Goal: Information Seeking & Learning: Learn about a topic

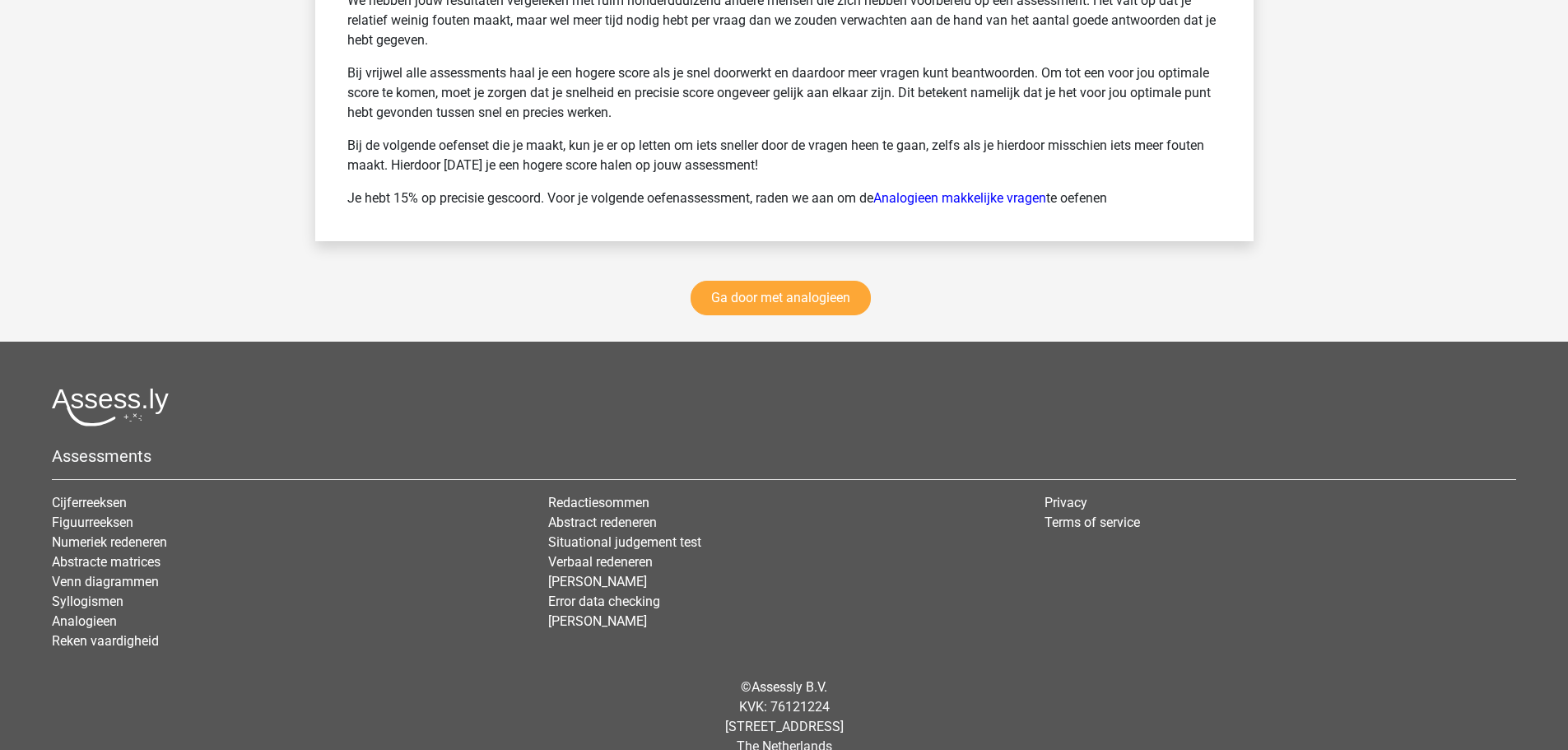
scroll to position [2305, 0]
click at [99, 571] on link "Reken vaardigheid" at bounding box center [105, 640] width 107 height 16
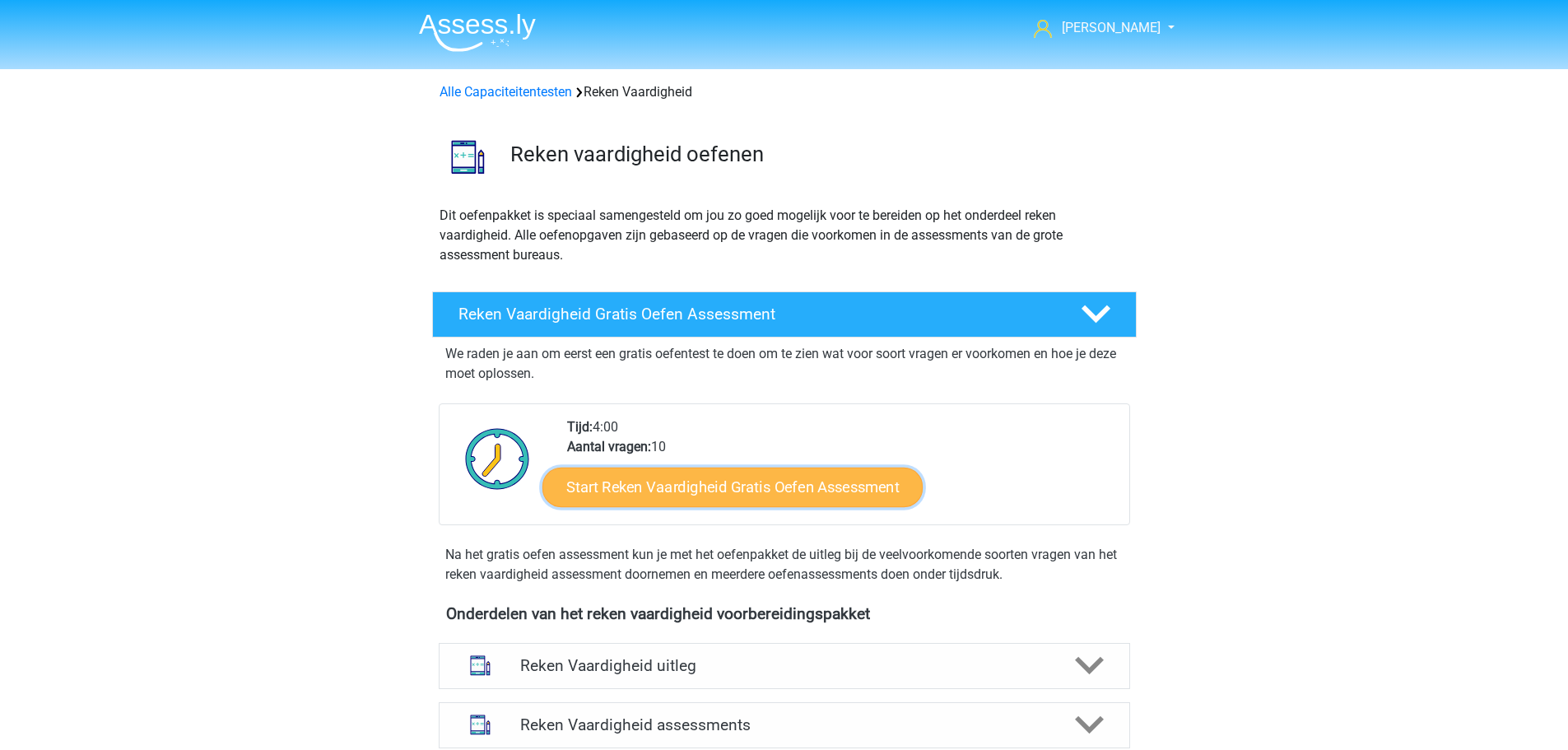
click at [652, 493] on link "Start Reken Vaardigheid Gratis Oefen Assessment" at bounding box center [732, 487] width 380 height 40
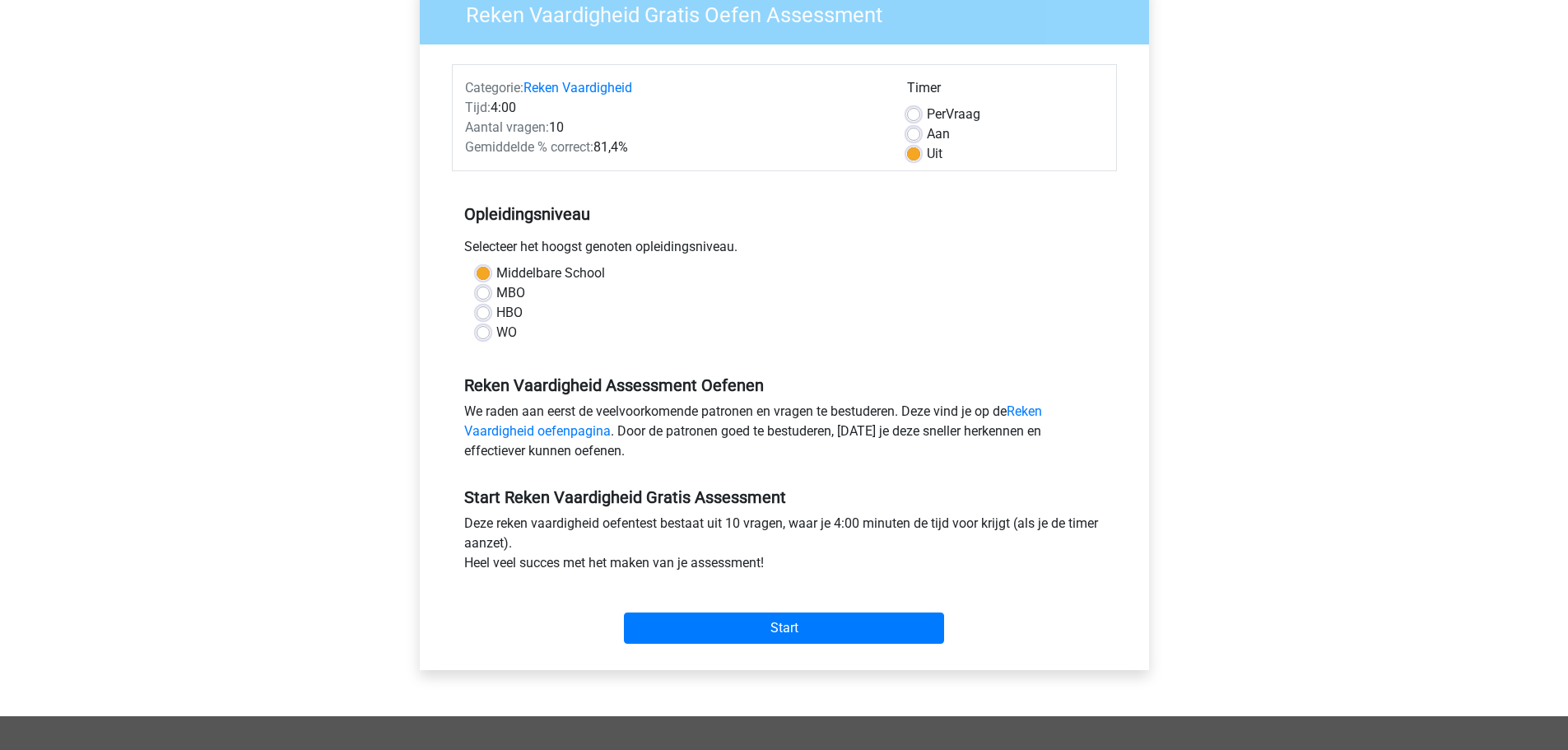
scroll to position [165, 0]
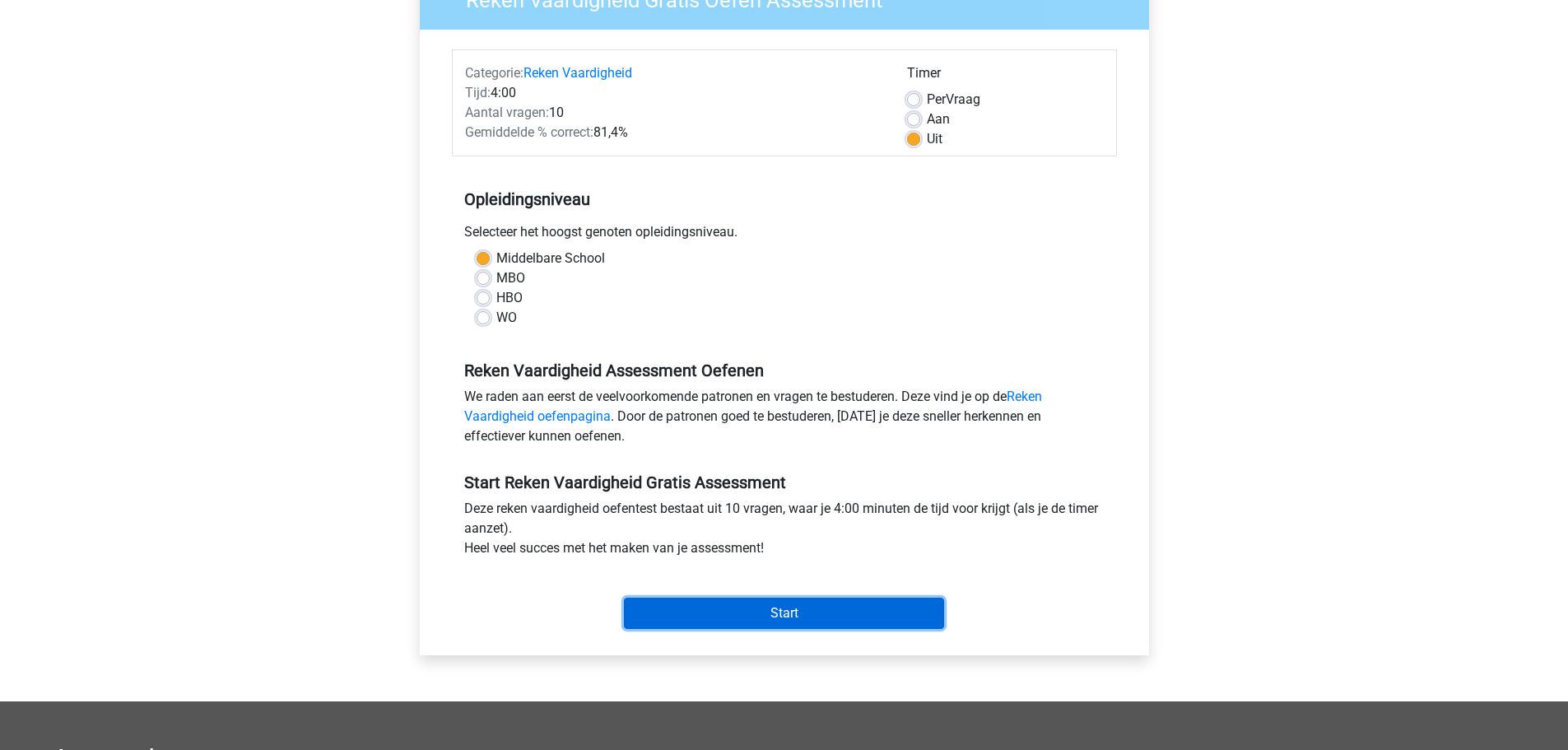
click at [749, 615] on input "Start" at bounding box center [784, 613] width 320 height 31
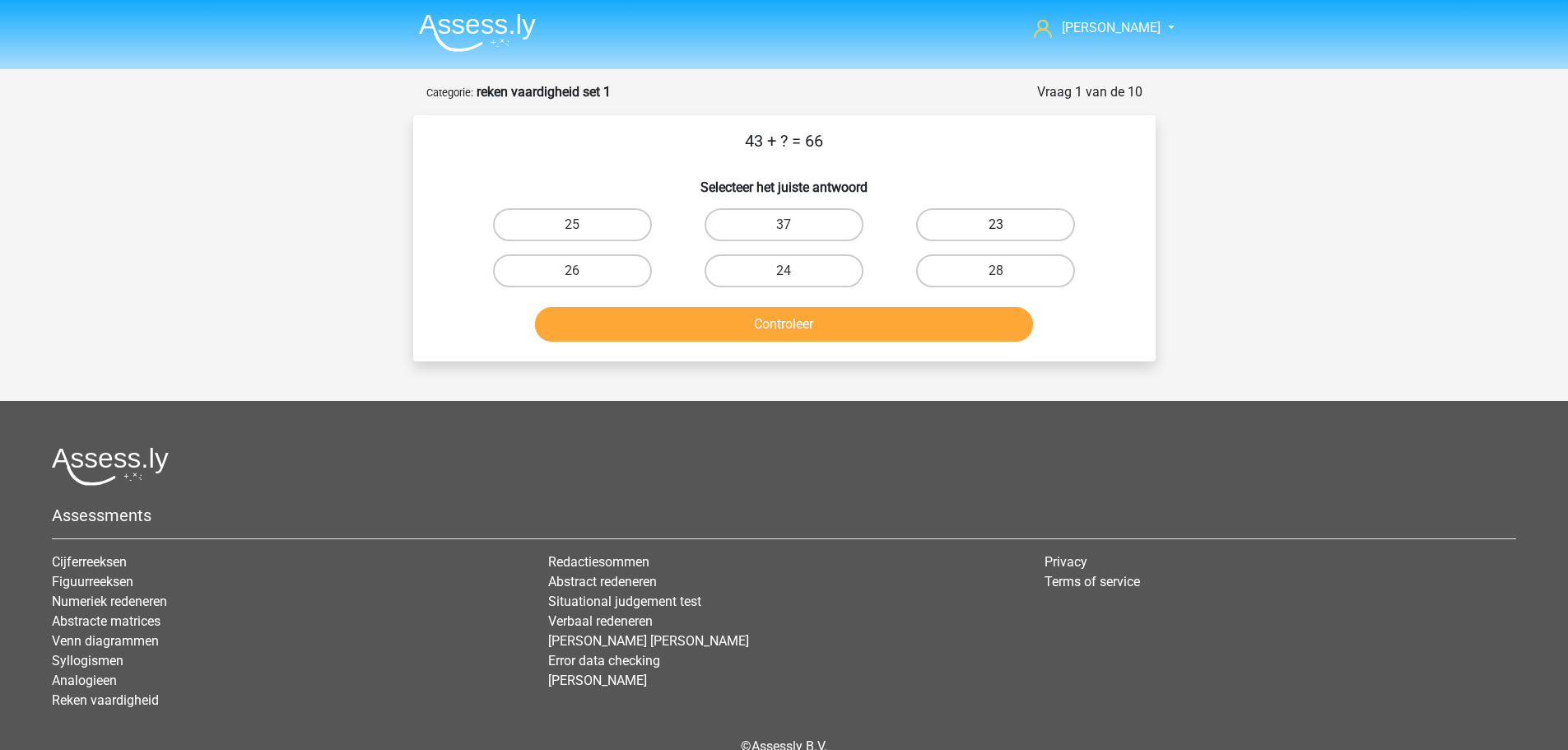
click at [986, 222] on label "23" at bounding box center [996, 225] width 159 height 33
click at [996, 224] on input "23" at bounding box center [1001, 229] width 11 height 11
radio input "true"
click at [810, 329] on button "Controleer" at bounding box center [784, 325] width 498 height 35
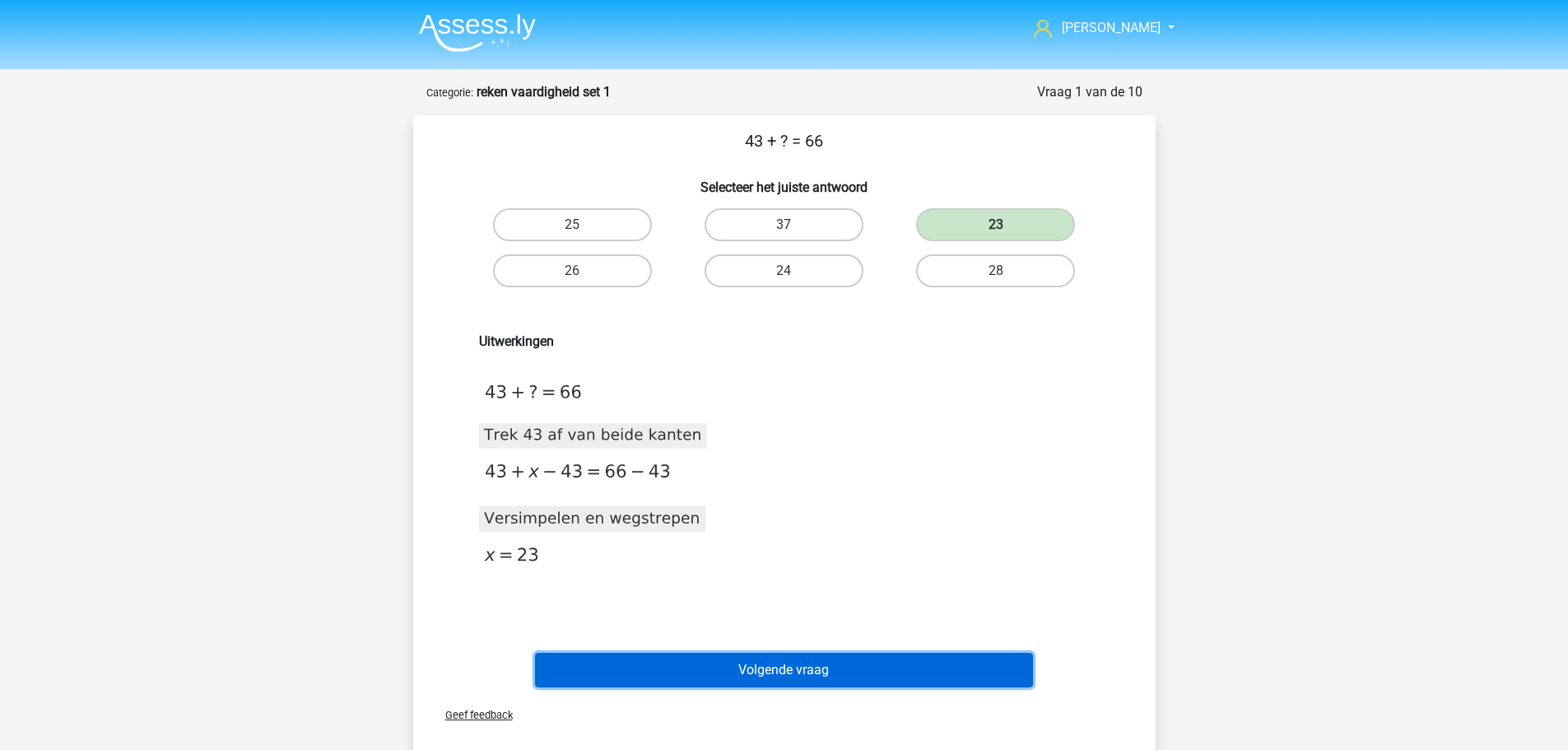
click at [782, 660] on button "Volgende vraag" at bounding box center [784, 671] width 498 height 35
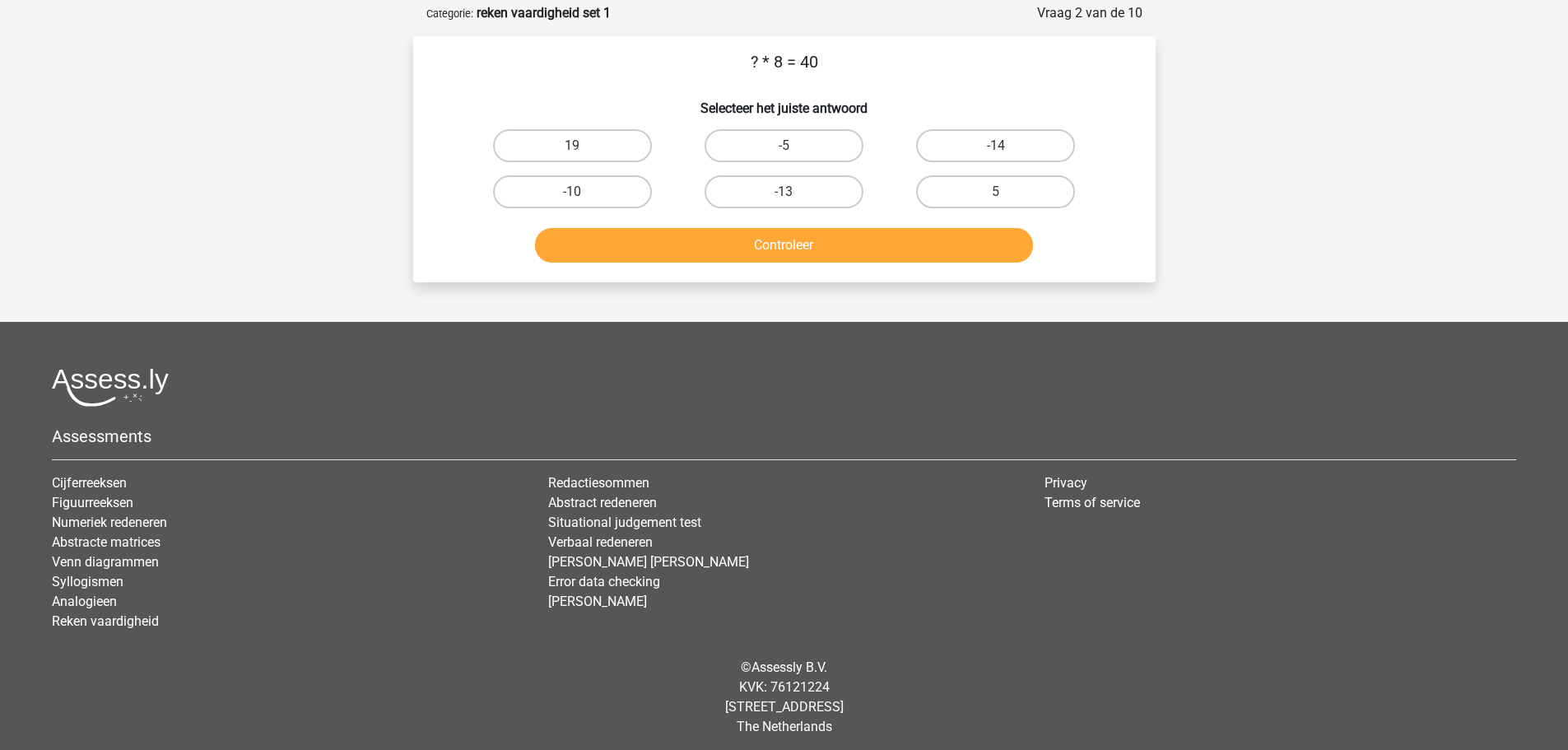
scroll to position [82, 0]
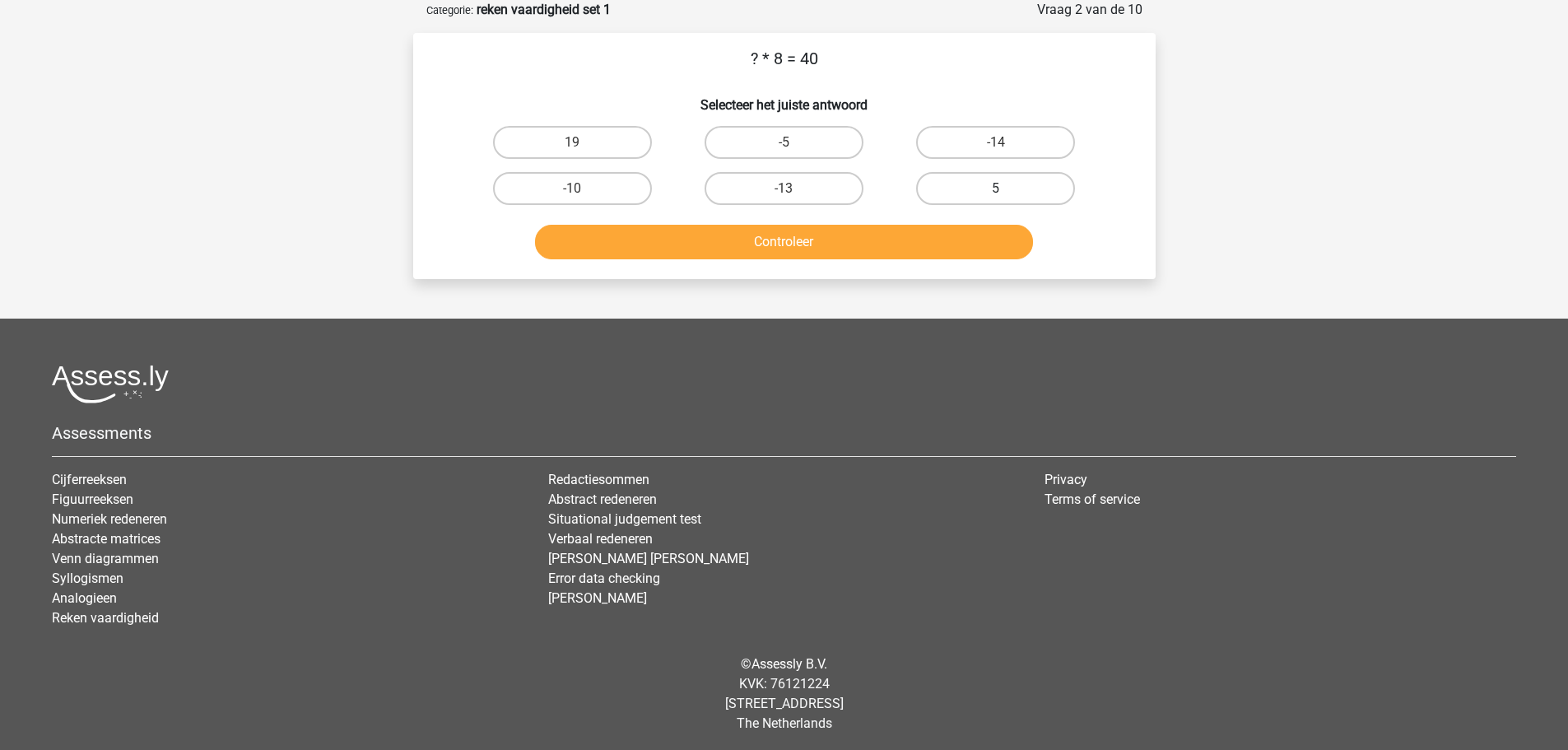
drag, startPoint x: 992, startPoint y: 176, endPoint x: 976, endPoint y: 195, distance: 24.8
click at [992, 176] on label "5" at bounding box center [996, 189] width 159 height 33
click at [996, 189] on input "5" at bounding box center [1001, 194] width 11 height 11
radio input "true"
click at [872, 248] on button "Controleer" at bounding box center [784, 242] width 498 height 35
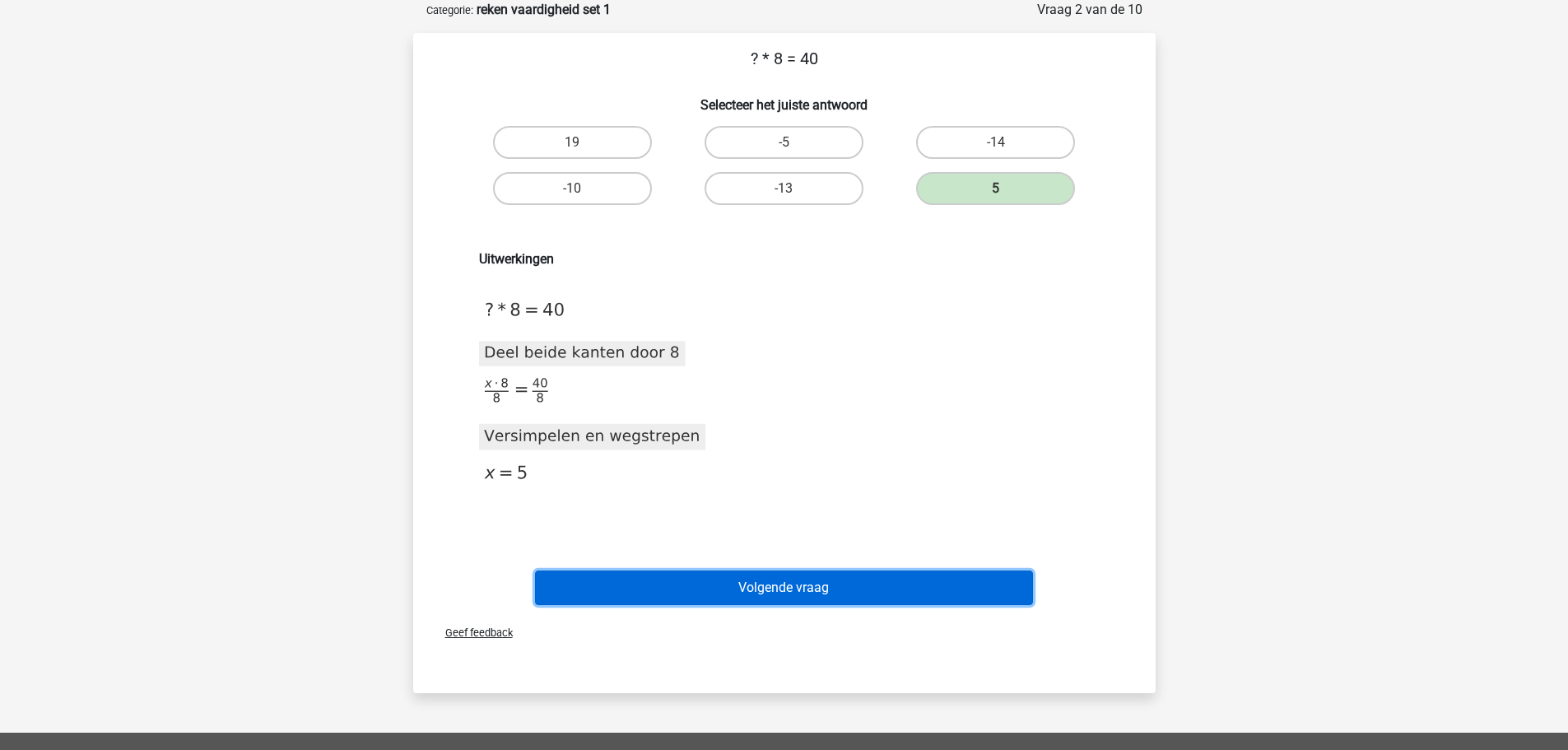
click at [738, 584] on button "Volgende vraag" at bounding box center [784, 588] width 498 height 35
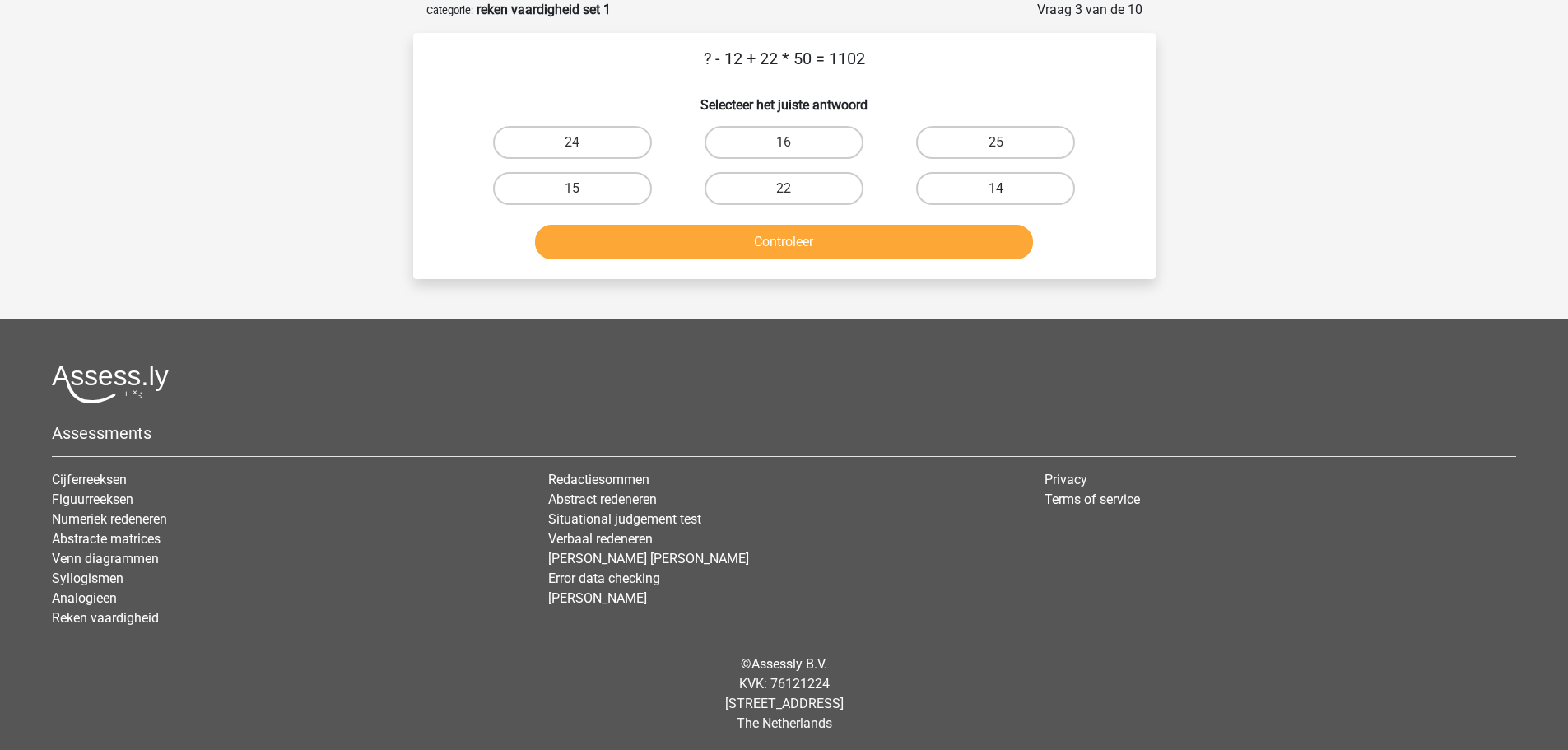
click at [953, 195] on label "14" at bounding box center [996, 189] width 159 height 33
click at [996, 195] on input "14" at bounding box center [1001, 194] width 11 height 11
radio input "true"
click at [782, 243] on button "Controleer" at bounding box center [784, 242] width 498 height 35
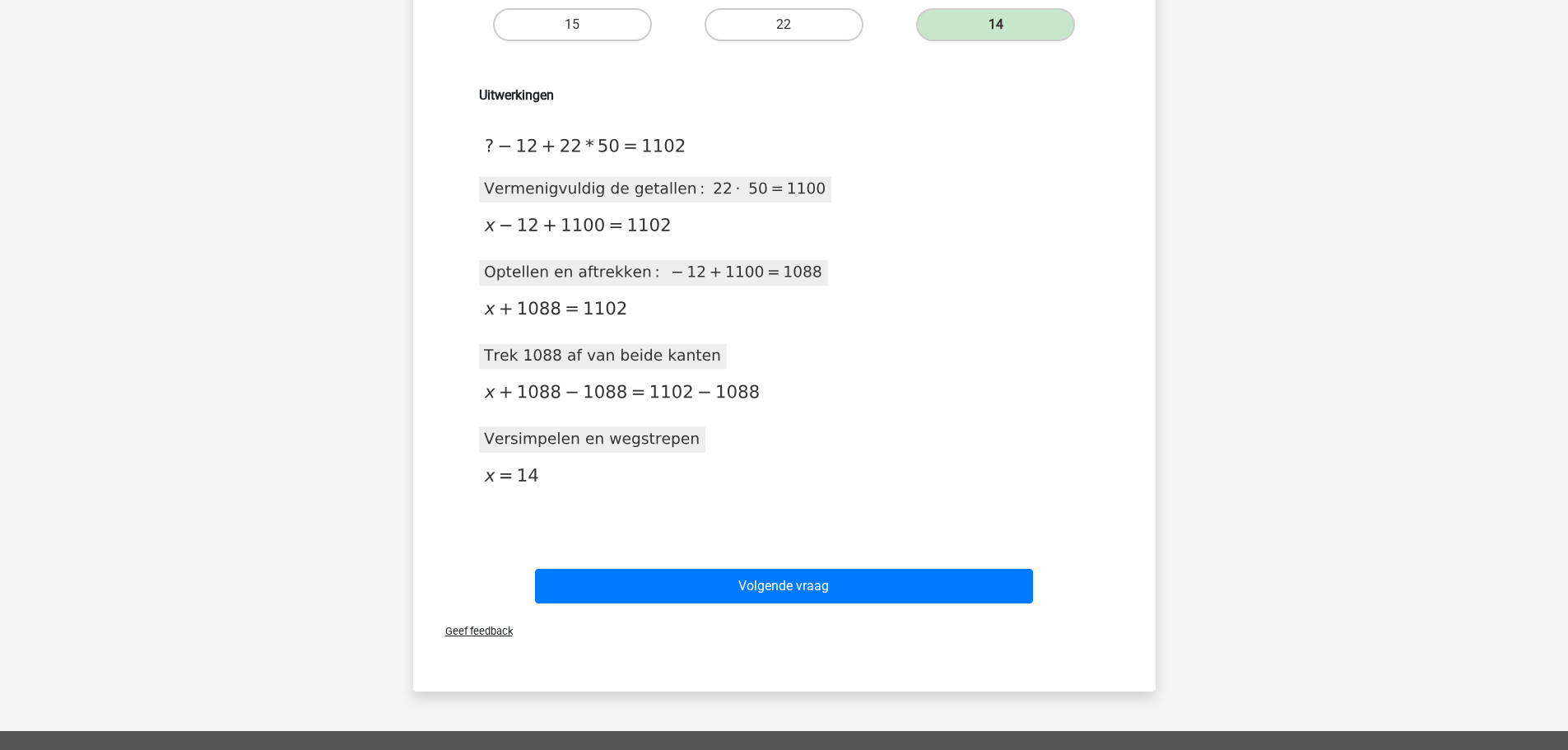
scroll to position [329, 0]
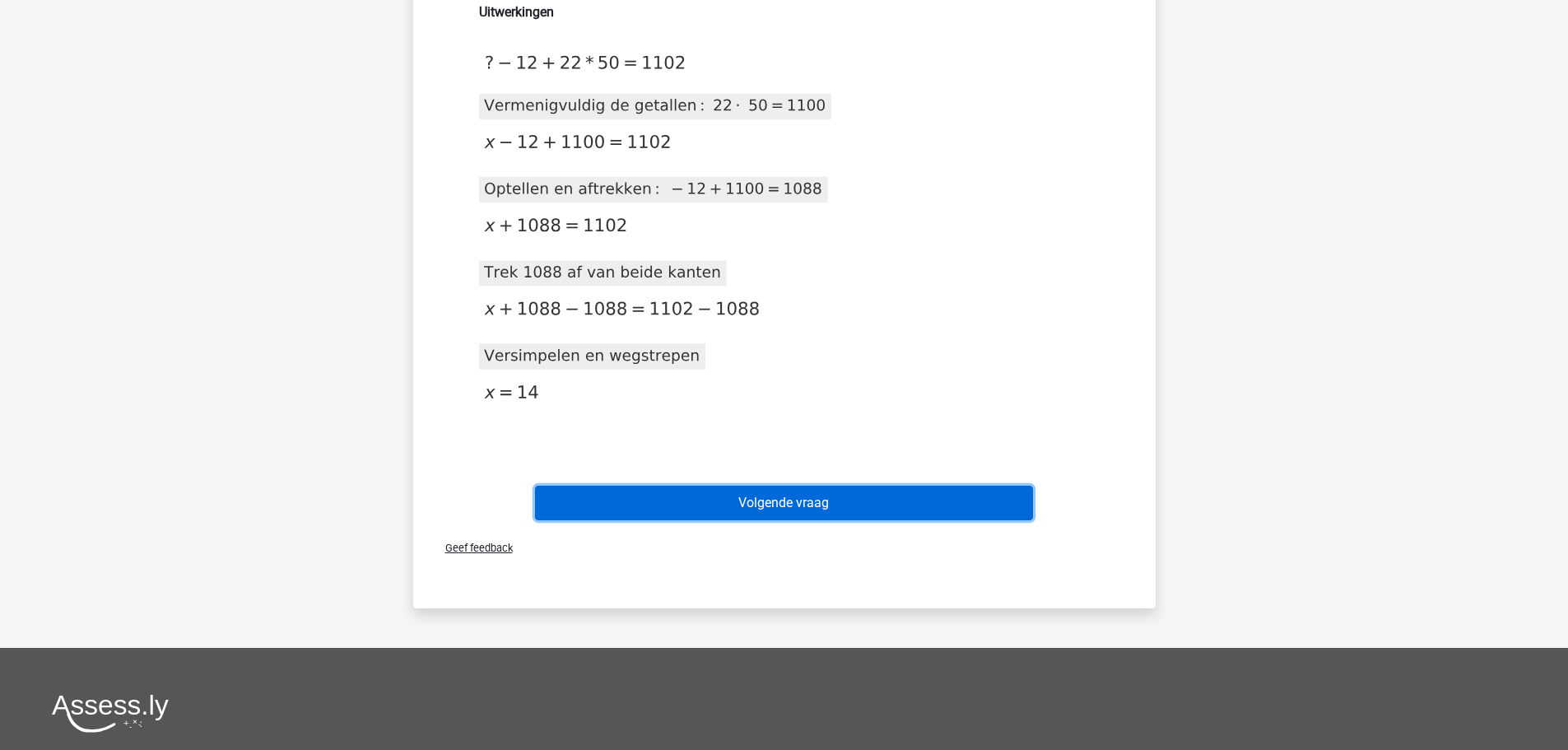
click at [797, 498] on button "Volgende vraag" at bounding box center [784, 503] width 498 height 35
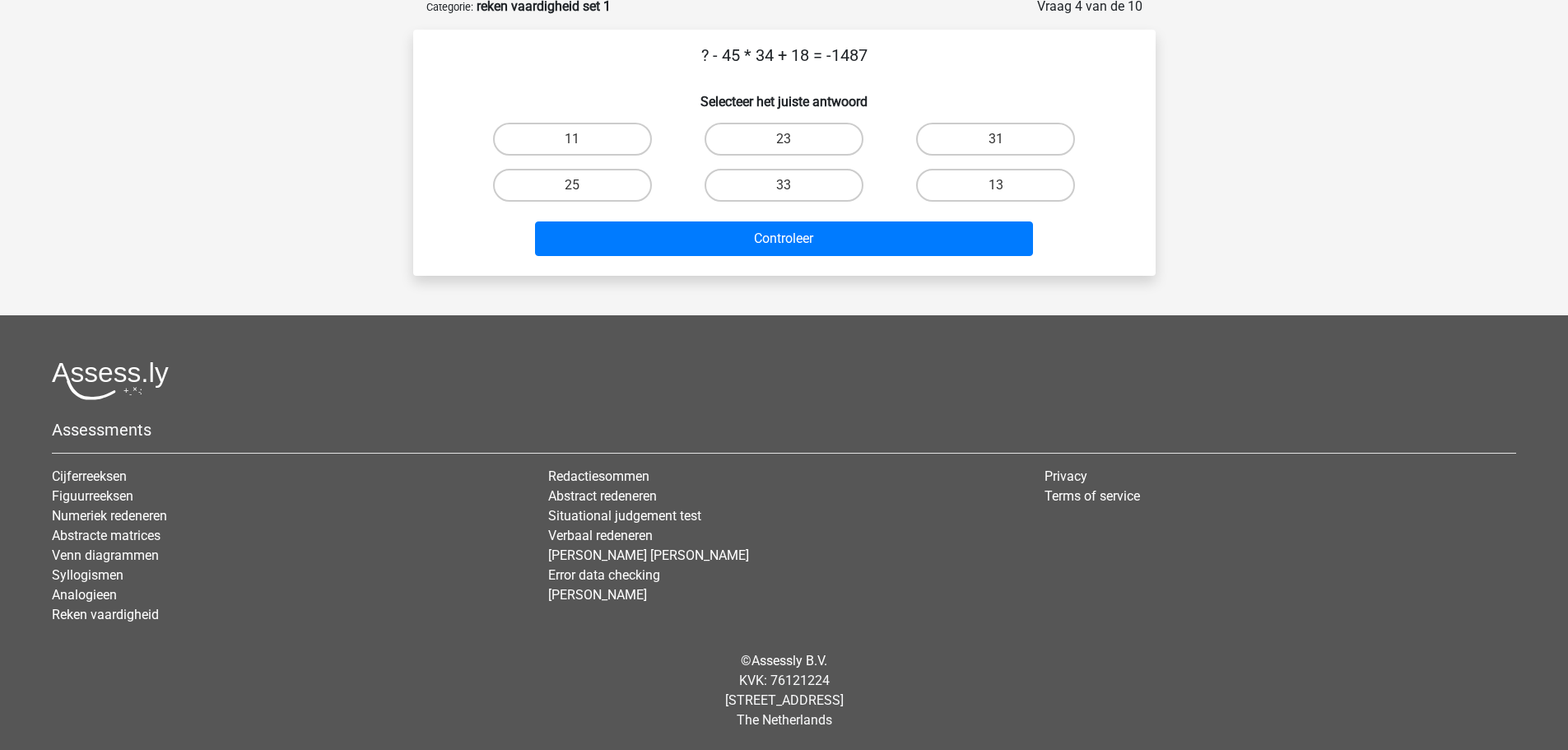
scroll to position [82, 0]
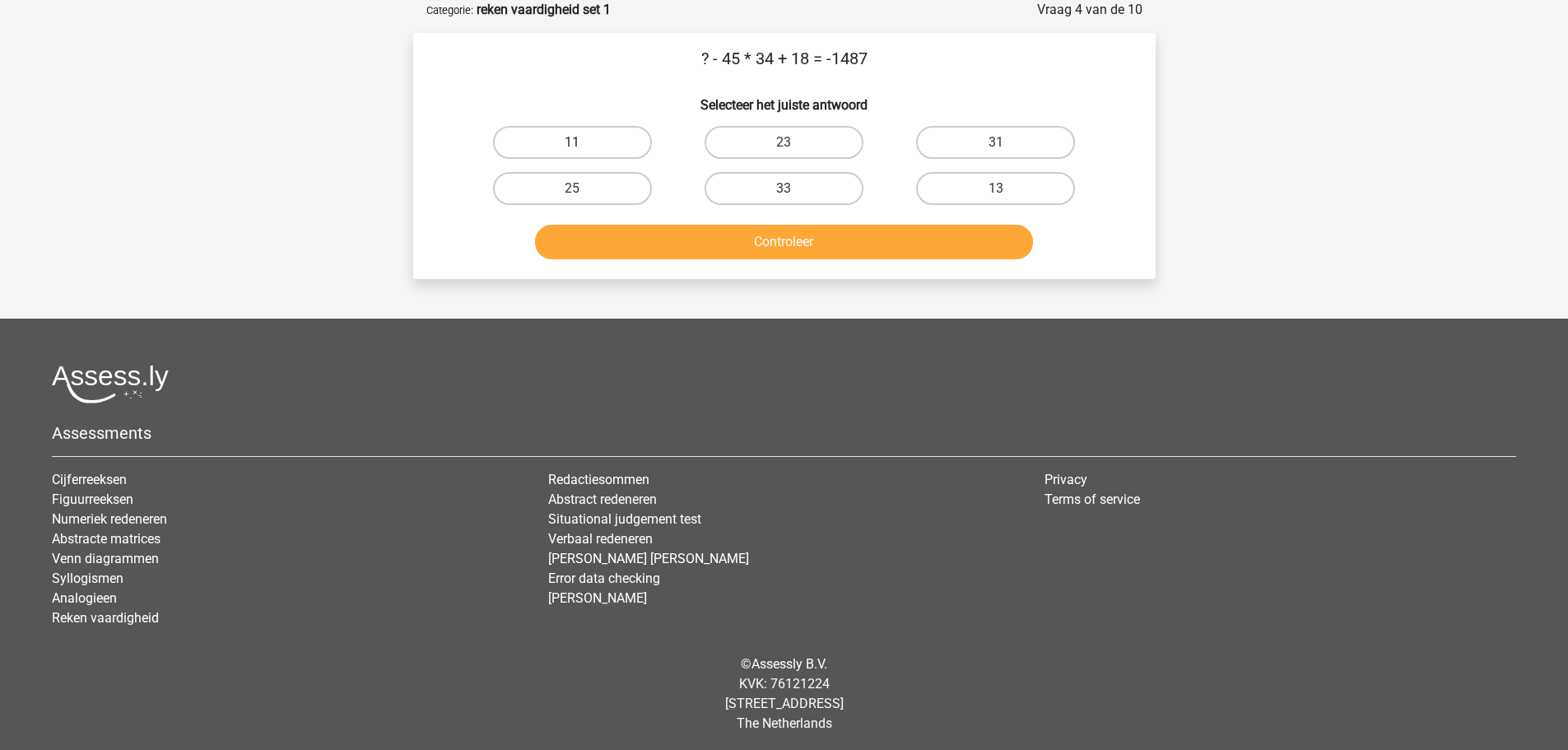
click at [591, 136] on label "11" at bounding box center [573, 142] width 159 height 33
click at [583, 142] on input "11" at bounding box center [577, 147] width 11 height 11
radio input "true"
click at [733, 252] on button "Controleer" at bounding box center [784, 242] width 498 height 35
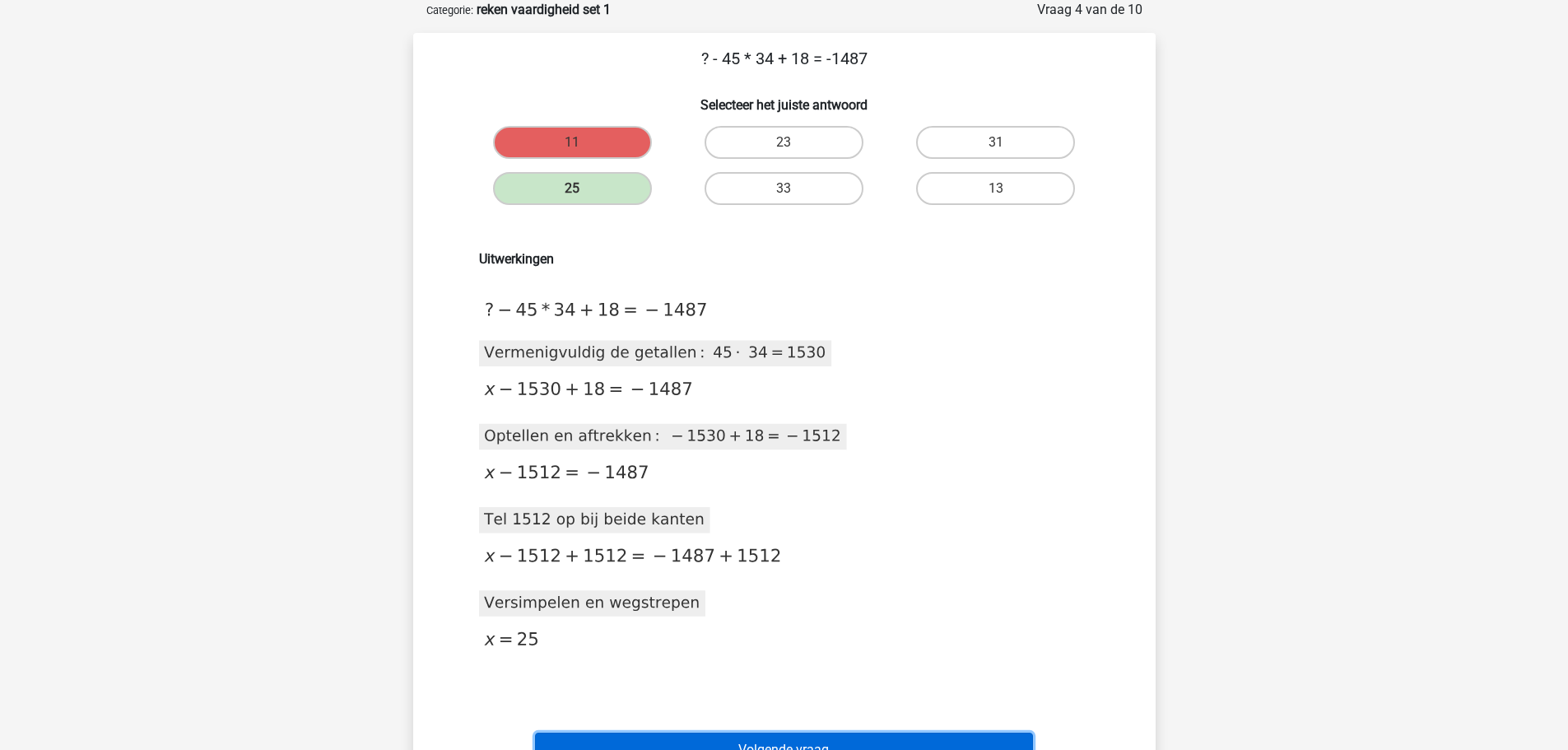
click at [775, 744] on button "Volgende vraag" at bounding box center [784, 750] width 498 height 35
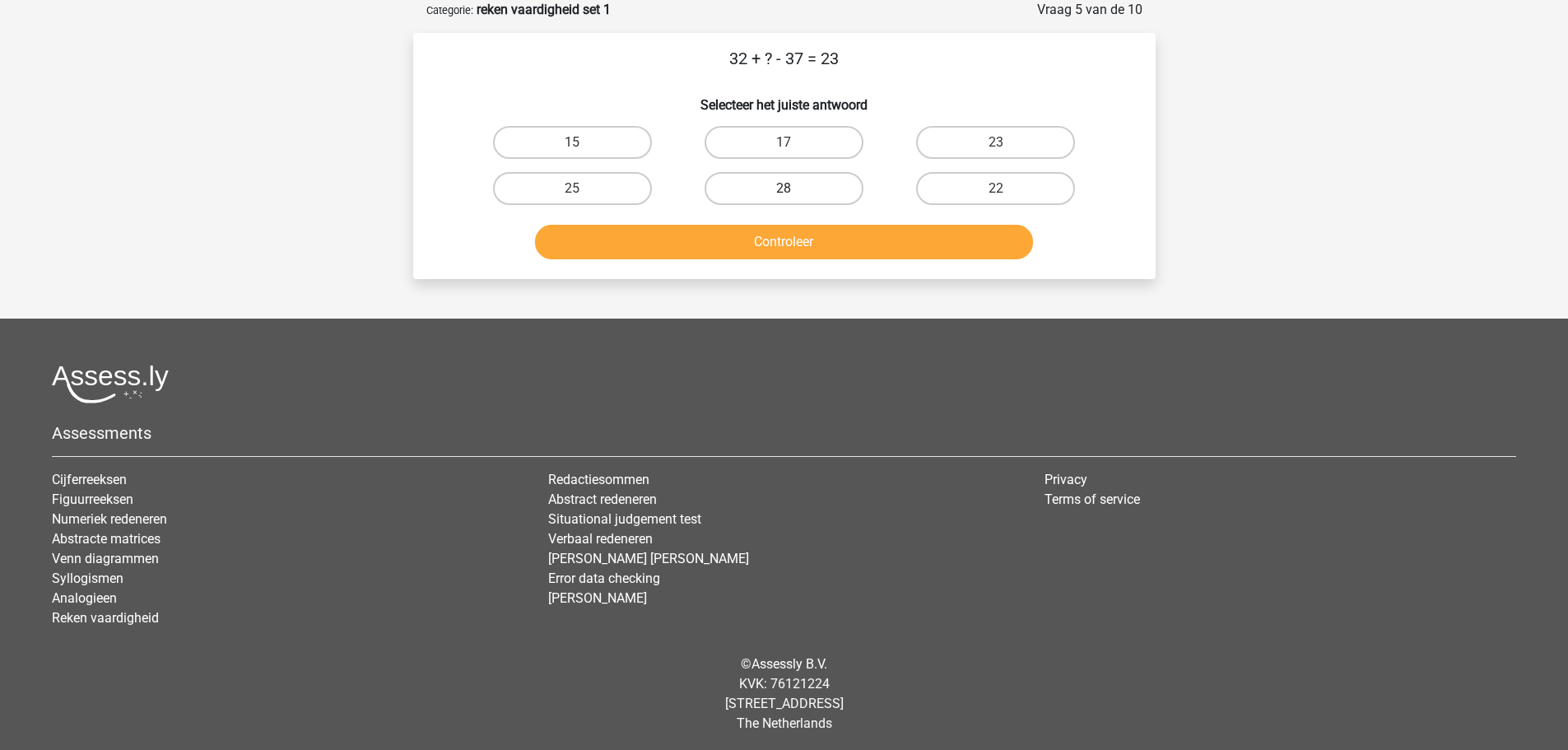
click at [787, 186] on label "28" at bounding box center [784, 189] width 159 height 33
click at [787, 189] on input "28" at bounding box center [789, 194] width 11 height 11
radio input "true"
click at [784, 244] on button "Controleer" at bounding box center [784, 242] width 498 height 35
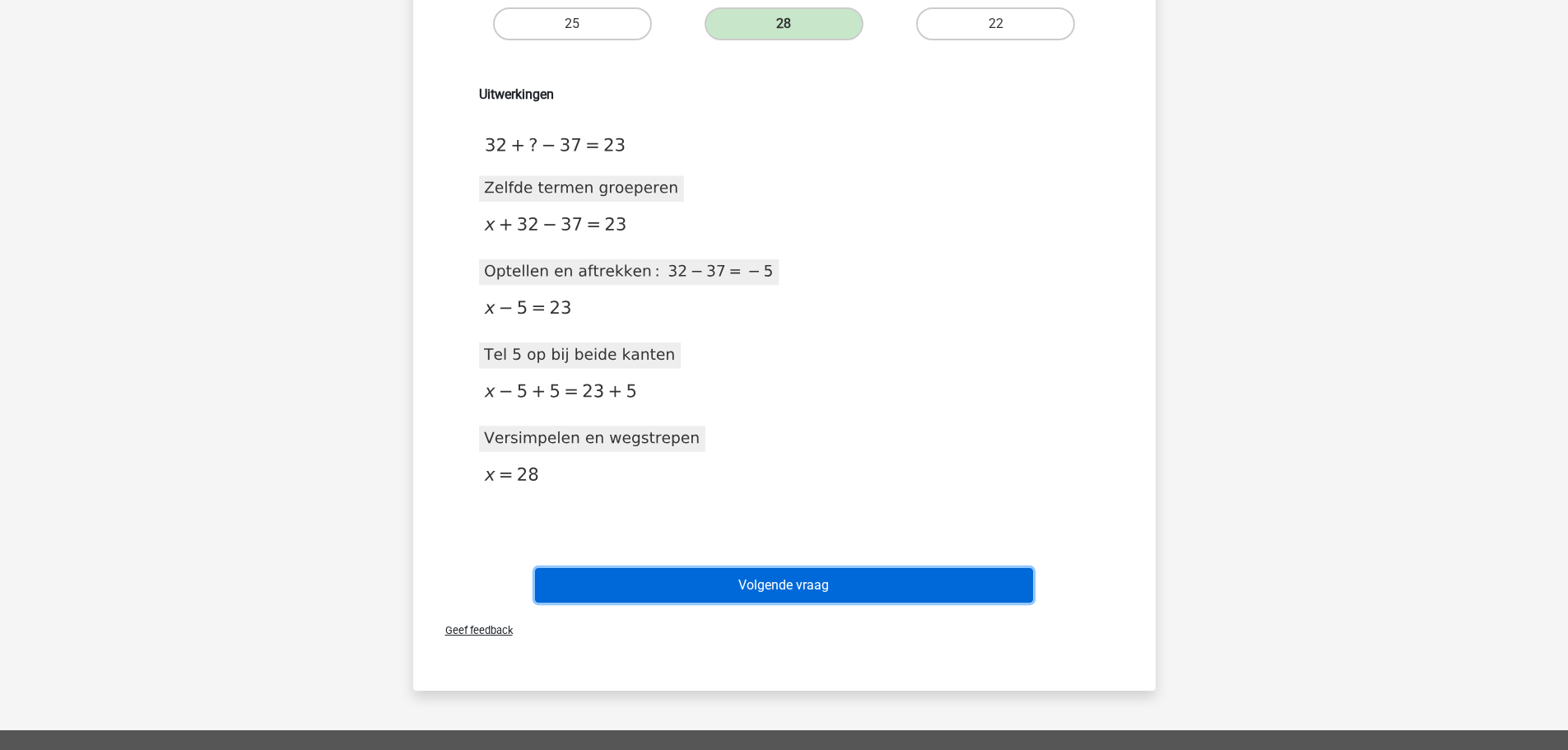
click at [766, 584] on button "Volgende vraag" at bounding box center [784, 585] width 498 height 35
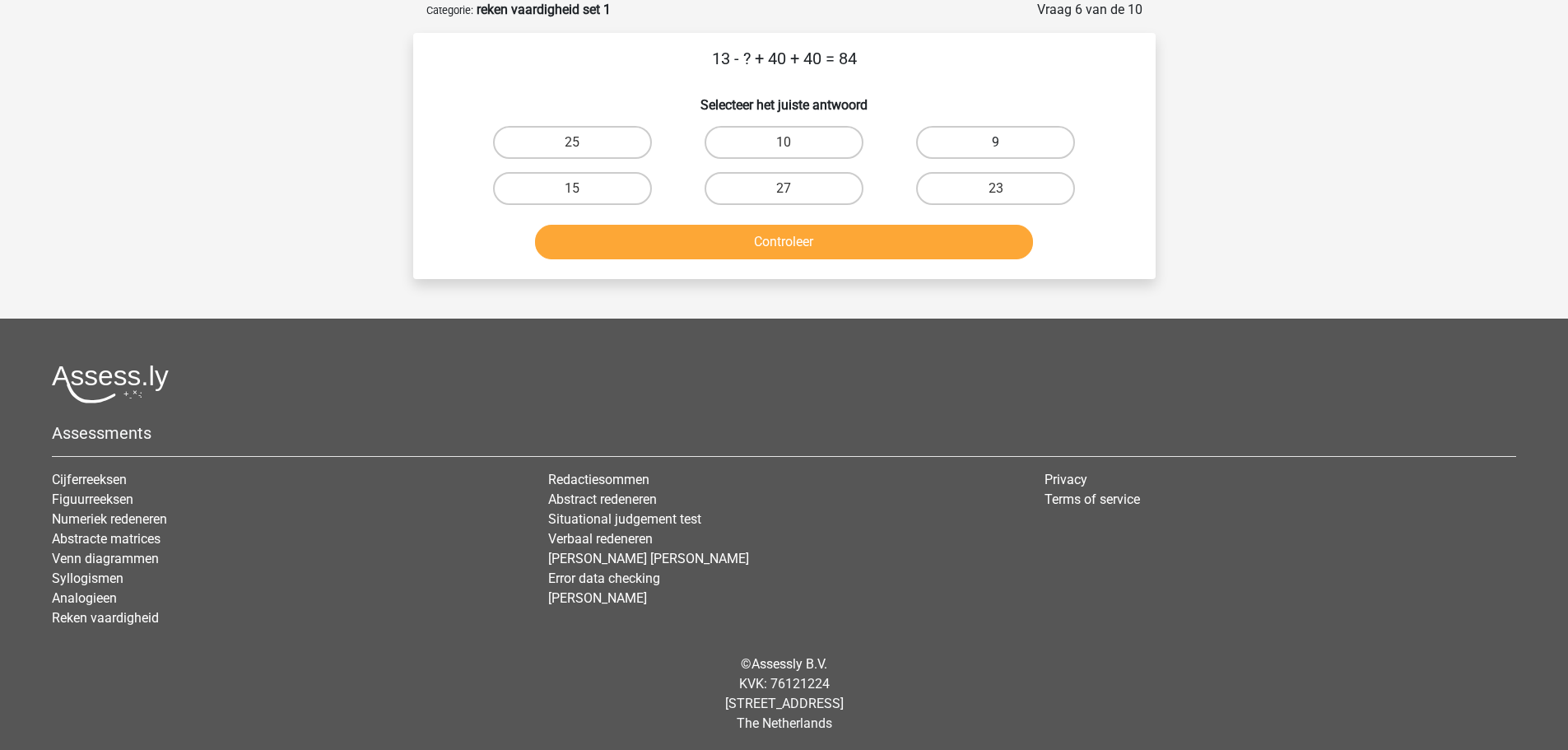
click at [942, 140] on label "9" at bounding box center [996, 142] width 159 height 33
click at [996, 142] on input "9" at bounding box center [1001, 147] width 11 height 11
radio input "true"
click at [746, 236] on button "Controleer" at bounding box center [784, 242] width 498 height 35
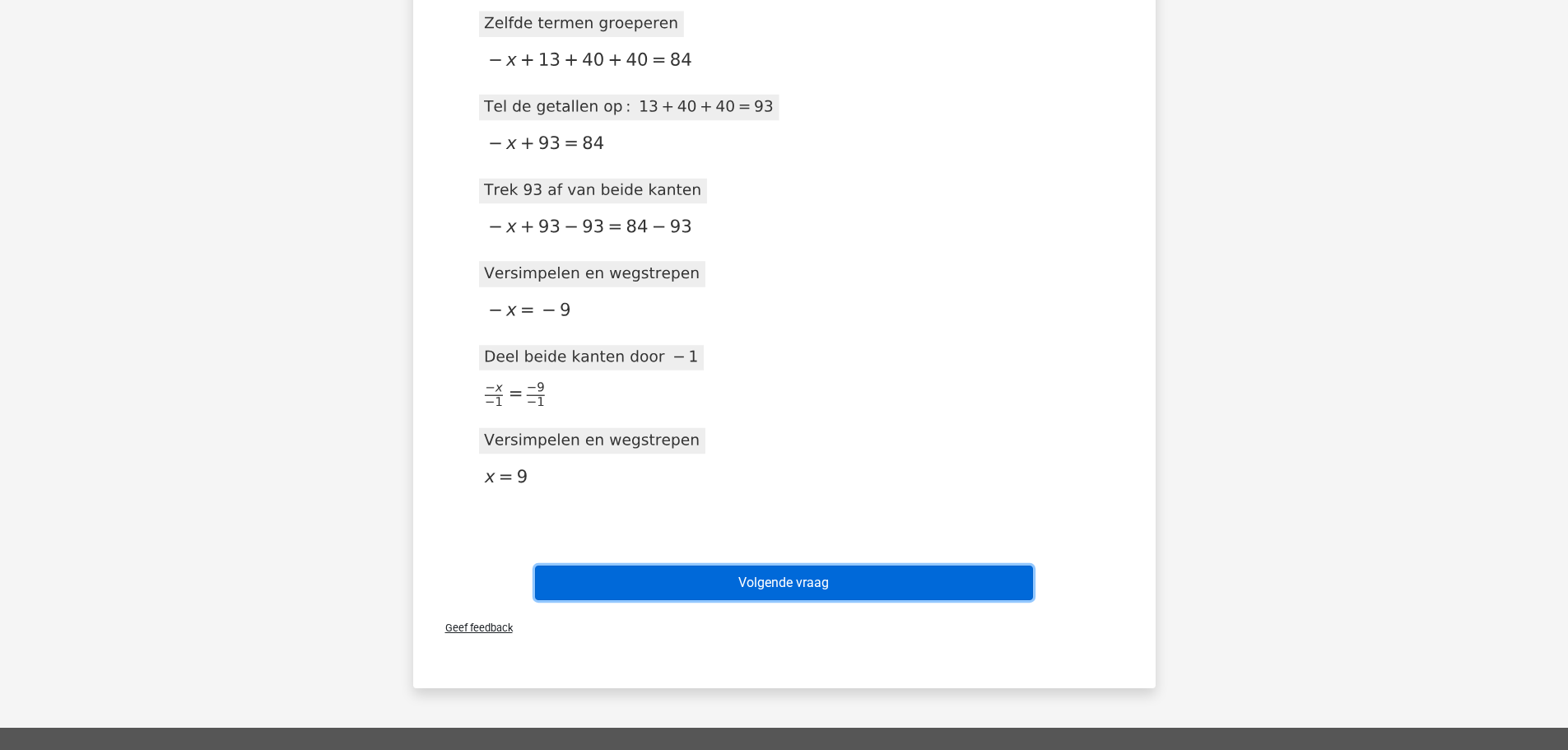
click at [729, 583] on button "Volgende vraag" at bounding box center [784, 583] width 498 height 35
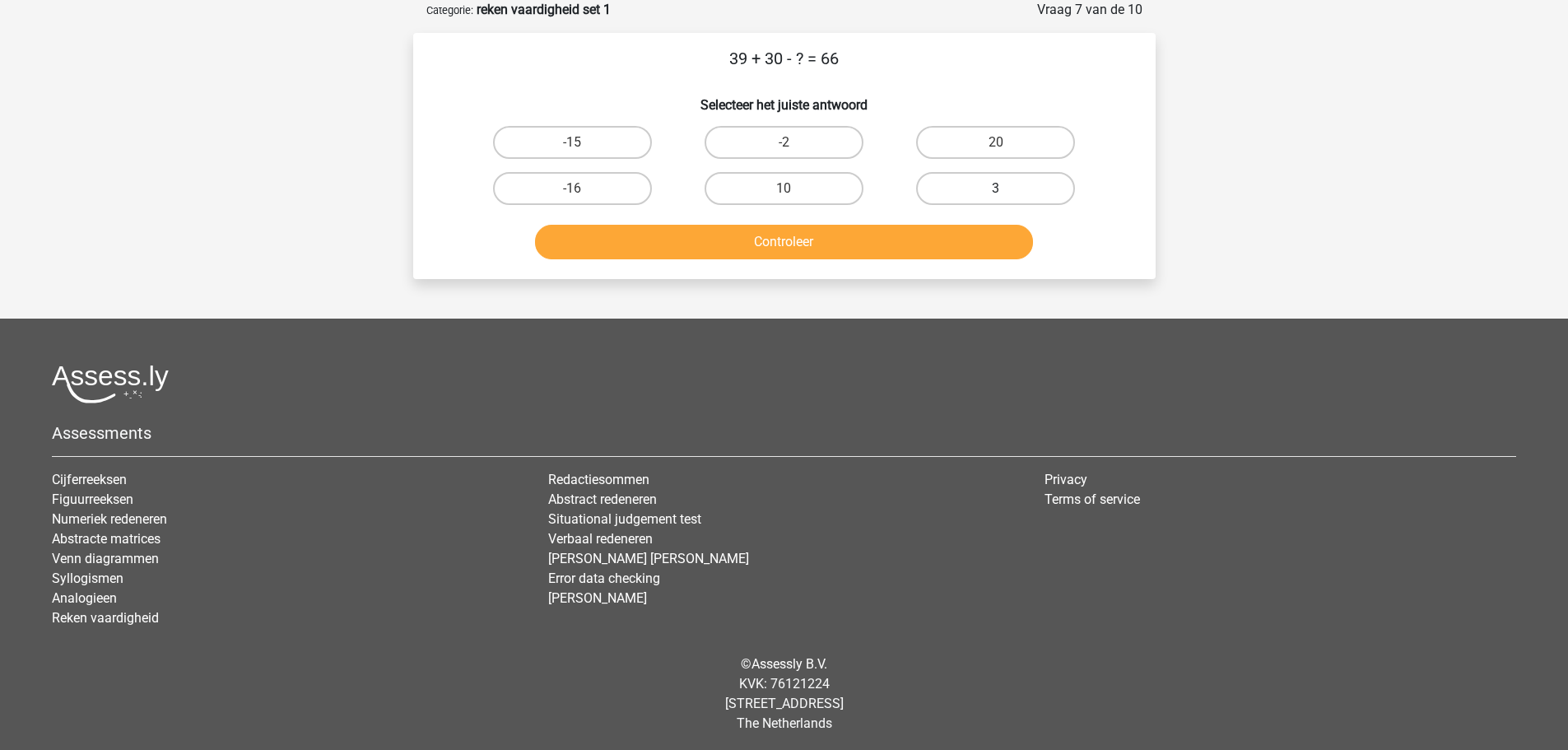
click at [989, 197] on label "3" at bounding box center [996, 189] width 159 height 33
click at [996, 197] on input "3" at bounding box center [1001, 194] width 11 height 11
radio input "true"
click at [842, 246] on button "Controleer" at bounding box center [784, 242] width 498 height 35
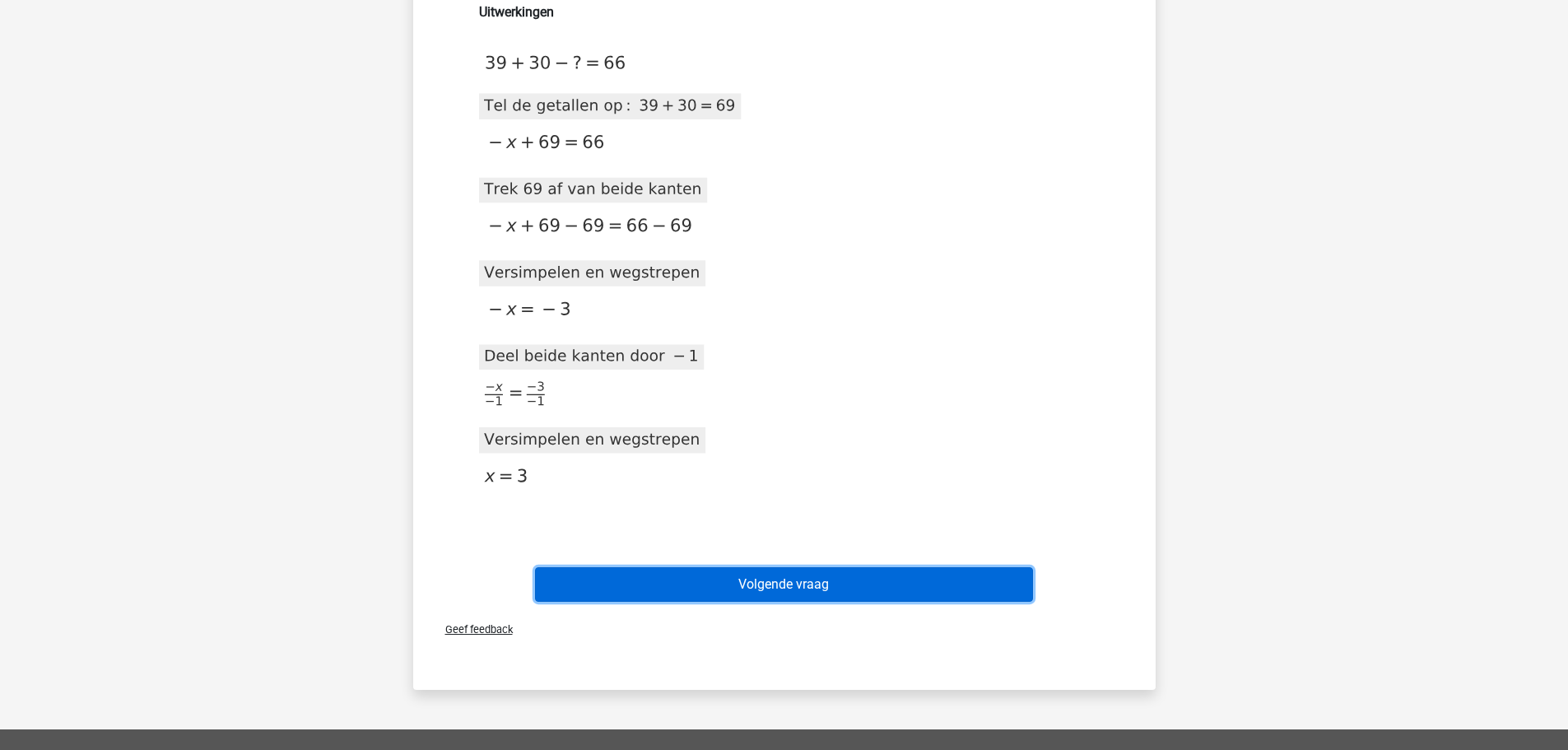
click at [769, 581] on button "Volgende vraag" at bounding box center [784, 584] width 498 height 35
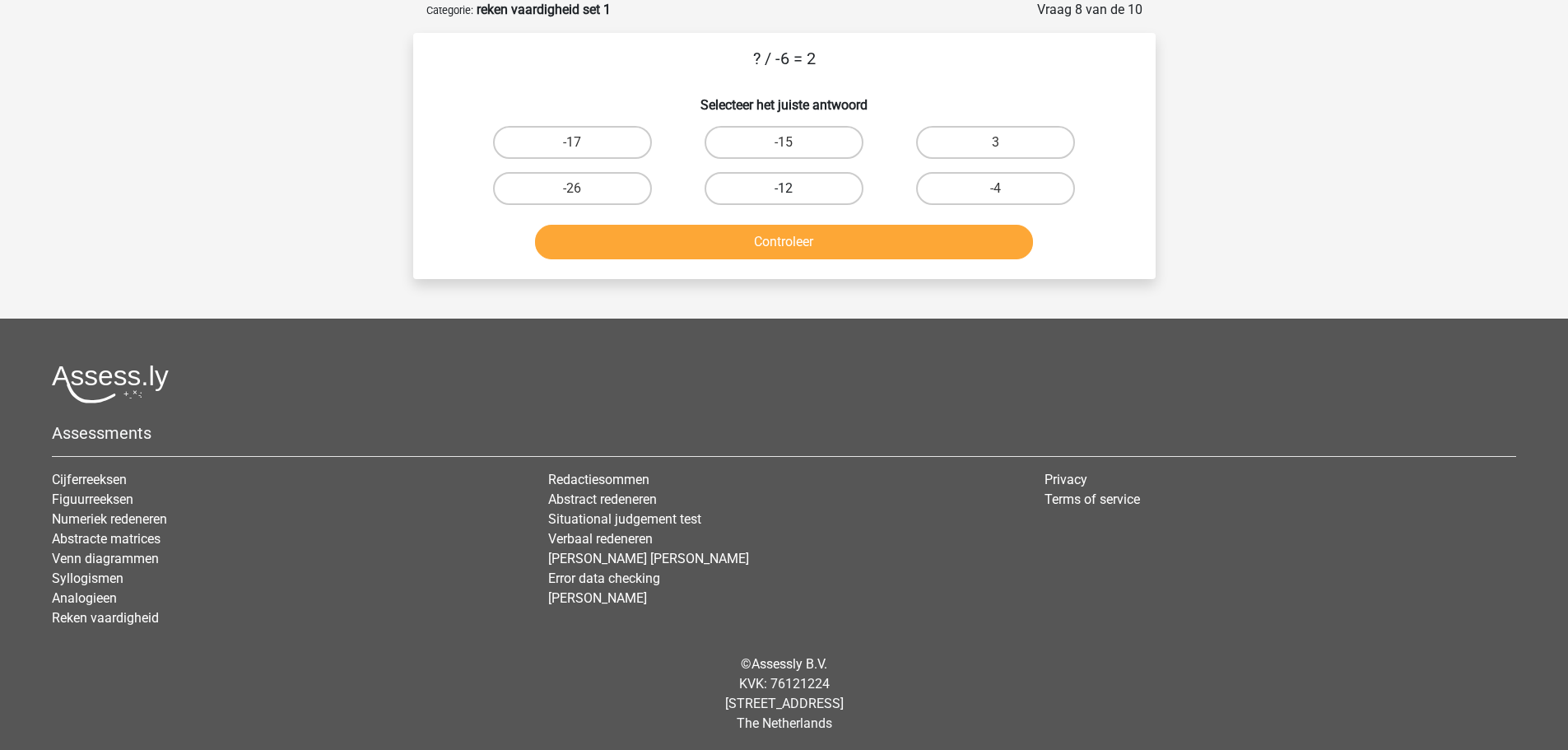
click at [796, 195] on label "-12" at bounding box center [784, 189] width 159 height 33
click at [795, 195] on input "-12" at bounding box center [789, 194] width 11 height 11
radio input "true"
click at [767, 248] on button "Controleer" at bounding box center [784, 242] width 498 height 35
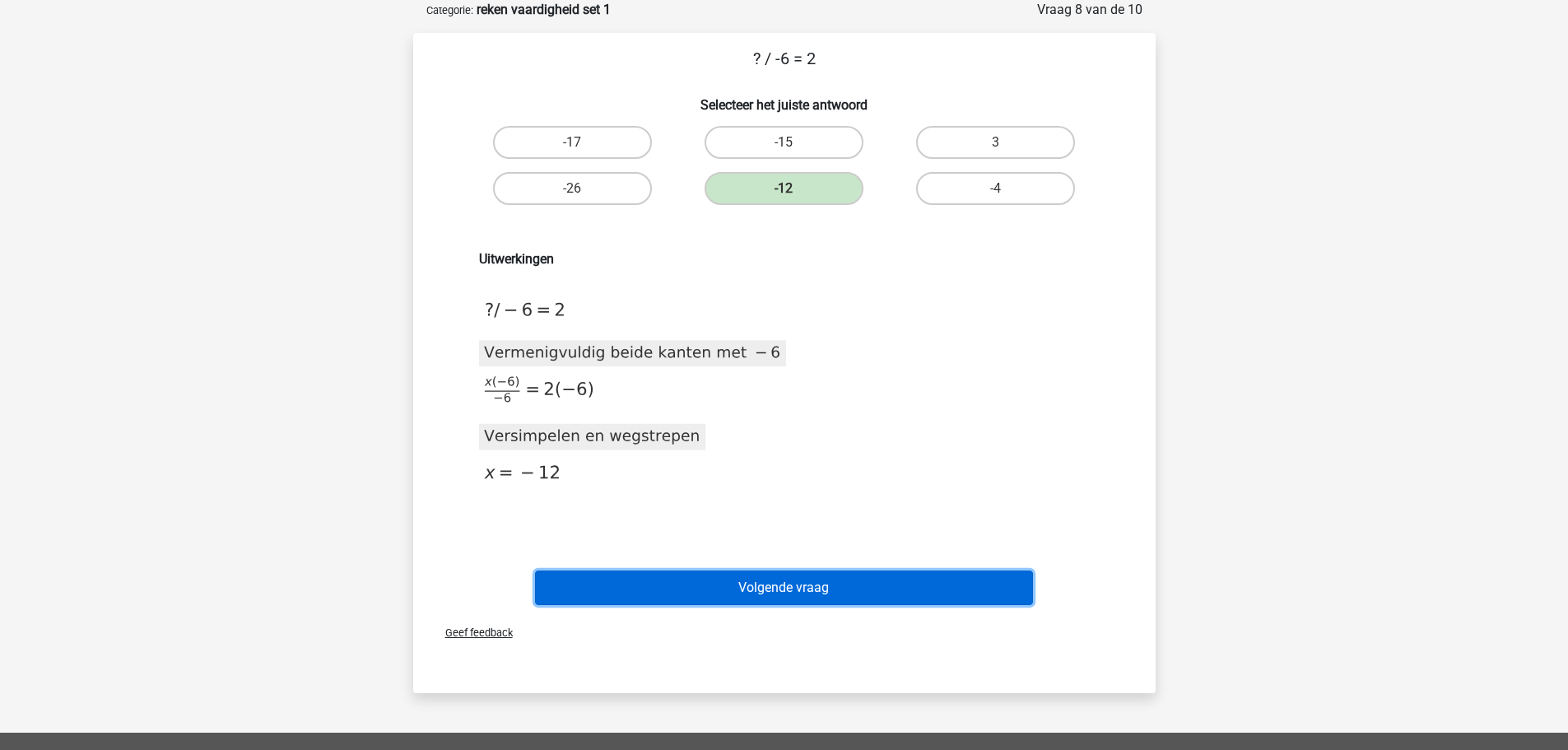
click at [750, 584] on button "Volgende vraag" at bounding box center [784, 588] width 498 height 35
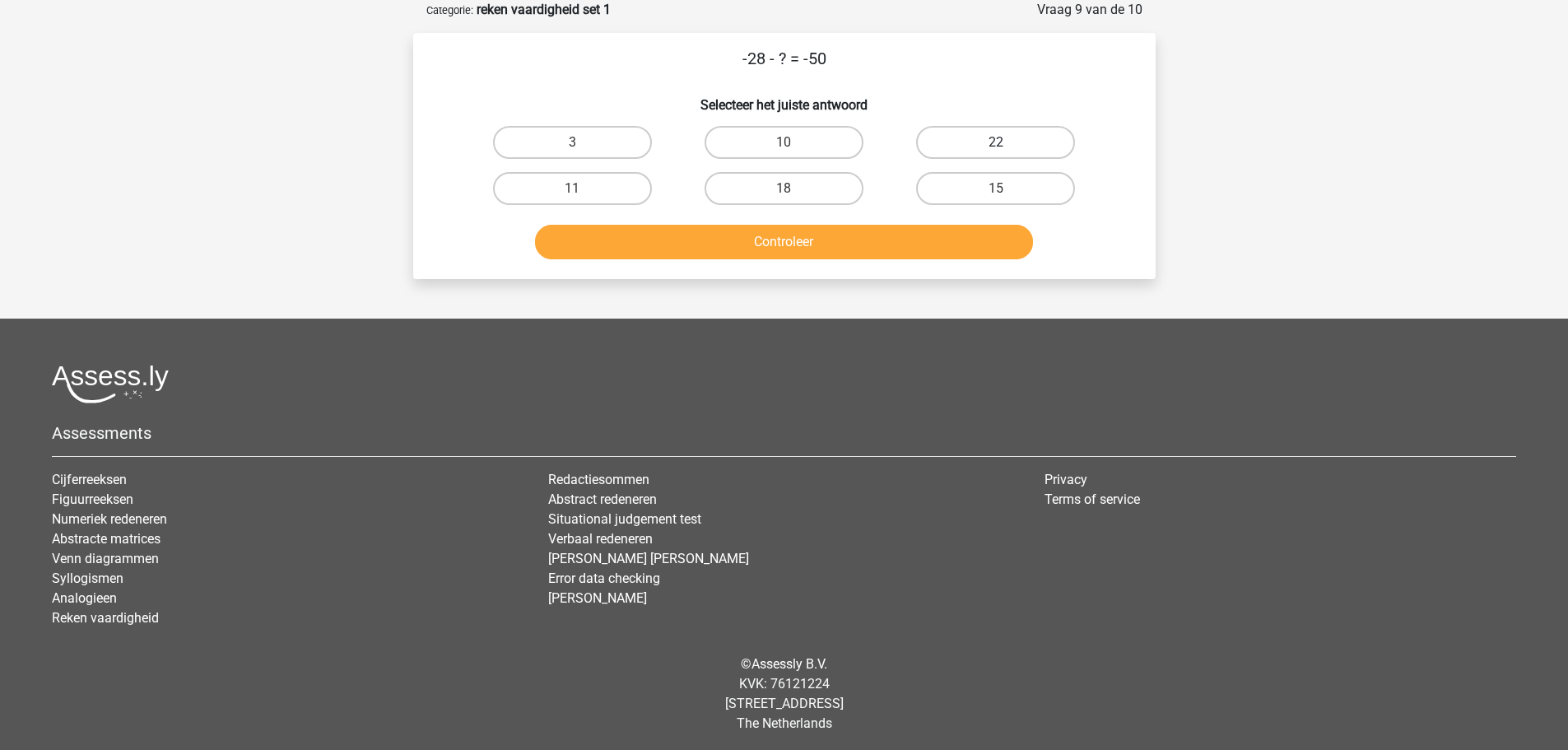
click at [971, 137] on label "22" at bounding box center [996, 142] width 159 height 33
click at [996, 142] on input "22" at bounding box center [1001, 147] width 11 height 11
radio input "true"
click at [791, 240] on button "Controleer" at bounding box center [784, 242] width 498 height 35
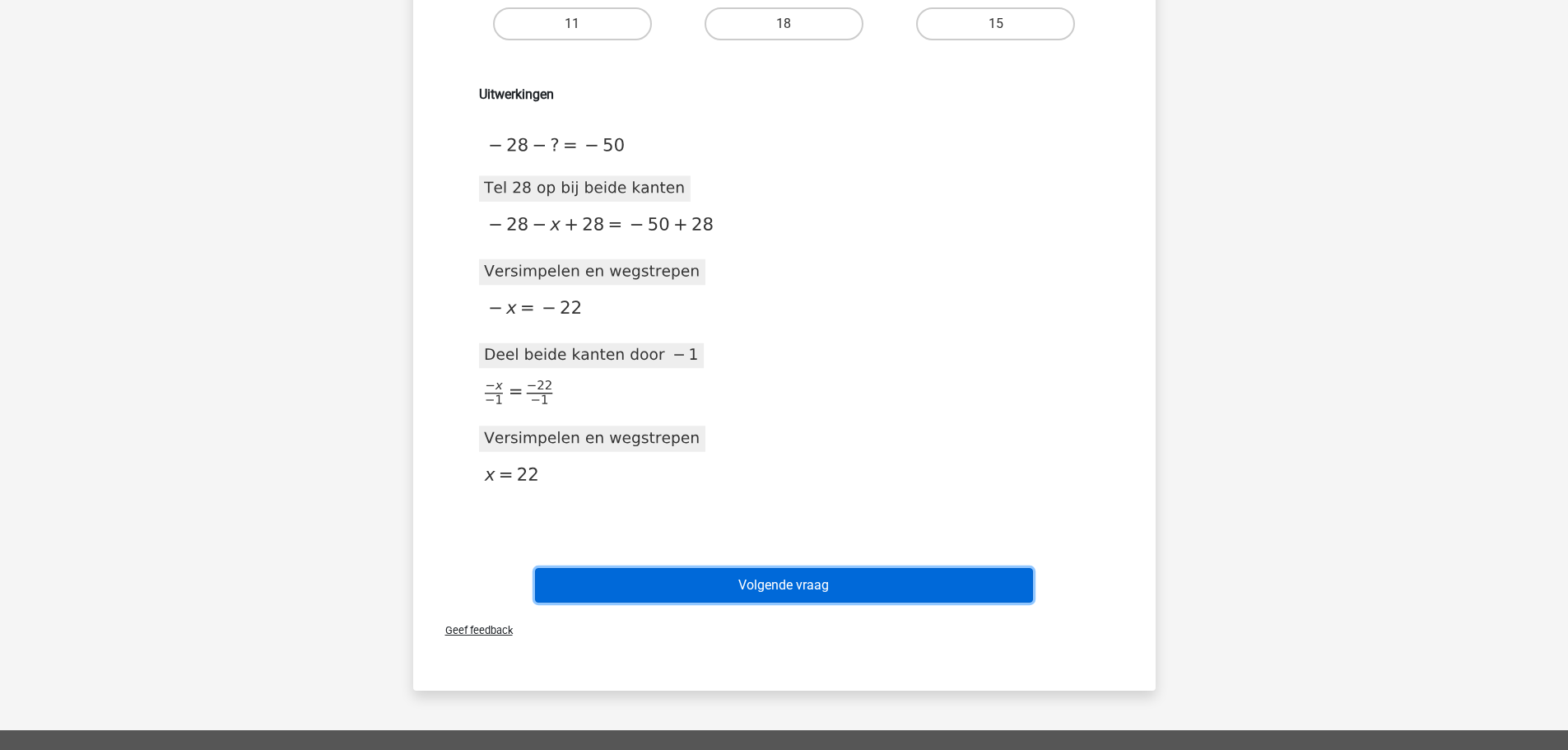
click at [817, 582] on button "Volgende vraag" at bounding box center [784, 585] width 498 height 35
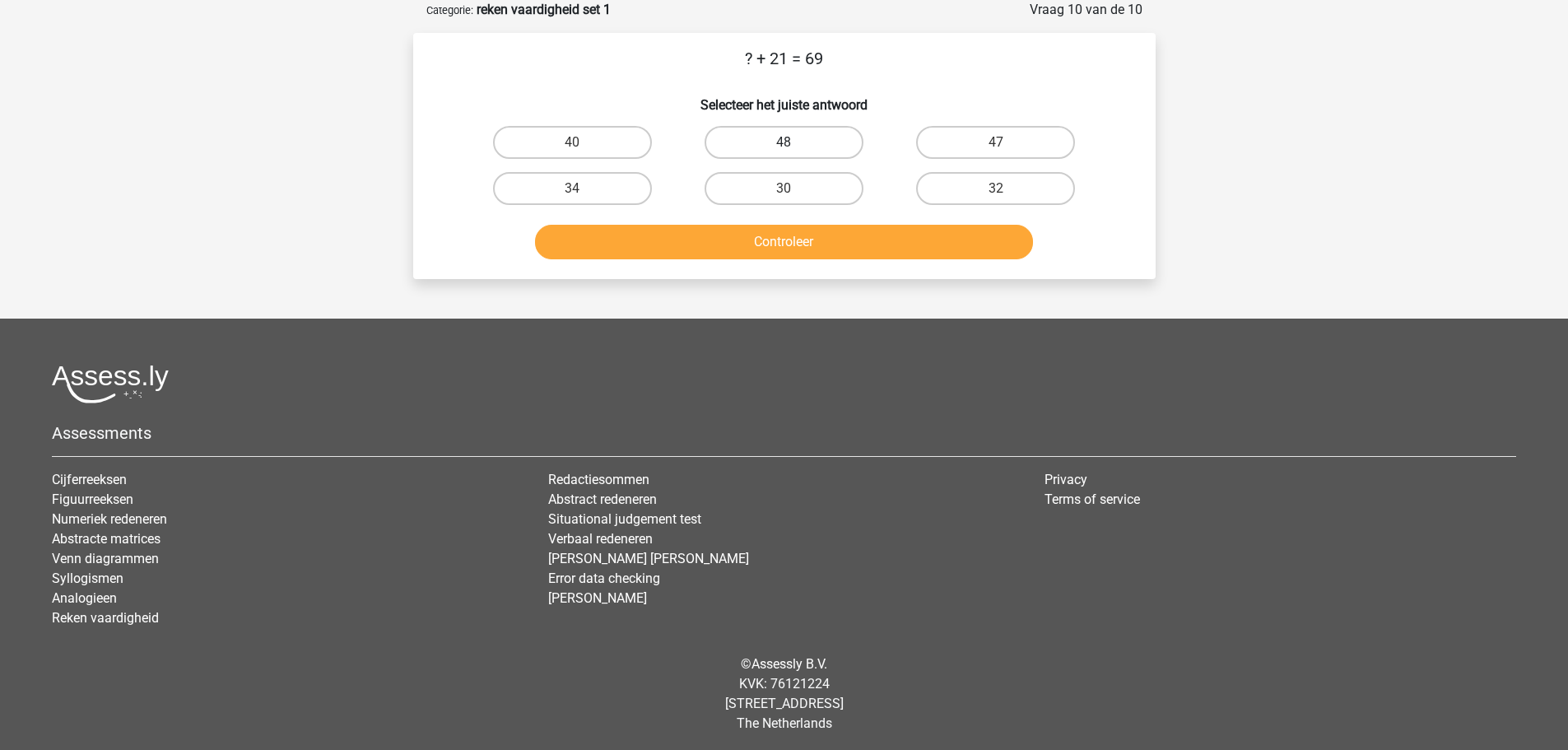
click at [770, 140] on label "48" at bounding box center [784, 142] width 159 height 33
click at [784, 142] on input "48" at bounding box center [789, 147] width 11 height 11
radio input "true"
click at [760, 252] on button "Controleer" at bounding box center [784, 242] width 498 height 35
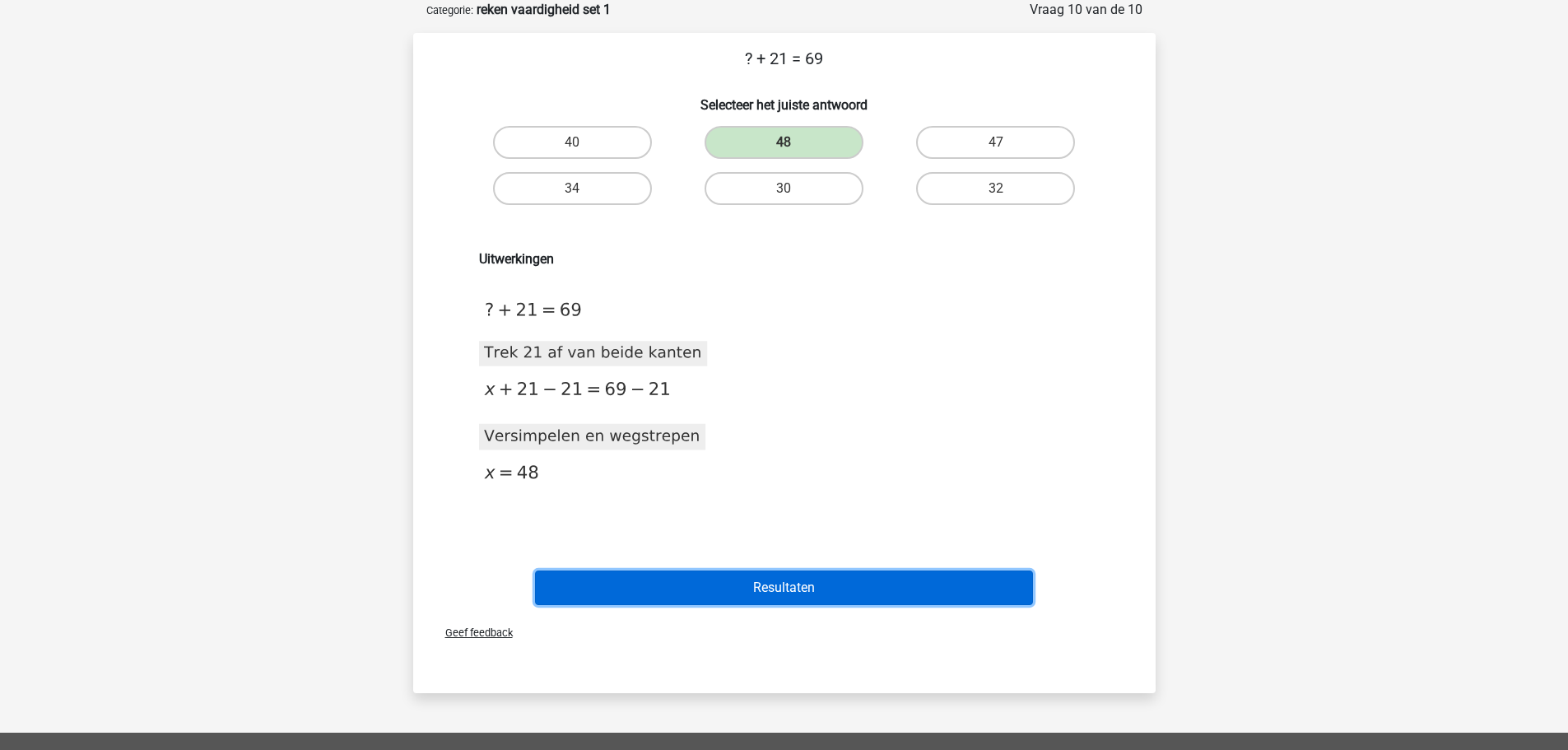
click at [799, 579] on button "Resultaten" at bounding box center [784, 588] width 498 height 35
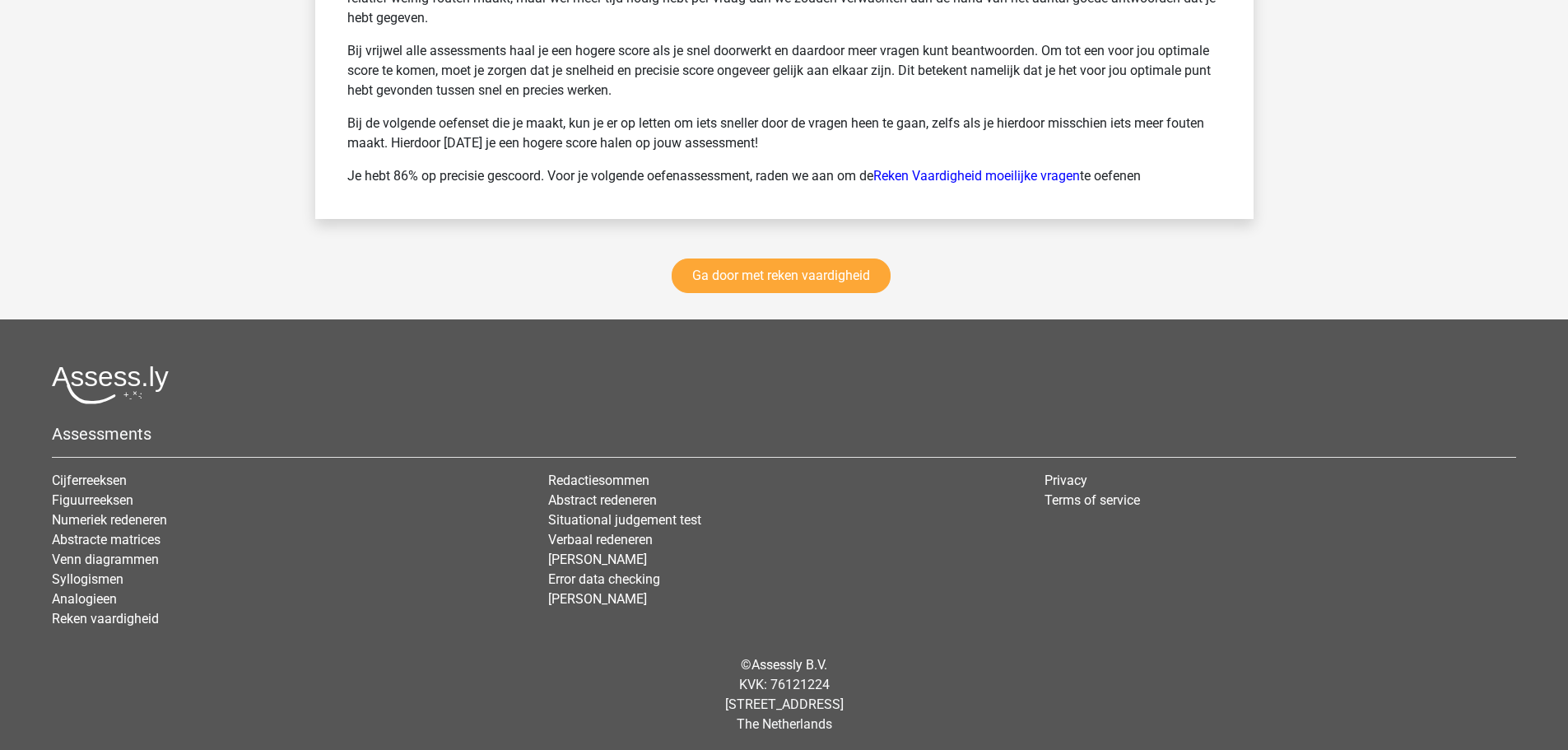
scroll to position [2330, 0]
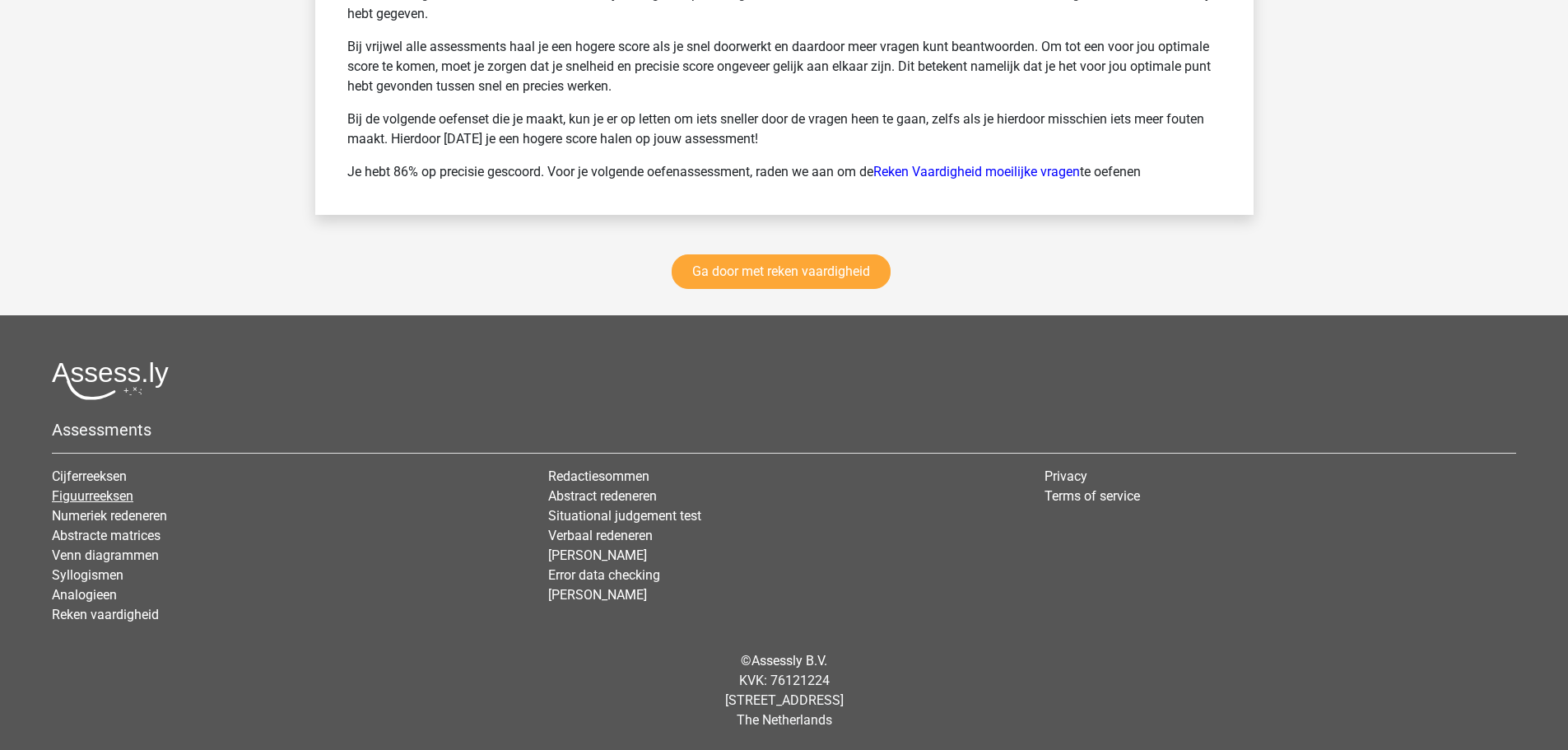
click at [90, 491] on link "Figuurreeksen" at bounding box center [93, 496] width 81 height 16
click at [597, 478] on link "Redactiesommen" at bounding box center [599, 476] width 101 height 16
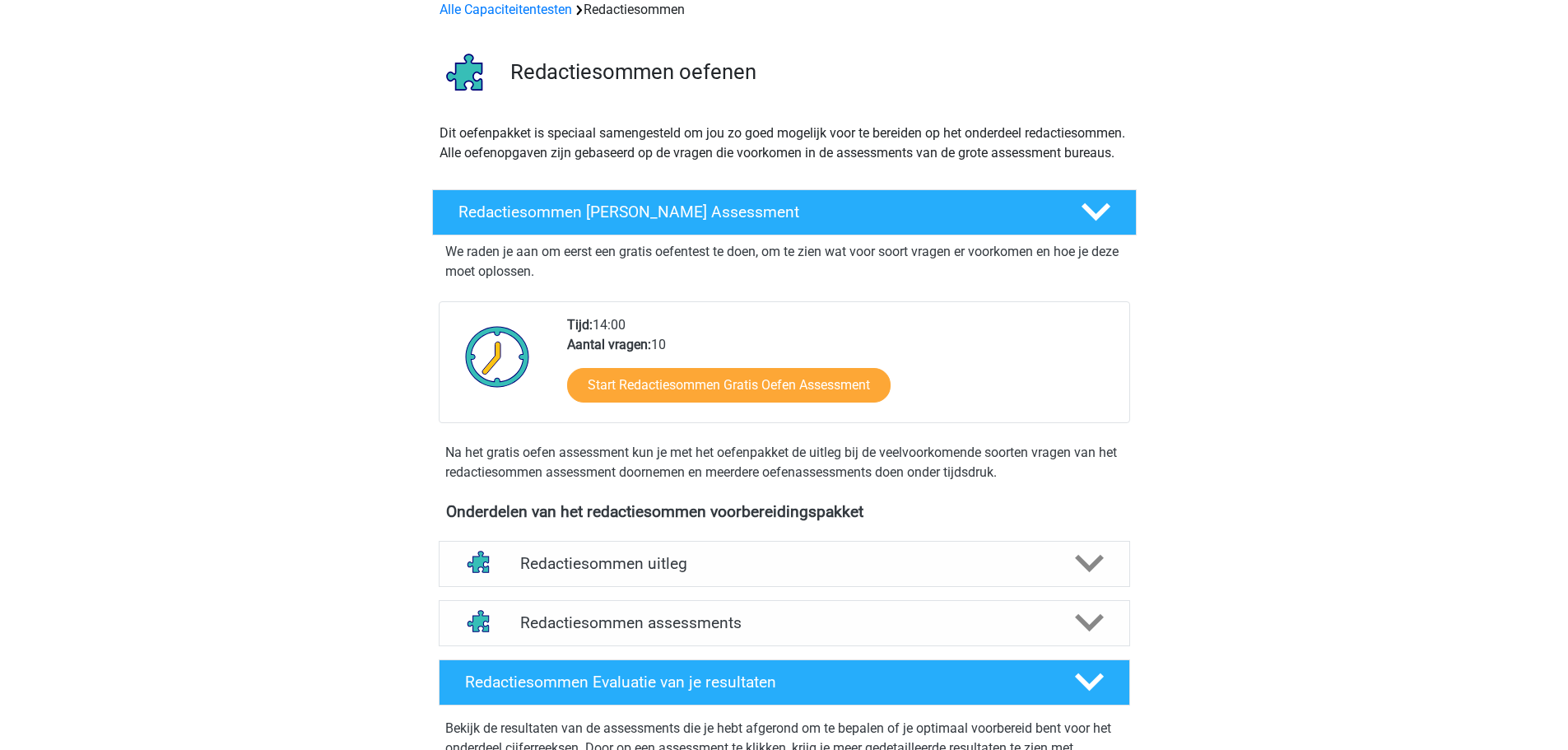
scroll to position [165, 0]
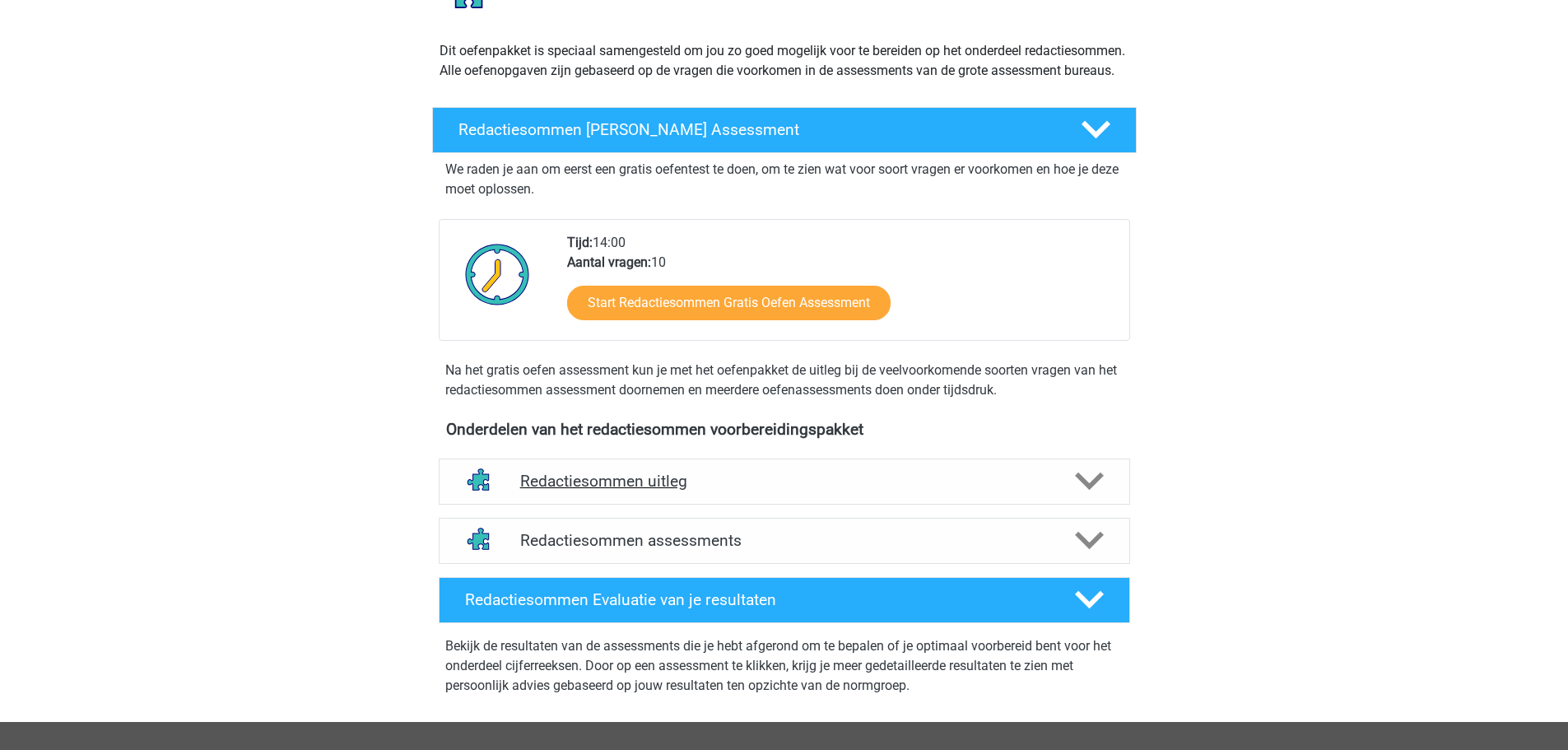
click at [613, 491] on h4 "Redactiesommen uitleg" at bounding box center [784, 481] width 528 height 19
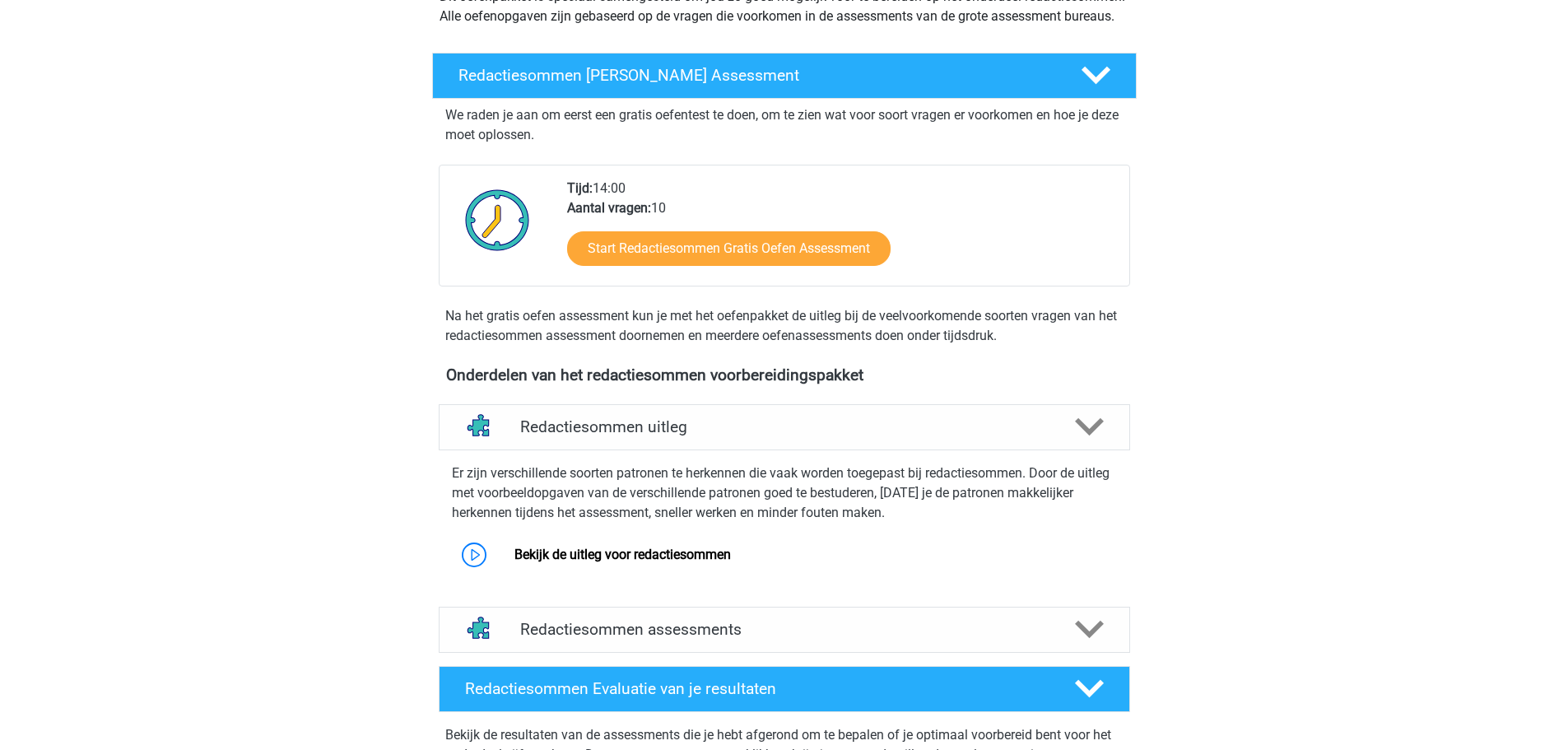
scroll to position [247, 0]
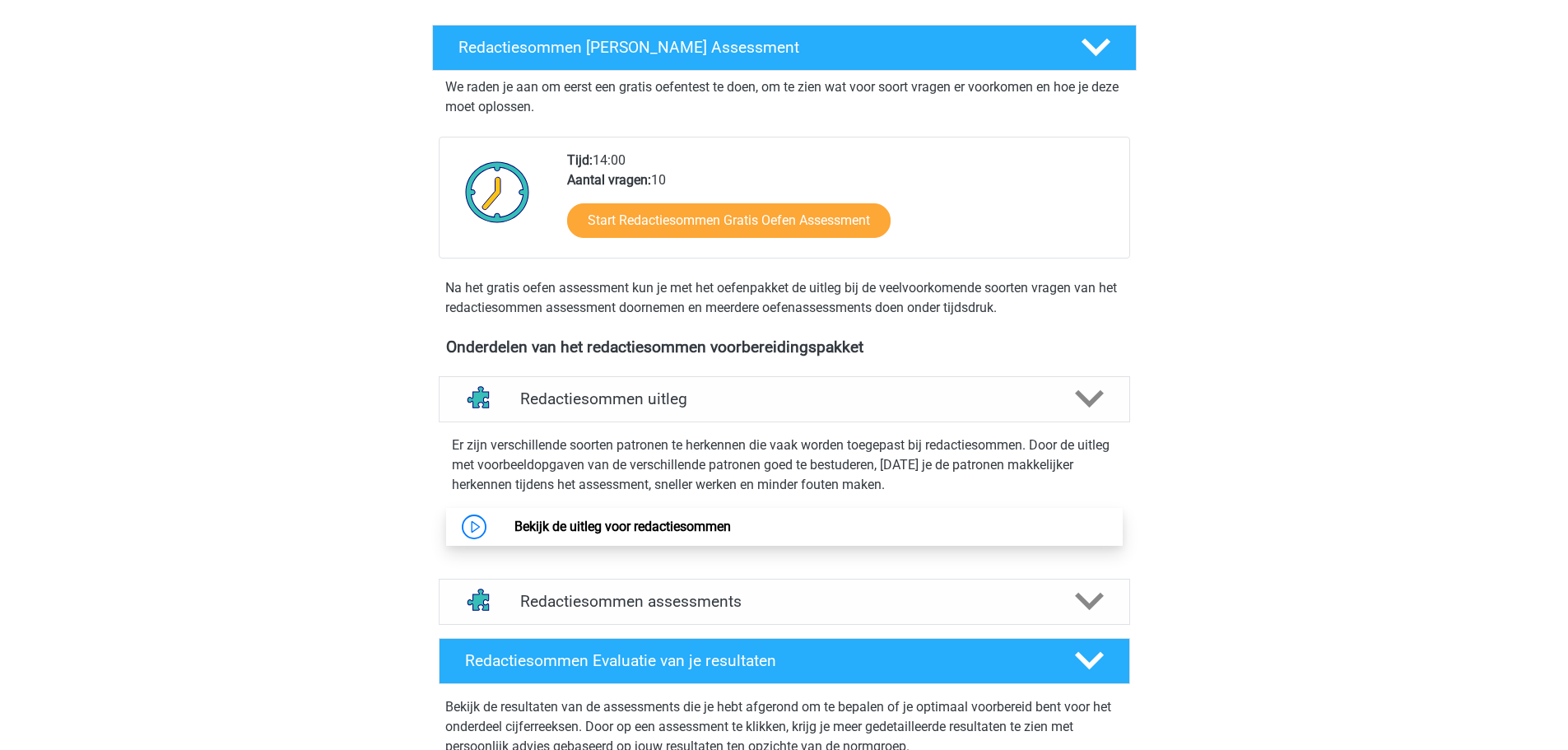
click at [632, 534] on link "Bekijk de uitleg voor redactiesommen" at bounding box center [623, 526] width 217 height 16
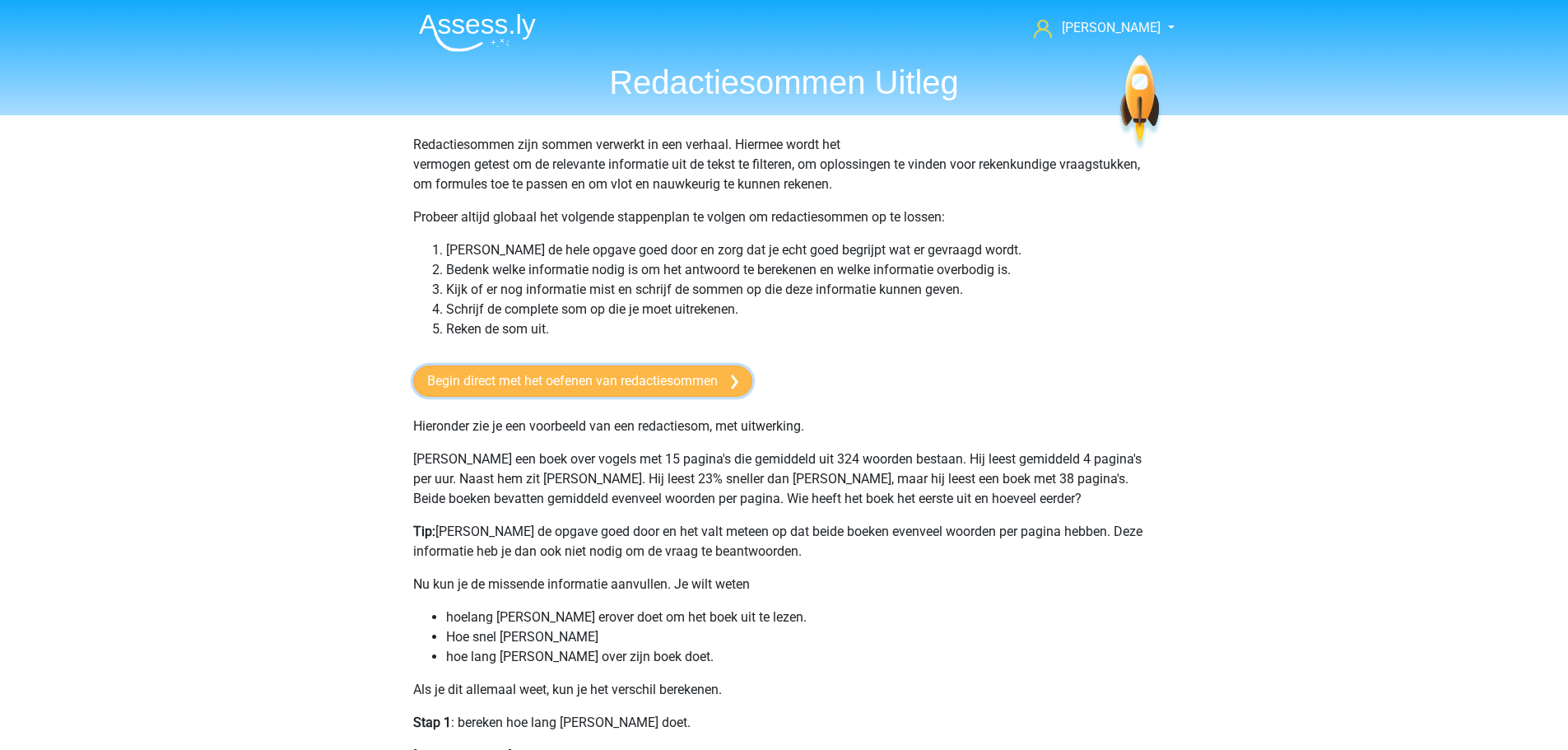
click at [577, 386] on link "Begin direct met het oefenen van redactiesommen" at bounding box center [583, 381] width 339 height 31
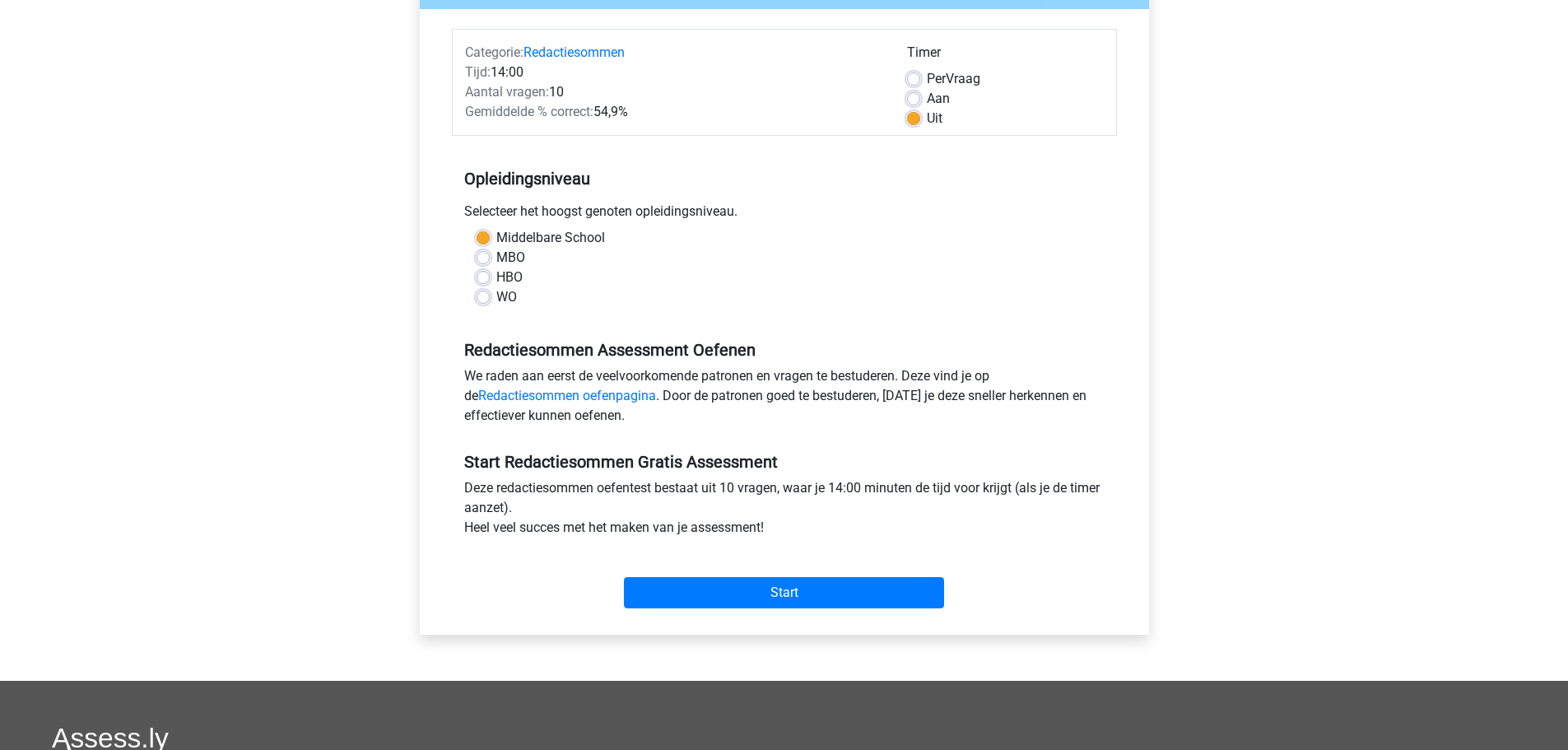
scroll to position [247, 0]
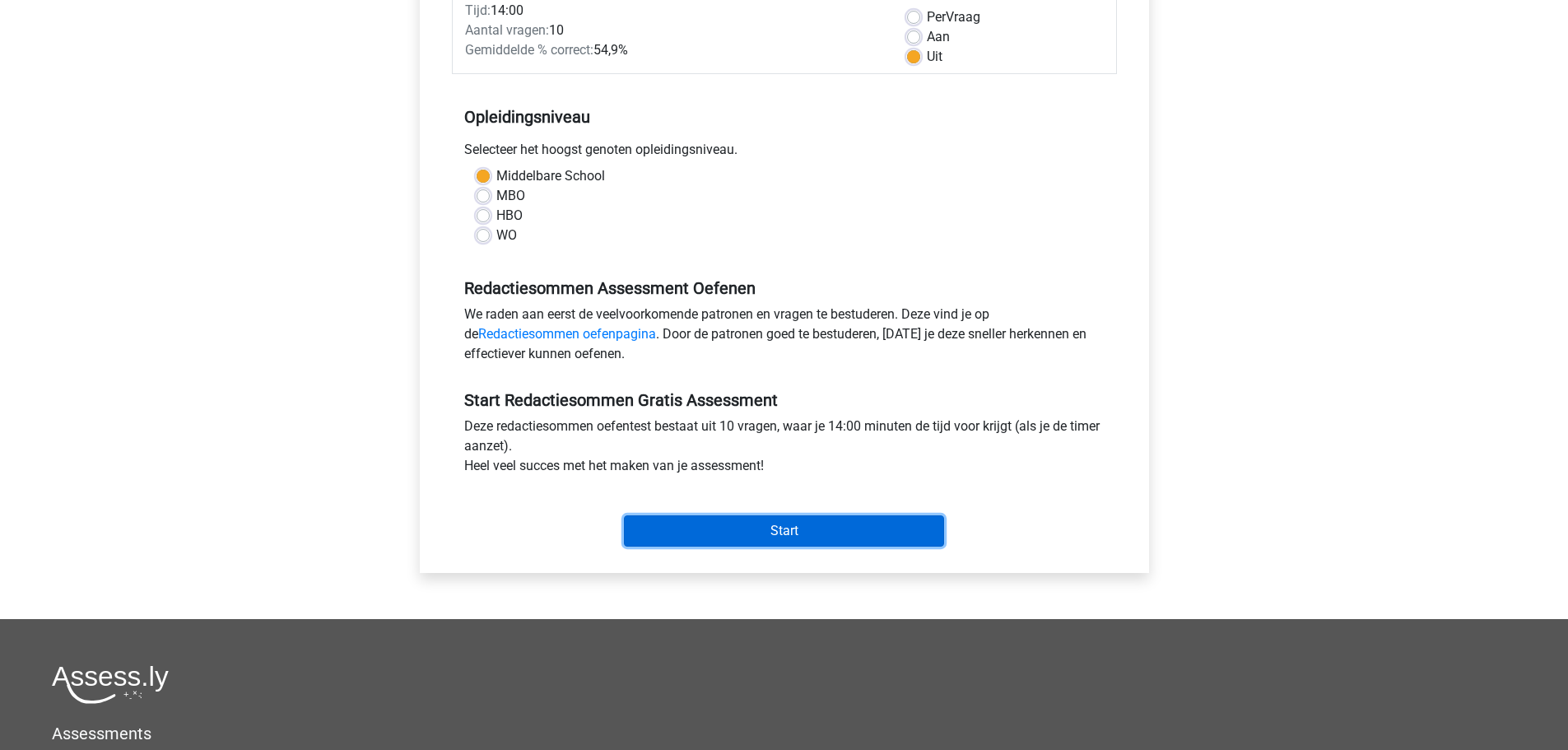
click at [699, 532] on input "Start" at bounding box center [784, 531] width 320 height 31
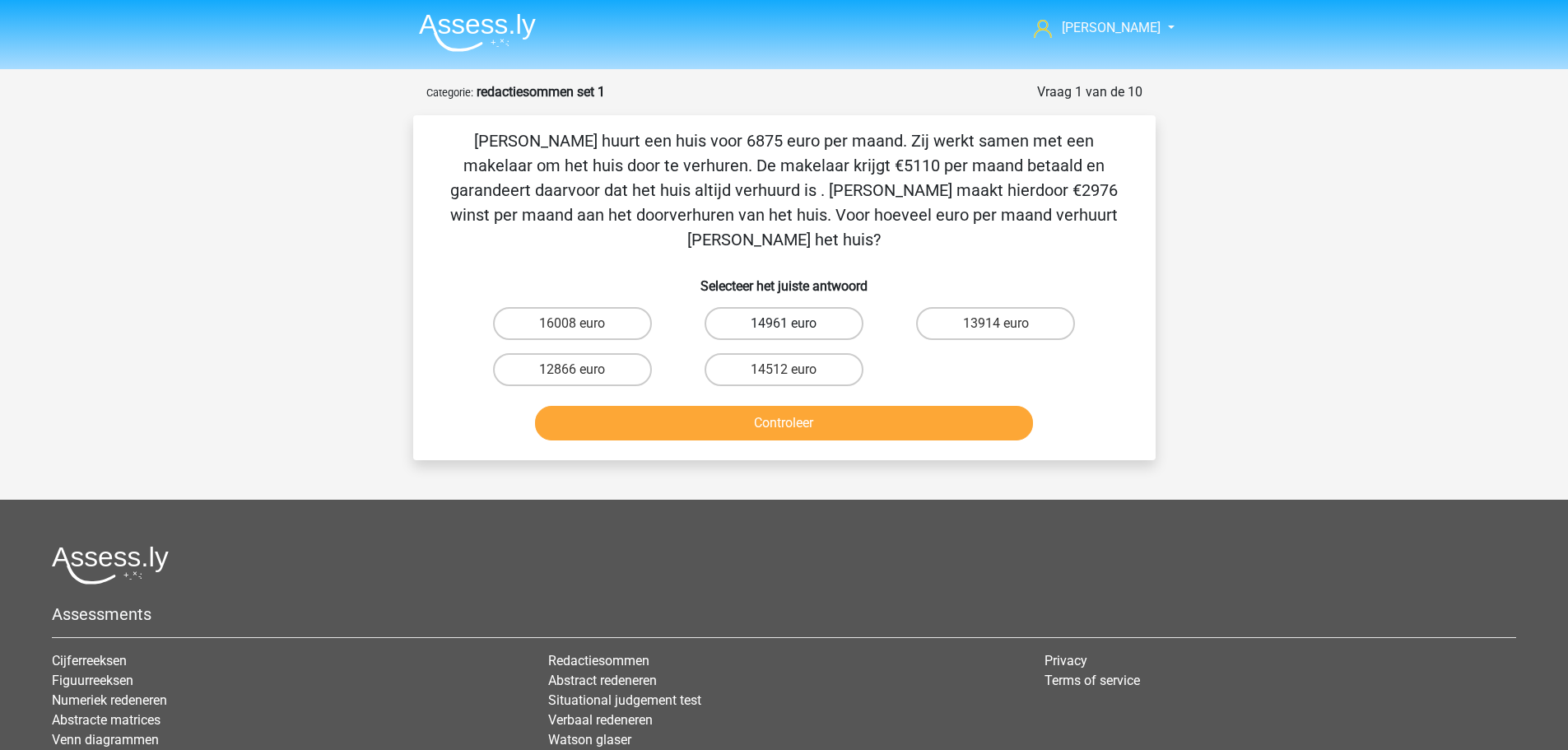
click at [775, 307] on label "14961 euro" at bounding box center [784, 324] width 159 height 33
click at [784, 324] on input "14961 euro" at bounding box center [789, 329] width 11 height 11
radio input "true"
click at [784, 406] on button "Controleer" at bounding box center [784, 423] width 498 height 35
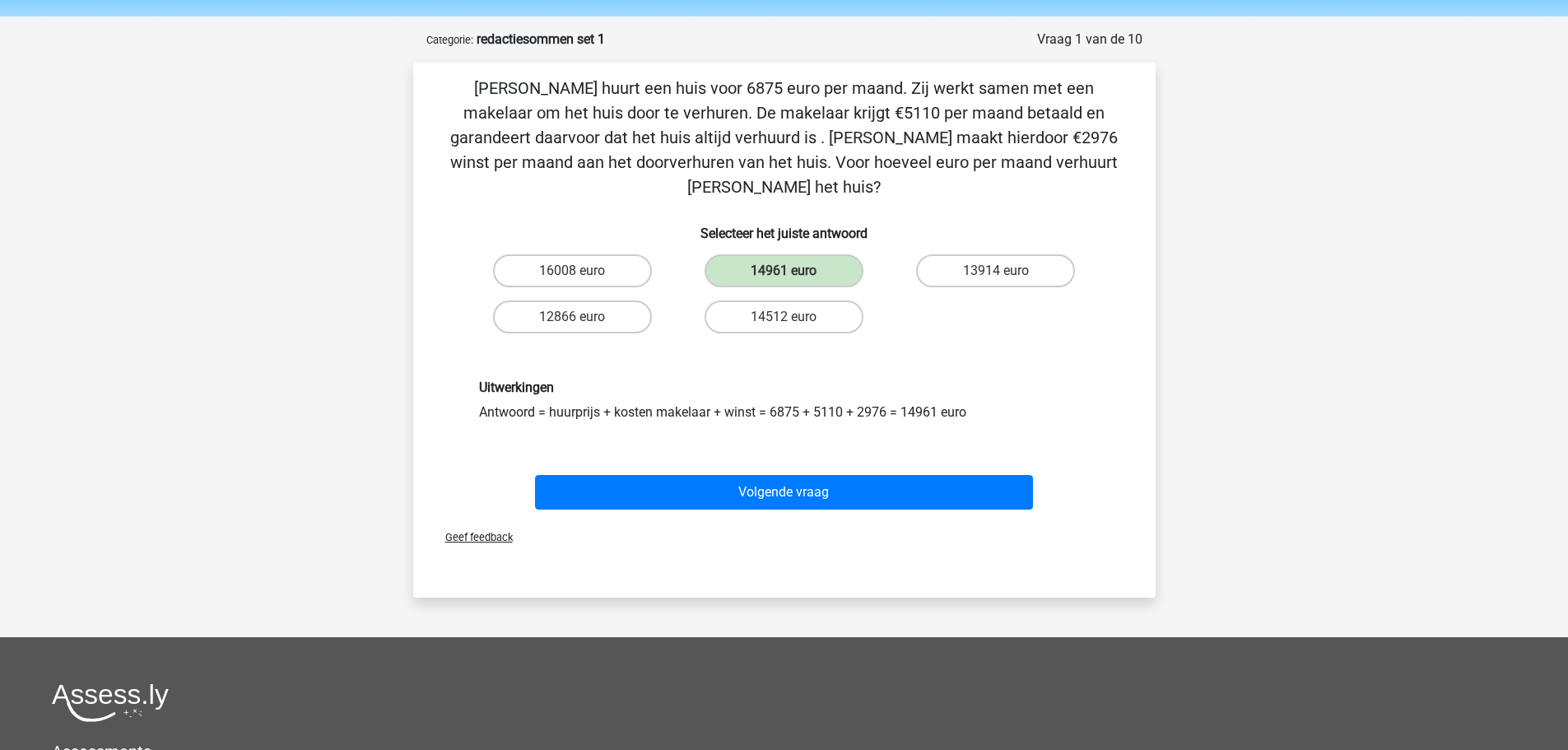
scroll to position [82, 0]
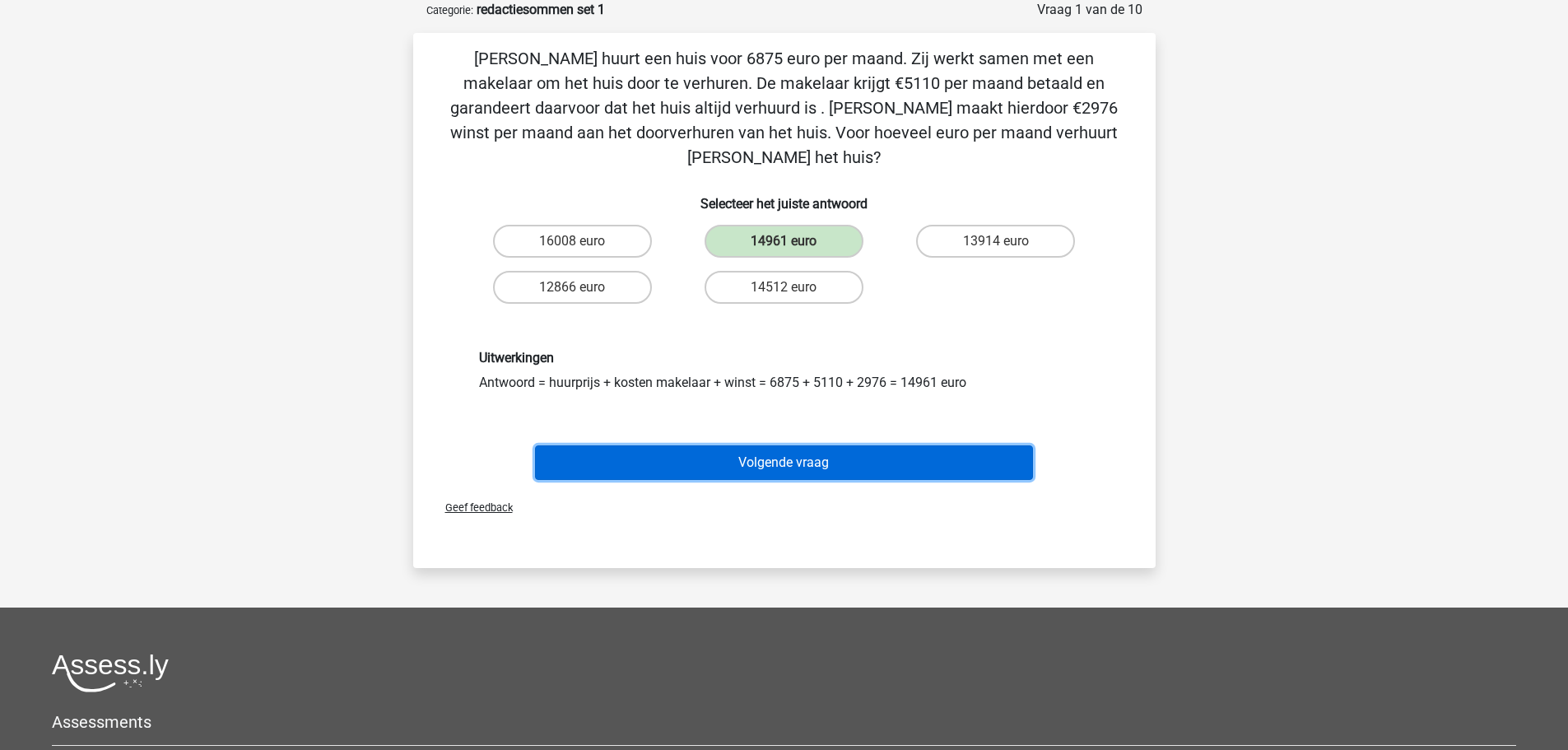
click at [782, 445] on button "Volgende vraag" at bounding box center [784, 463] width 498 height 35
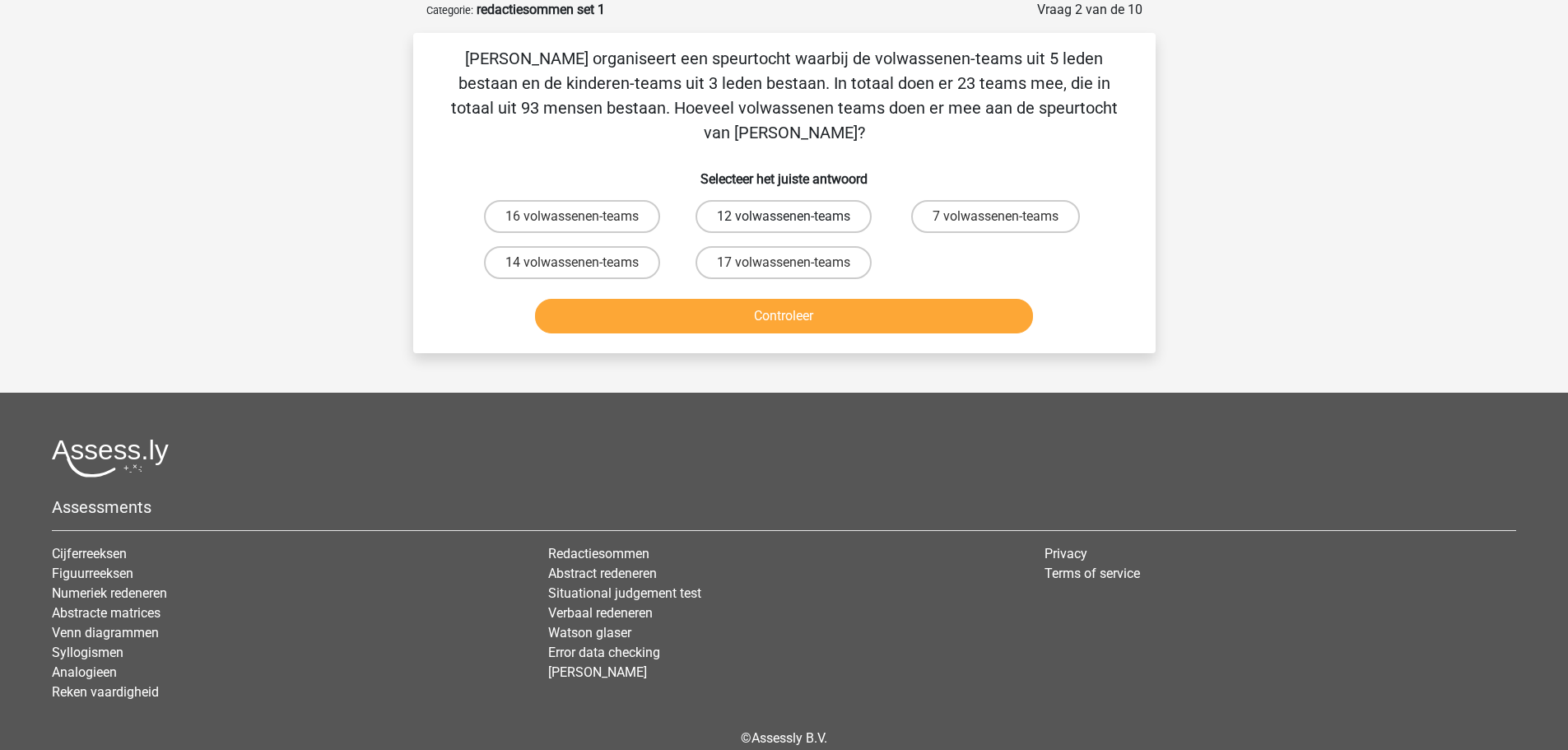
click at [723, 200] on label "12 volwassenen-teams" at bounding box center [783, 217] width 176 height 33
click at [784, 217] on input "12 volwassenen-teams" at bounding box center [789, 222] width 11 height 11
radio input "true"
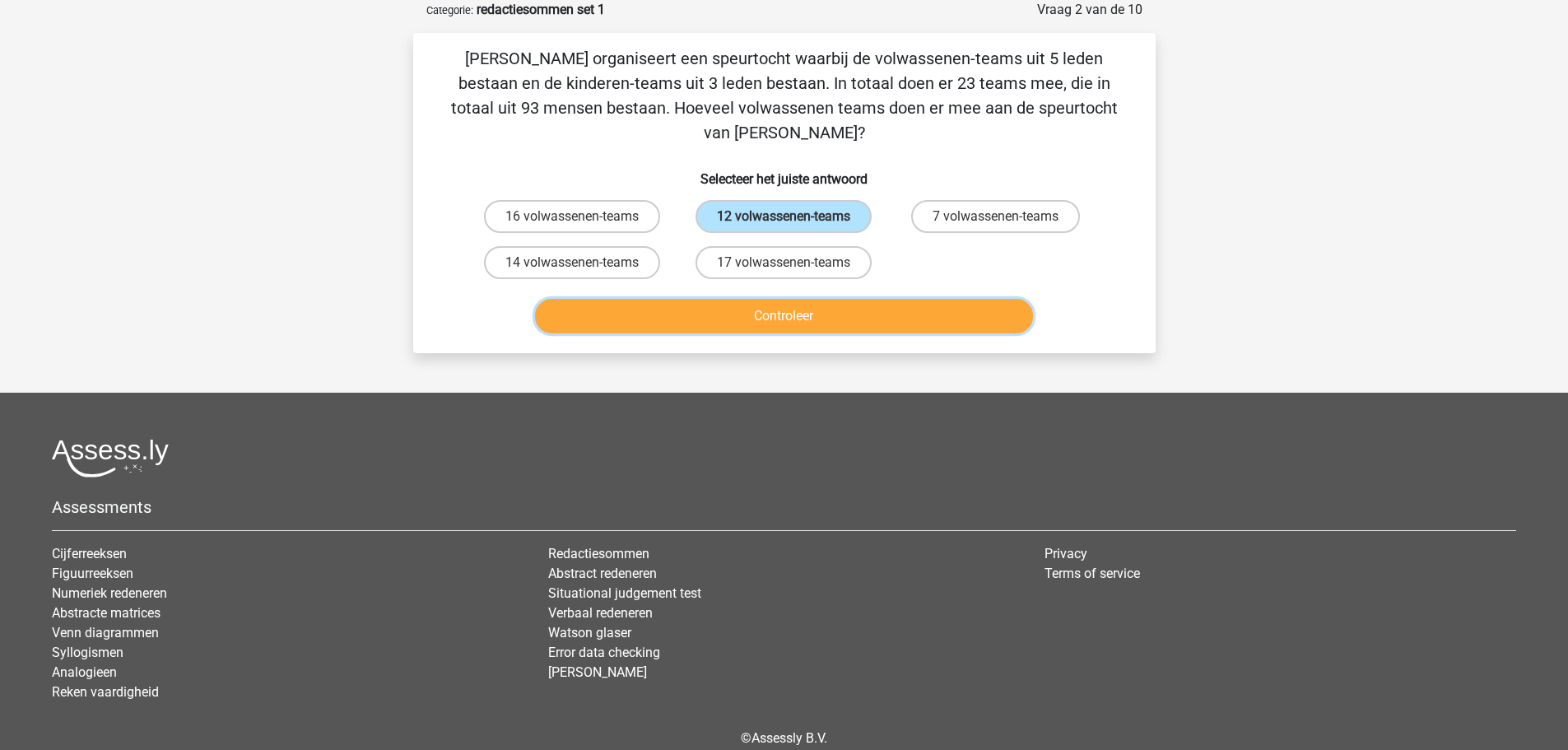
click at [744, 299] on button "Controleer" at bounding box center [784, 316] width 498 height 35
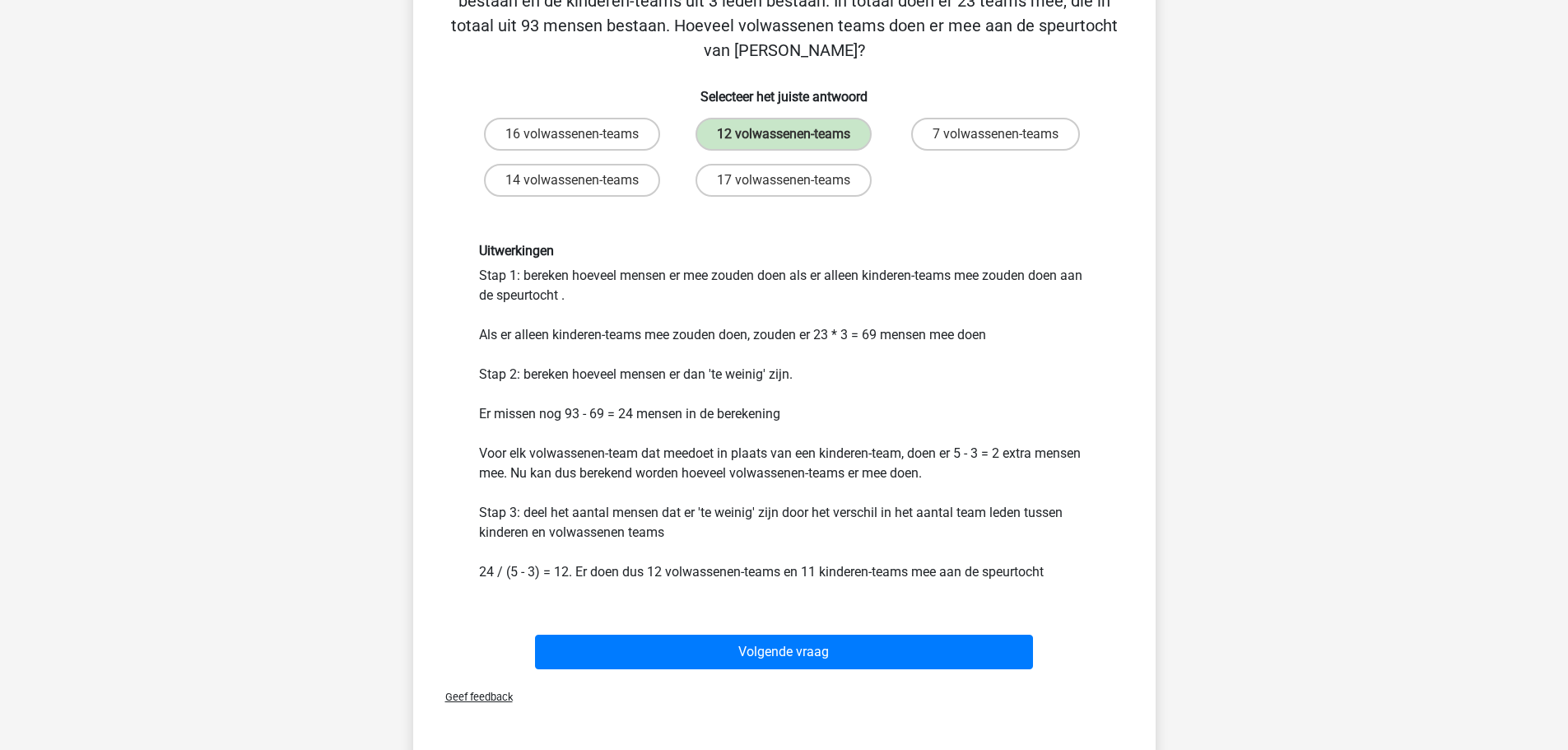
scroll to position [247, 0]
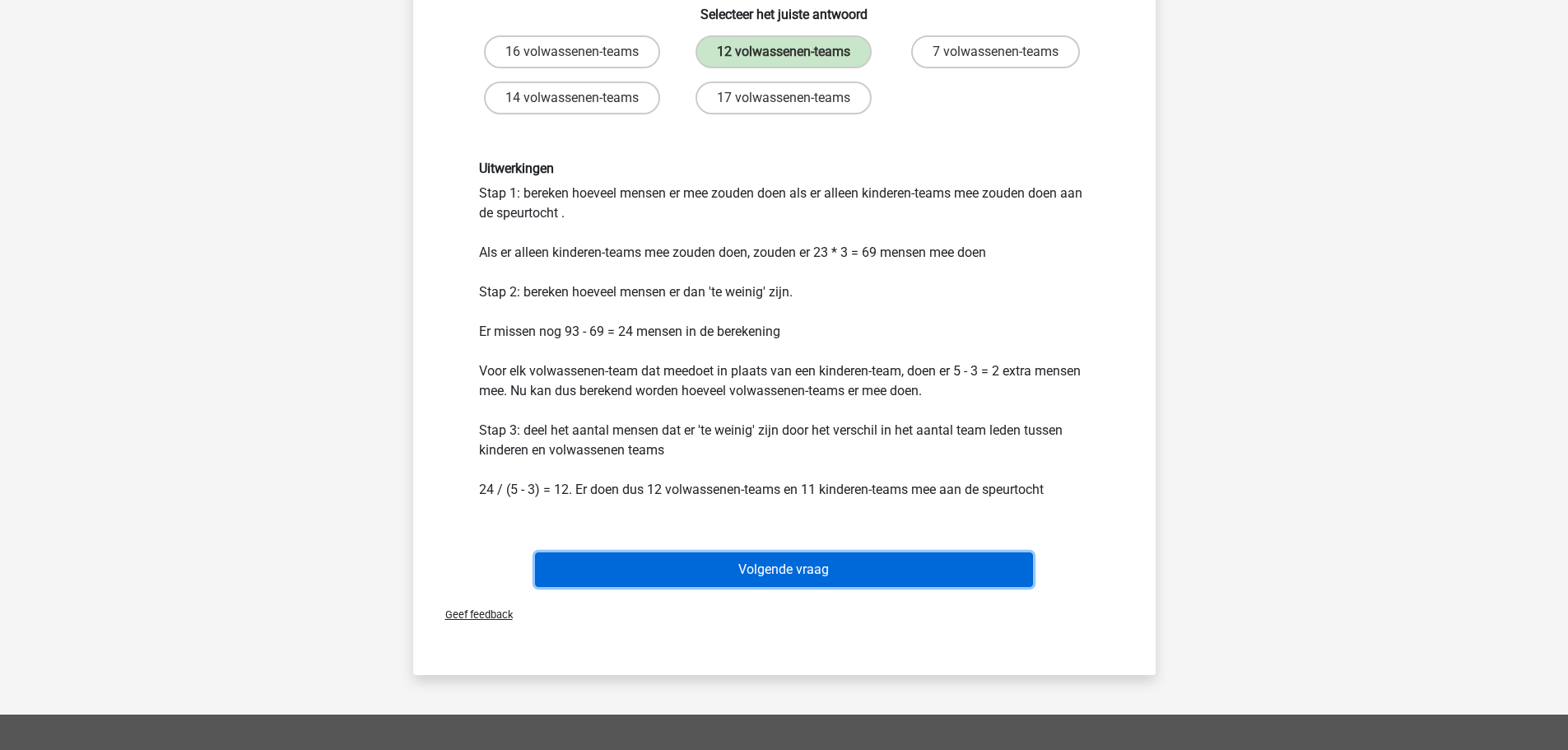
click at [777, 552] on button "Volgende vraag" at bounding box center [784, 570] width 498 height 35
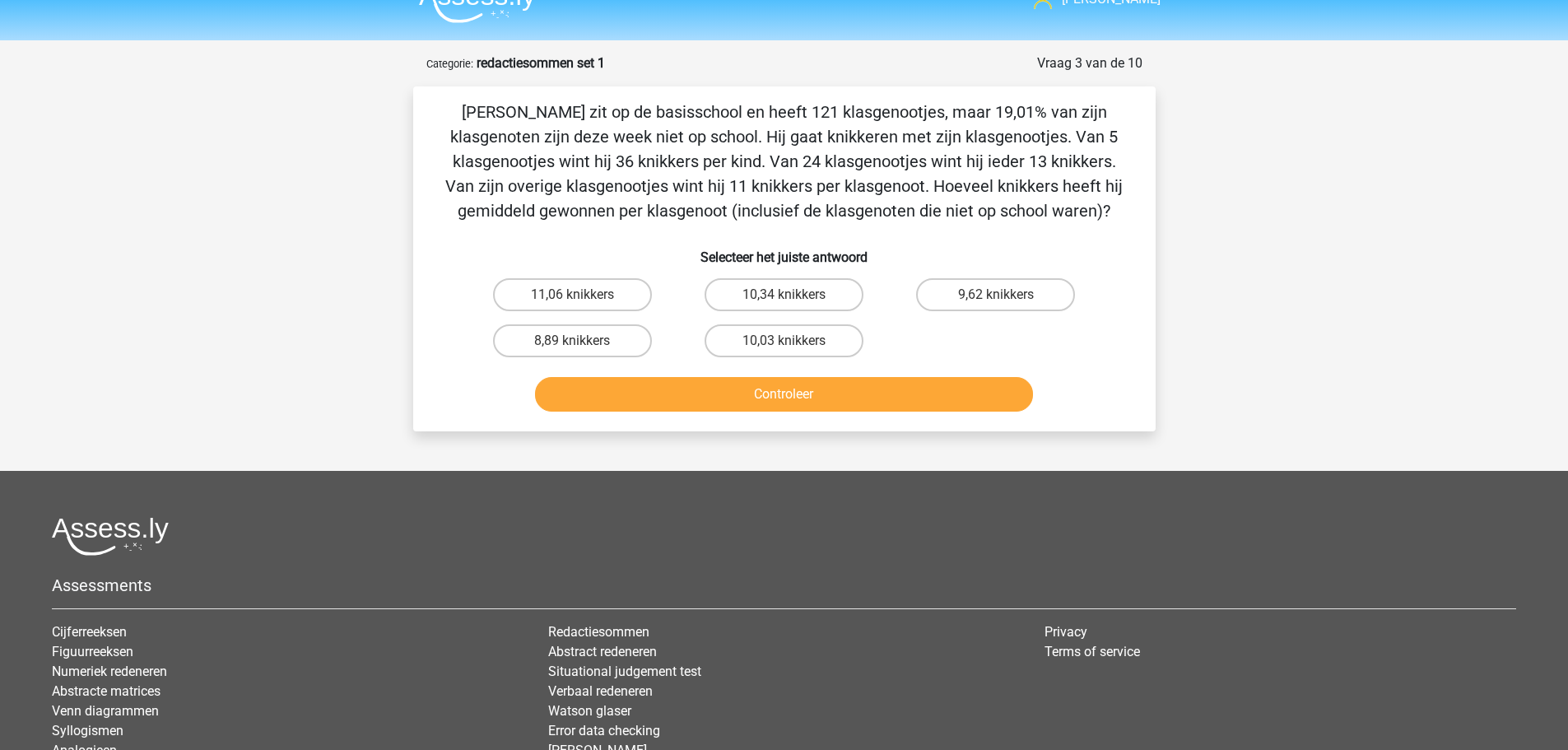
scroll to position [0, 0]
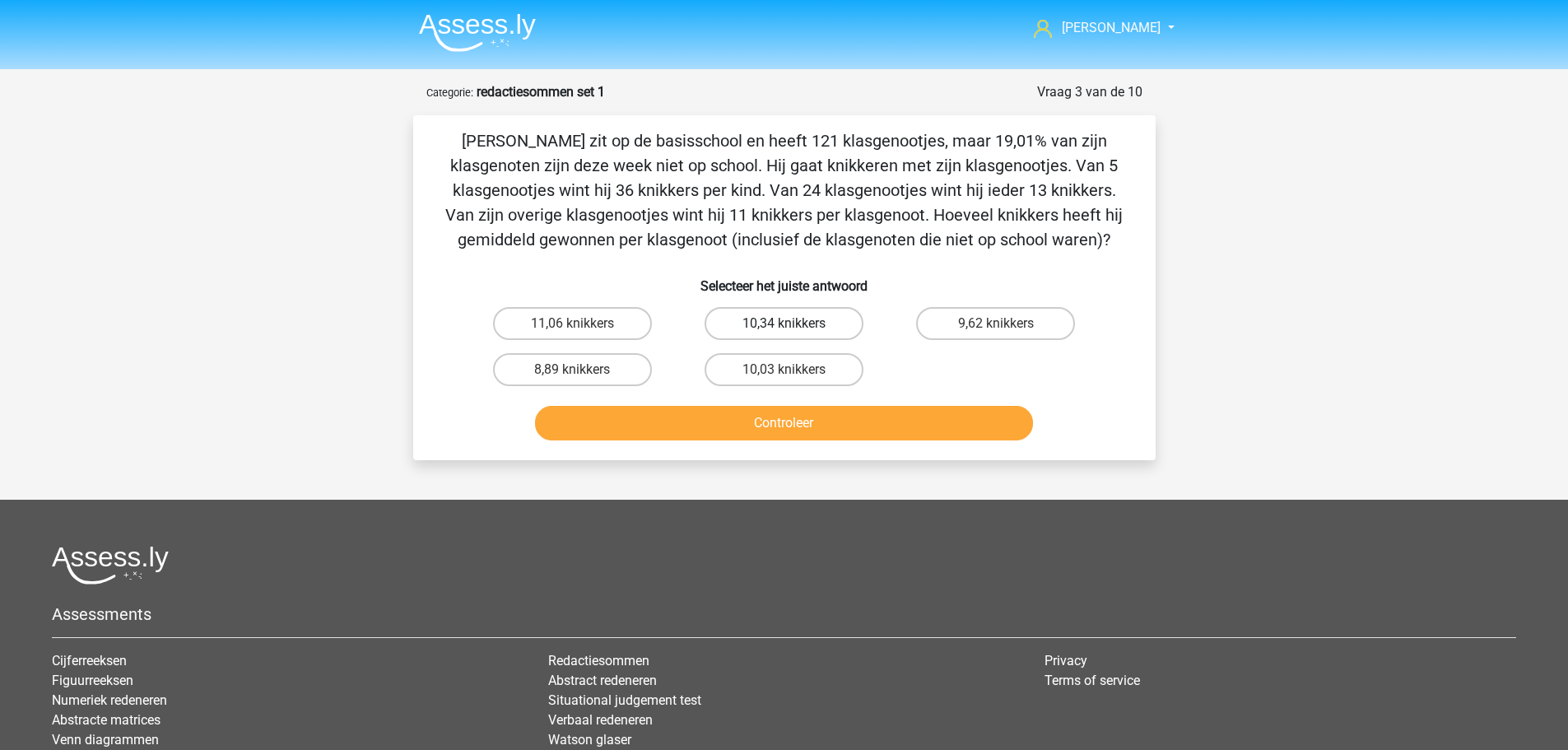
click at [733, 329] on label "10,34 knikkers" at bounding box center [784, 324] width 159 height 33
click at [784, 329] on input "10,34 knikkers" at bounding box center [789, 329] width 11 height 11
radio input "true"
click at [751, 426] on button "Controleer" at bounding box center [784, 423] width 498 height 35
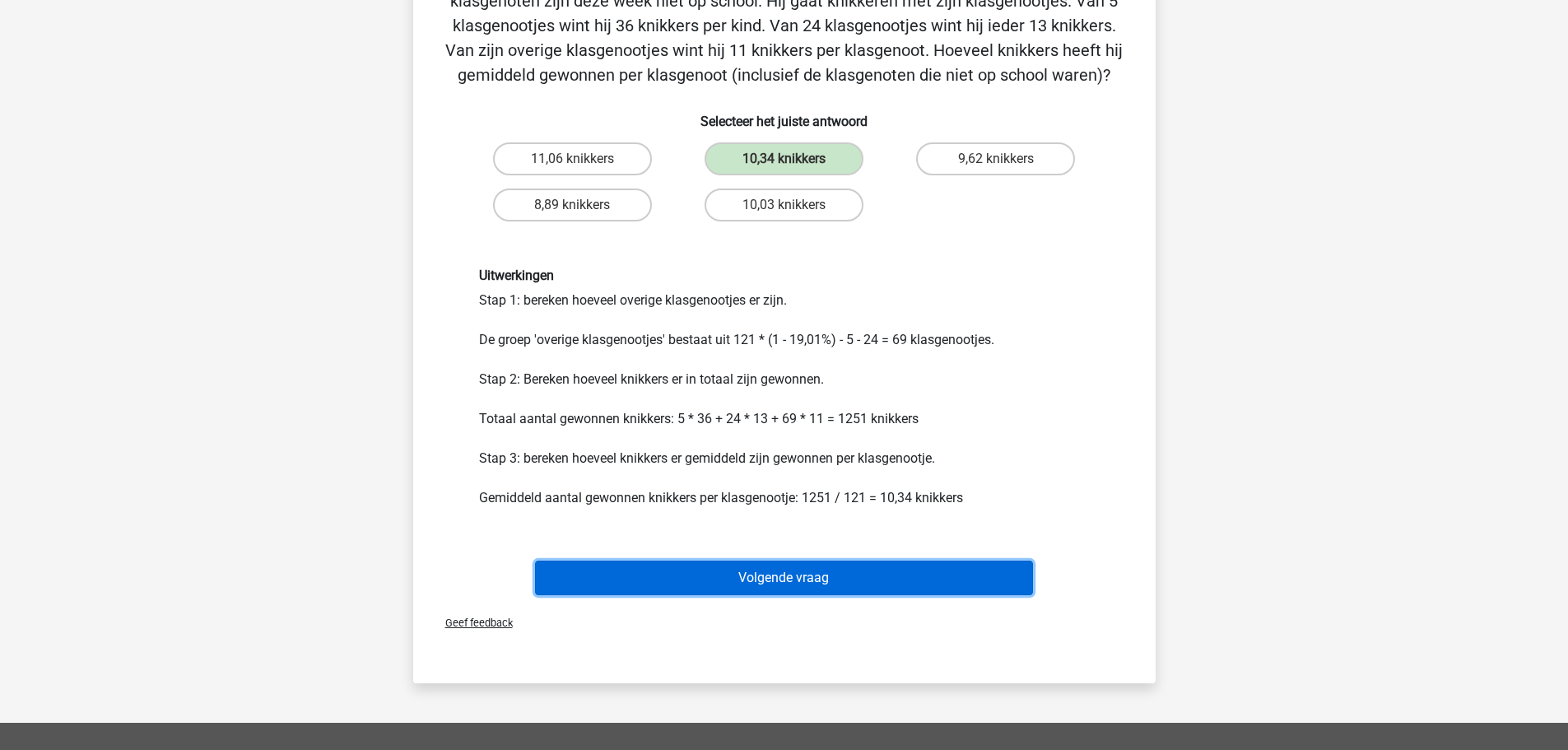
click at [800, 572] on button "Volgende vraag" at bounding box center [784, 578] width 498 height 35
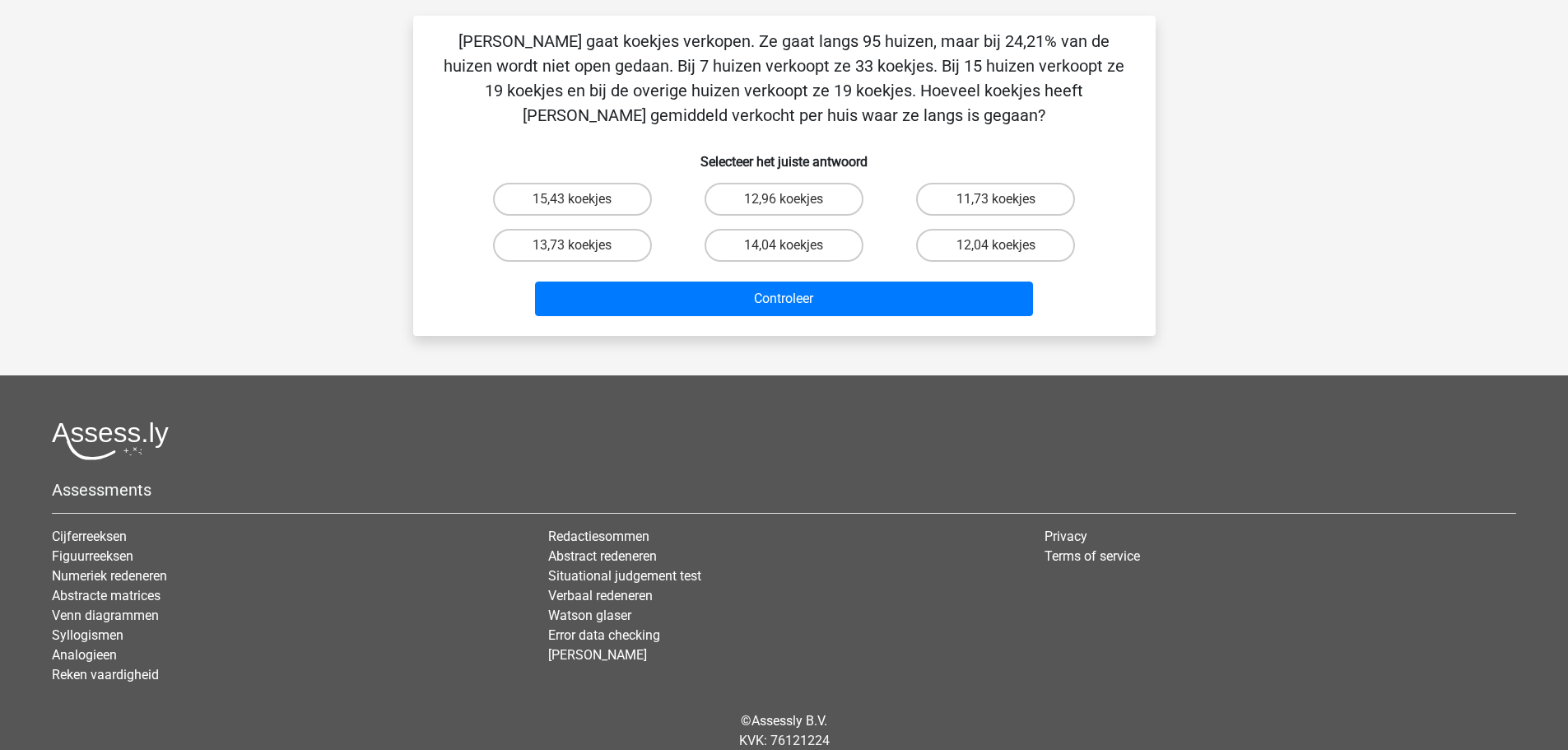
scroll to position [82, 0]
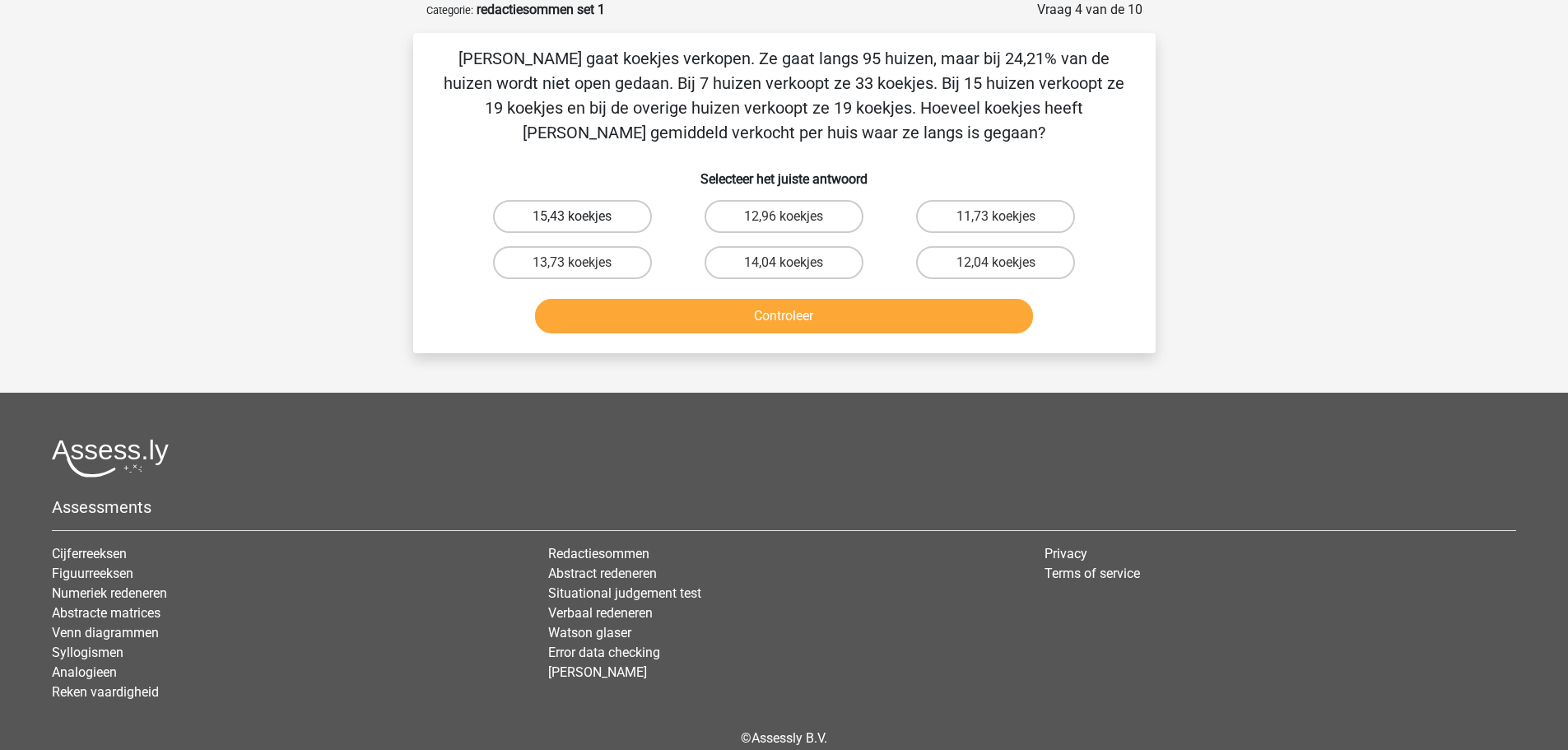
click at [562, 220] on label "15,43 koekjes" at bounding box center [573, 217] width 159 height 33
click at [572, 220] on input "15,43 koekjes" at bounding box center [577, 222] width 11 height 11
radio input "true"
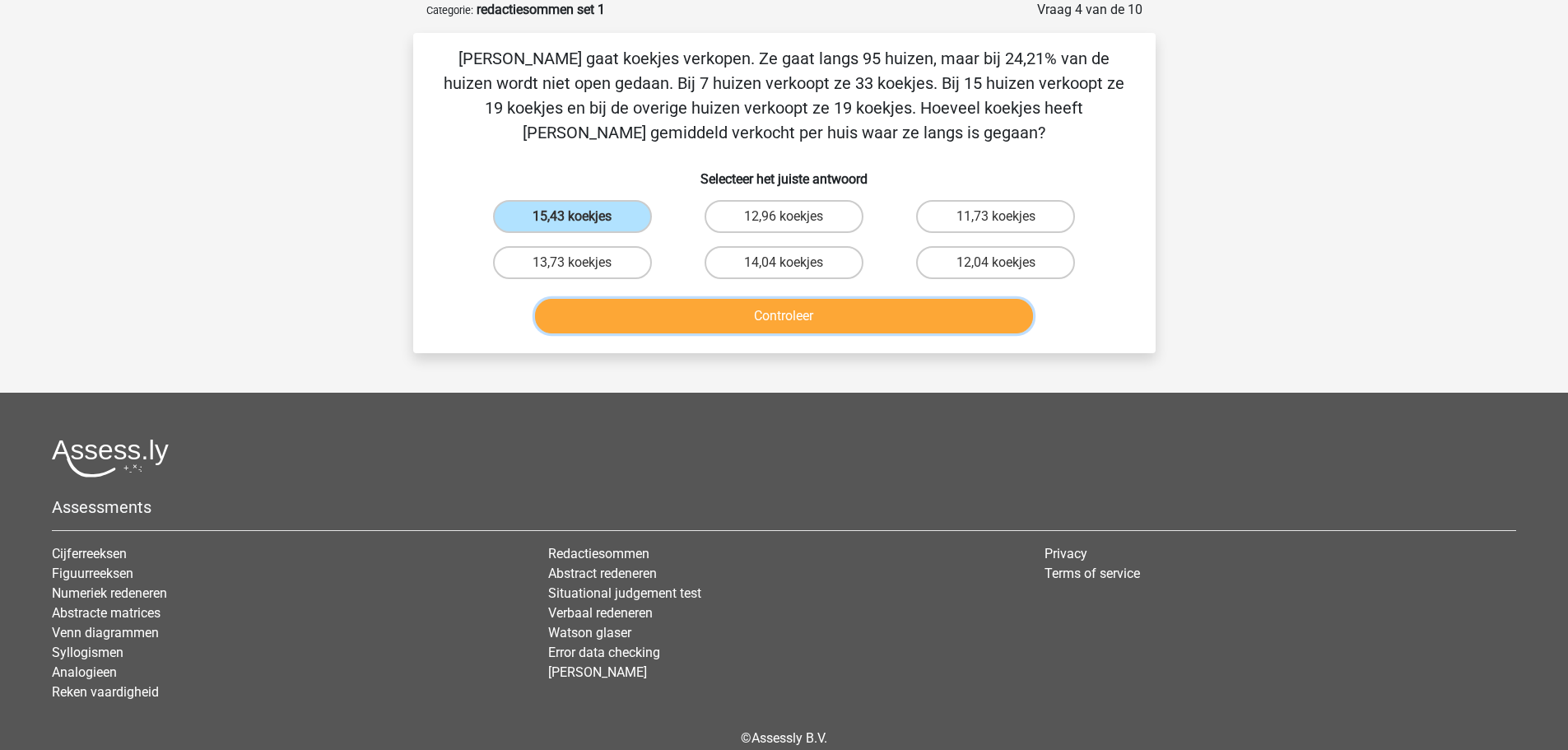
click at [702, 315] on button "Controleer" at bounding box center [784, 316] width 498 height 35
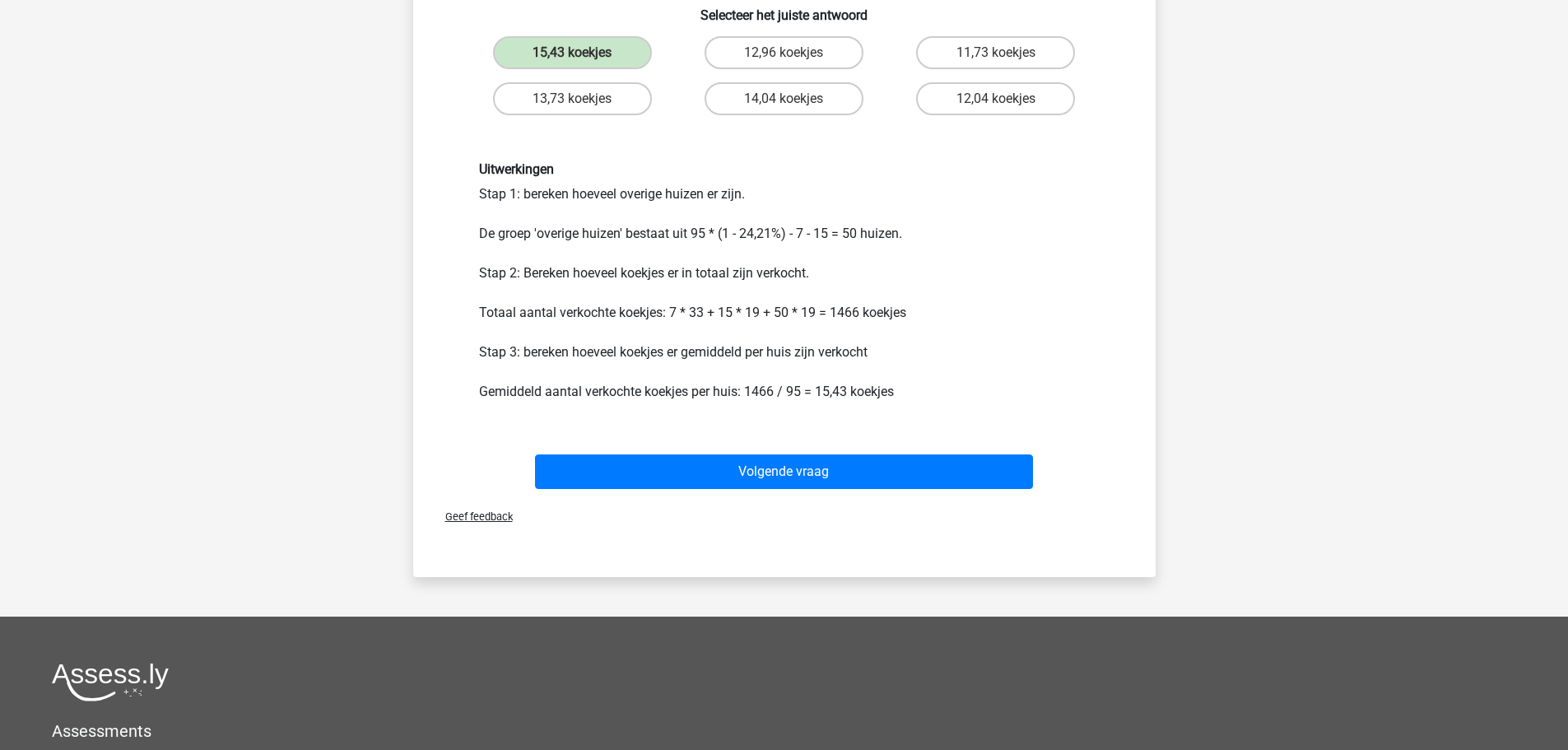
scroll to position [247, 0]
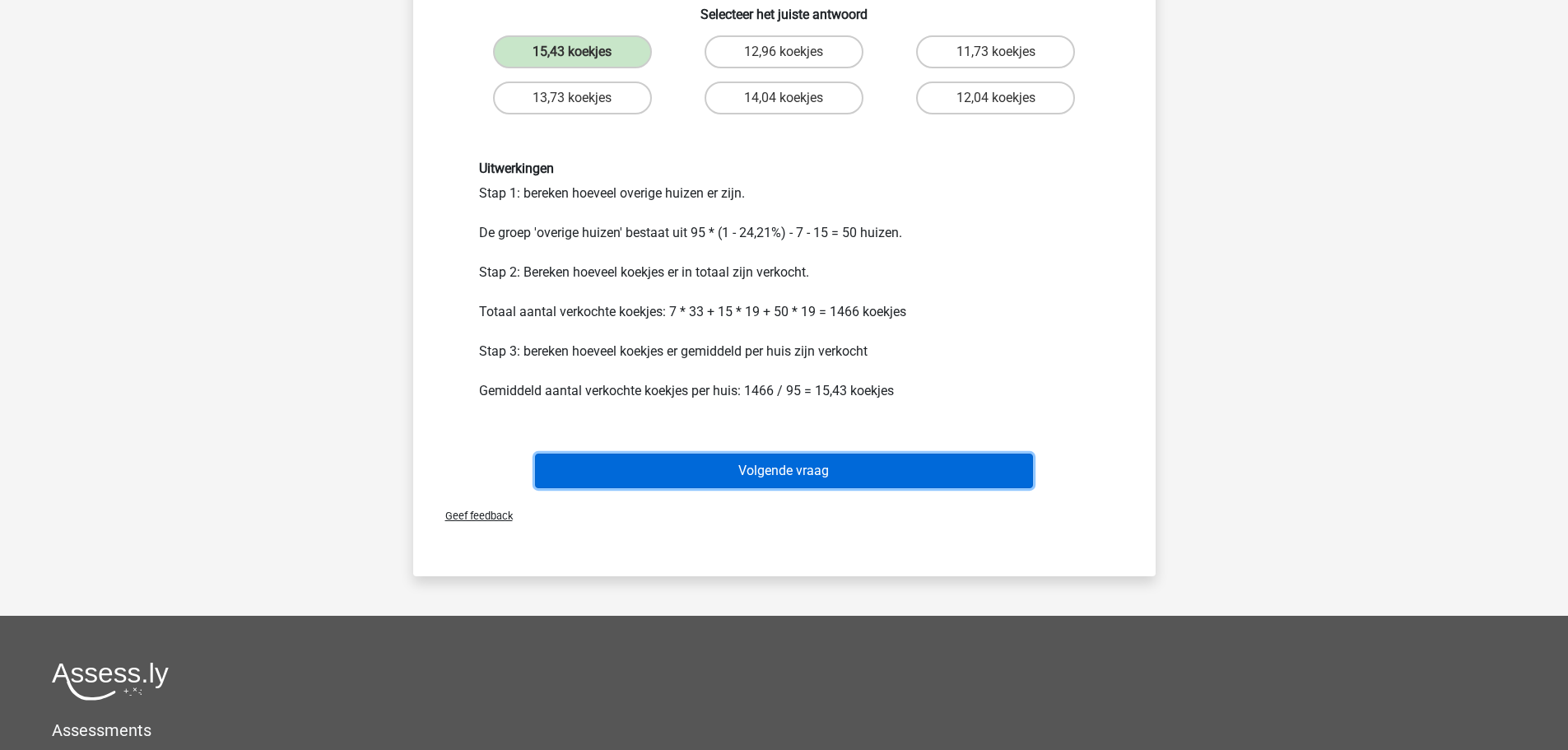
click at [772, 471] on button "Volgende vraag" at bounding box center [784, 471] width 498 height 35
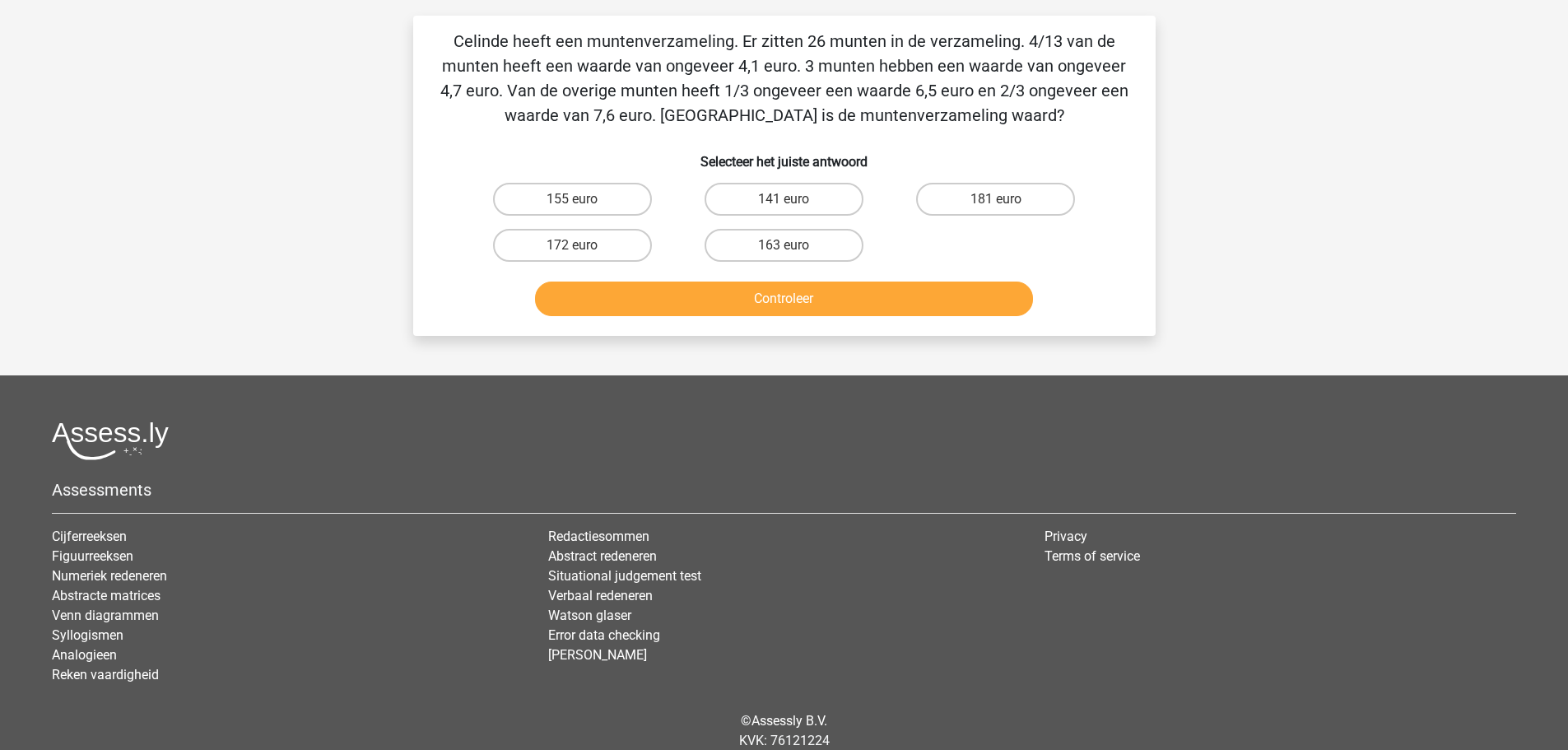
scroll to position [82, 0]
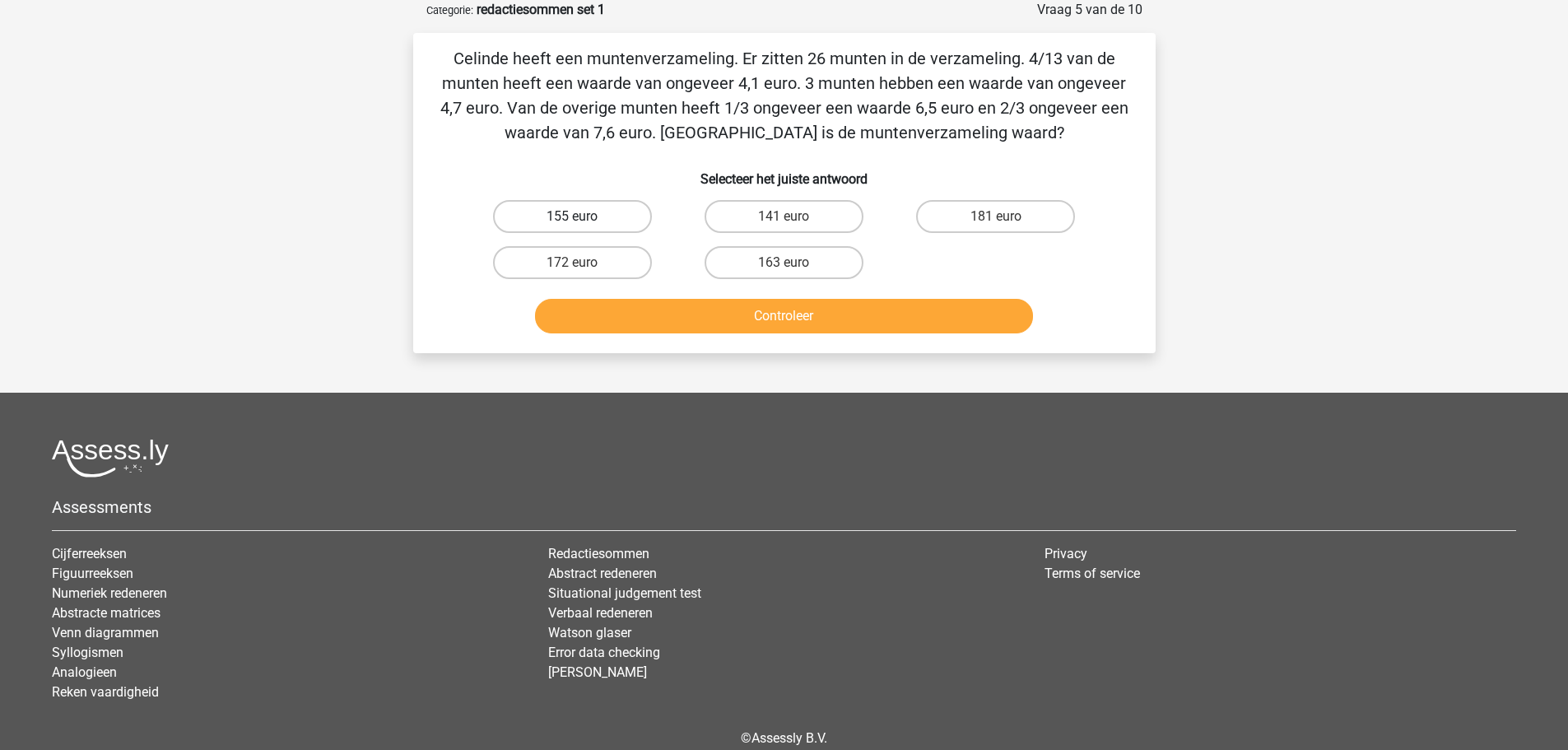
click at [554, 219] on label "155 euro" at bounding box center [573, 217] width 159 height 33
click at [572, 219] on input "155 euro" at bounding box center [577, 222] width 11 height 11
radio input "true"
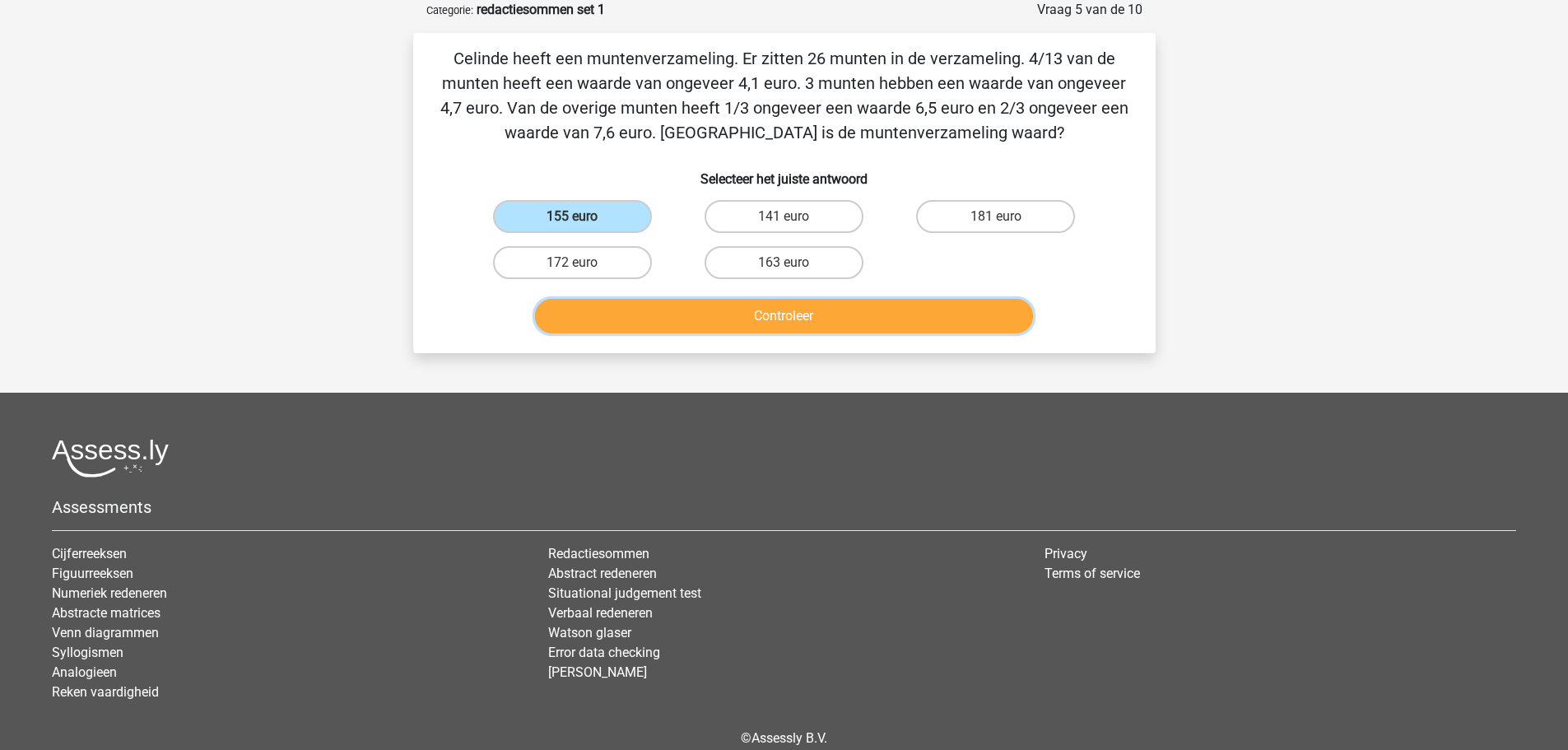
click at [742, 315] on button "Controleer" at bounding box center [784, 316] width 498 height 35
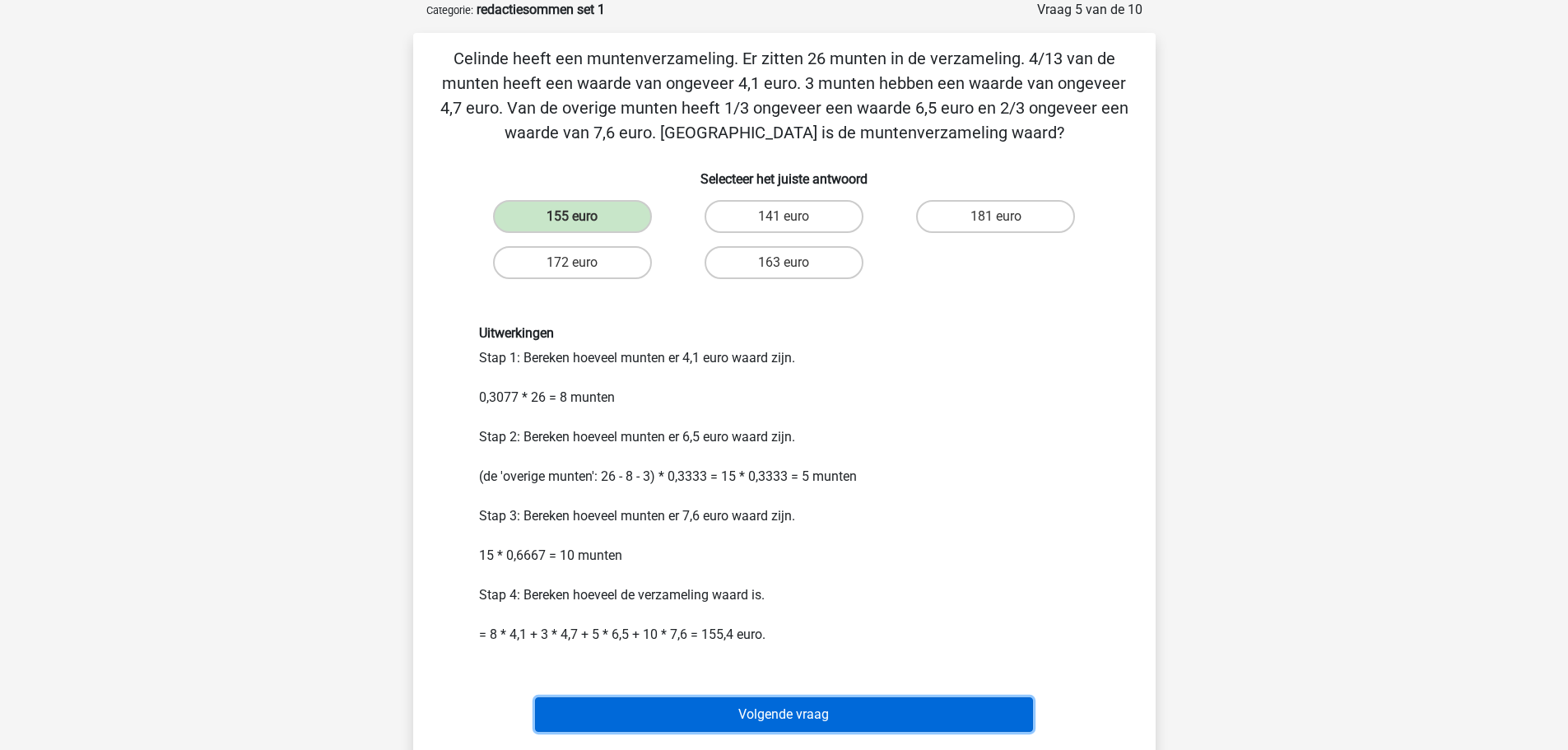
click at [807, 714] on button "Volgende vraag" at bounding box center [784, 714] width 498 height 35
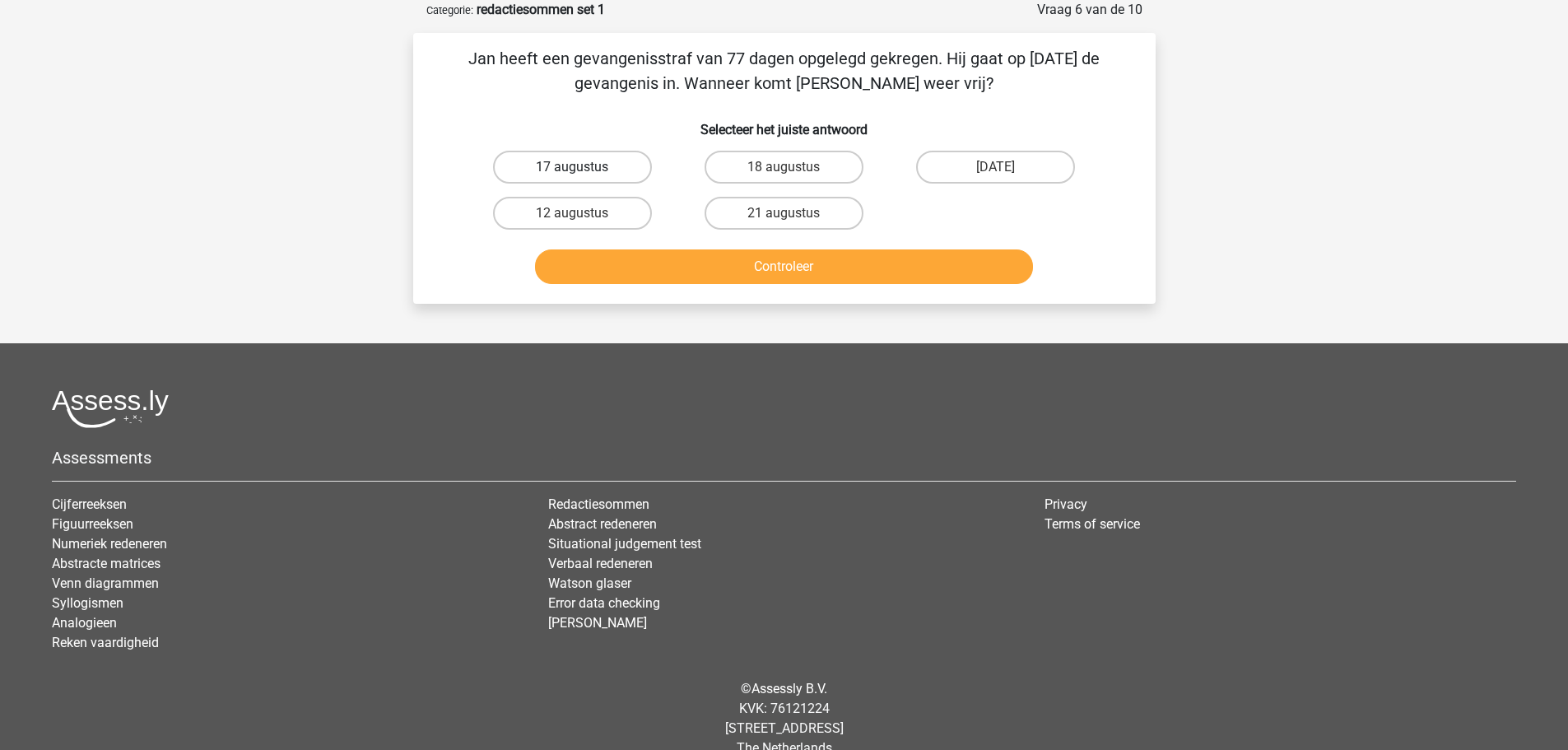
scroll to position [0, 0]
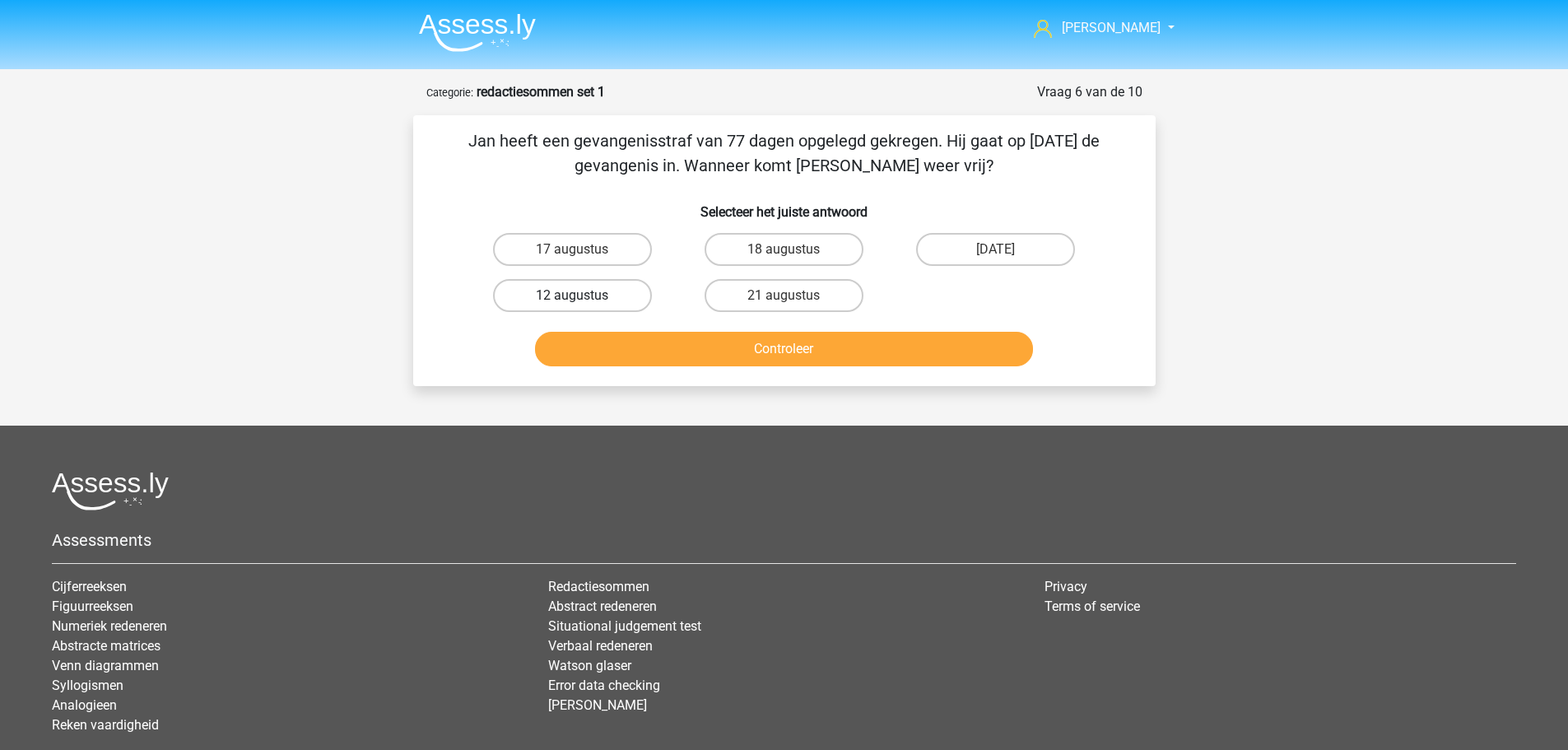
click at [586, 293] on label "12 augustus" at bounding box center [573, 296] width 159 height 33
click at [583, 296] on input "12 augustus" at bounding box center [577, 300] width 11 height 11
radio input "true"
click at [700, 358] on button "Controleer" at bounding box center [784, 349] width 498 height 35
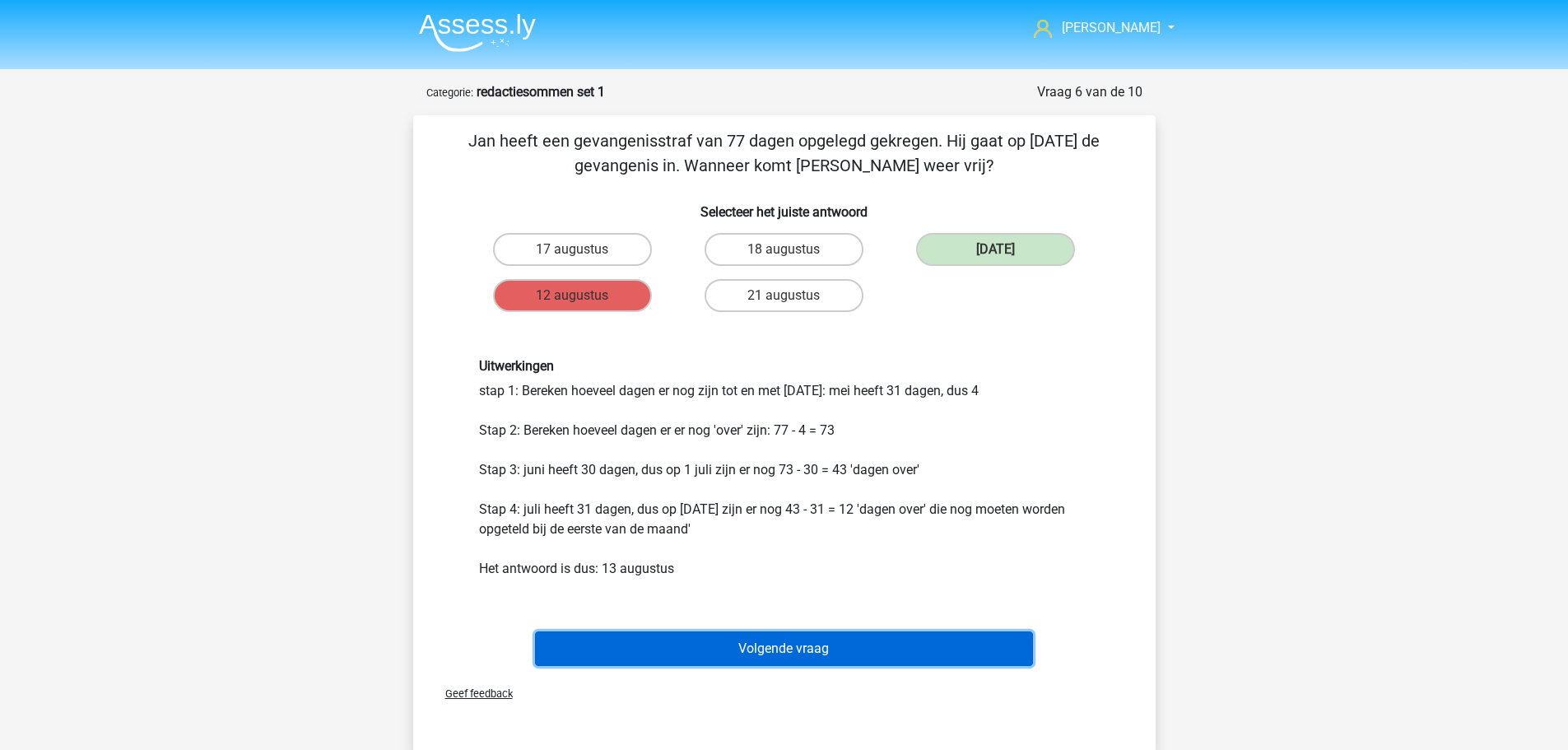
click at [766, 648] on button "Volgende vraag" at bounding box center [784, 649] width 498 height 35
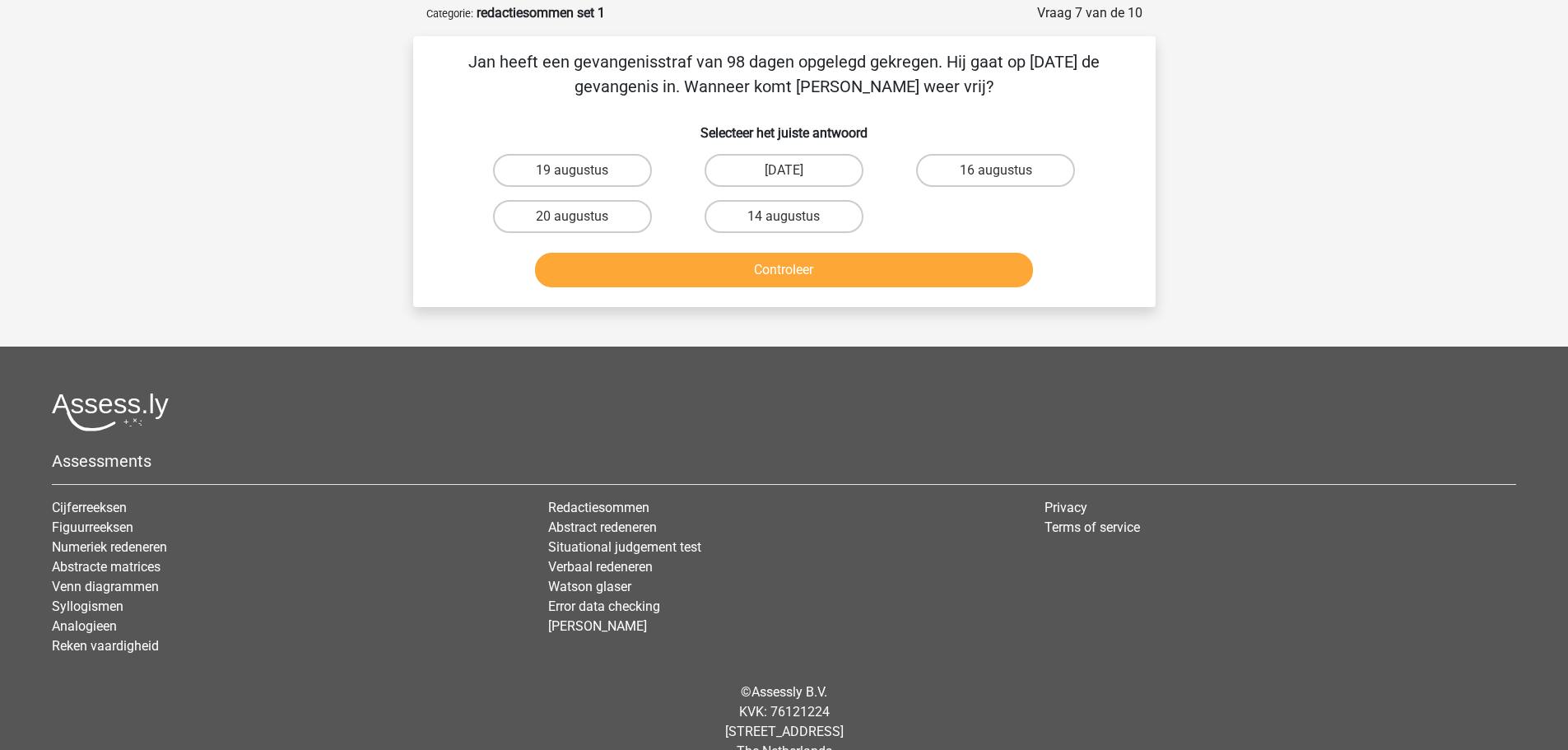
scroll to position [82, 0]
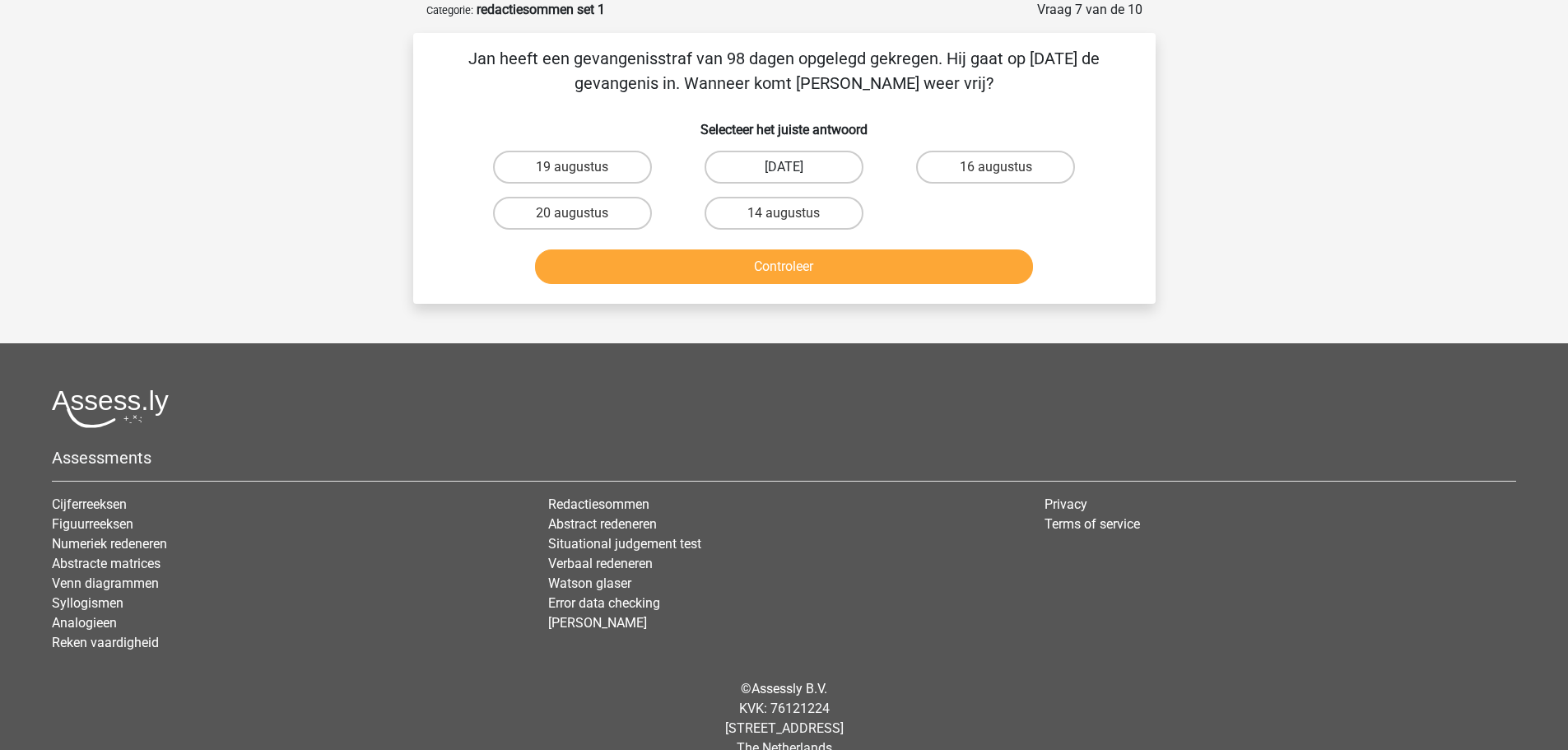
click at [755, 167] on label "22 augustus" at bounding box center [784, 167] width 159 height 33
click at [784, 167] on input "22 augustus" at bounding box center [789, 172] width 11 height 11
radio input "true"
click at [767, 258] on button "Controleer" at bounding box center [784, 267] width 498 height 35
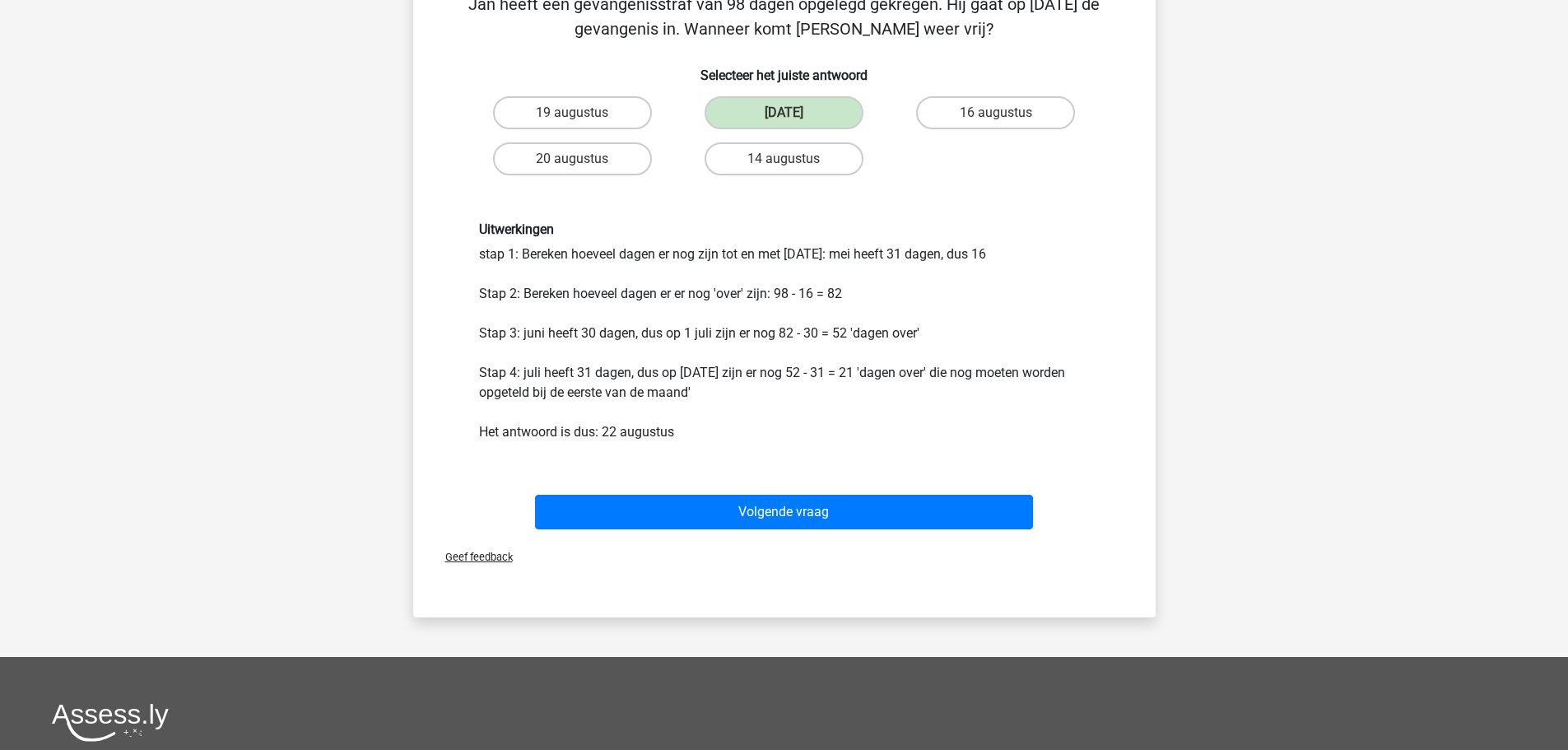
scroll to position [165, 0]
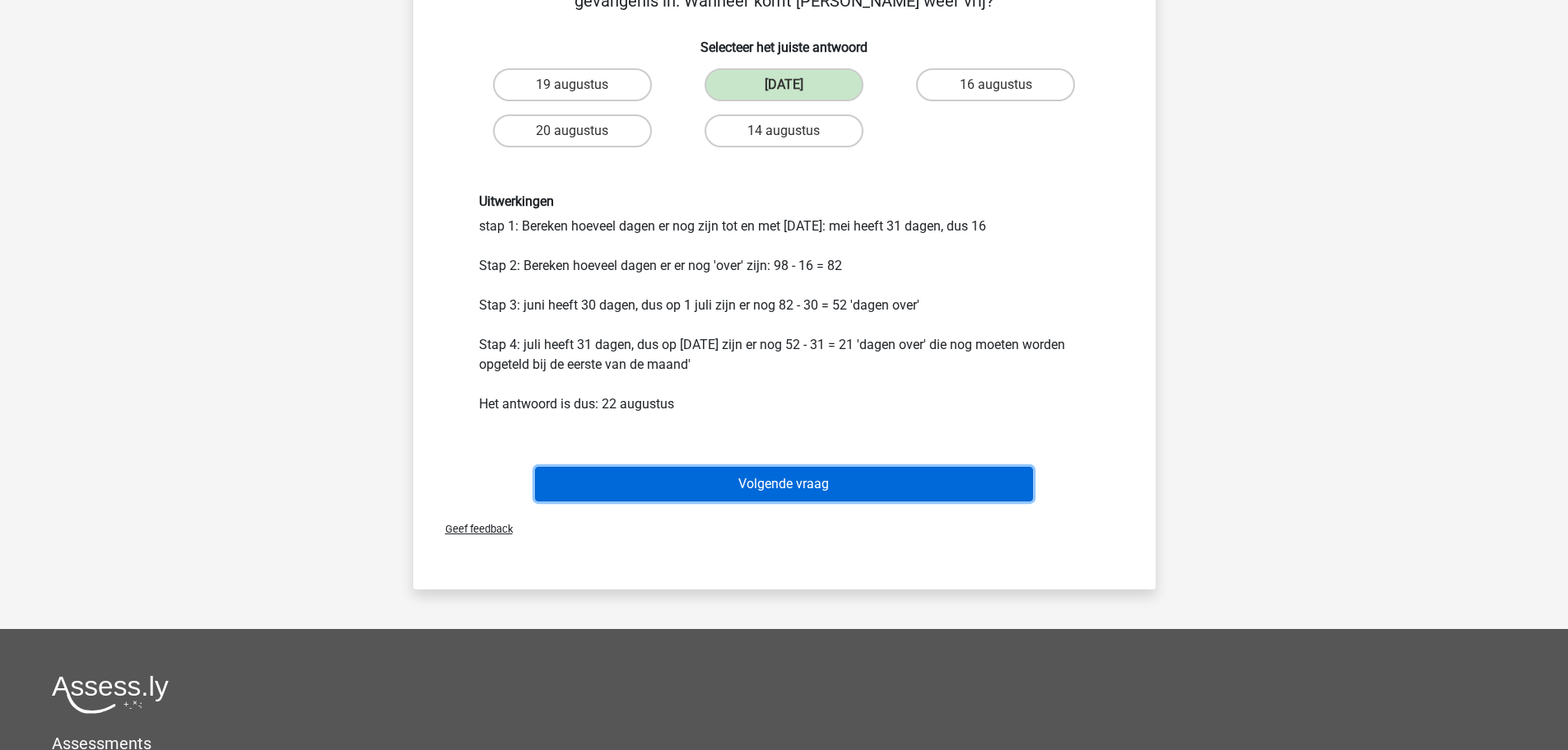
click at [738, 489] on button "Volgende vraag" at bounding box center [784, 484] width 498 height 35
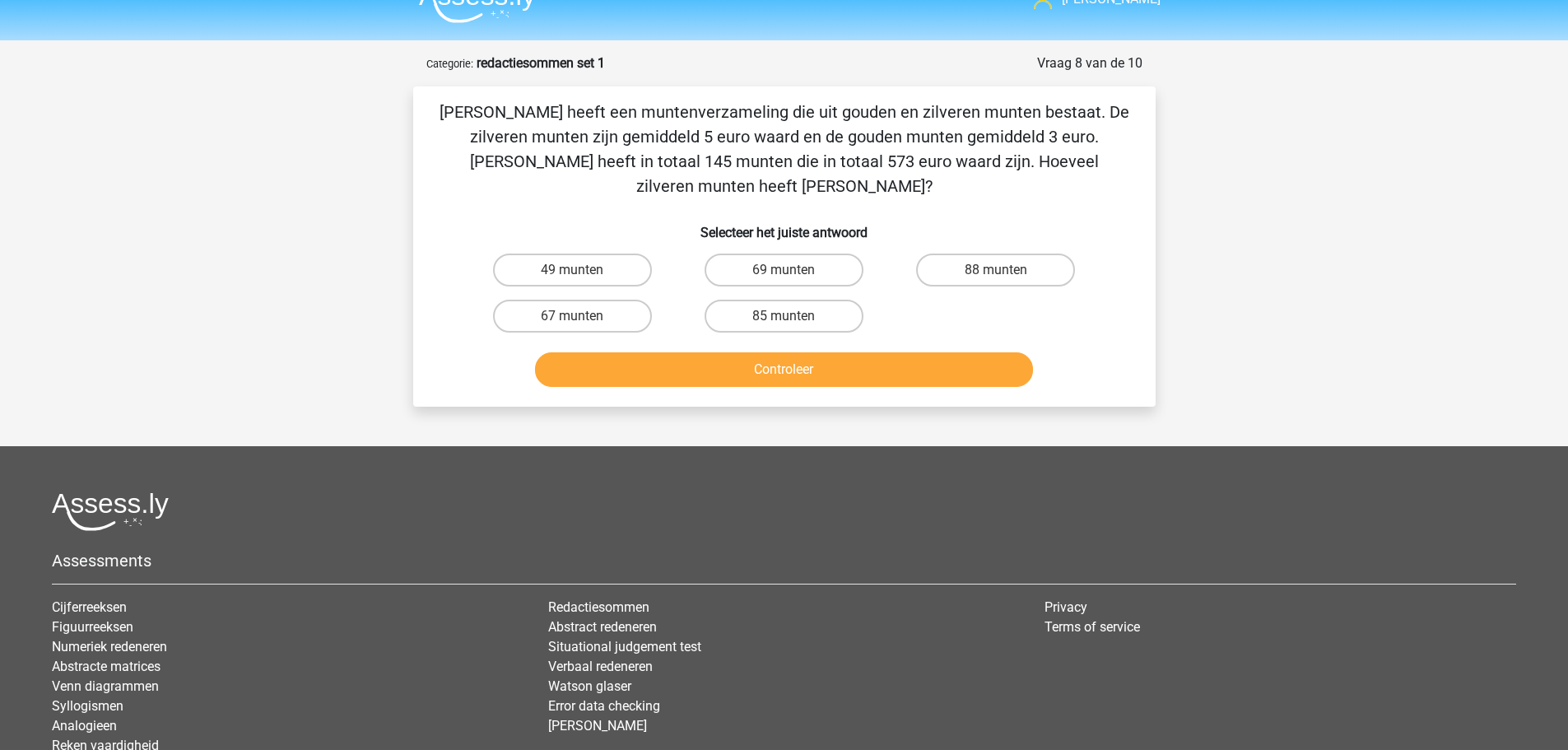
scroll to position [0, 0]
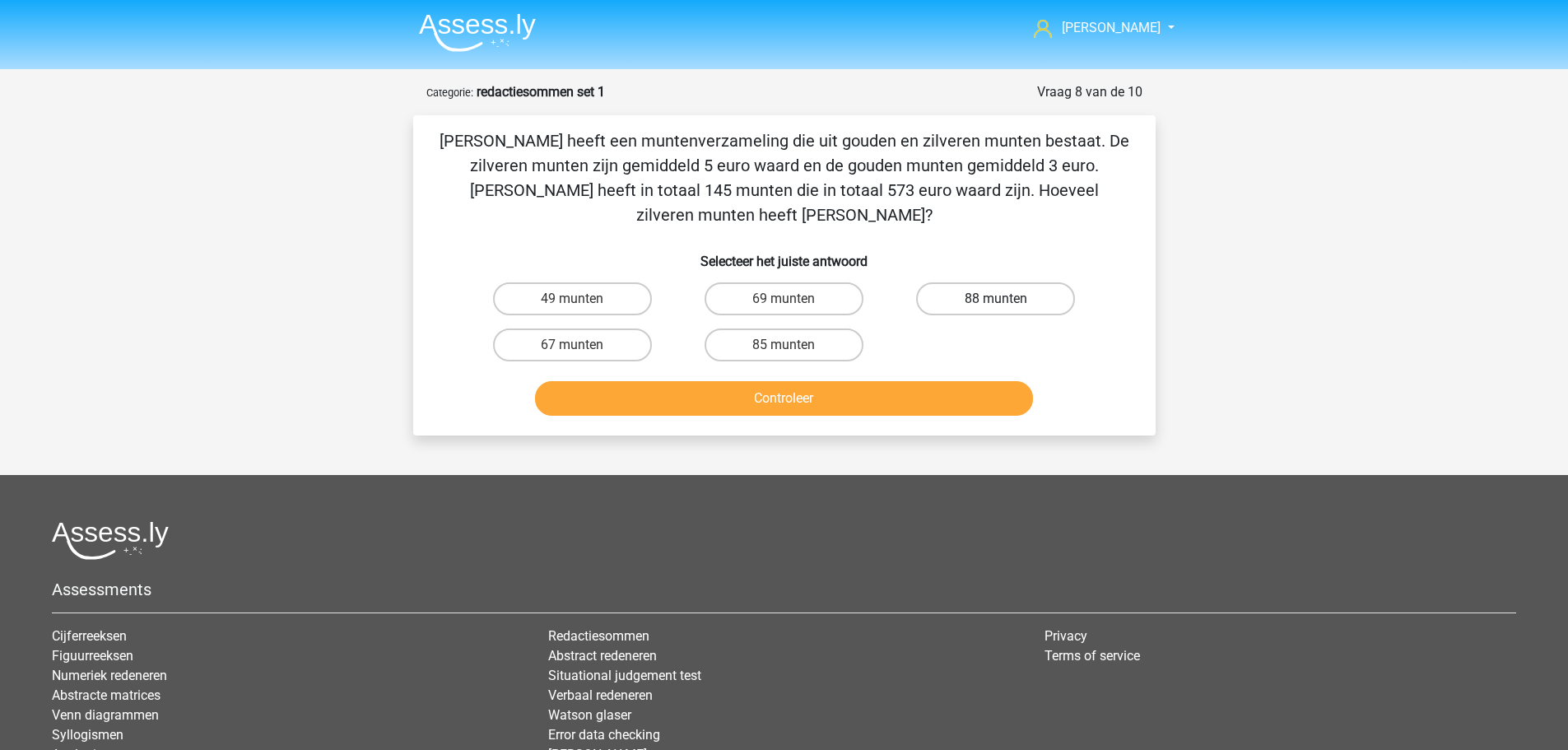
click at [973, 282] on label "88 munten" at bounding box center [996, 299] width 159 height 33
click at [996, 299] on input "88 munten" at bounding box center [1001, 304] width 11 height 11
radio input "true"
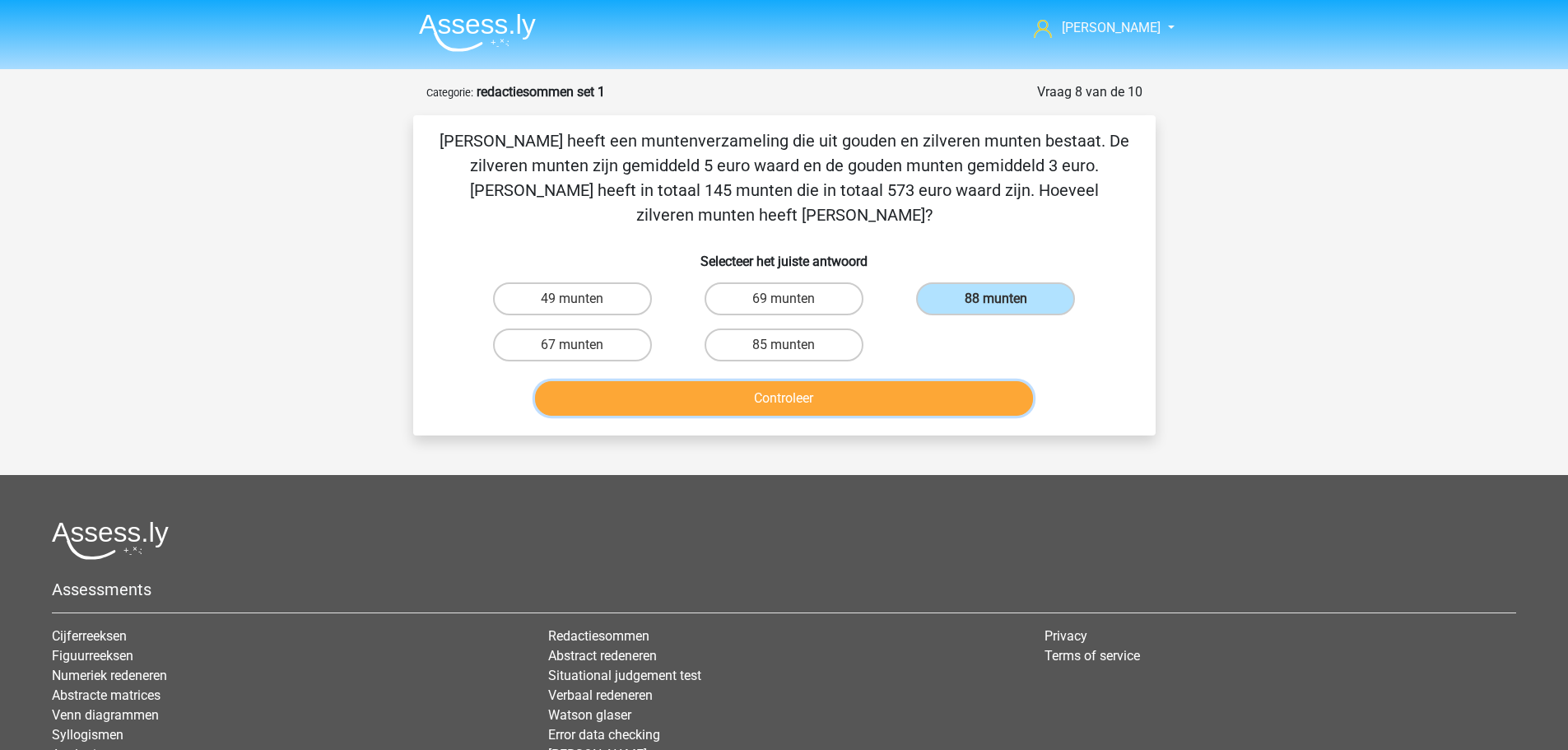
click at [777, 381] on button "Controleer" at bounding box center [784, 398] width 498 height 35
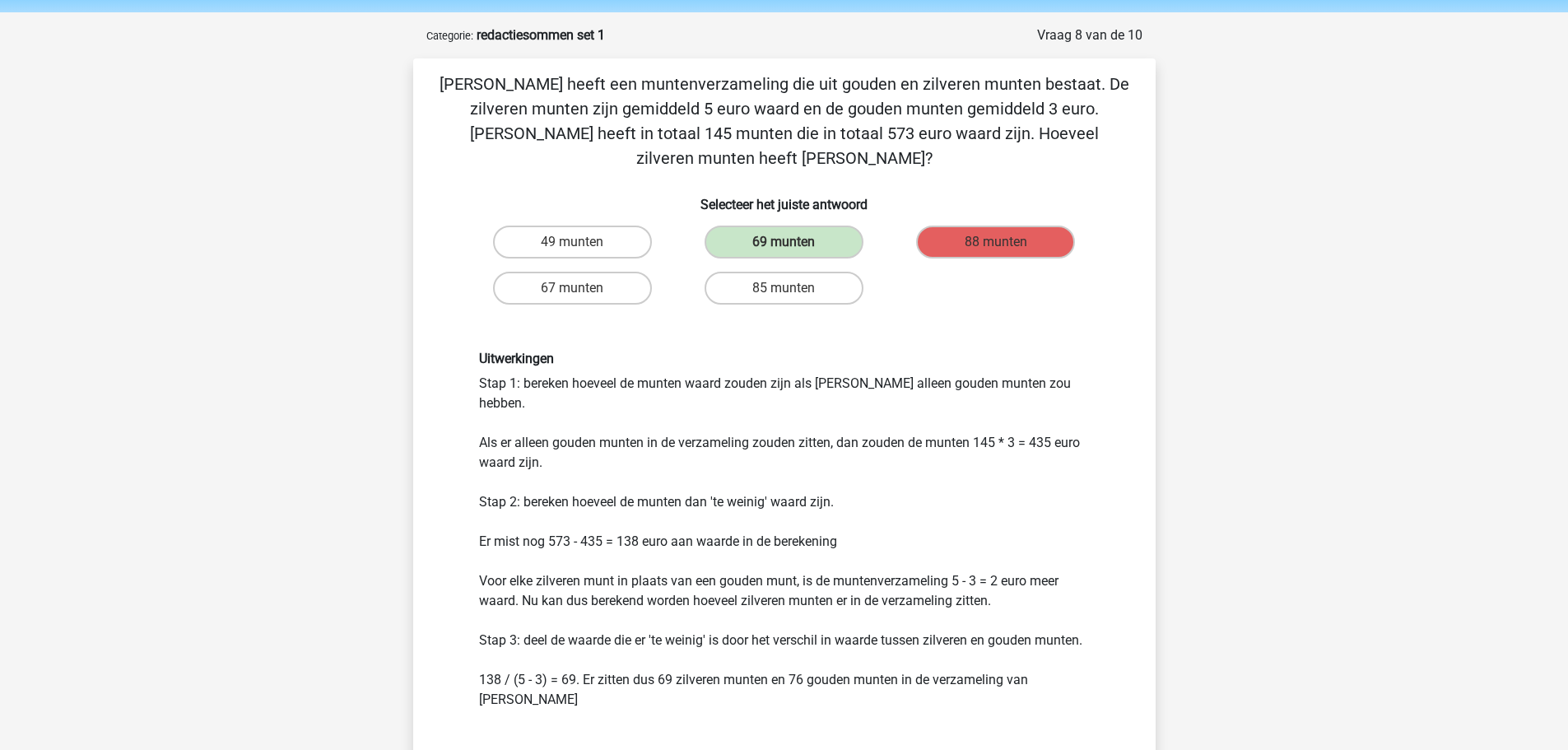
scroll to position [82, 0]
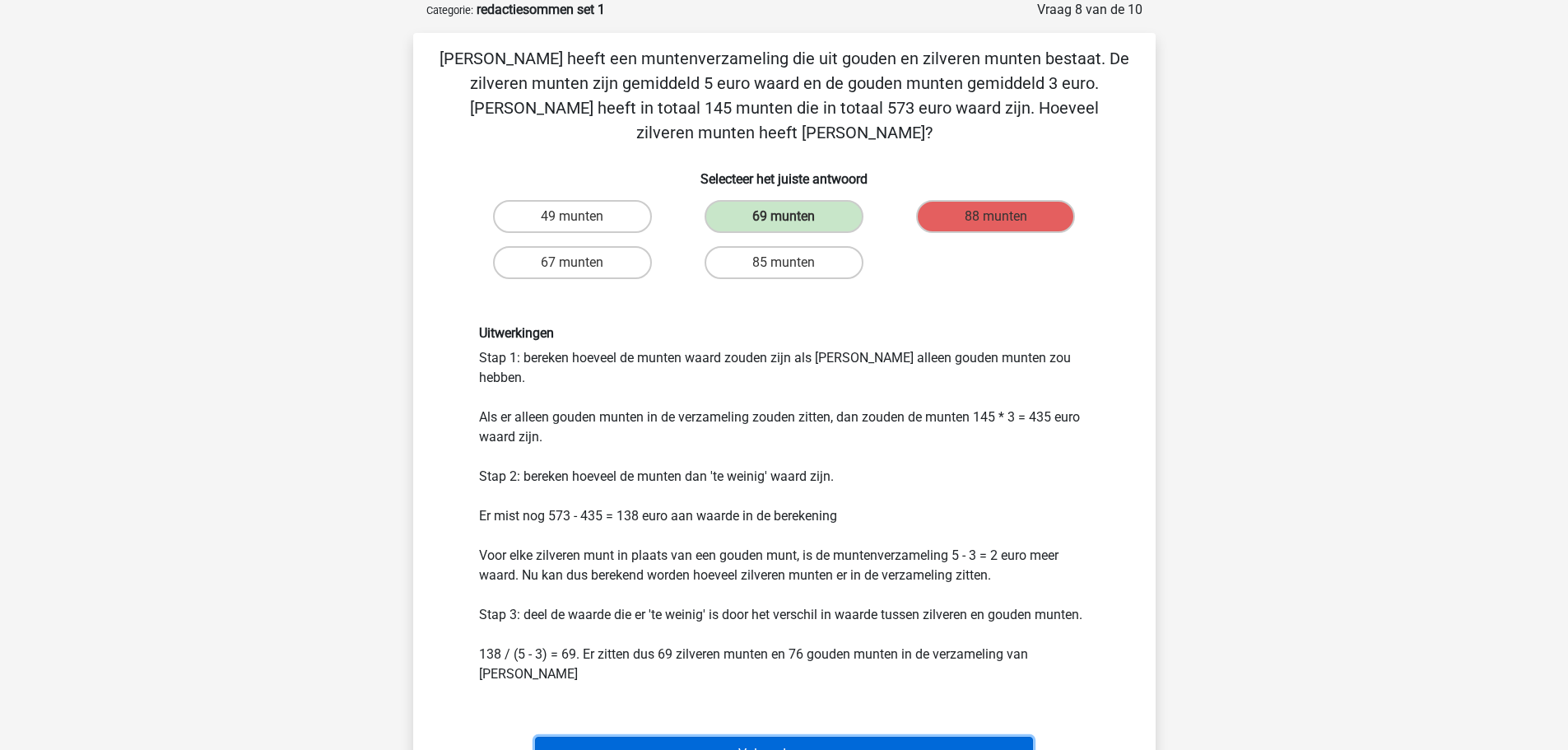
click at [791, 737] on button "Volgende vraag" at bounding box center [784, 754] width 498 height 35
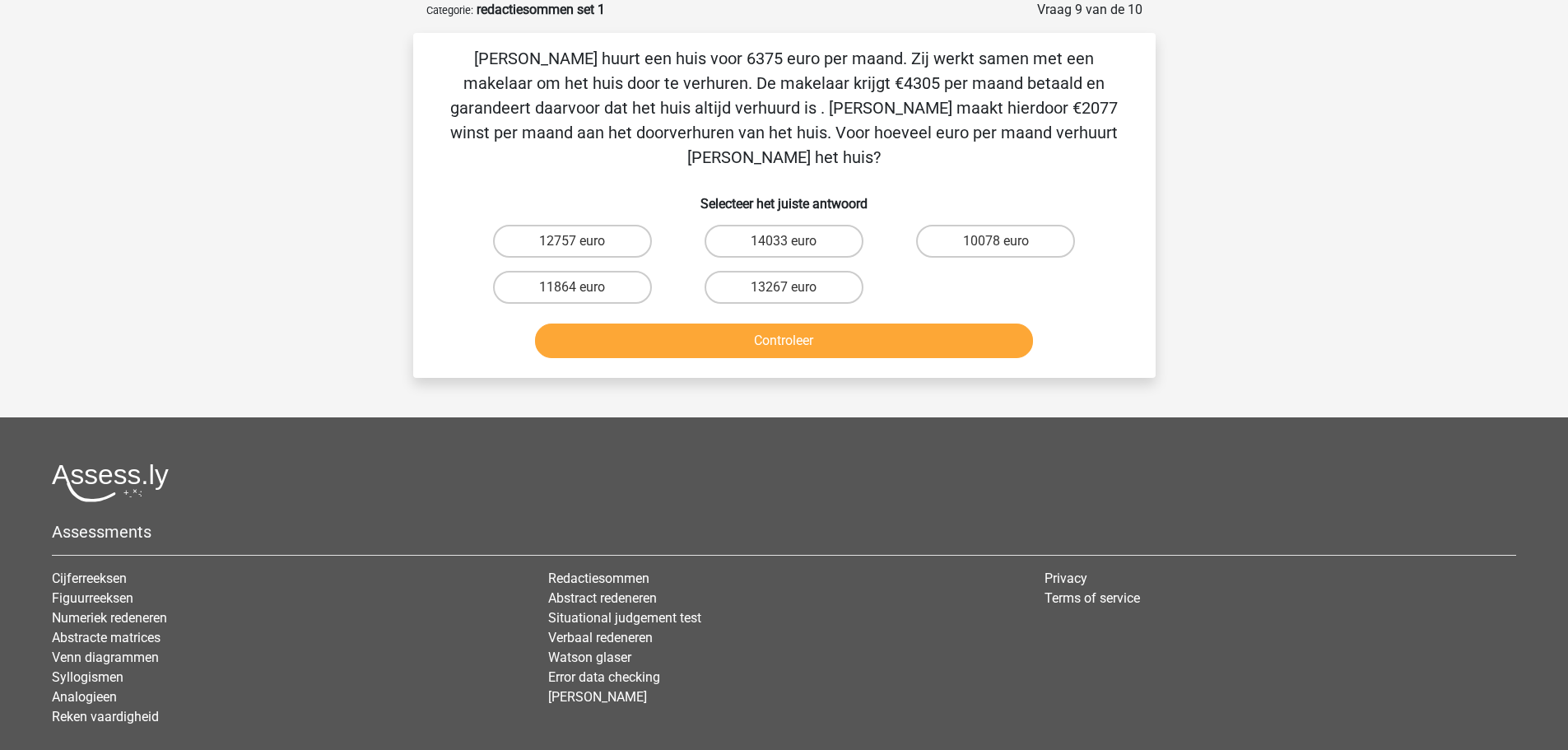
scroll to position [0, 0]
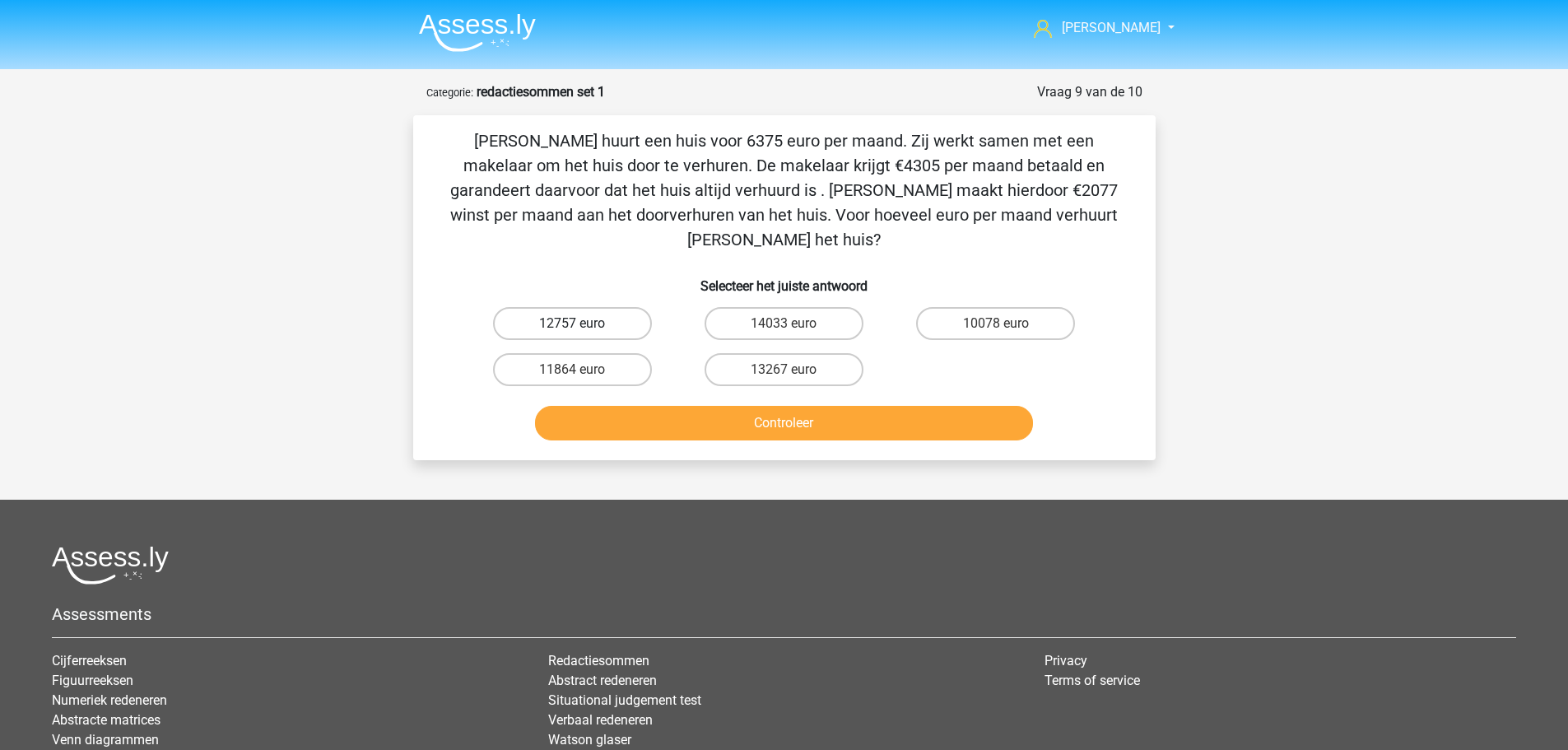
click at [565, 307] on label "12757 euro" at bounding box center [573, 324] width 159 height 33
click at [572, 324] on input "12757 euro" at bounding box center [577, 329] width 11 height 11
radio input "true"
click at [676, 406] on button "Controleer" at bounding box center [784, 423] width 498 height 35
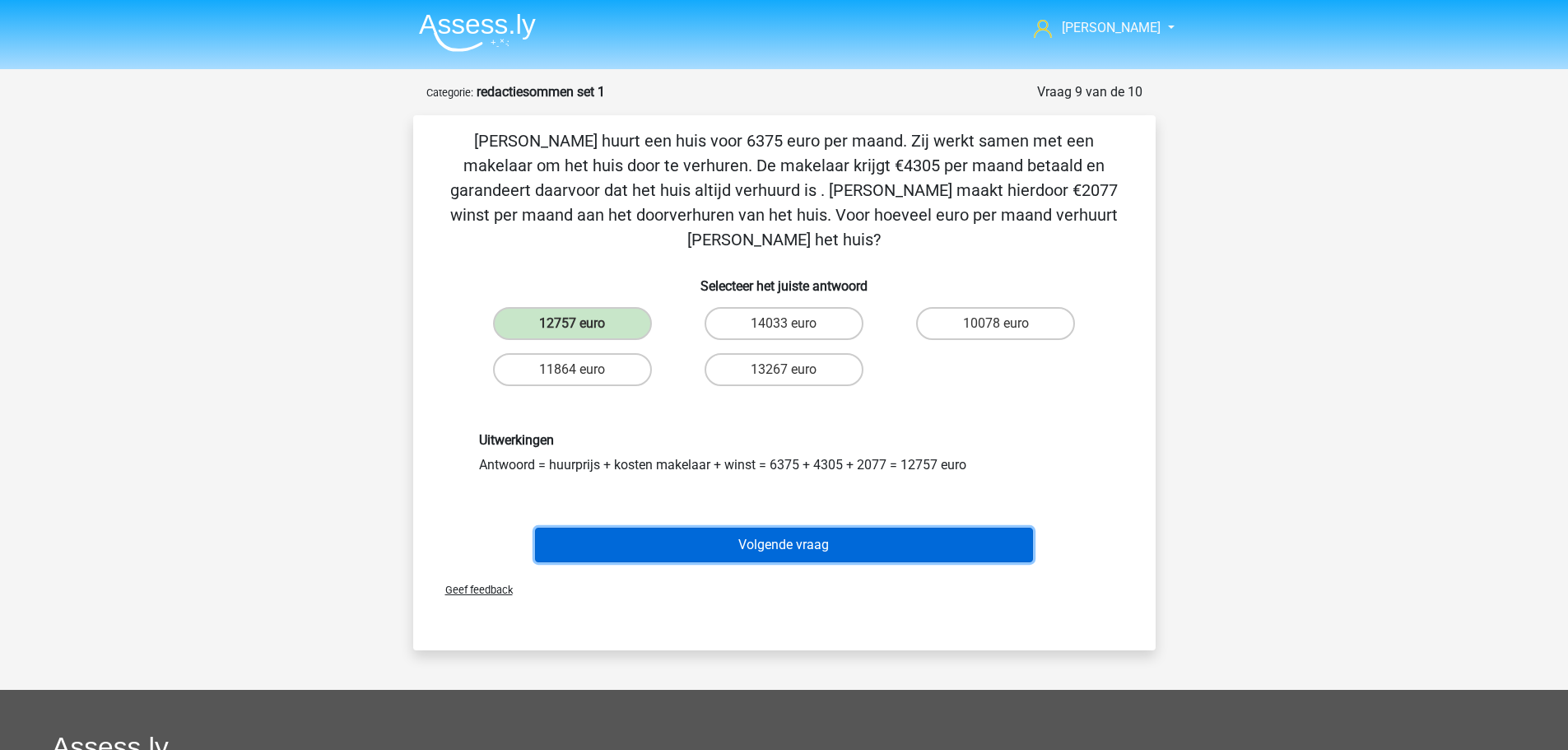
click at [700, 527] on button "Volgende vraag" at bounding box center [784, 545] width 498 height 35
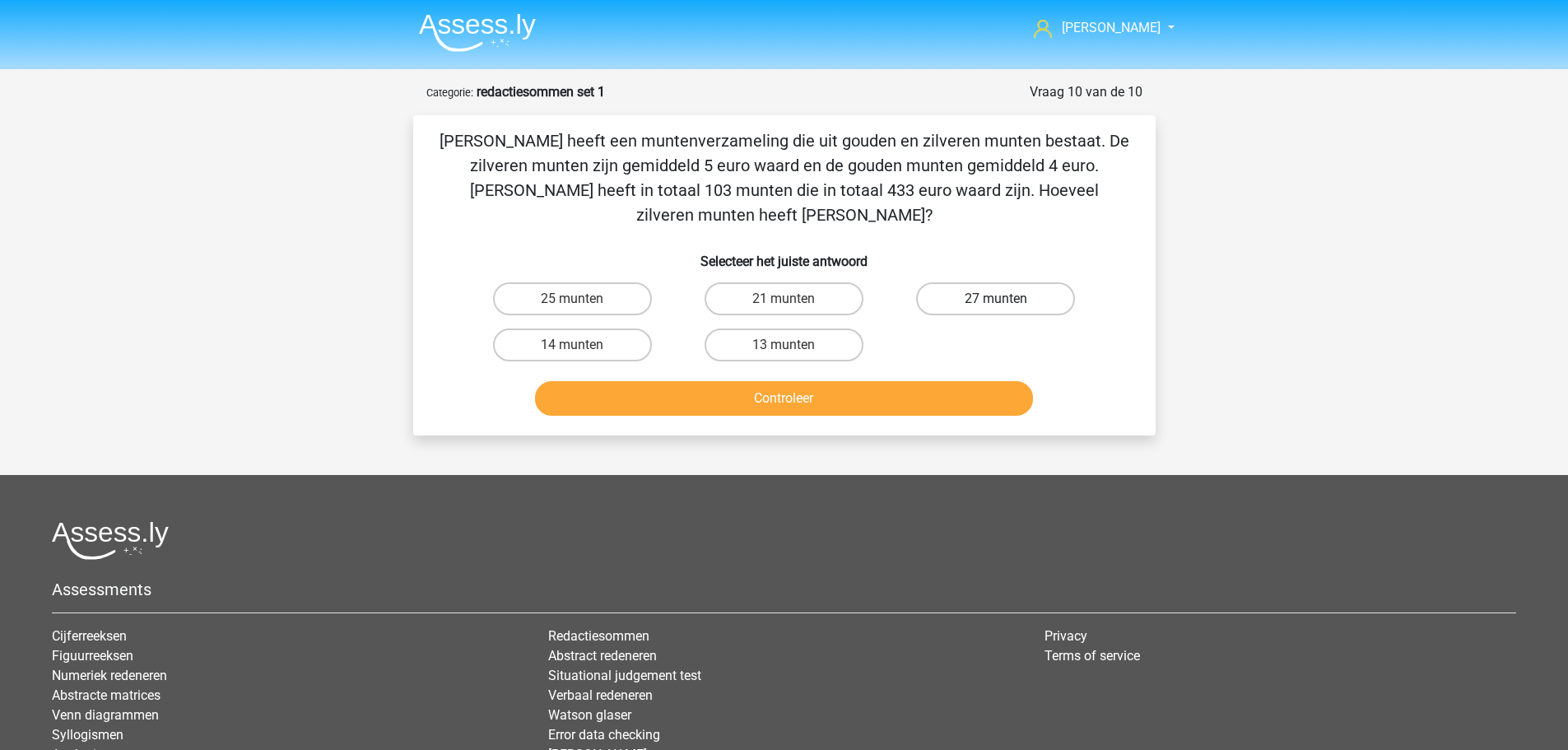
click at [957, 282] on label "27 munten" at bounding box center [996, 299] width 159 height 33
click at [996, 299] on input "27 munten" at bounding box center [1001, 304] width 11 height 11
radio input "true"
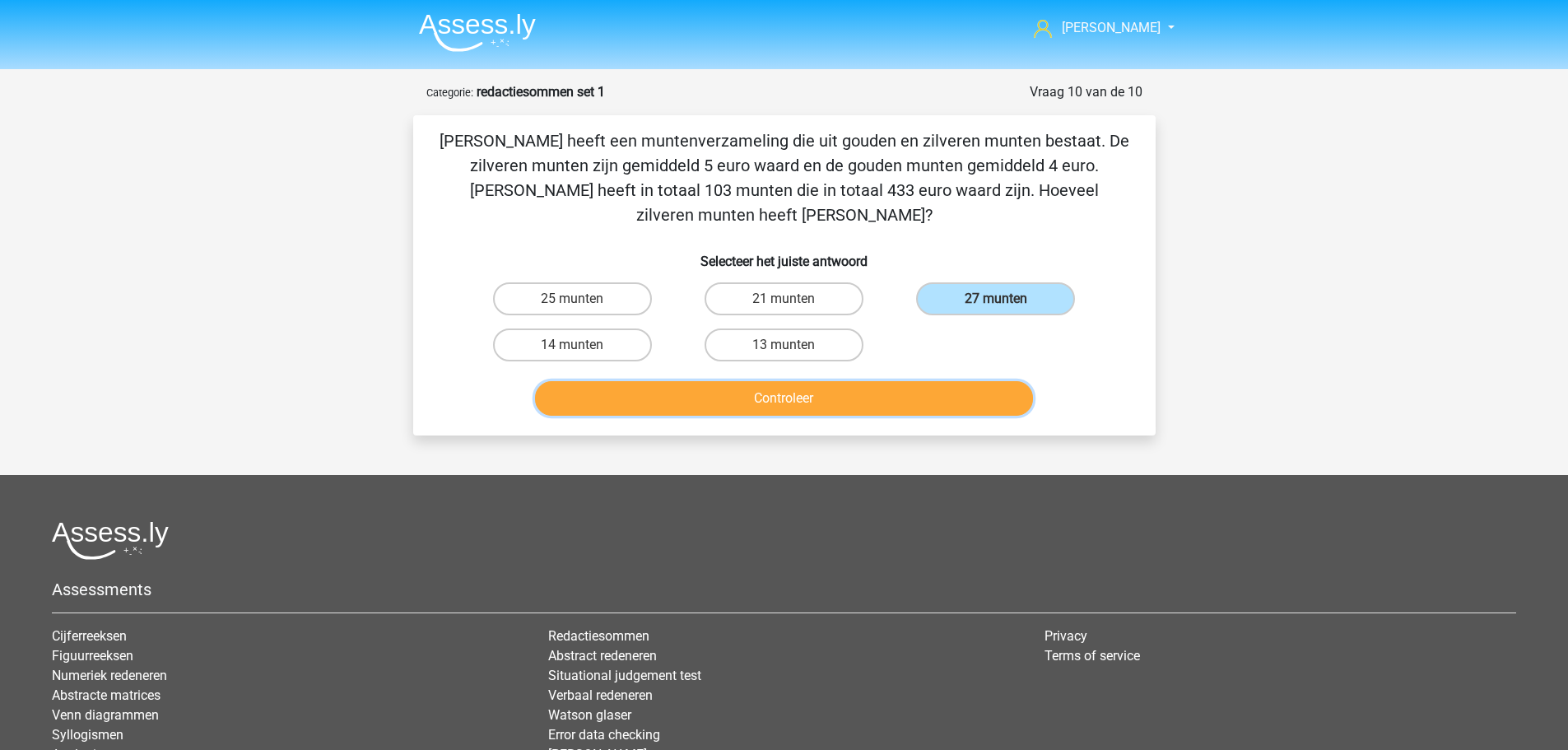
click at [828, 381] on button "Controleer" at bounding box center [784, 398] width 498 height 35
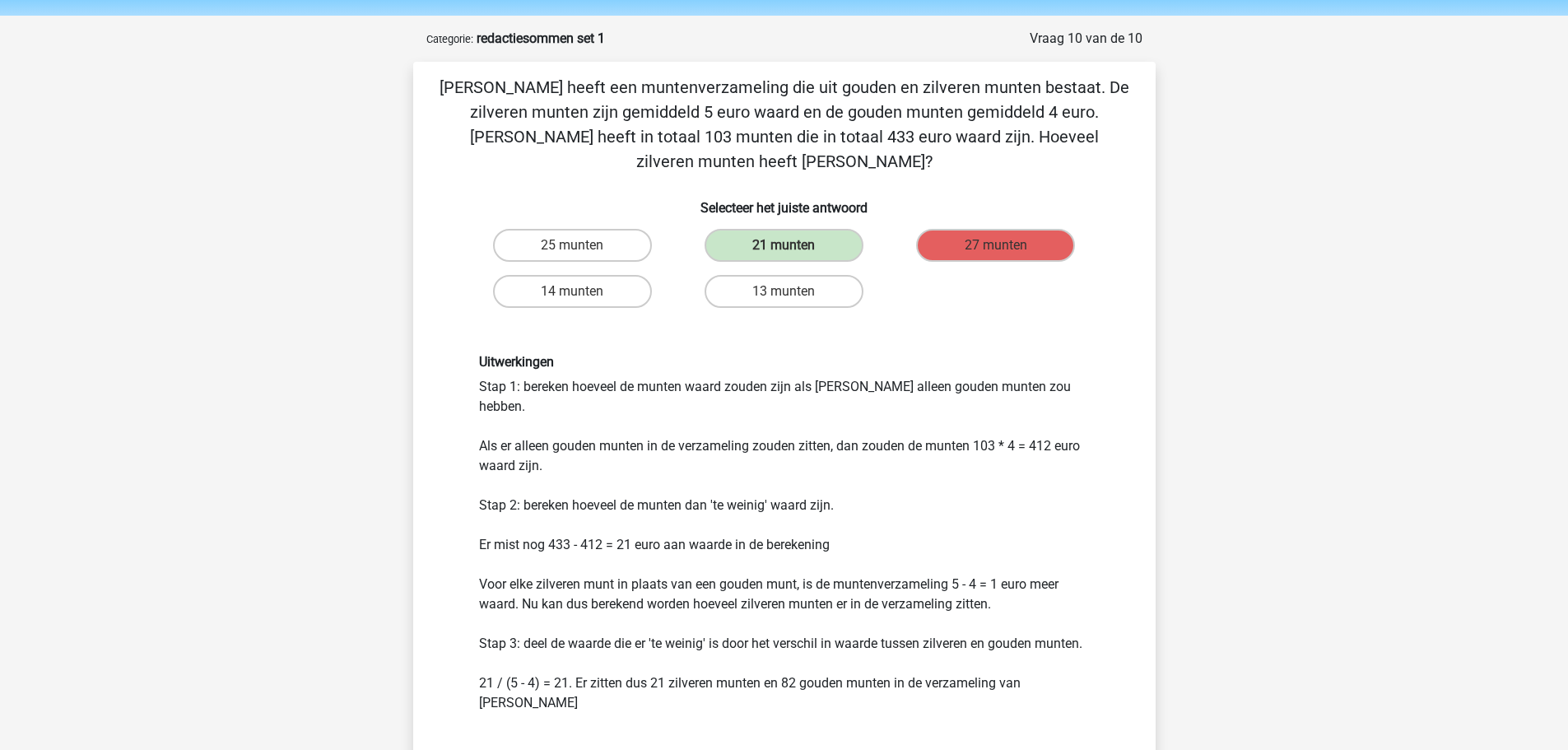
scroll to position [82, 0]
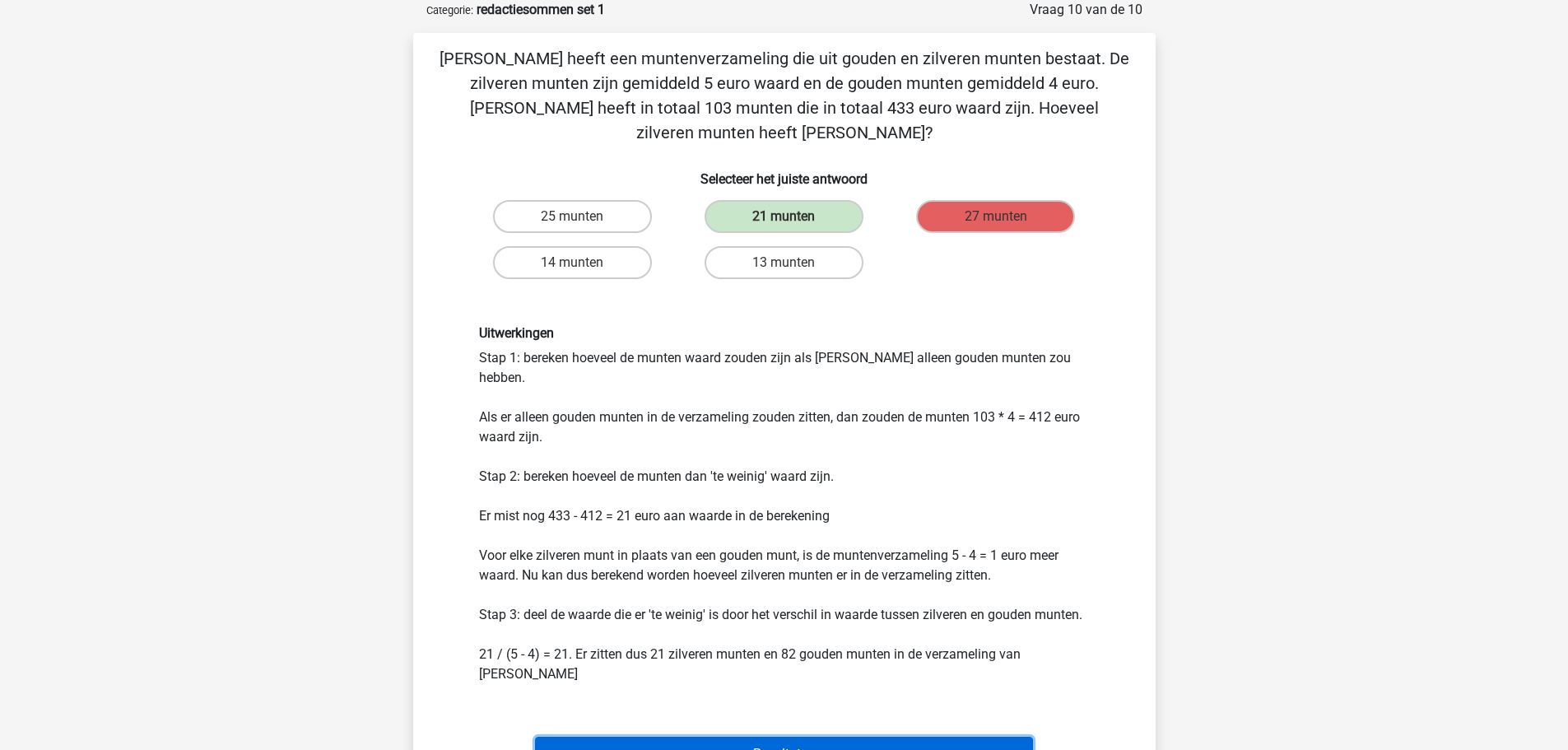
click at [781, 737] on button "Resultaten" at bounding box center [784, 754] width 498 height 35
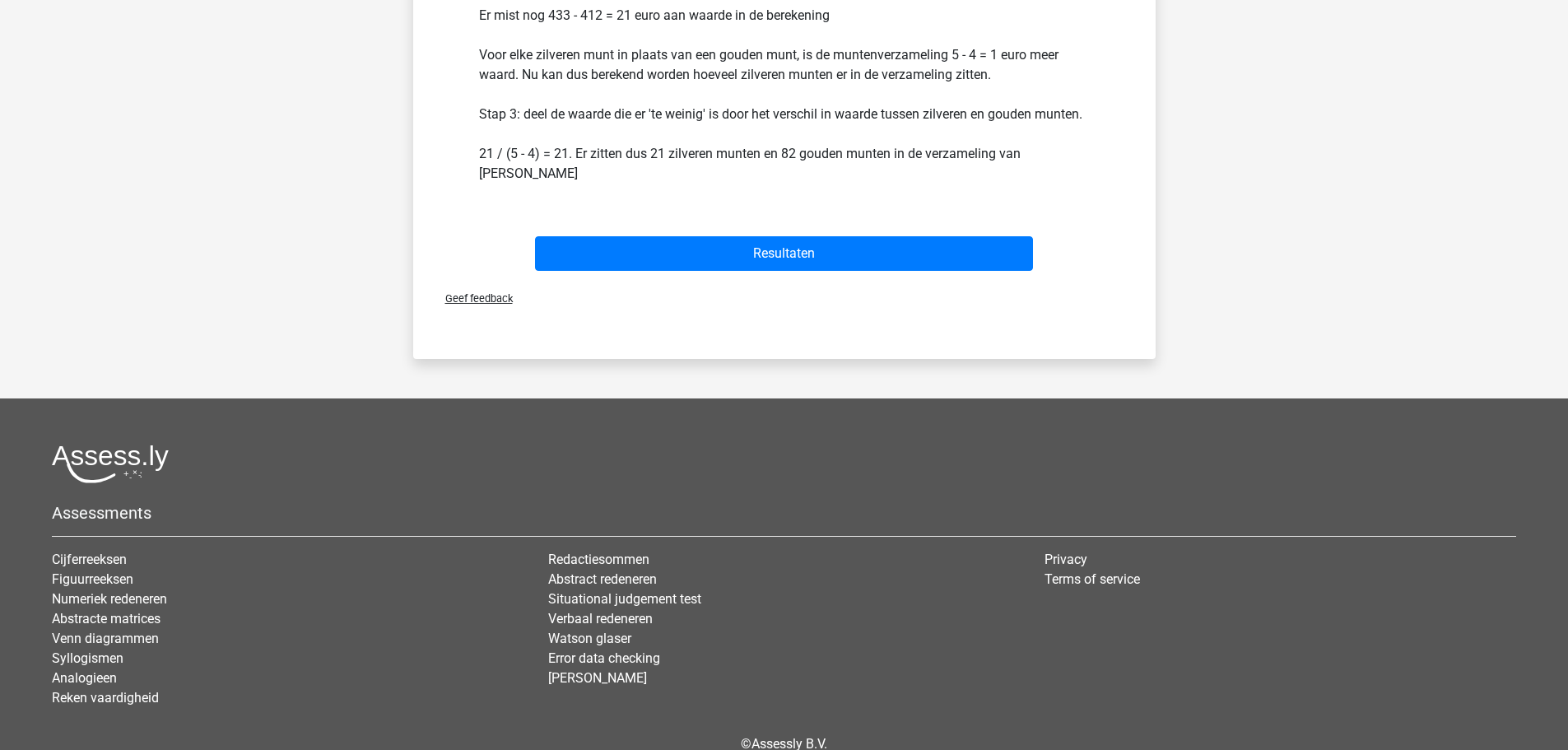
scroll to position [602, 0]
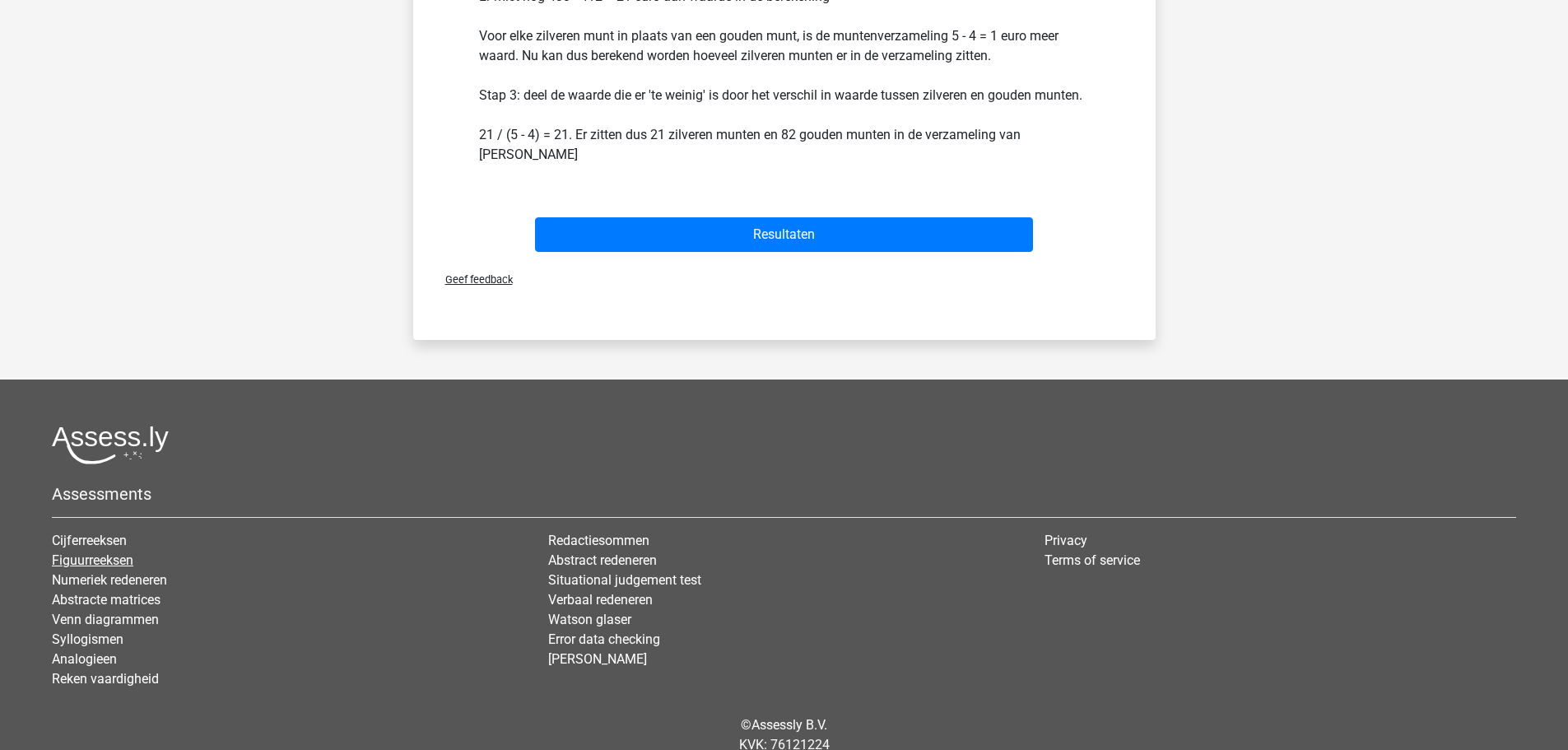
click at [123, 552] on link "Figuurreeksen" at bounding box center [93, 560] width 81 height 16
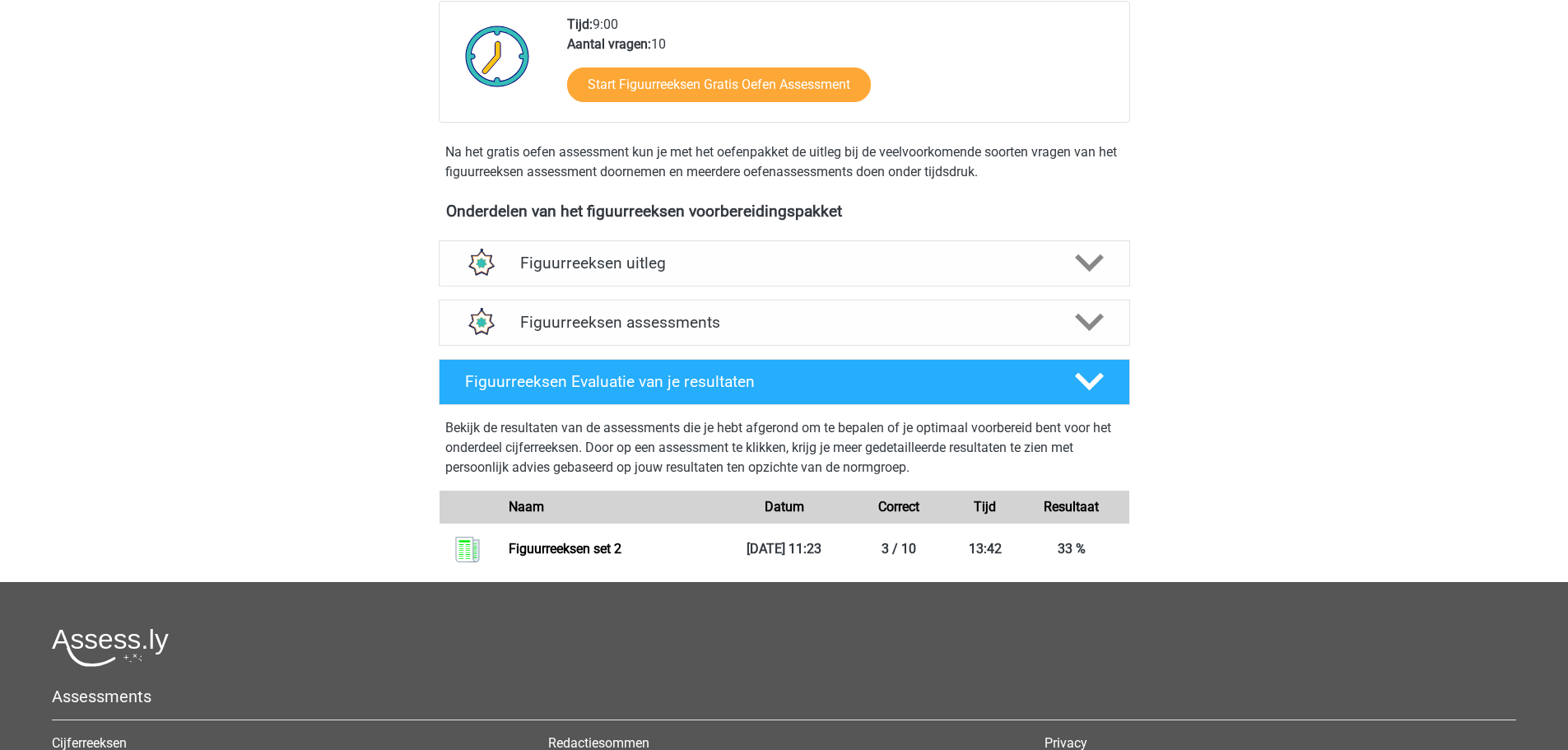
scroll to position [494, 0]
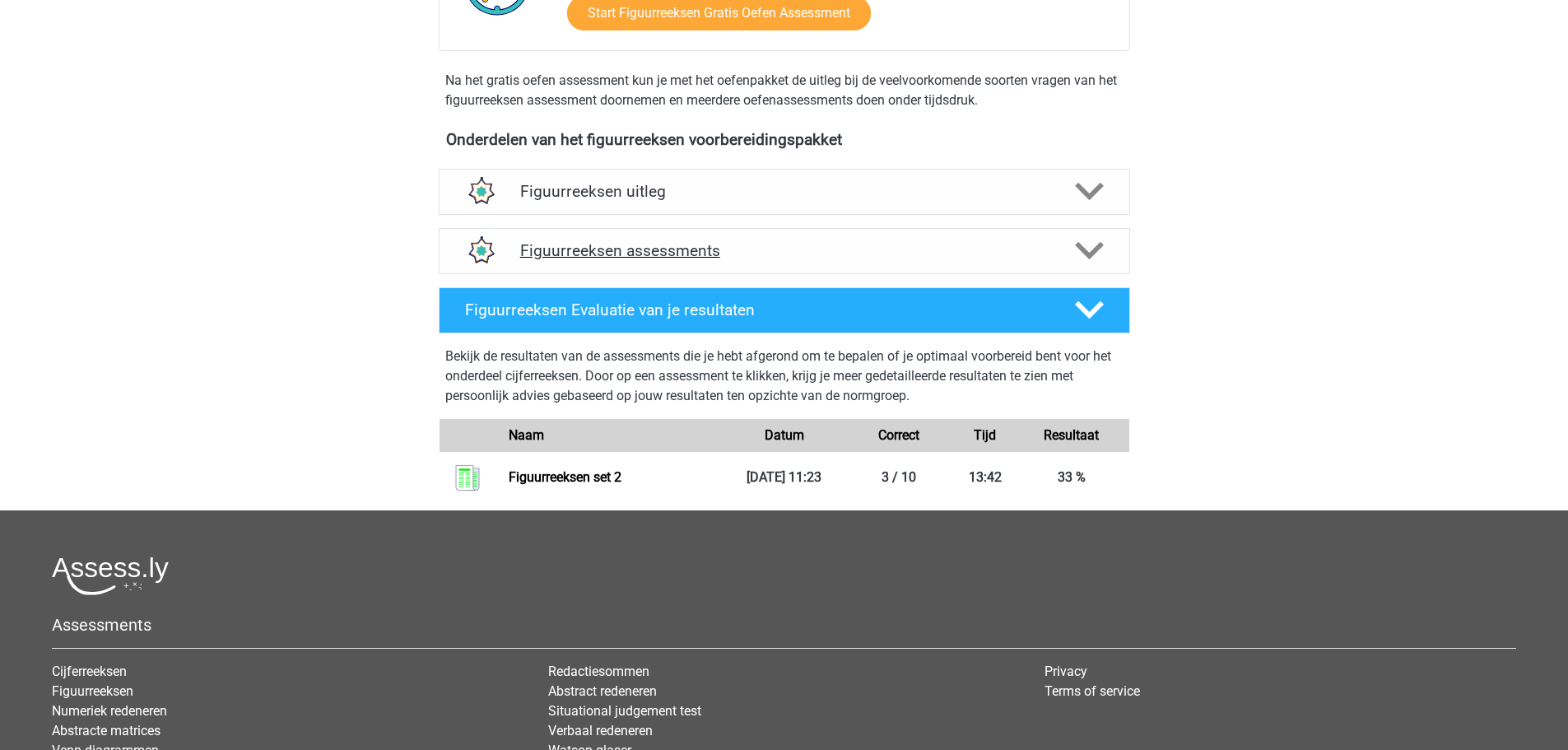
click at [1083, 242] on icon at bounding box center [1089, 250] width 29 height 29
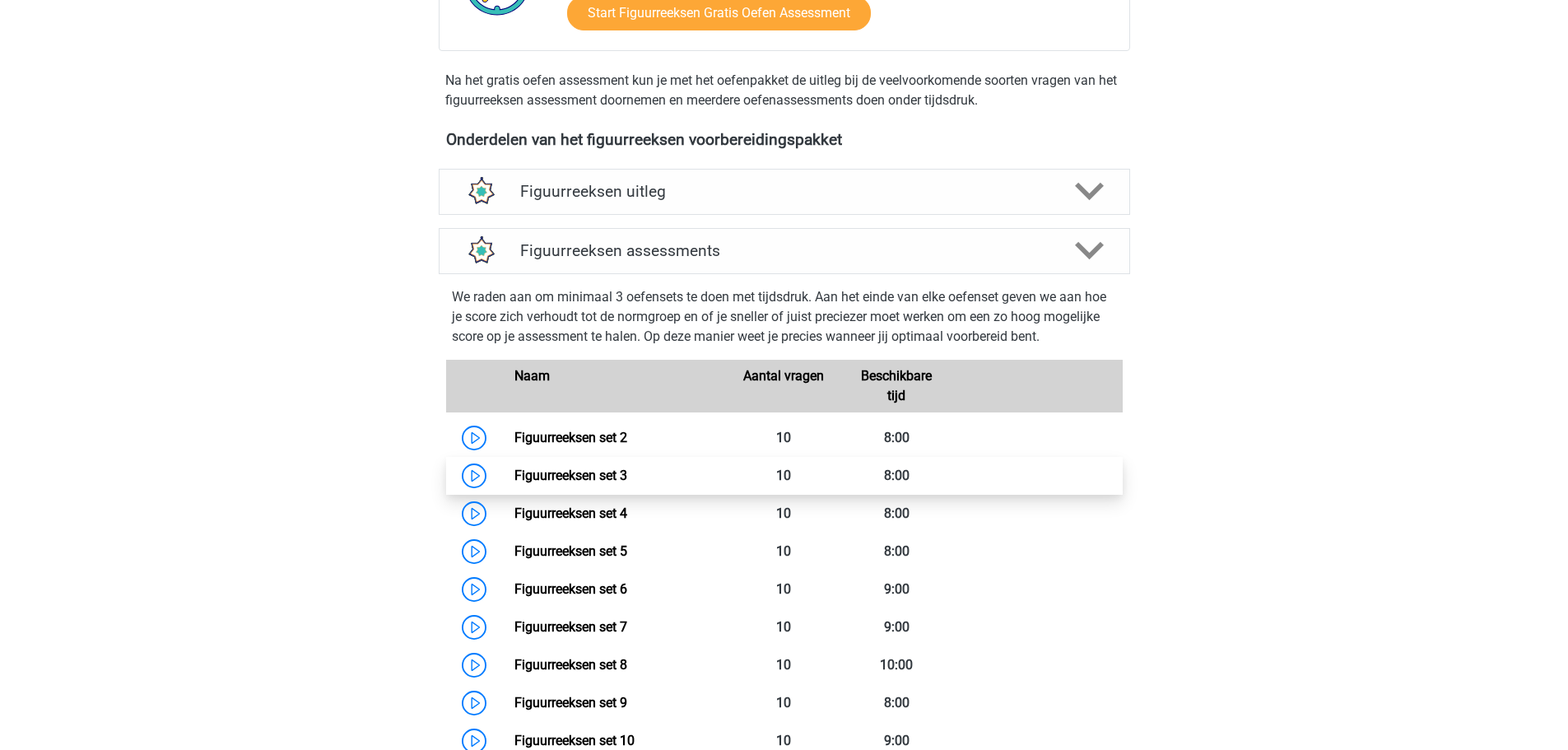
click at [601, 479] on link "Figuurreeksen set 3" at bounding box center [570, 475] width 113 height 16
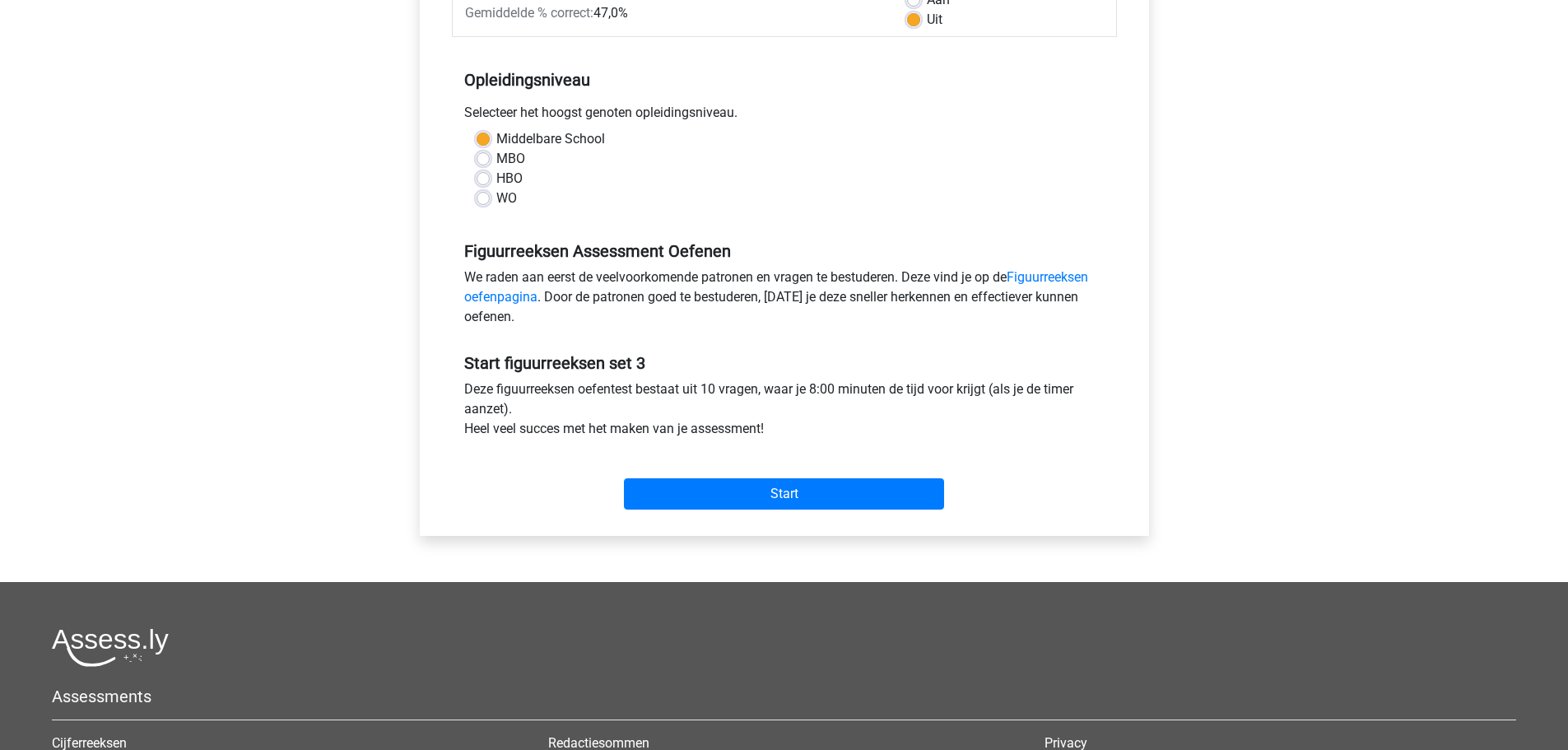
scroll to position [329, 0]
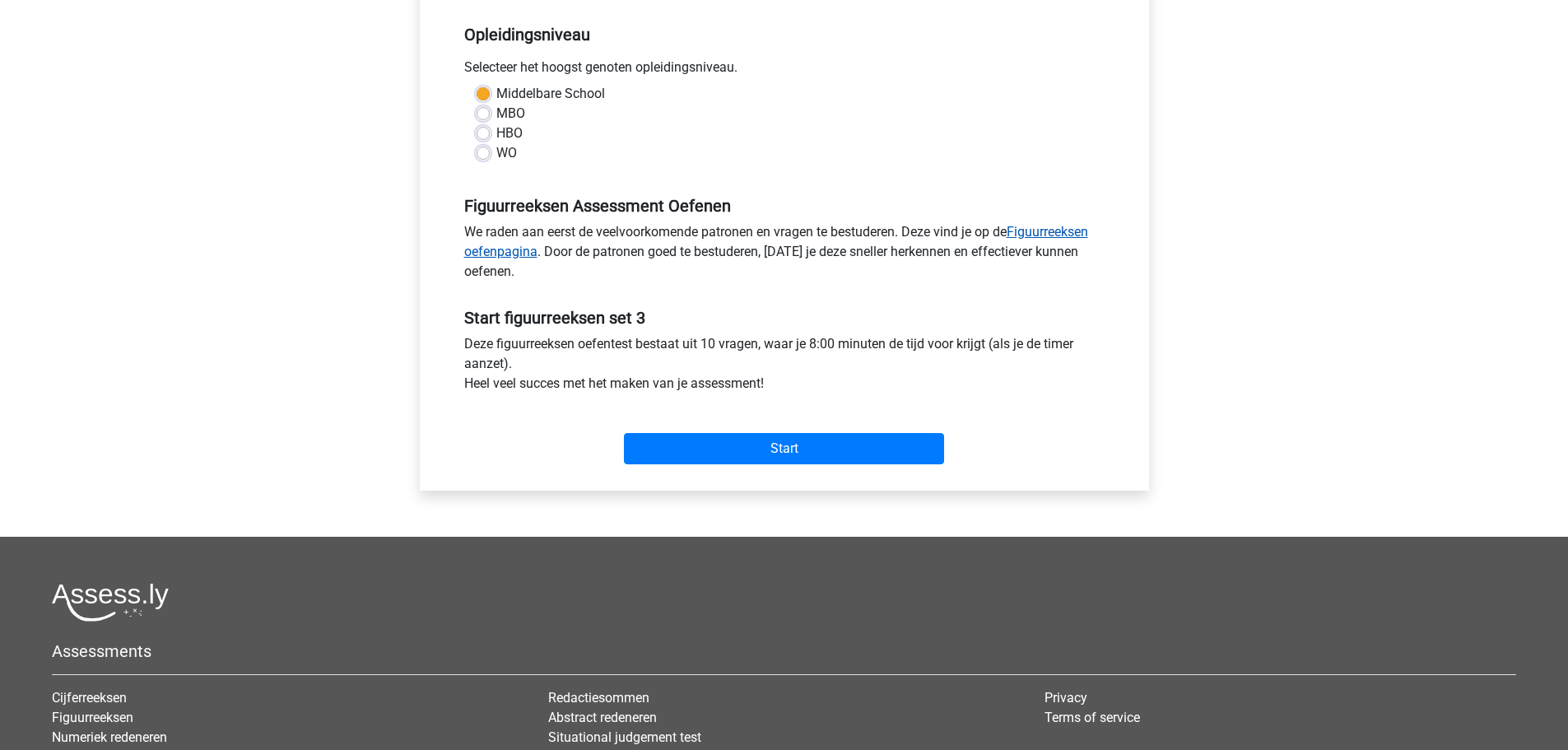
click at [1072, 232] on link "Figuurreeksen oefenpagina" at bounding box center [777, 241] width 624 height 36
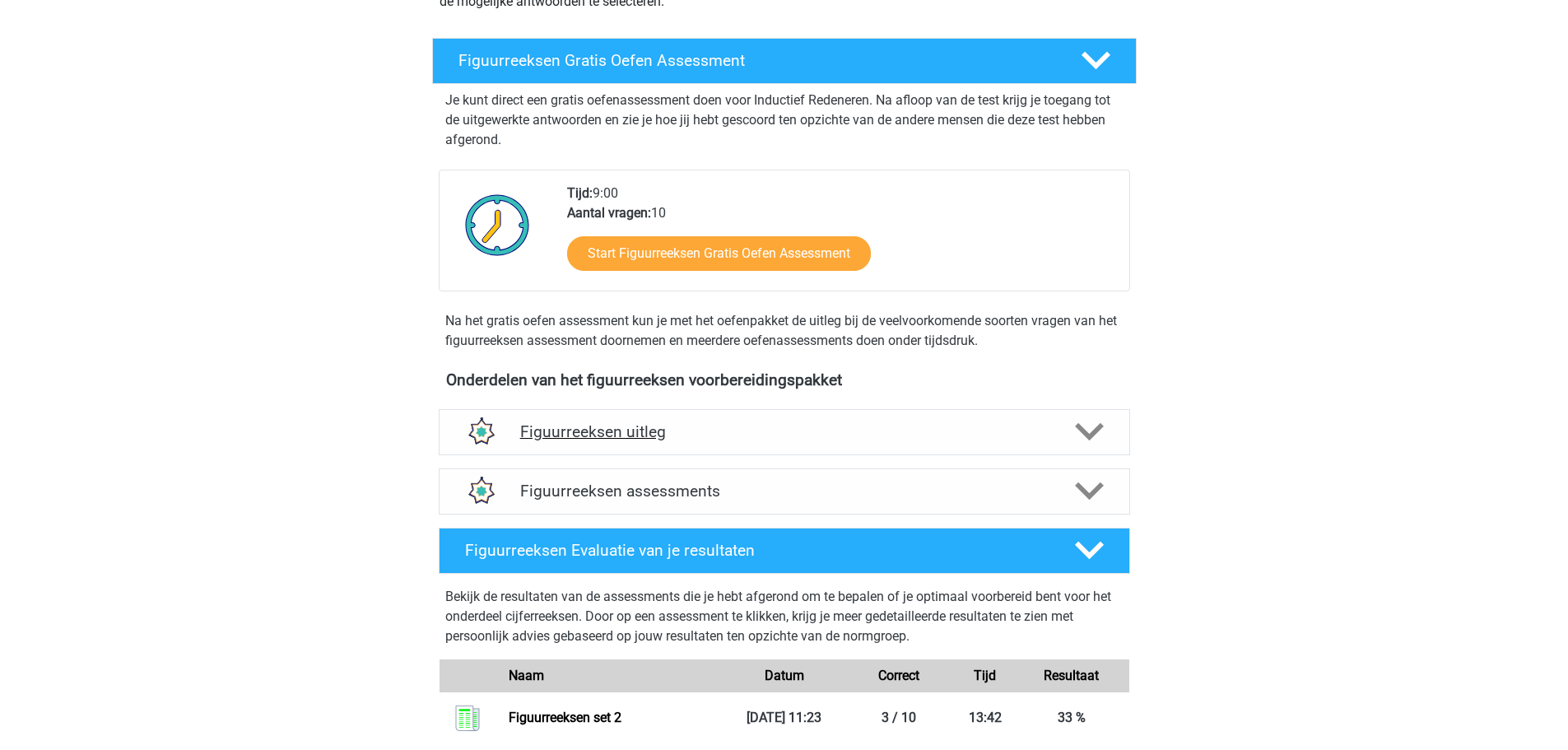
scroll to position [247, 0]
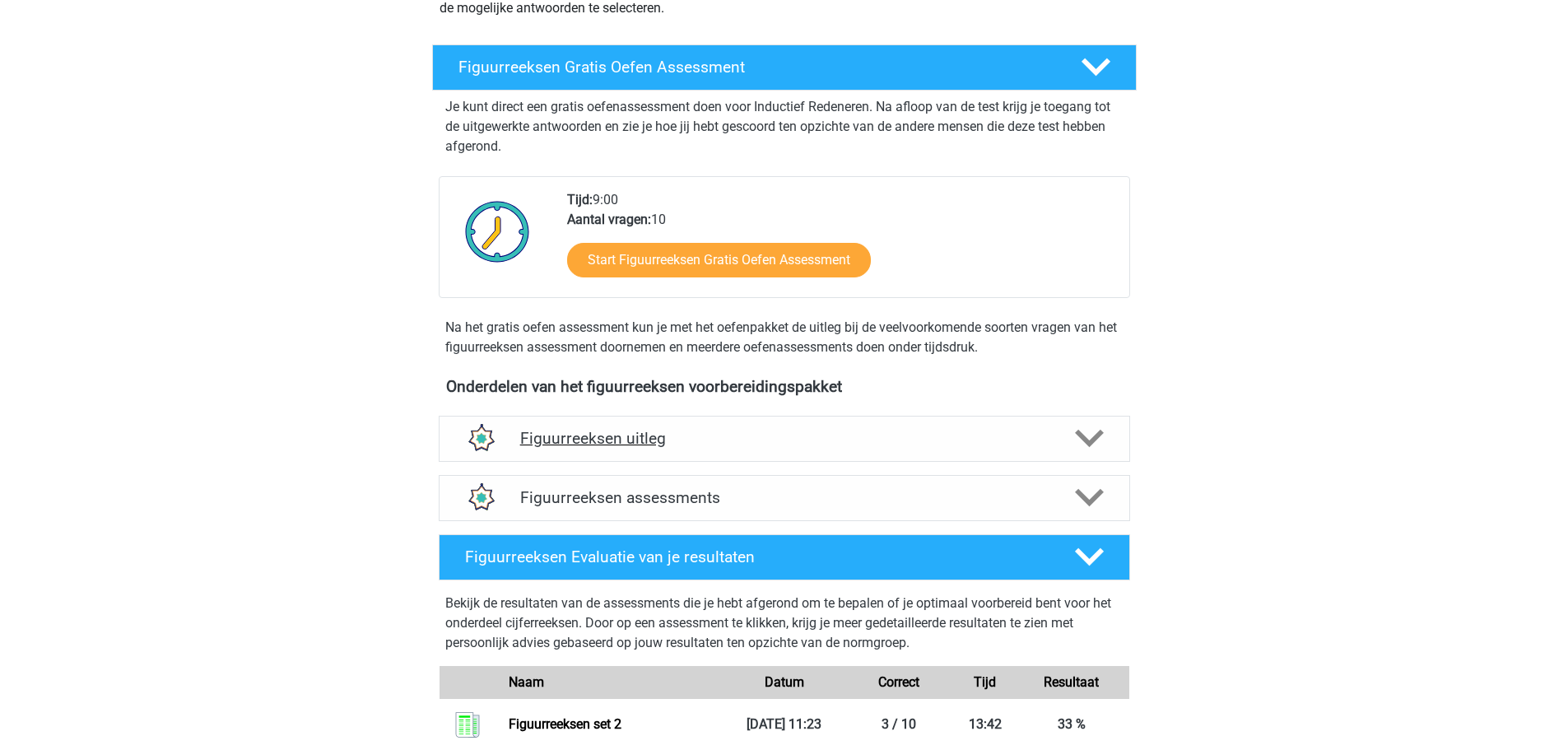
click at [619, 433] on h4 "Figuurreeksen uitleg" at bounding box center [784, 438] width 528 height 19
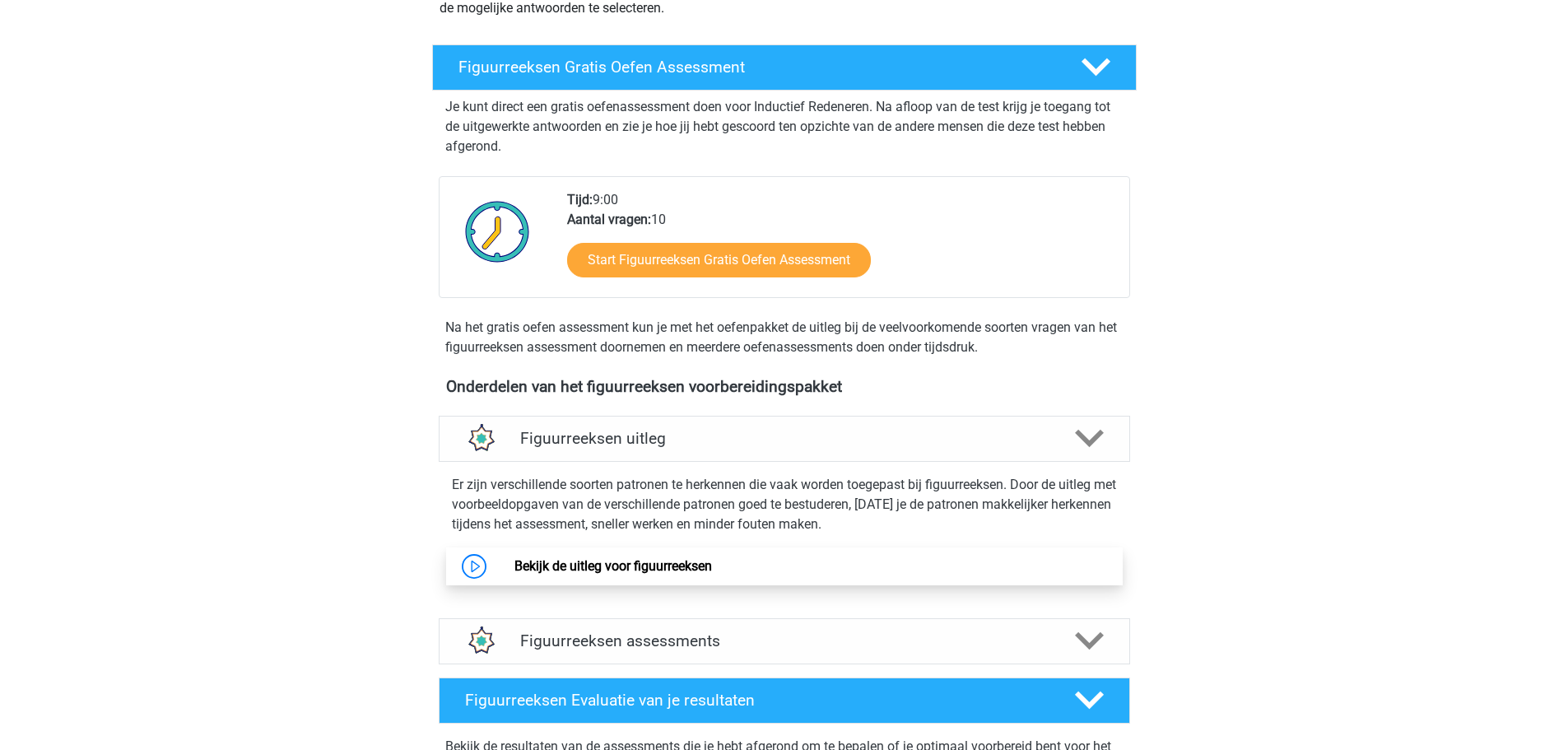
click at [514, 574] on link "Bekijk de uitleg voor figuurreeksen" at bounding box center [613, 565] width 198 height 16
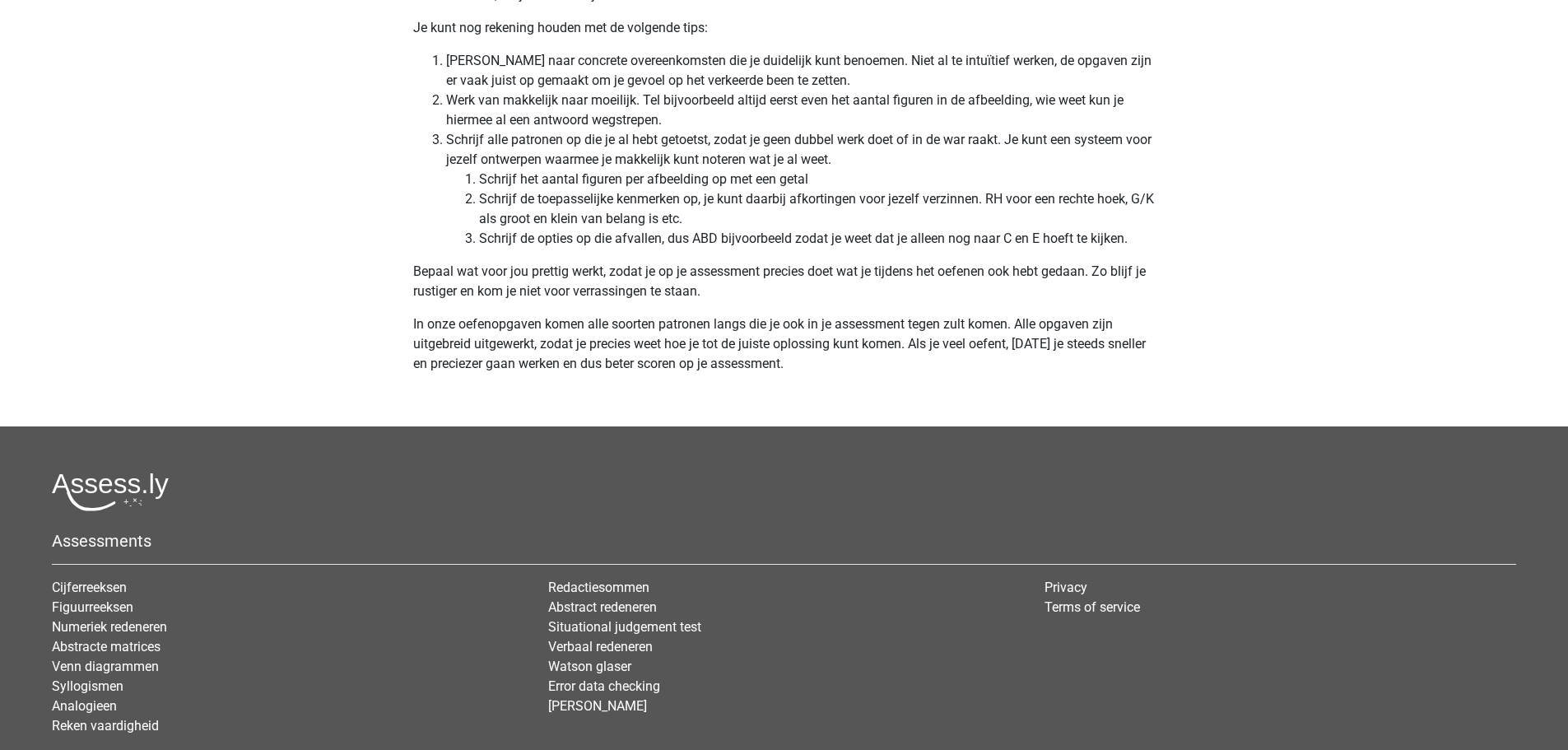
scroll to position [5007, 0]
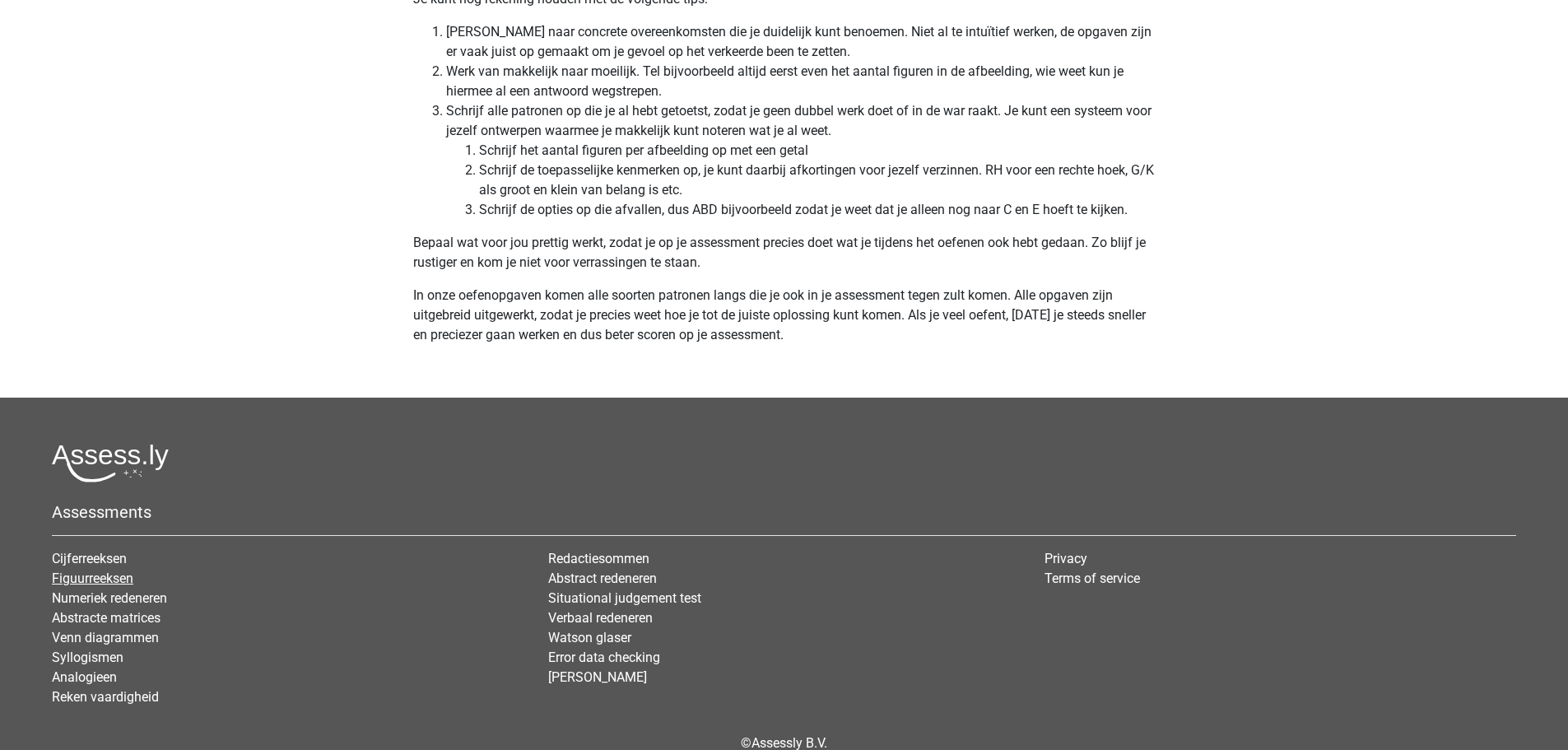
click at [116, 571] on link "Figuurreeksen" at bounding box center [93, 578] width 81 height 16
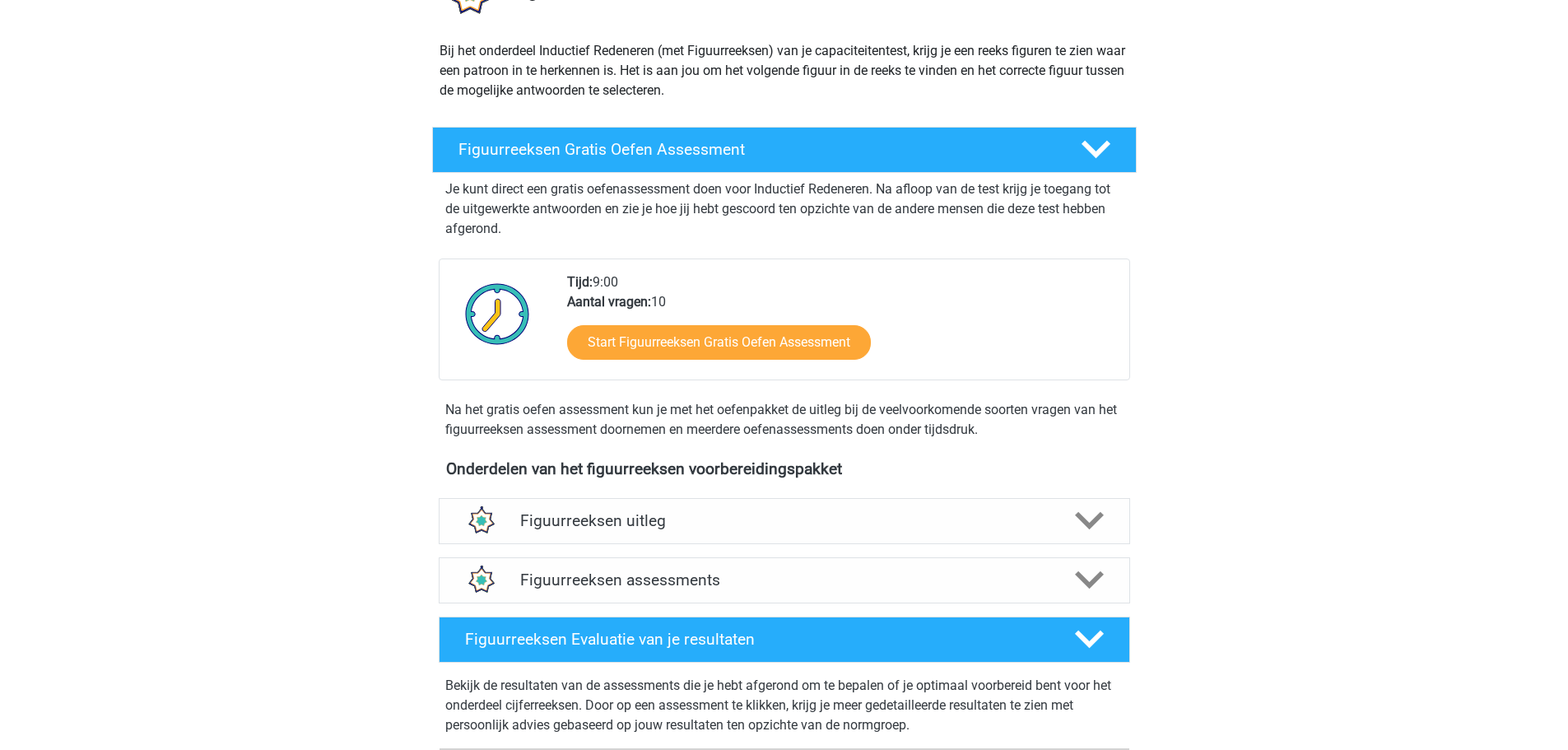
scroll to position [247, 0]
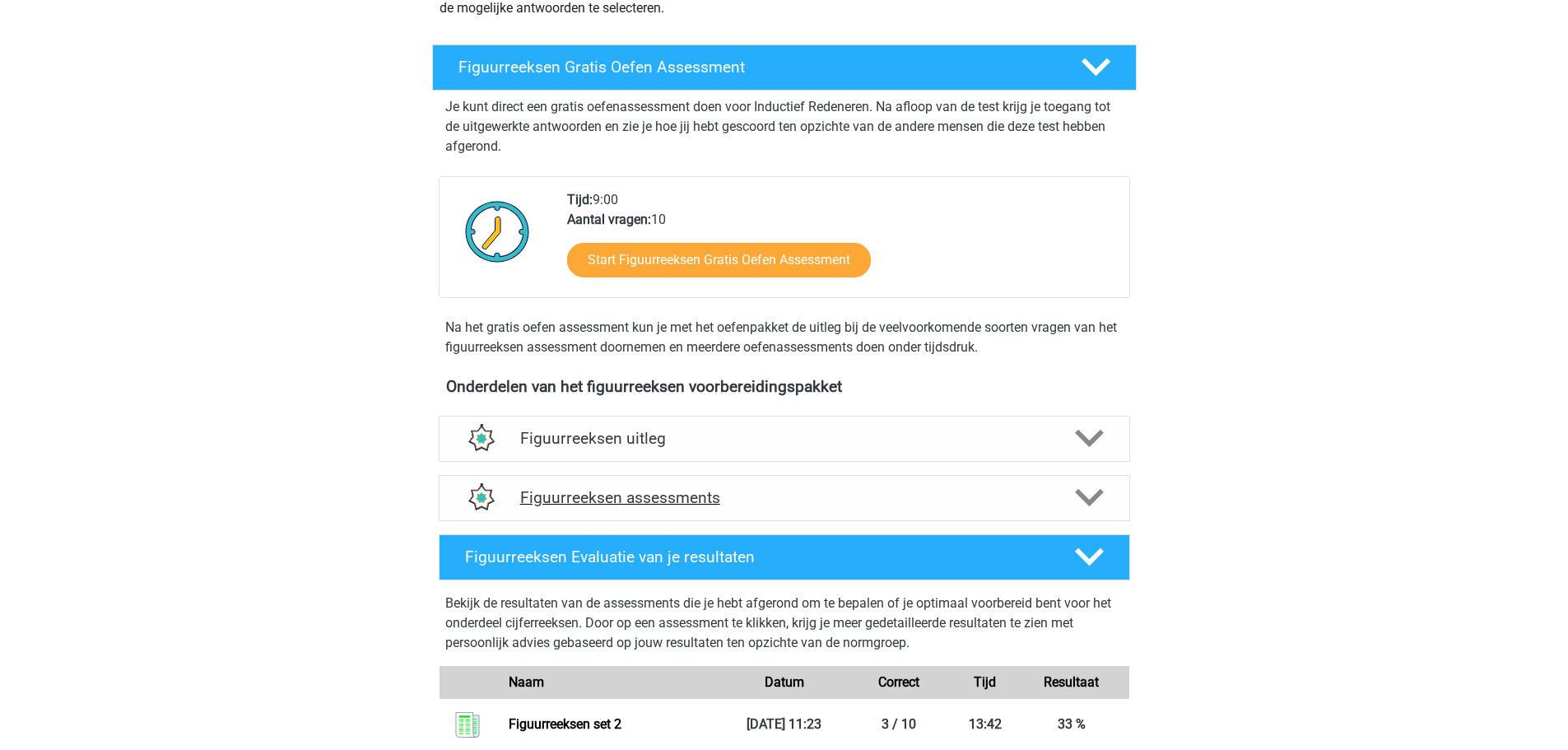
click at [603, 498] on h4 "Figuurreeksen assessments" at bounding box center [784, 498] width 528 height 19
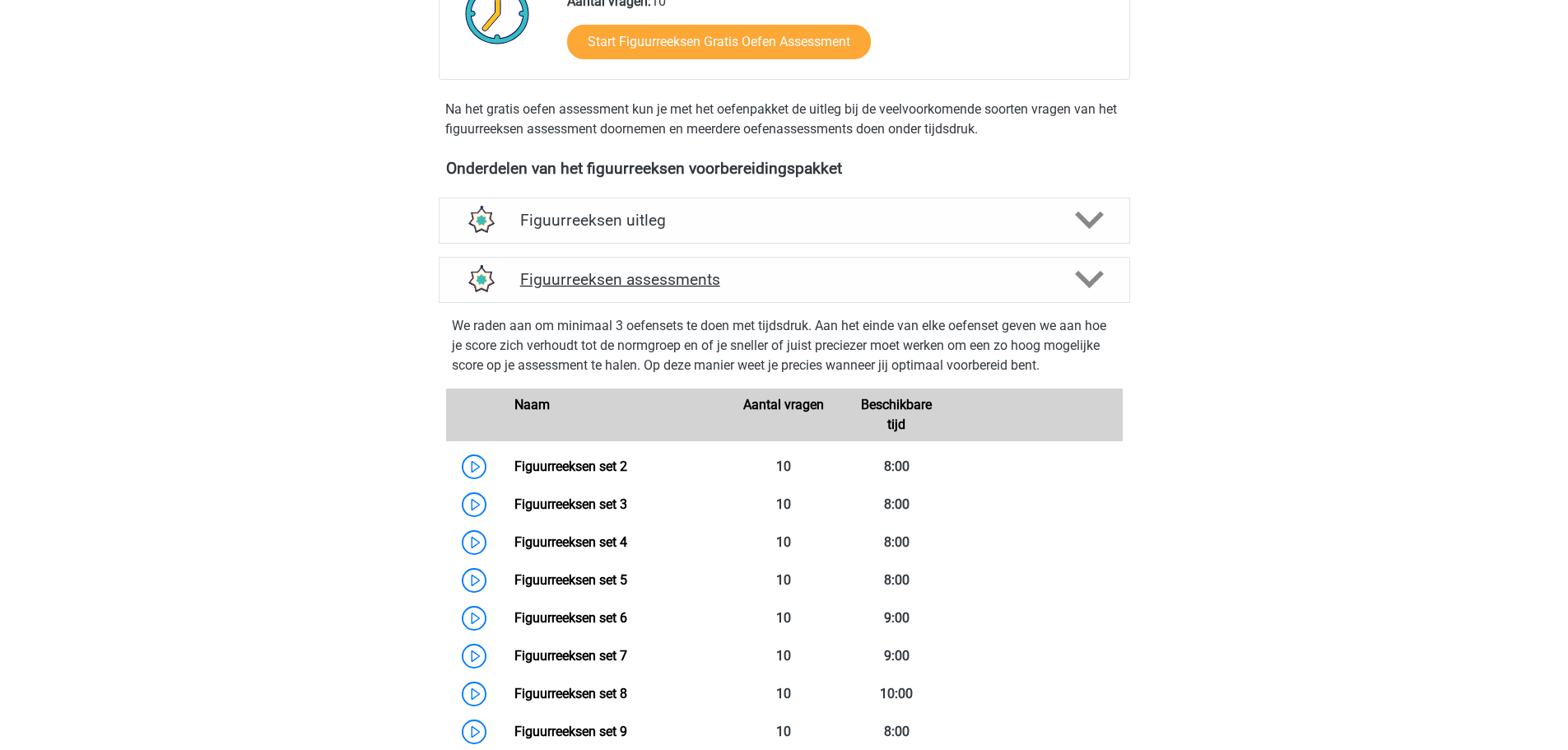
scroll to position [494, 0]
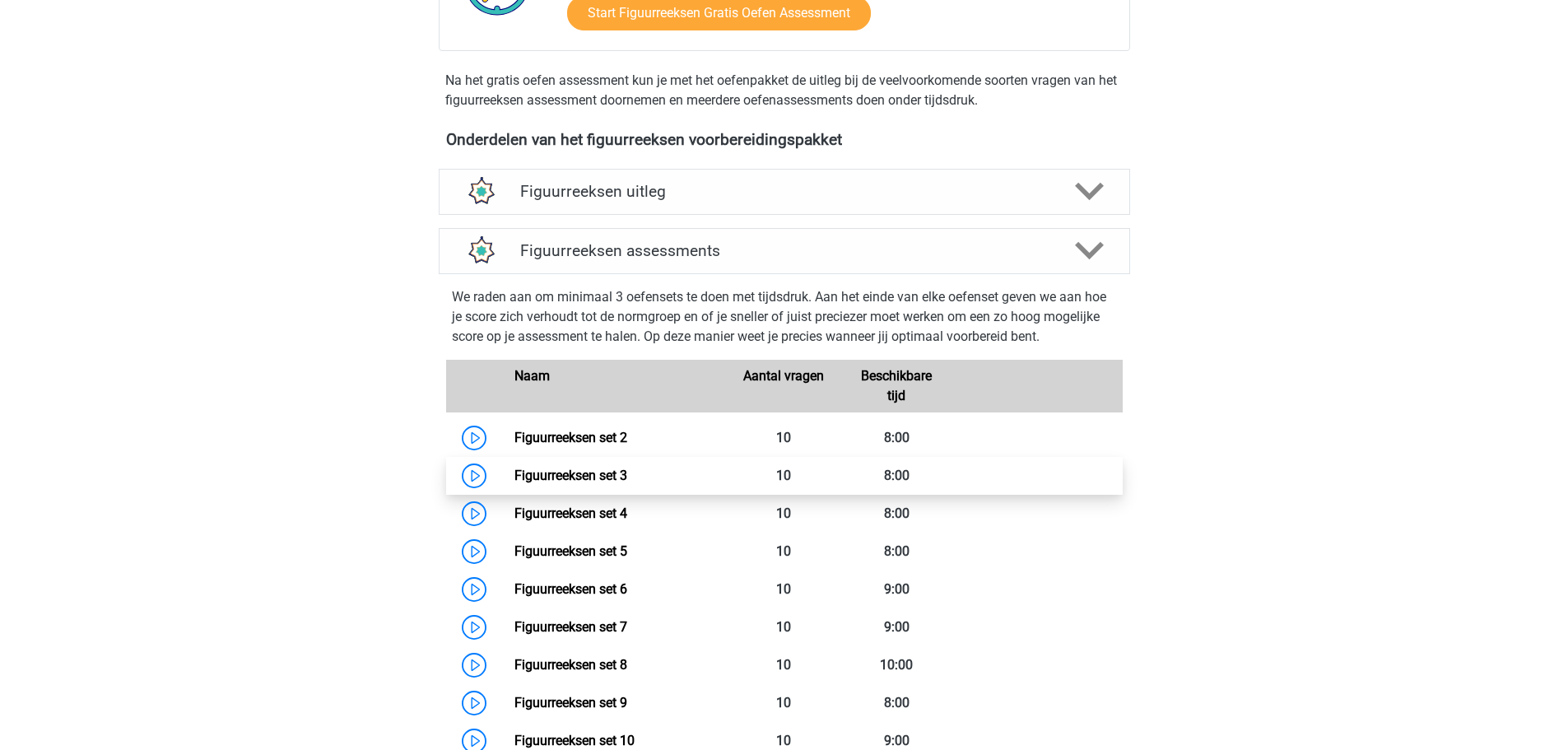
click at [599, 483] on link "Figuurreeksen set 3" at bounding box center [570, 475] width 113 height 16
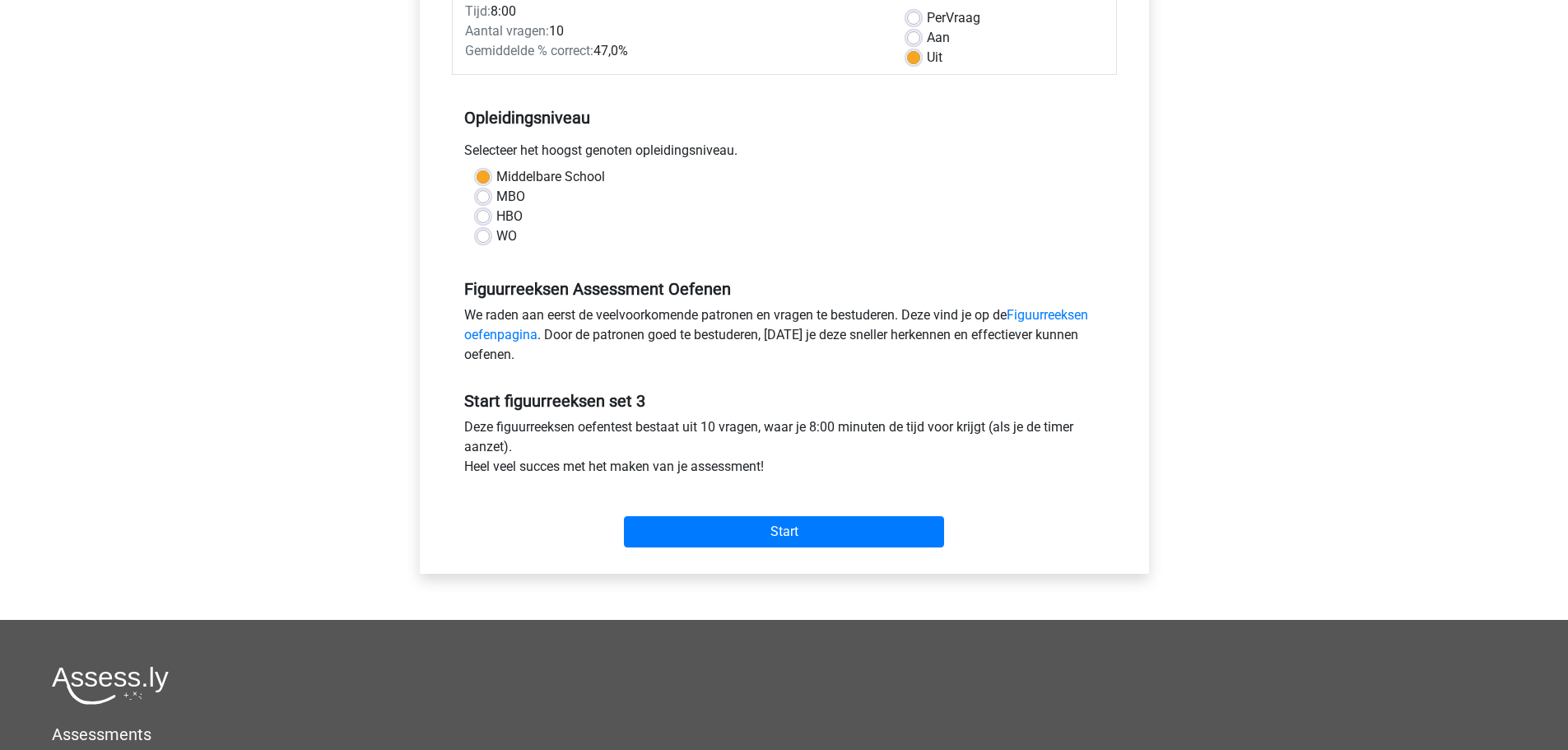
scroll to position [247, 0]
click at [700, 525] on input "Start" at bounding box center [784, 531] width 320 height 31
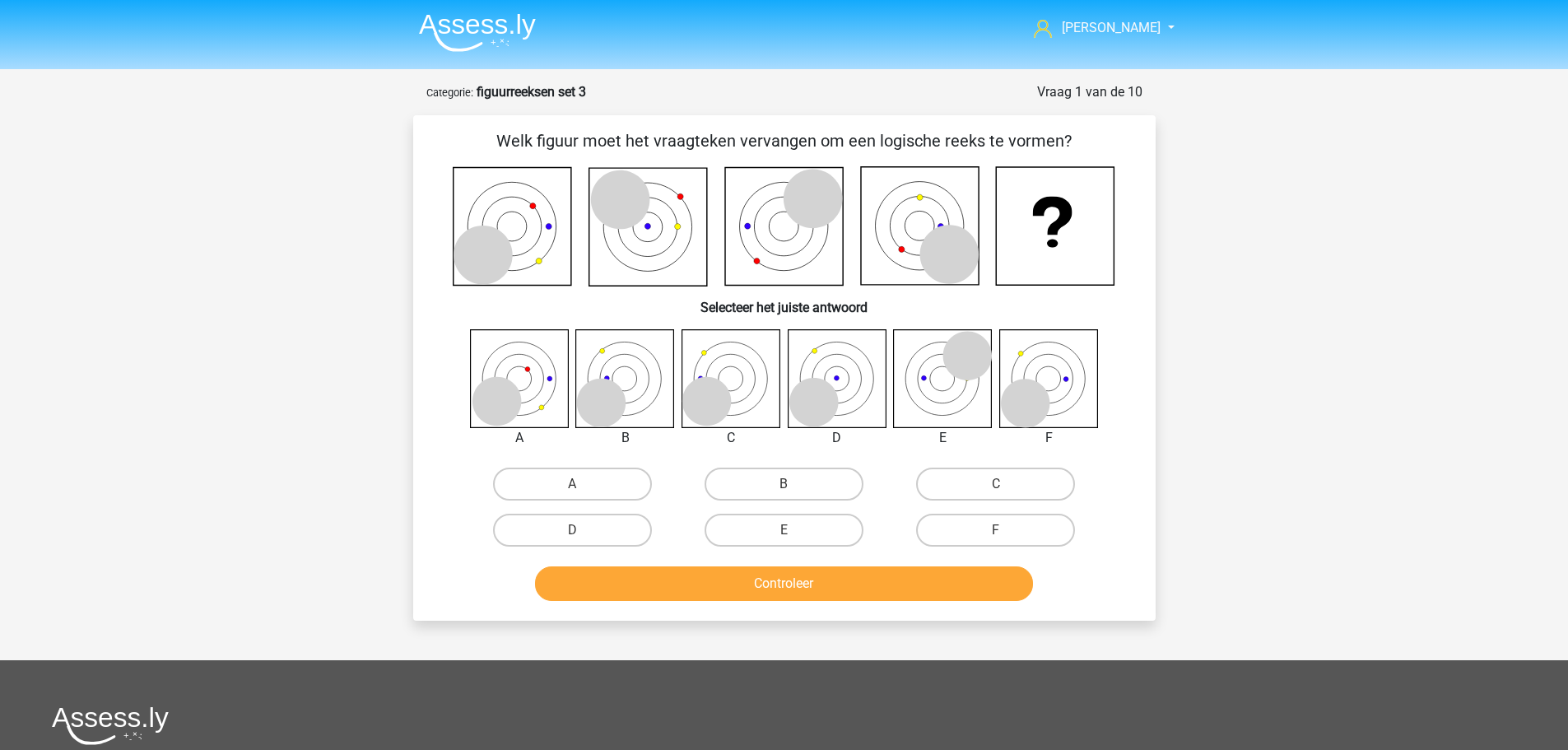
click at [575, 532] on input "D" at bounding box center [577, 535] width 11 height 11
radio input "true"
click at [719, 597] on button "Controleer" at bounding box center [784, 584] width 498 height 35
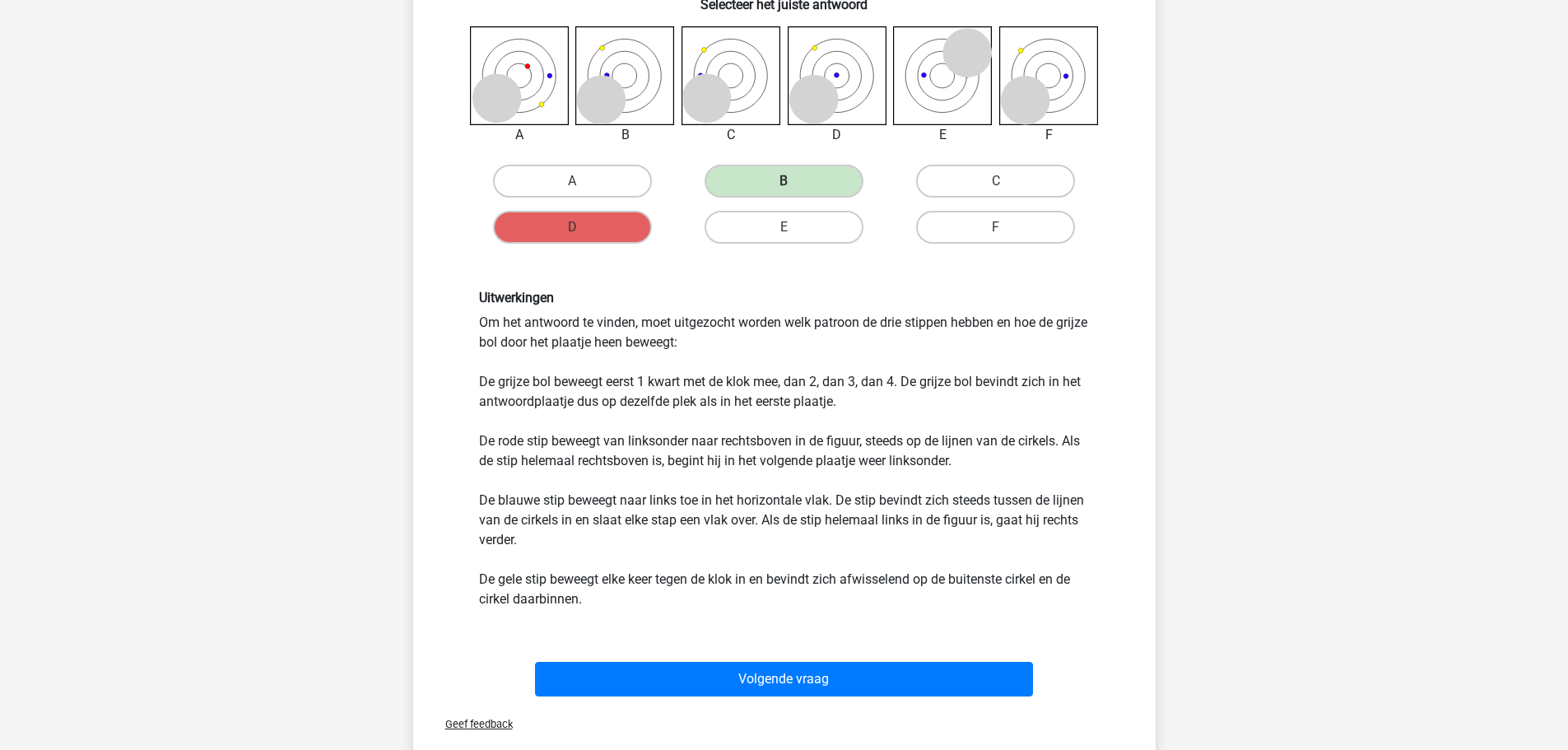
scroll to position [329, 0]
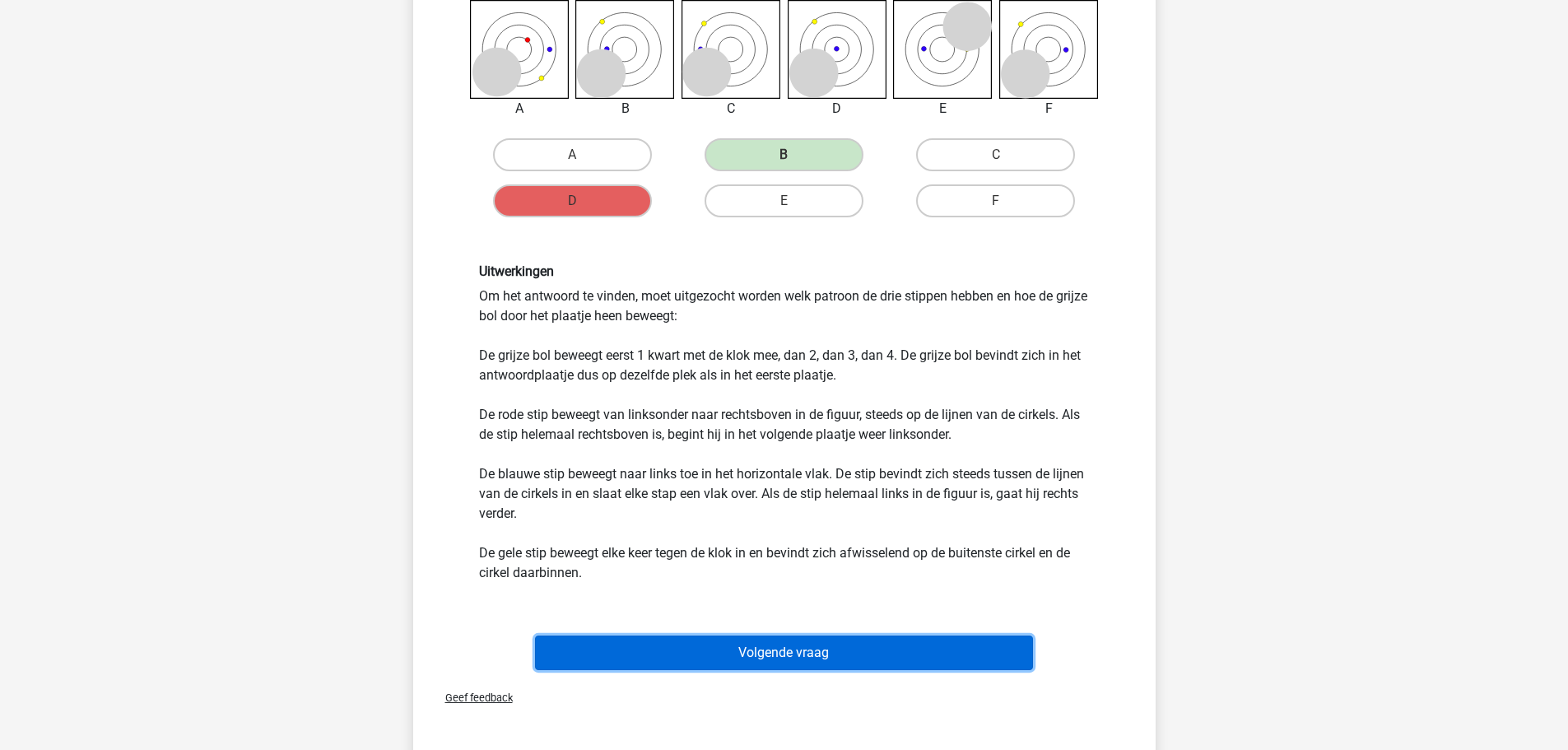
click at [796, 656] on button "Volgende vraag" at bounding box center [784, 653] width 498 height 35
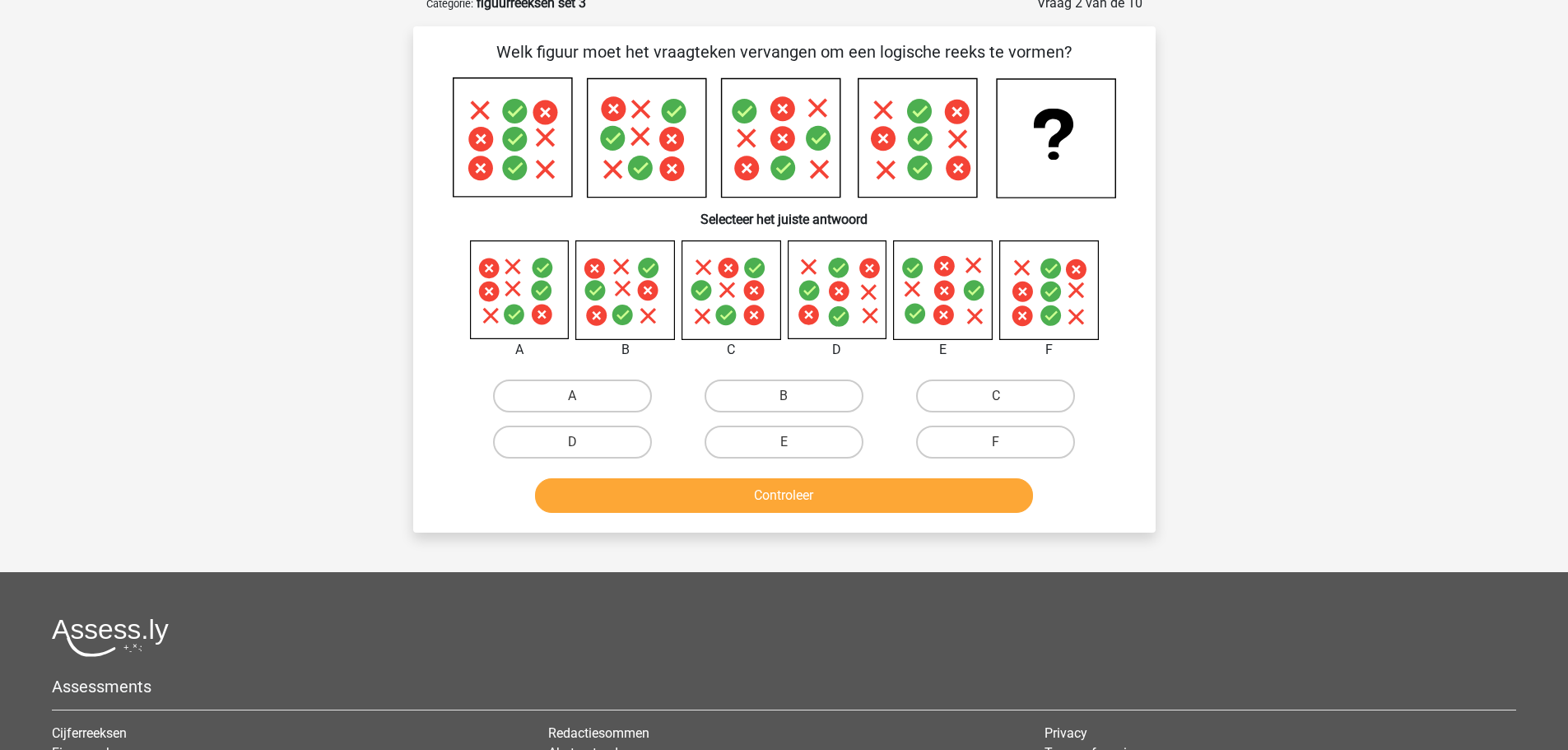
scroll to position [82, 0]
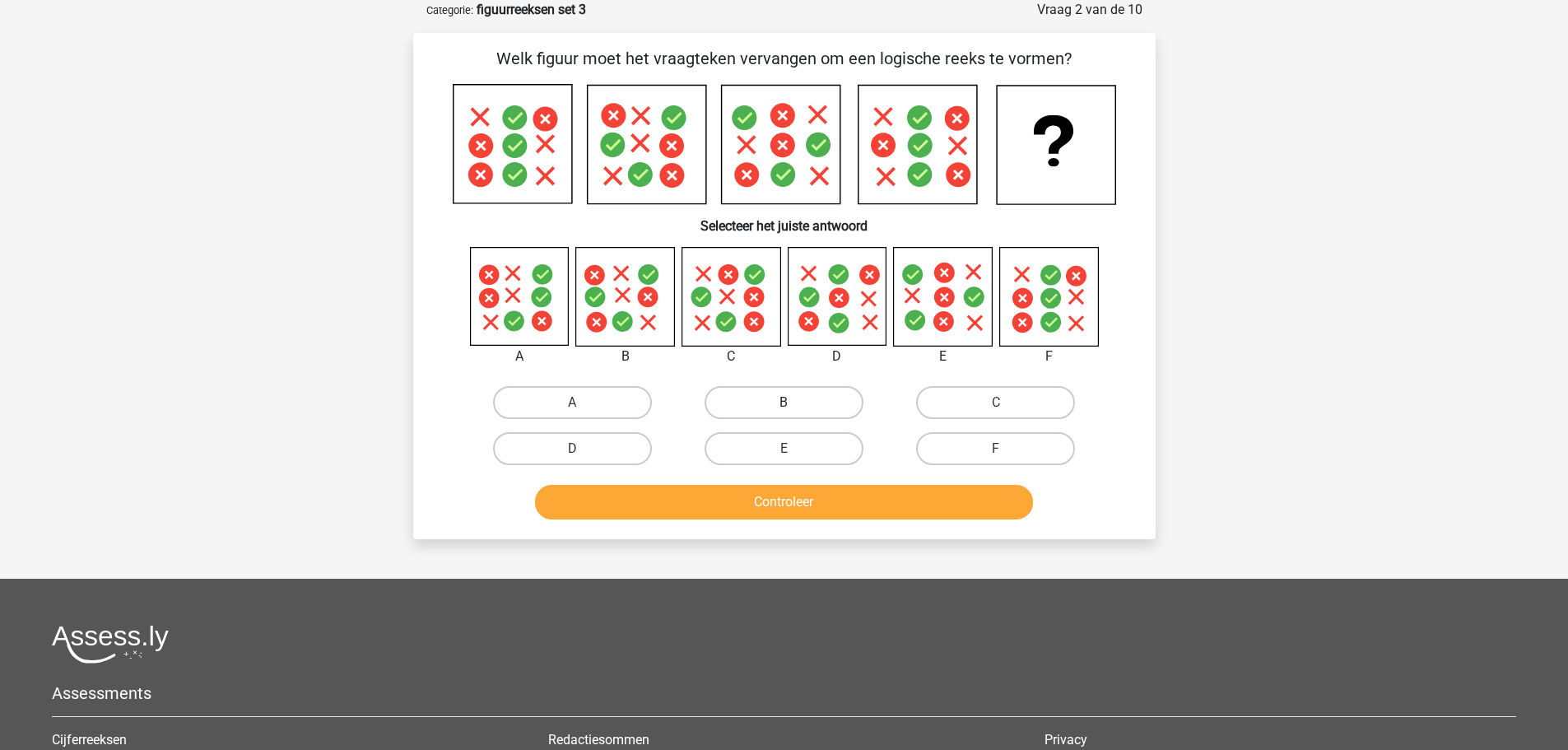
click at [772, 408] on label "B" at bounding box center [784, 402] width 159 height 33
click at [784, 408] on input "B" at bounding box center [789, 407] width 11 height 11
radio input "true"
click at [786, 502] on button "Controleer" at bounding box center [784, 502] width 498 height 35
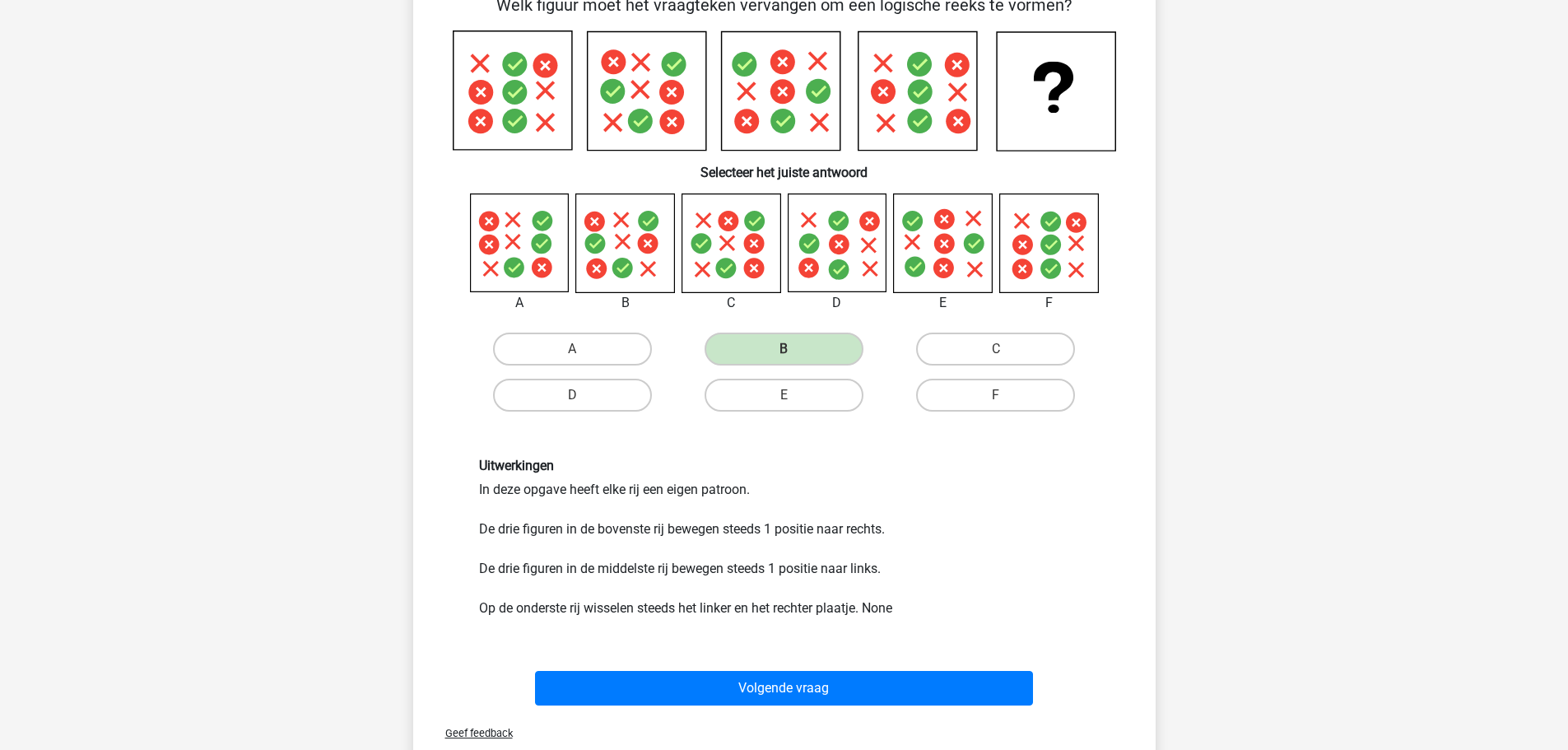
scroll to position [165, 0]
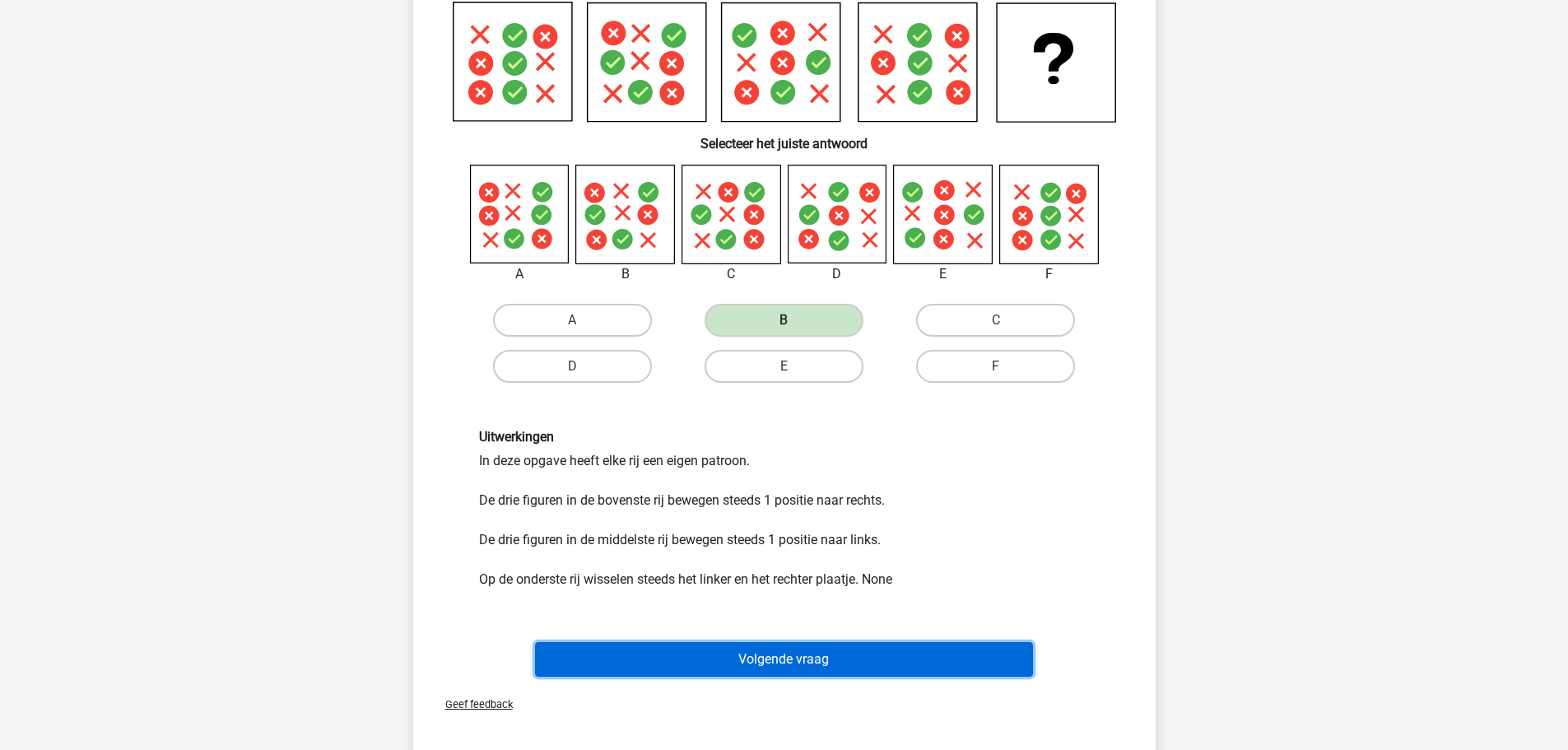
click at [759, 649] on button "Volgende vraag" at bounding box center [784, 660] width 498 height 35
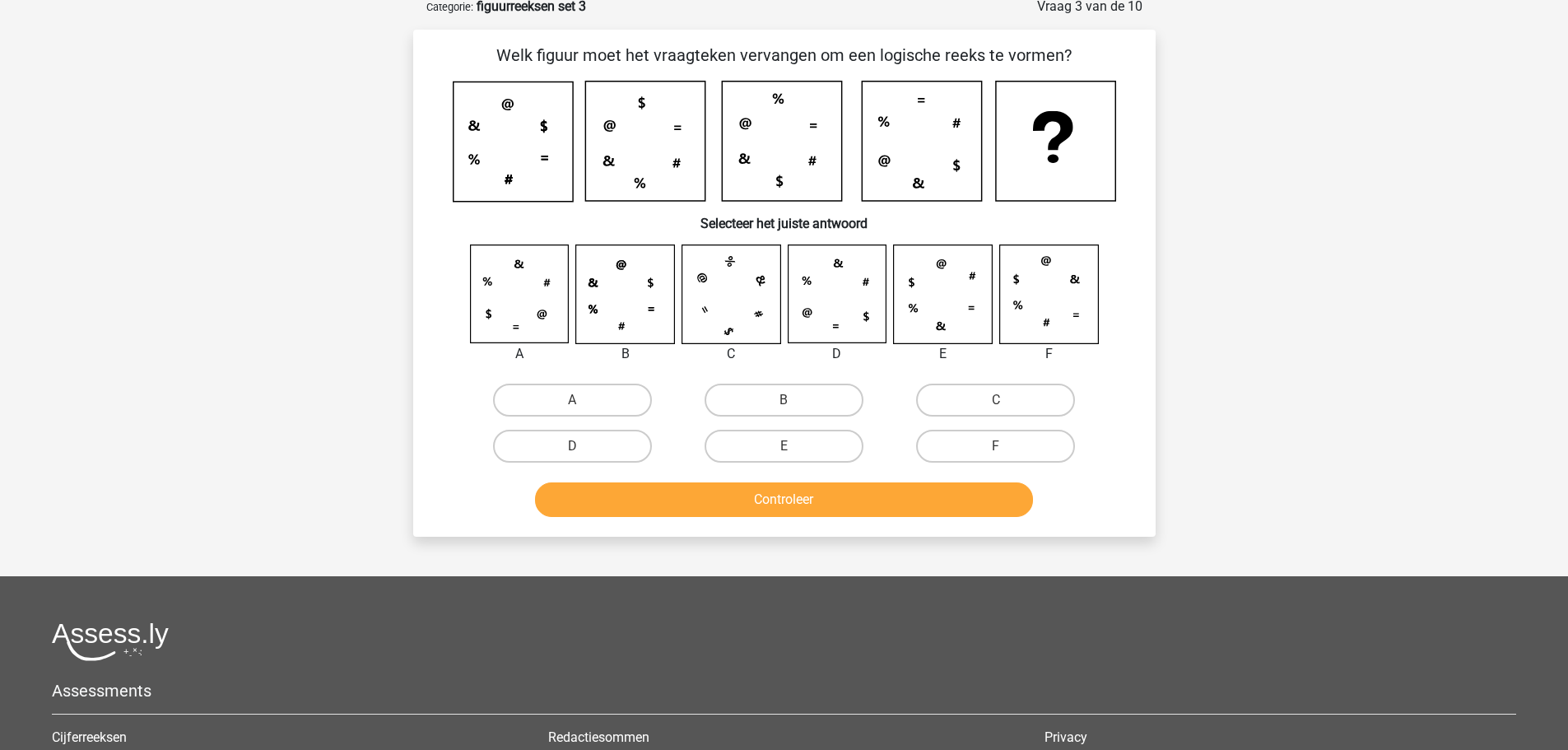
scroll to position [82, 0]
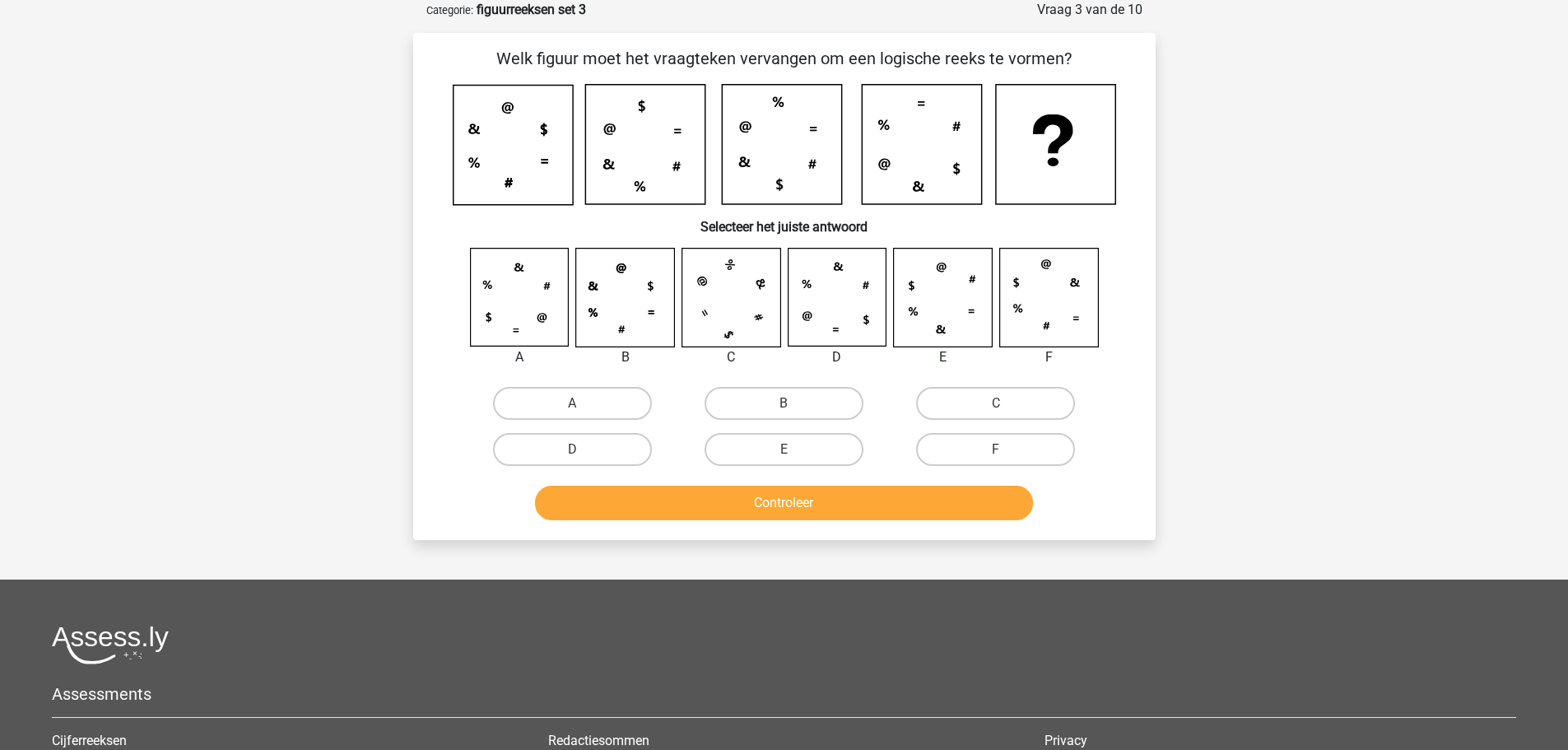
drag, startPoint x: 610, startPoint y: 463, endPoint x: 618, endPoint y: 469, distance: 10.0
click at [610, 463] on label "D" at bounding box center [573, 450] width 159 height 33
click at [583, 460] on input "D" at bounding box center [577, 454] width 11 height 11
radio input "true"
click at [674, 502] on button "Controleer" at bounding box center [784, 503] width 498 height 35
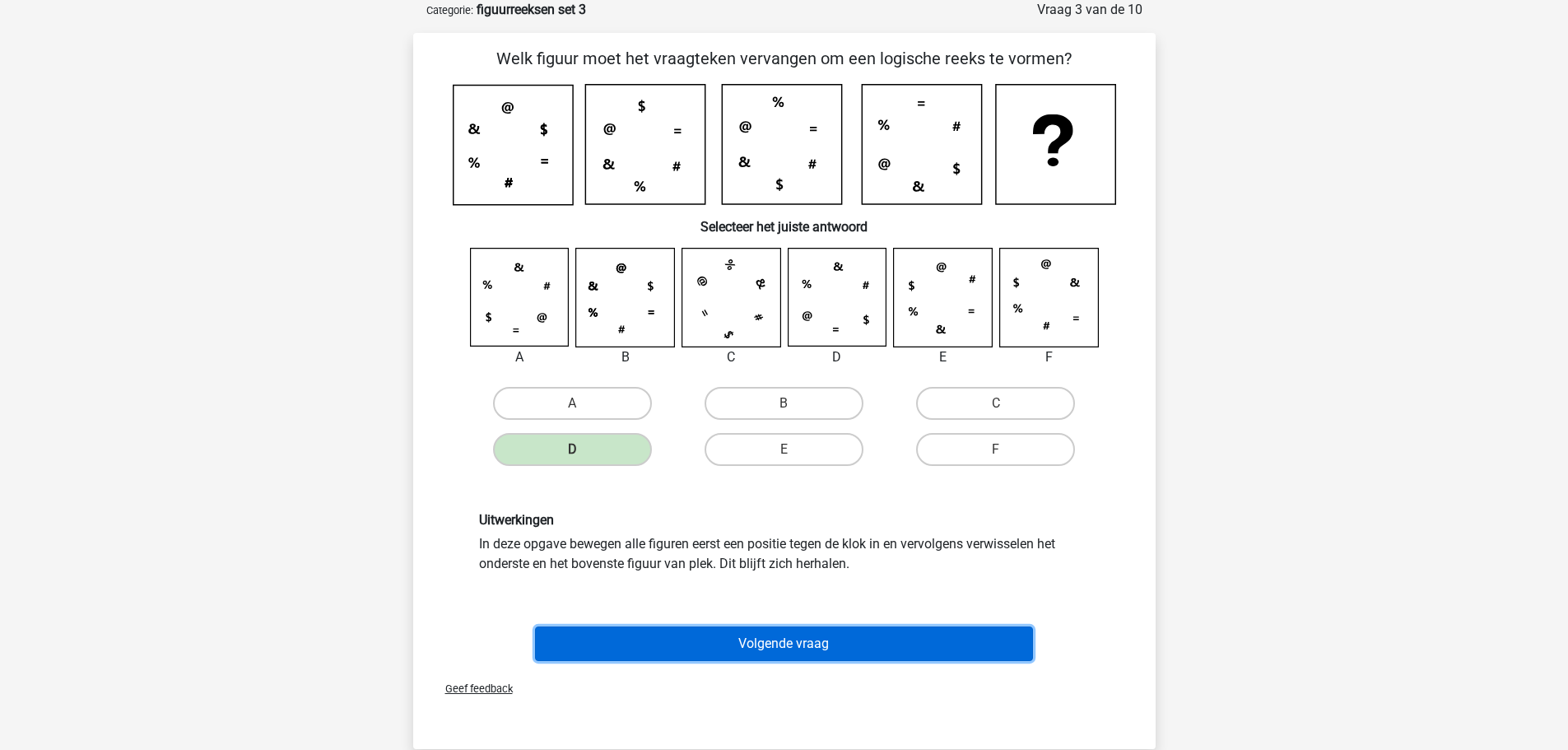
click at [791, 651] on button "Volgende vraag" at bounding box center [784, 644] width 498 height 35
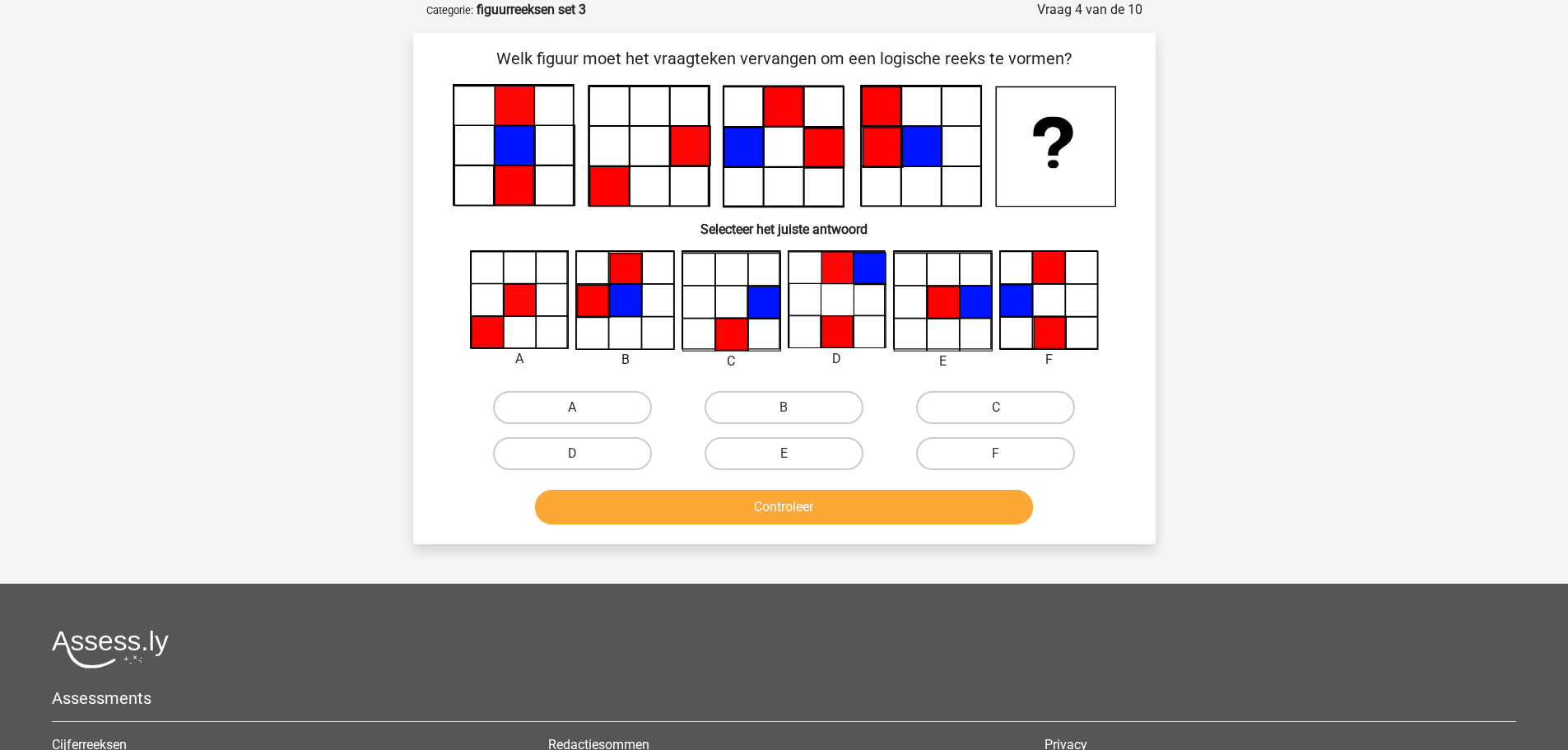
click at [523, 408] on label "A" at bounding box center [573, 407] width 159 height 33
click at [572, 408] on input "A" at bounding box center [577, 412] width 11 height 11
radio input "true"
click at [698, 511] on button "Controleer" at bounding box center [784, 507] width 498 height 35
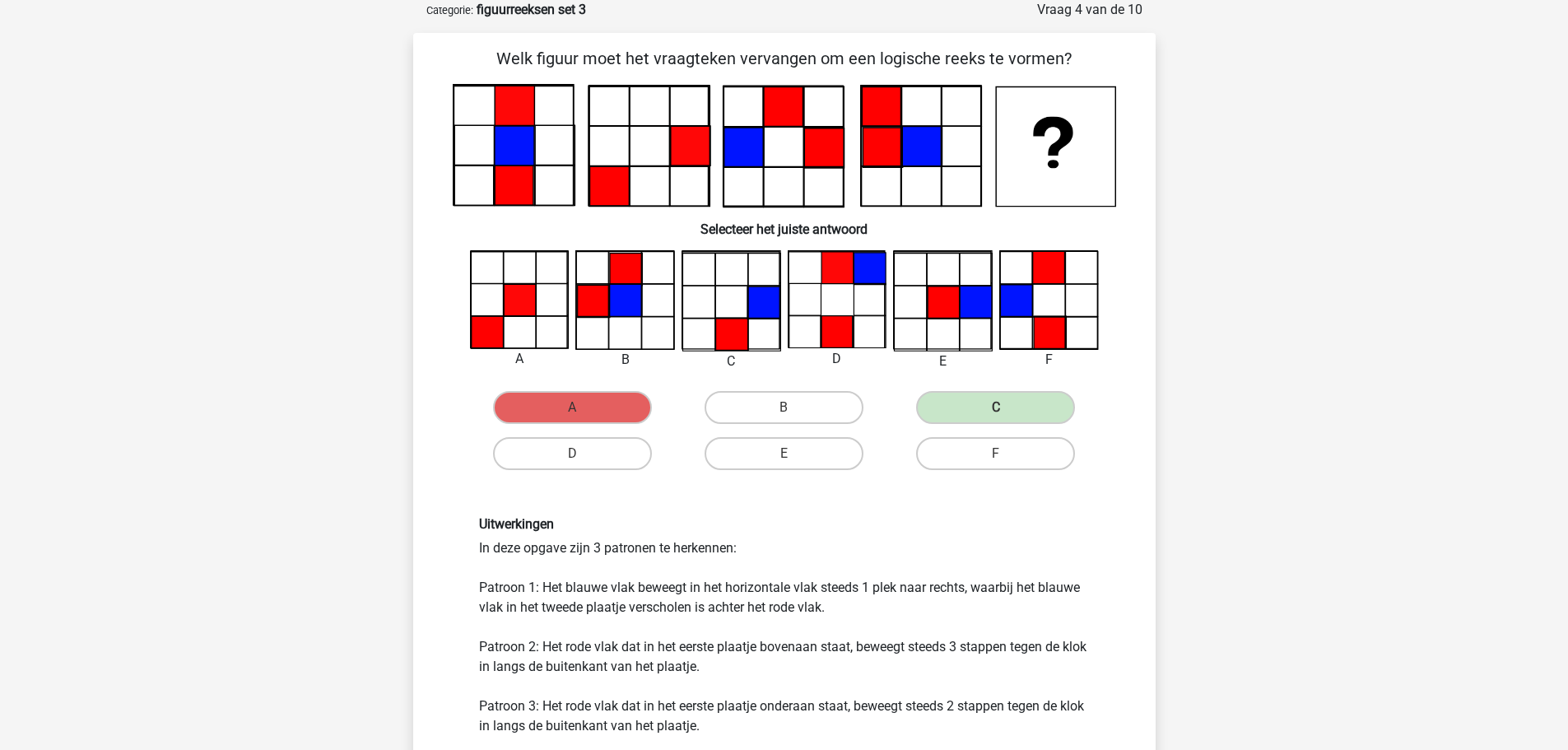
scroll to position [165, 0]
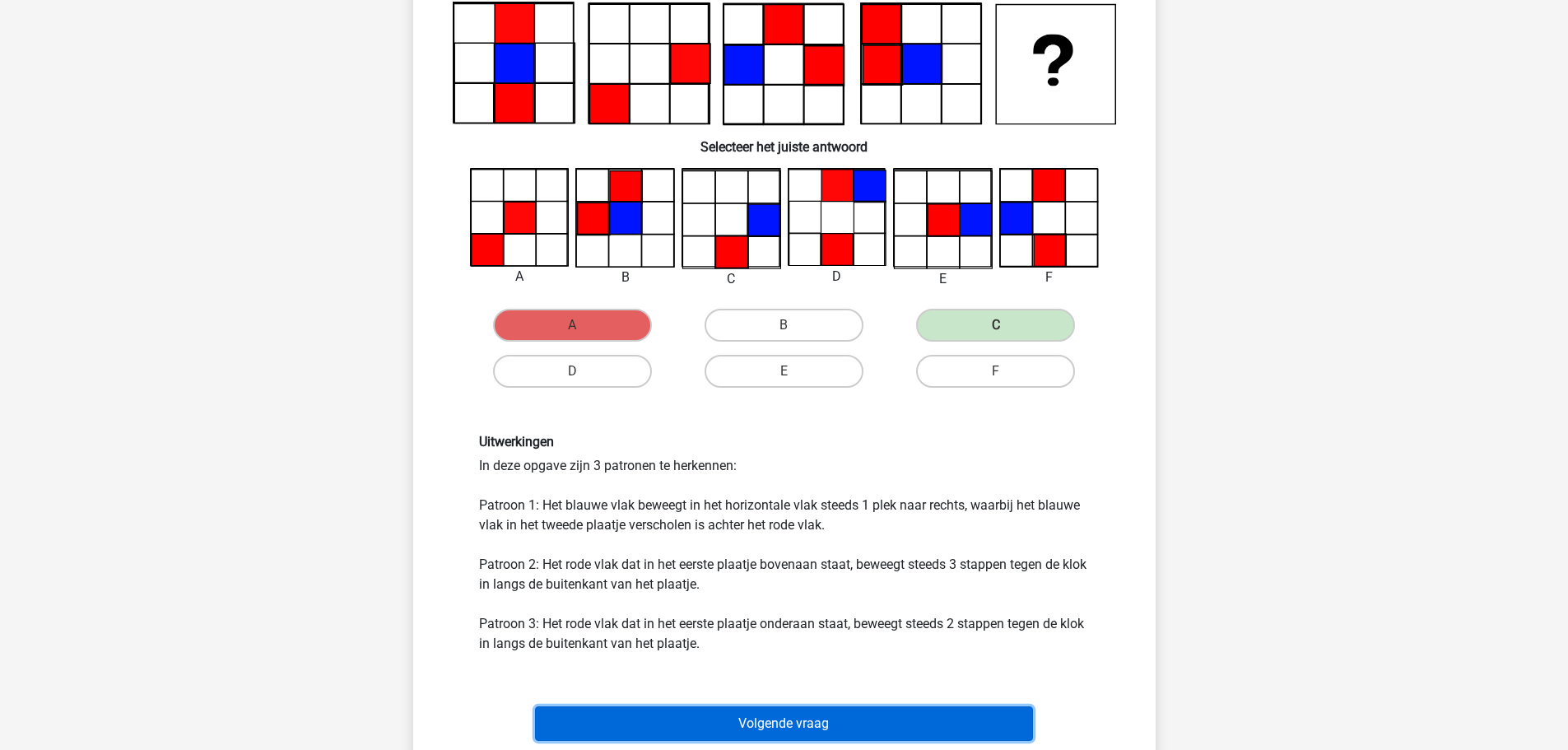
click at [759, 711] on button "Volgende vraag" at bounding box center [784, 724] width 498 height 35
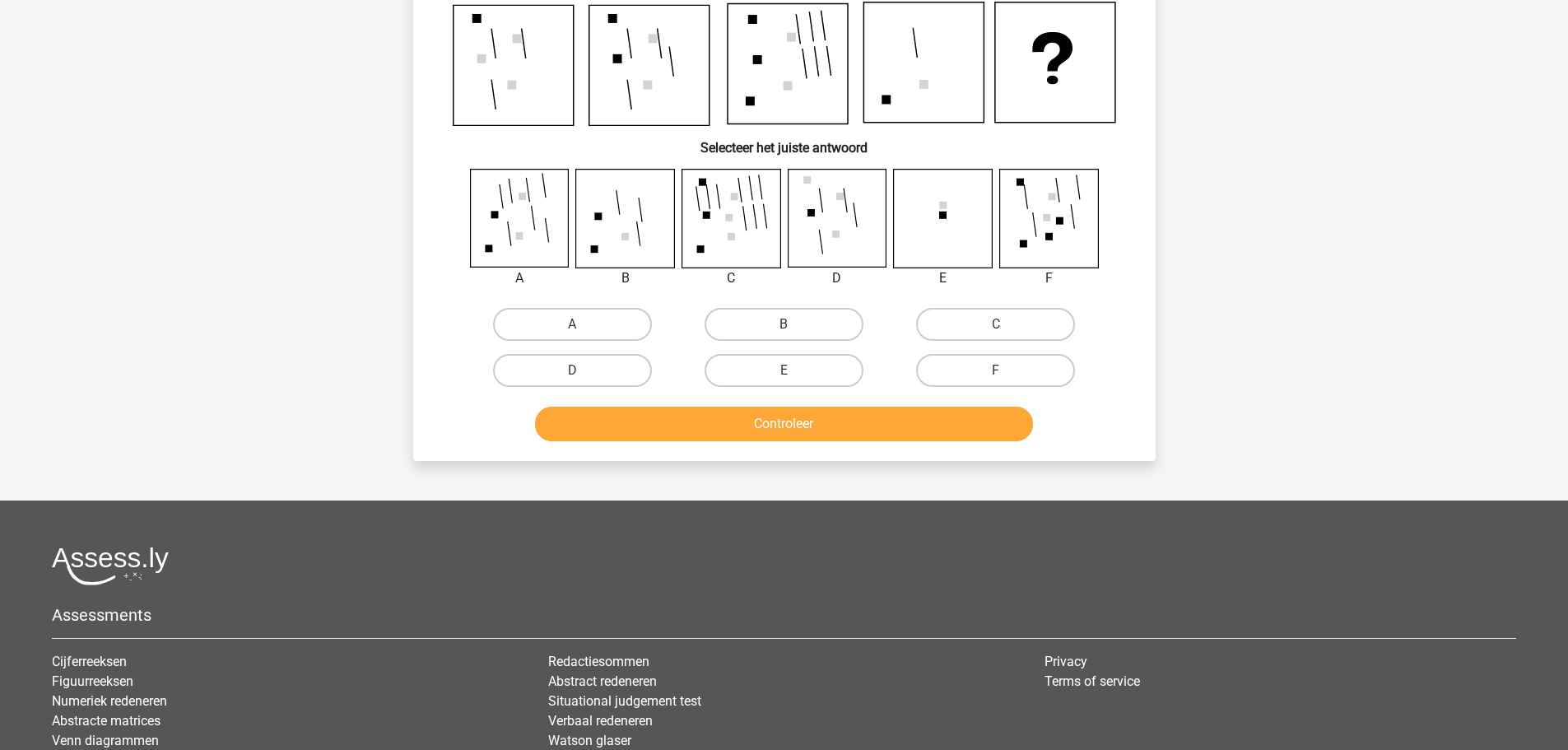
scroll to position [82, 0]
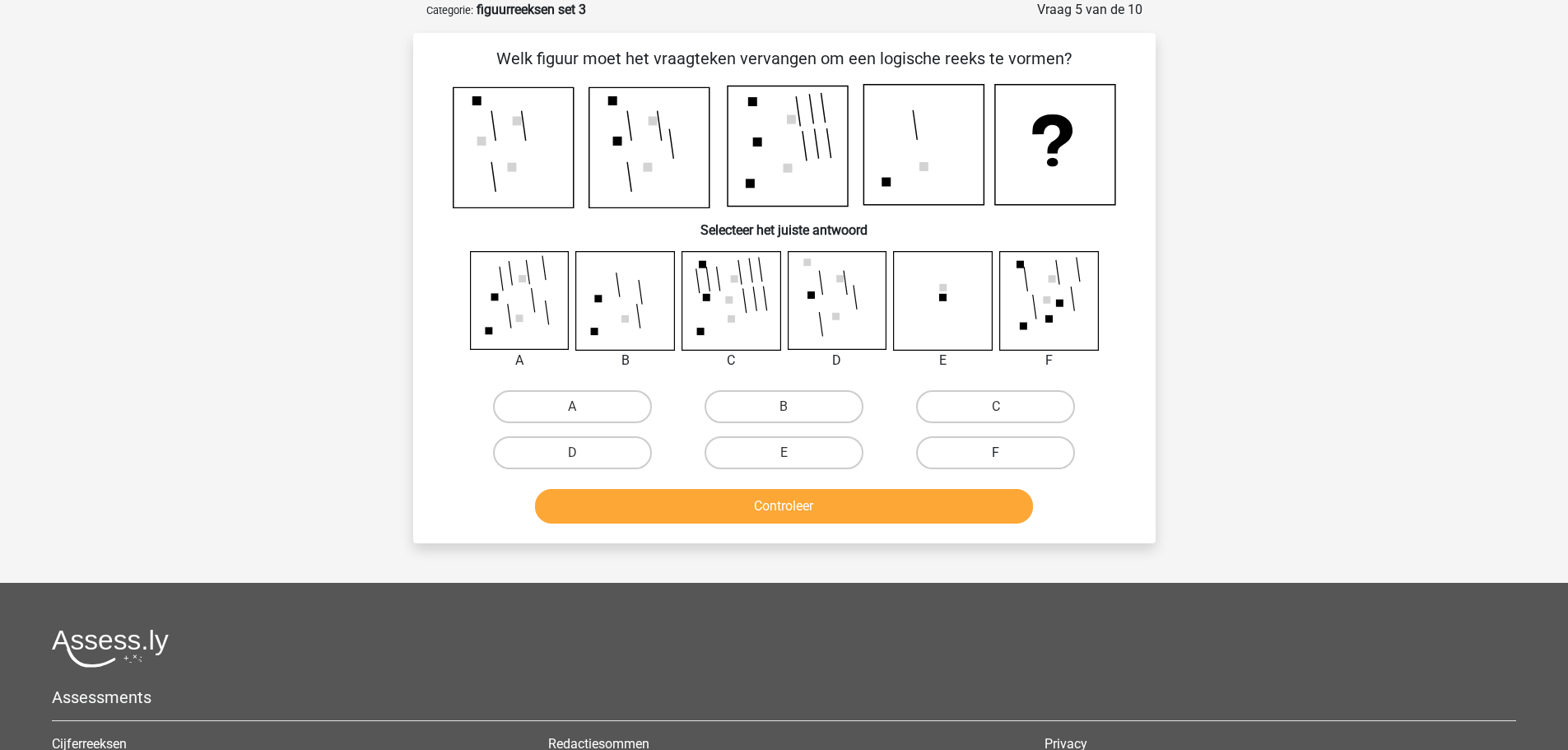
click at [935, 456] on label "F" at bounding box center [996, 453] width 159 height 33
click at [996, 456] on input "F" at bounding box center [1001, 458] width 11 height 11
radio input "true"
click at [864, 494] on button "Controleer" at bounding box center [784, 507] width 498 height 35
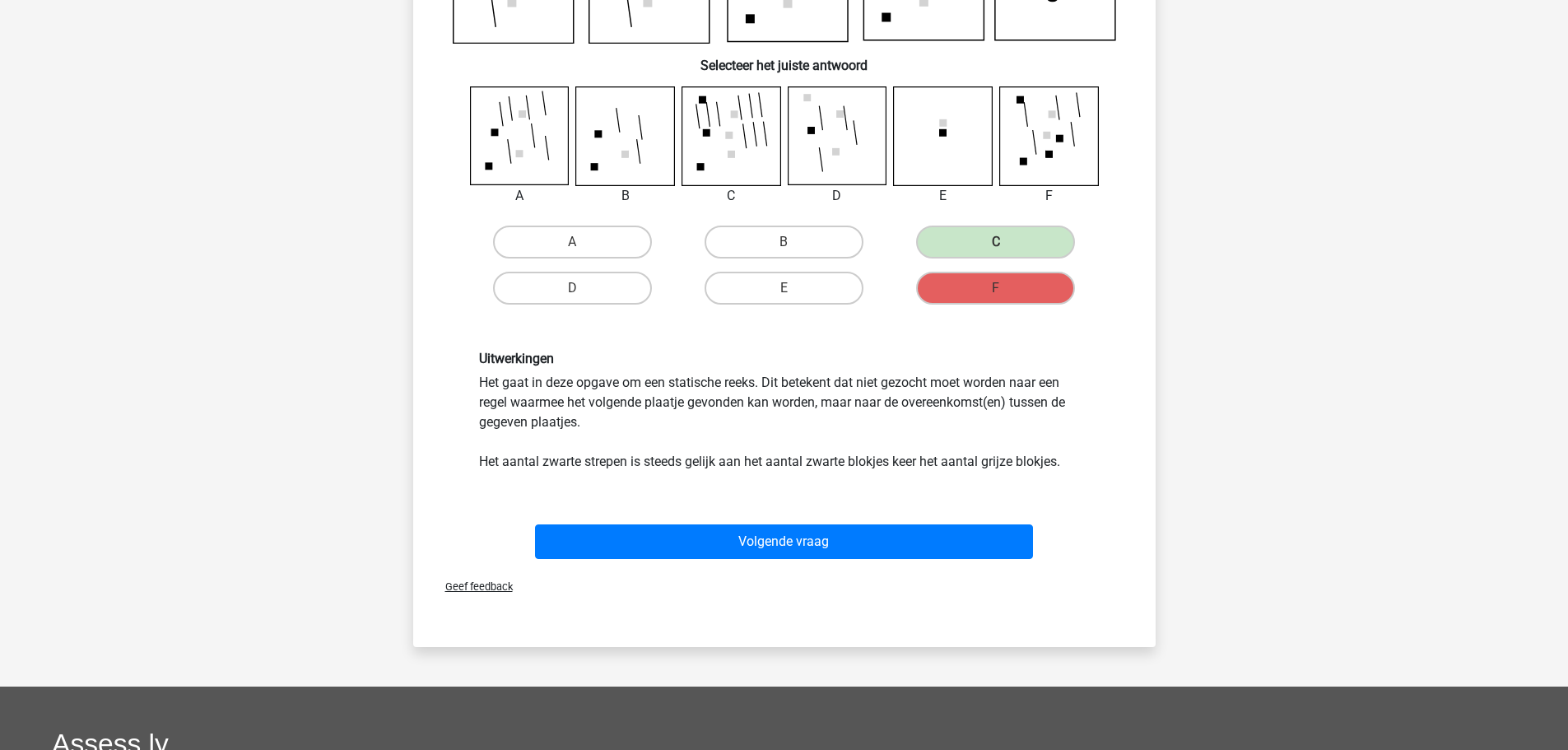
scroll to position [165, 0]
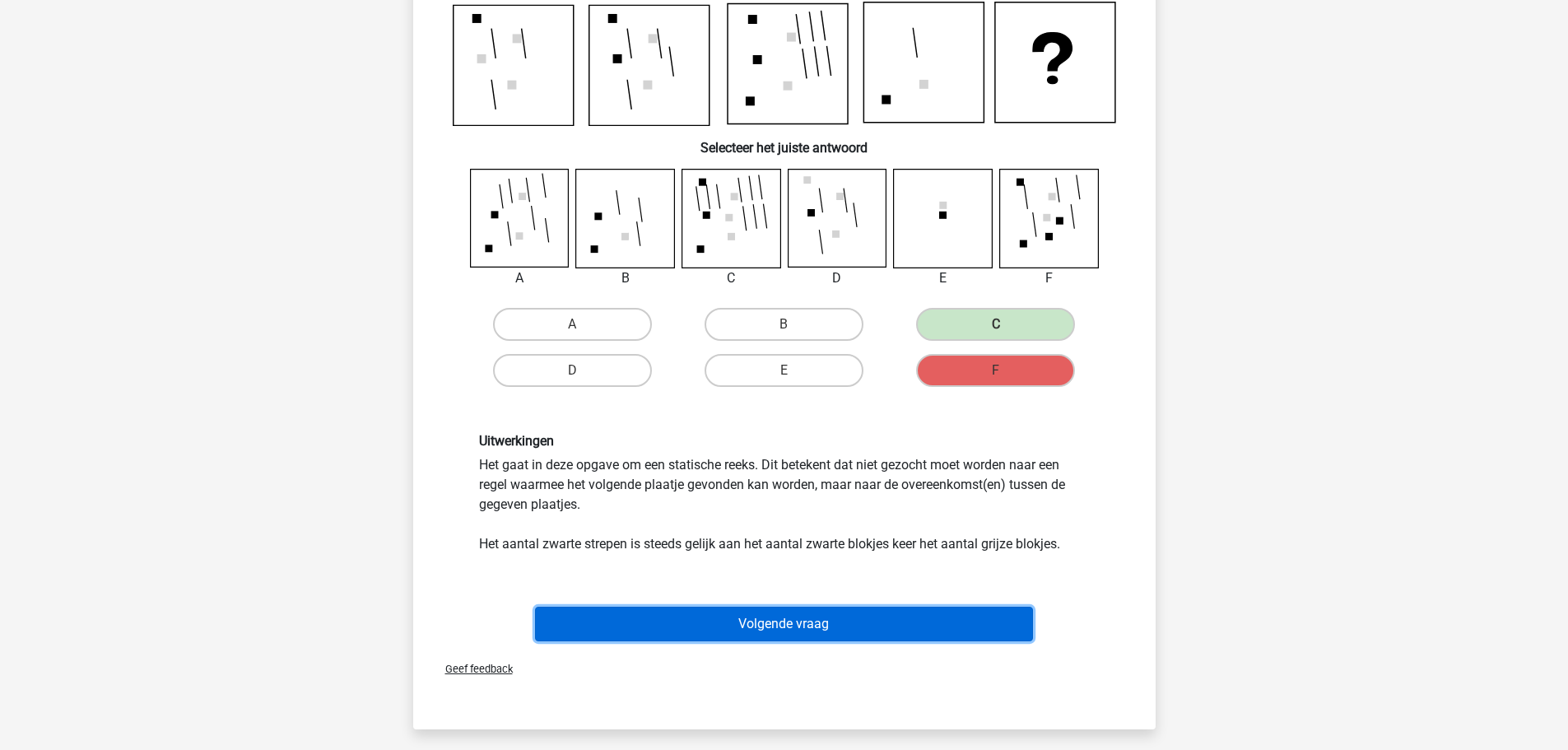
click at [802, 632] on button "Volgende vraag" at bounding box center [784, 624] width 498 height 35
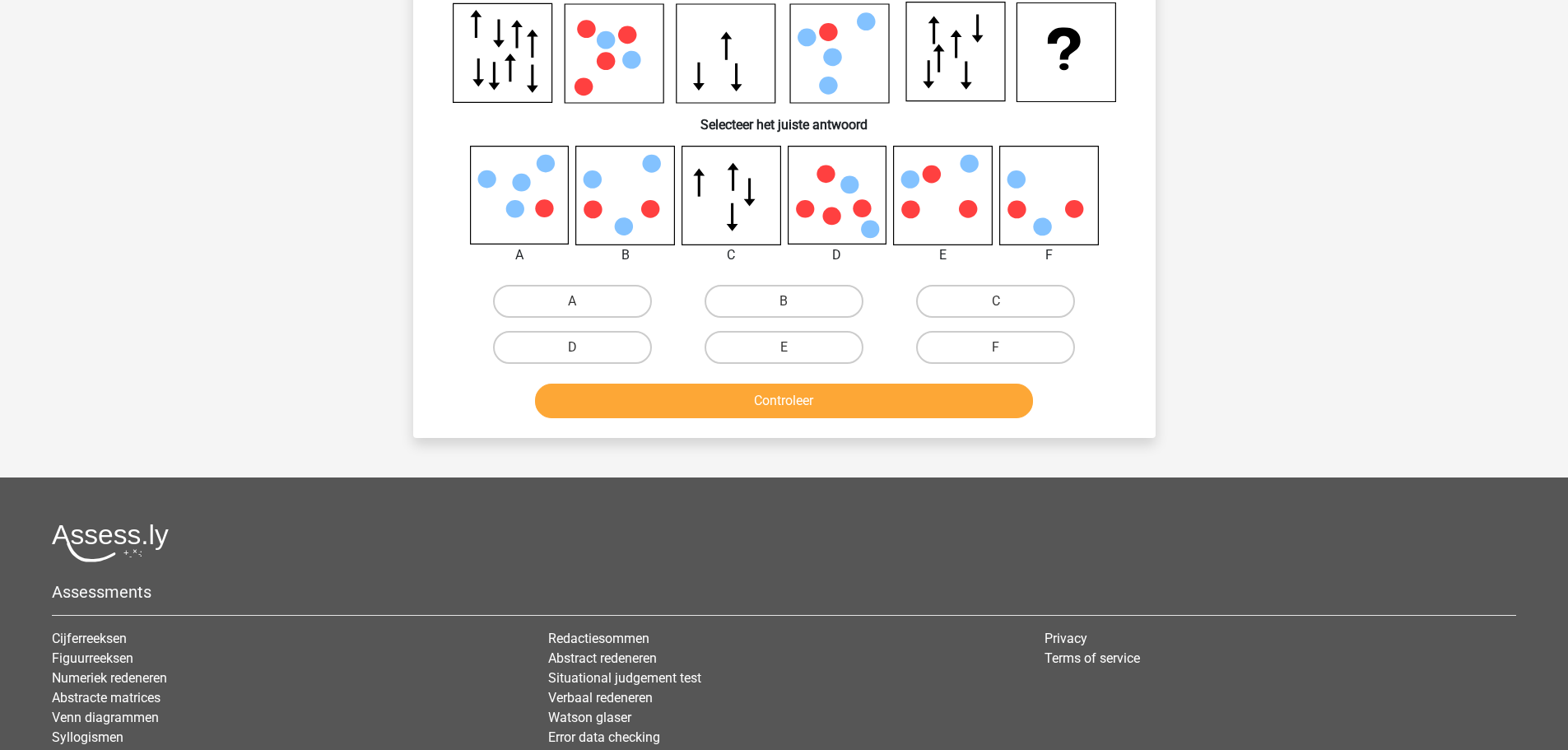
scroll to position [82, 0]
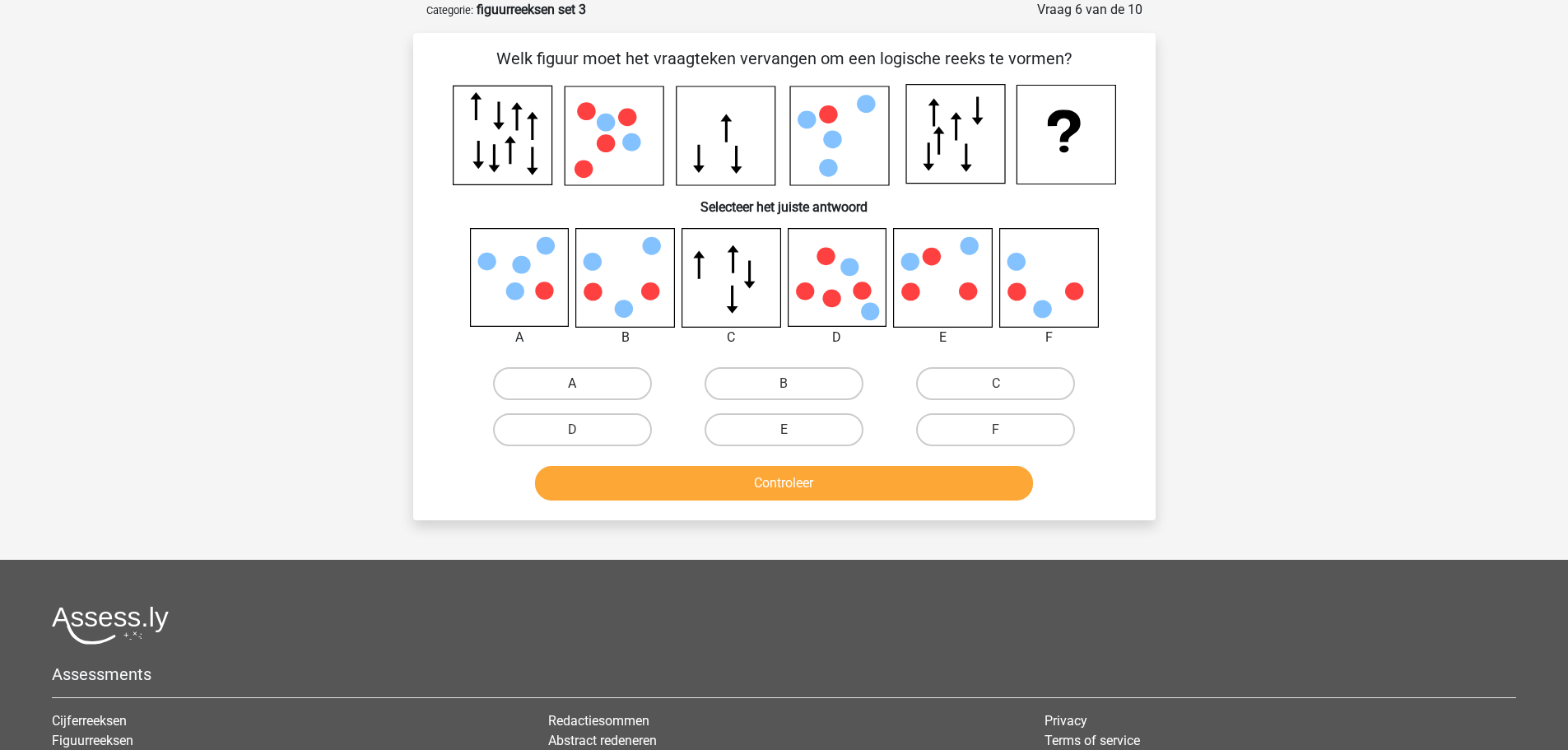
click at [547, 373] on label "A" at bounding box center [573, 383] width 159 height 33
click at [572, 383] on input "A" at bounding box center [577, 388] width 11 height 11
radio input "true"
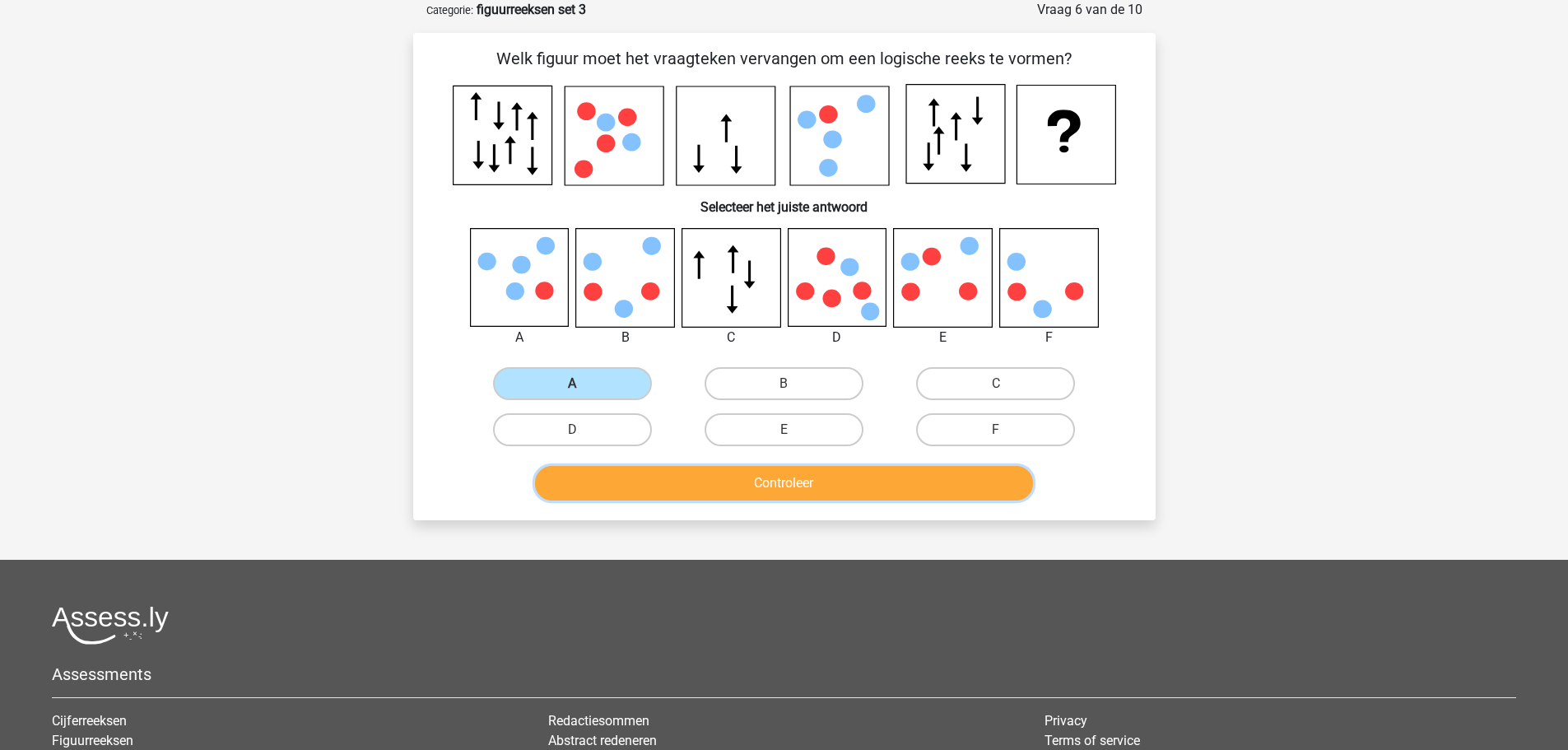
click at [630, 483] on button "Controleer" at bounding box center [784, 483] width 498 height 35
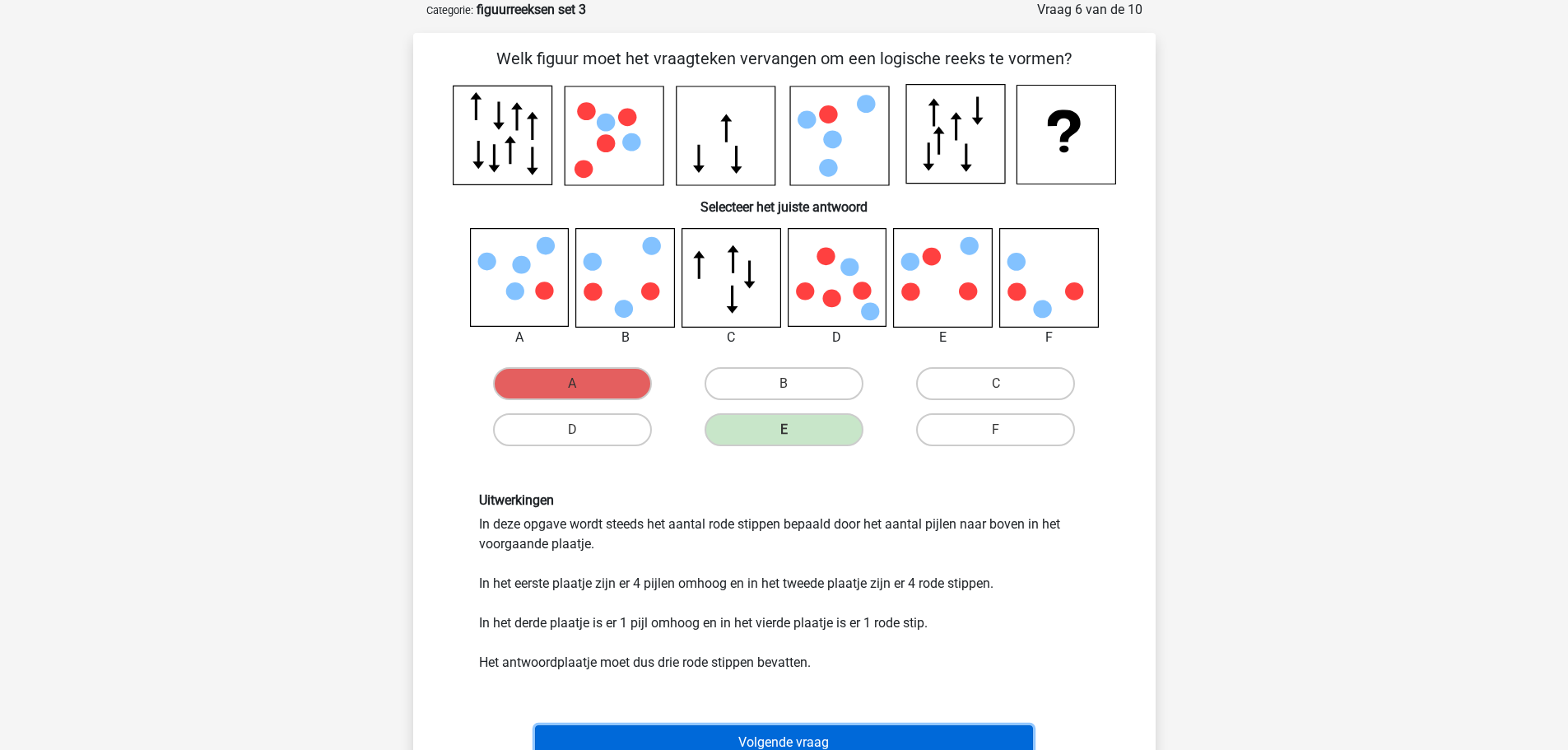
click at [690, 738] on button "Volgende vraag" at bounding box center [784, 743] width 498 height 35
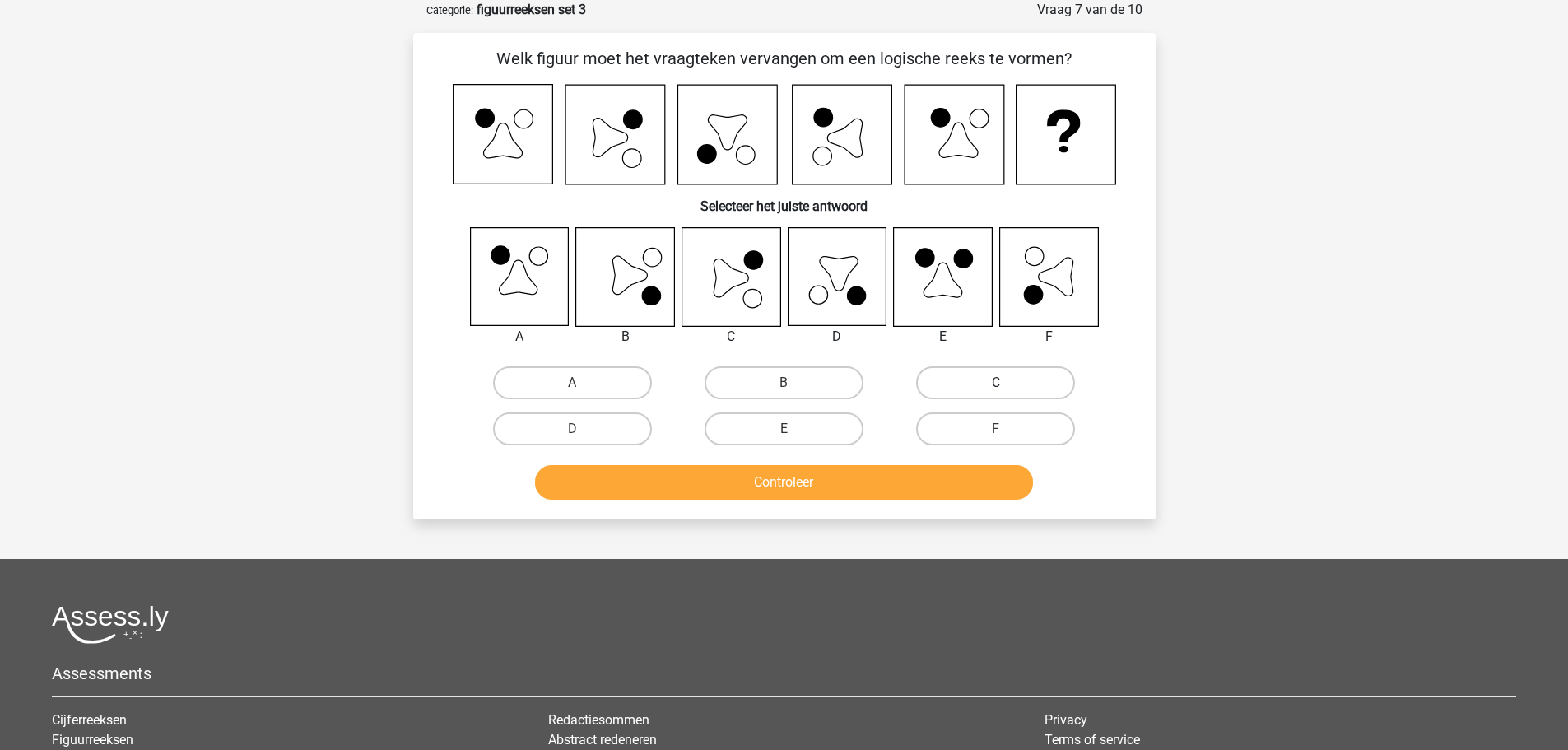
click at [965, 382] on label "C" at bounding box center [996, 382] width 159 height 33
click at [996, 382] on input "C" at bounding box center [1001, 387] width 11 height 11
radio input "true"
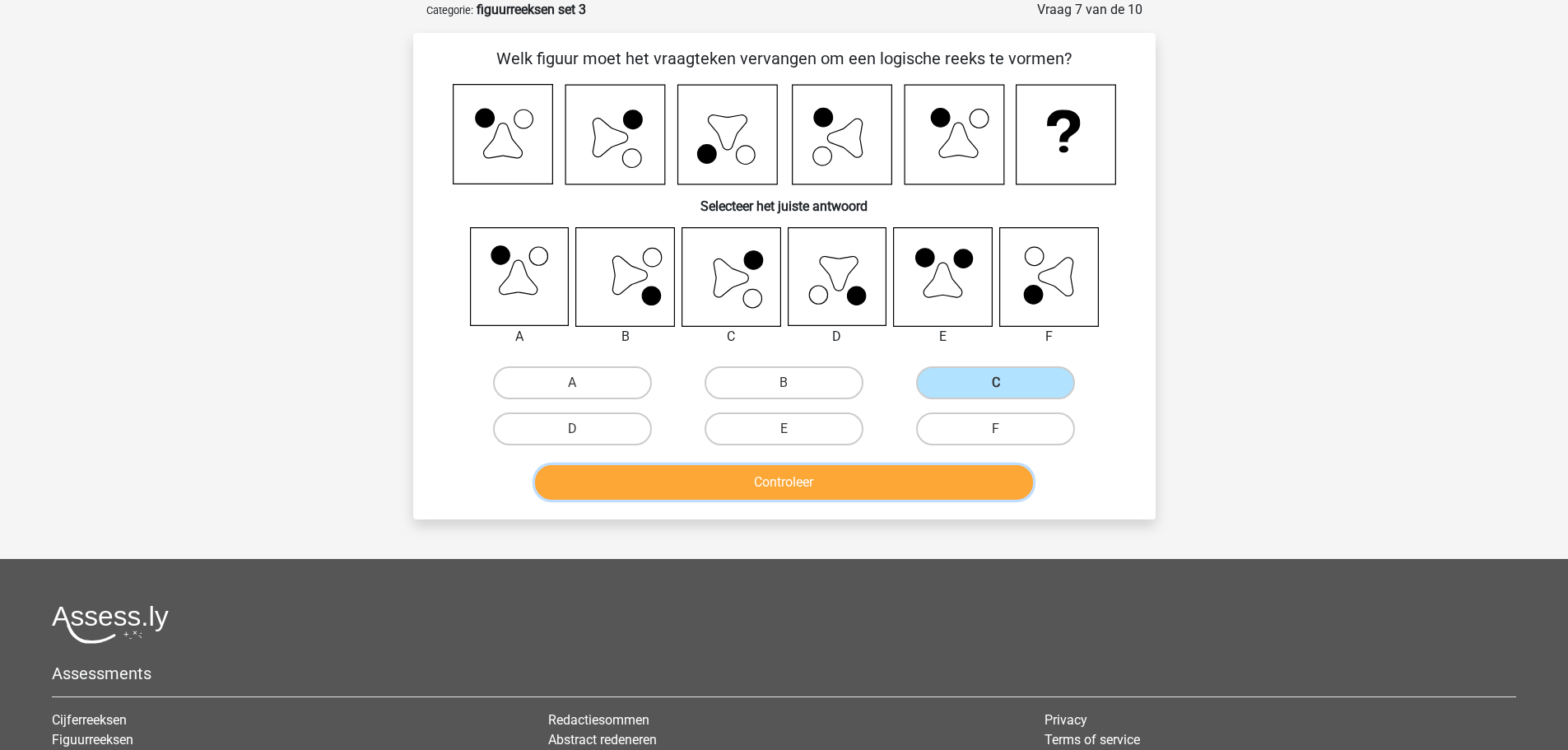
click at [855, 483] on button "Controleer" at bounding box center [784, 483] width 498 height 35
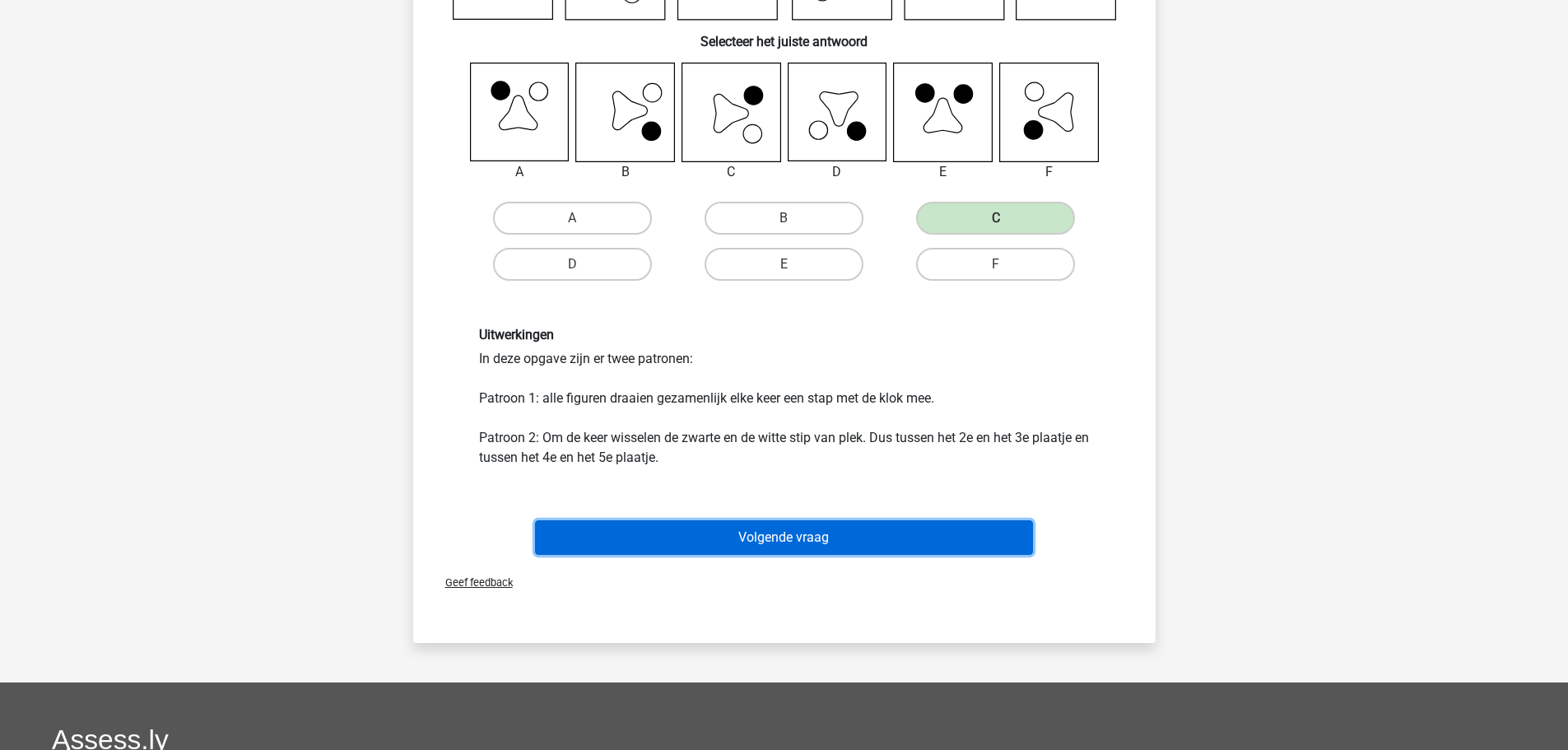
click at [780, 529] on button "Volgende vraag" at bounding box center [784, 537] width 498 height 35
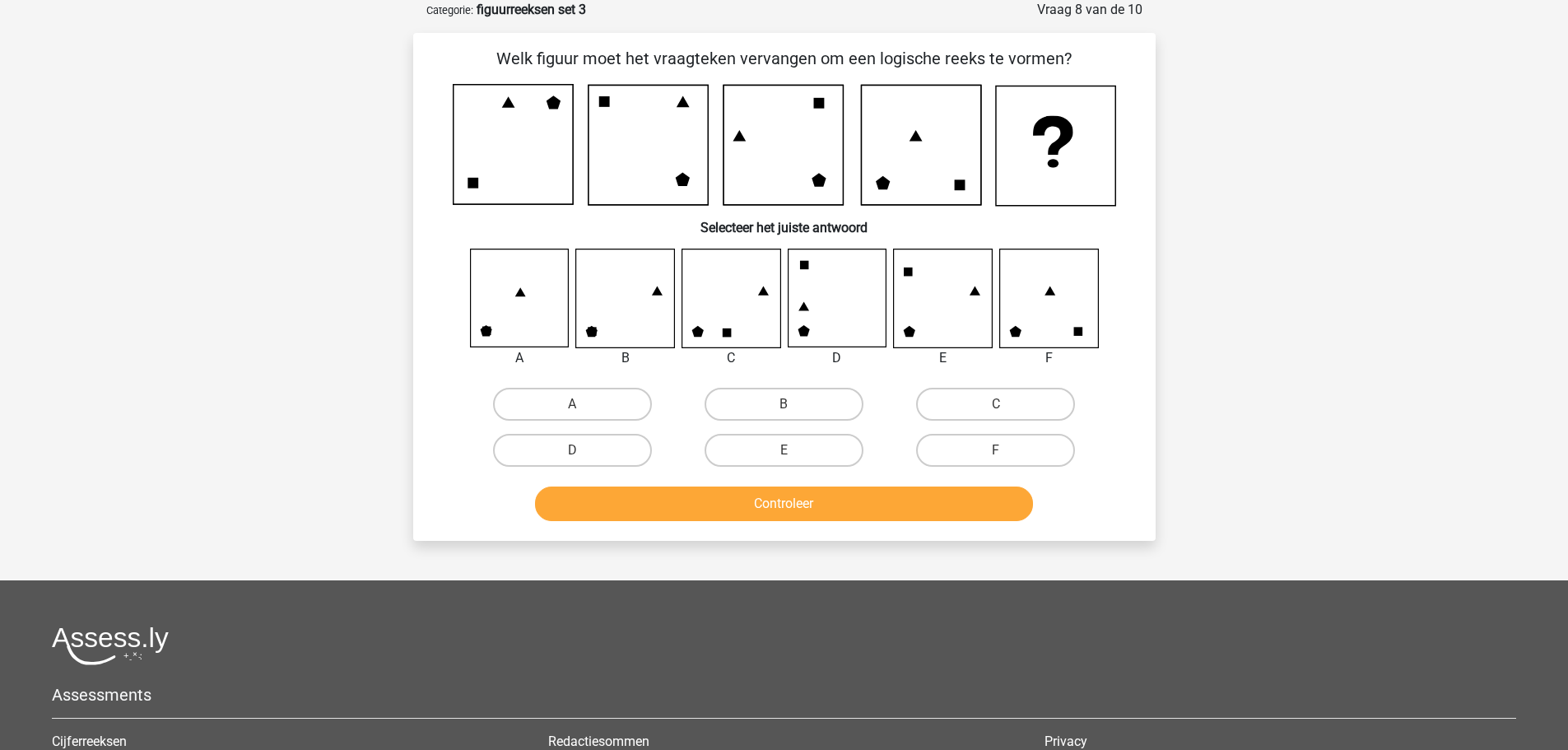
click at [784, 404] on input "B" at bounding box center [789, 409] width 11 height 11
radio input "true"
click at [763, 498] on button "Controleer" at bounding box center [784, 504] width 498 height 35
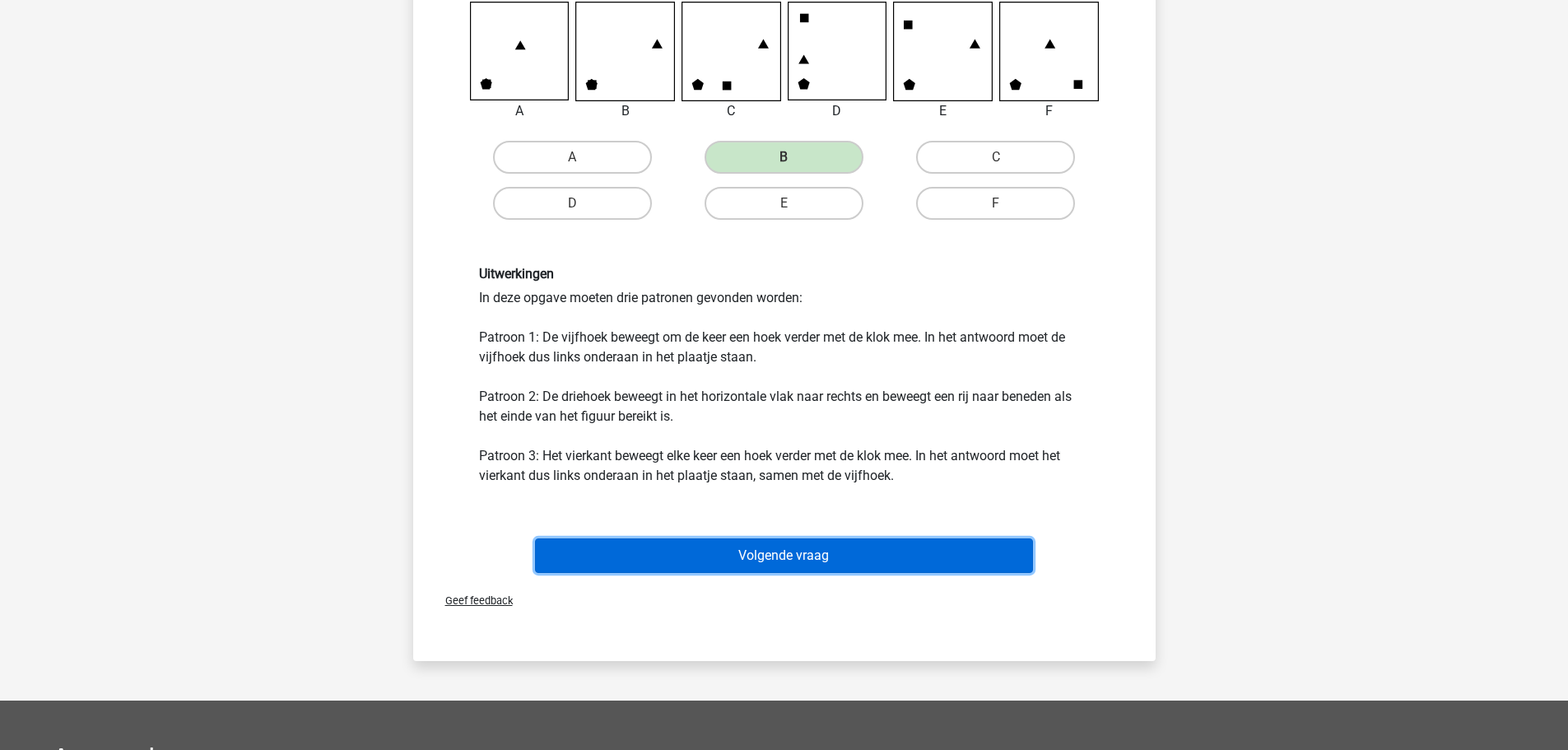
click at [749, 559] on button "Volgende vraag" at bounding box center [784, 555] width 498 height 35
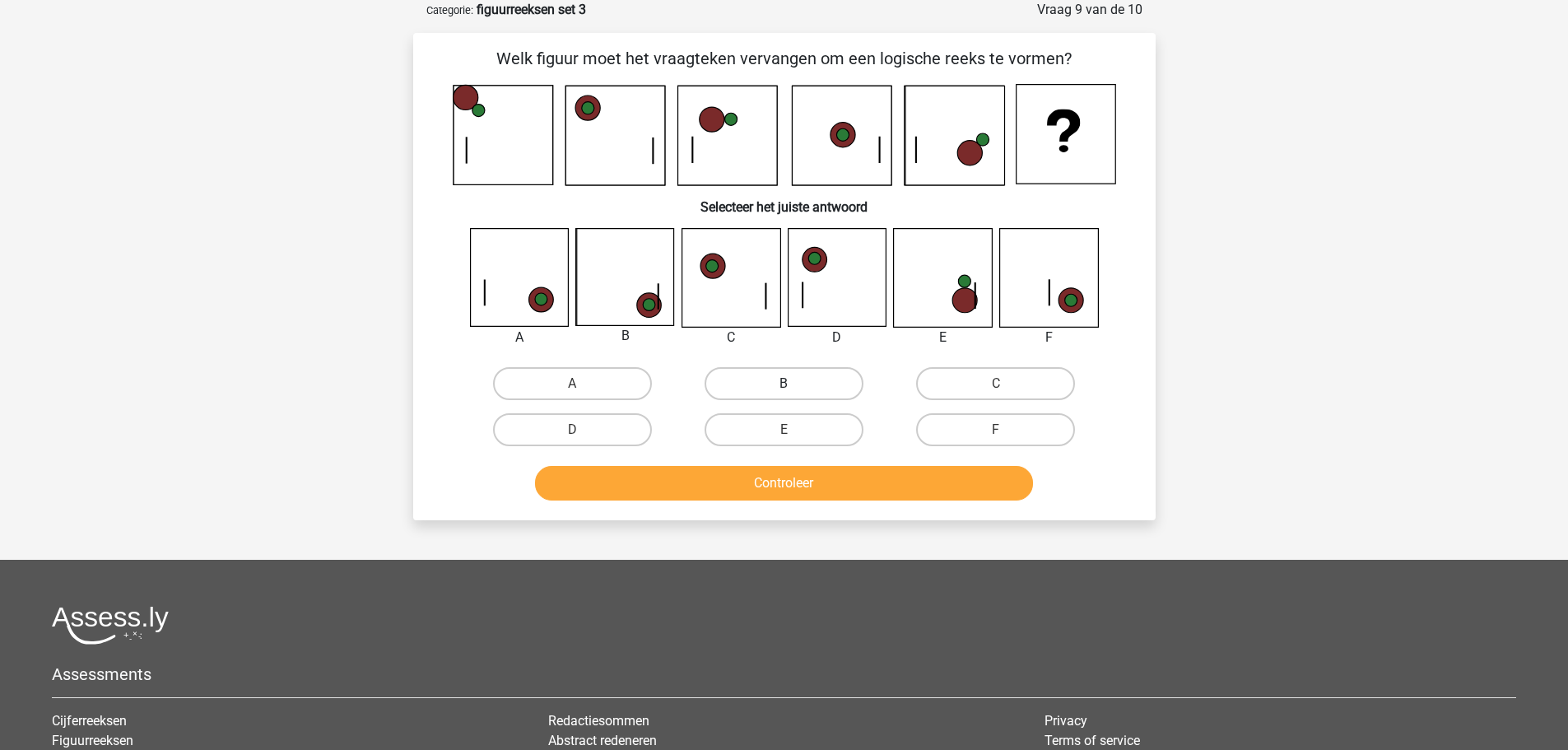
click at [754, 383] on label "B" at bounding box center [784, 383] width 159 height 33
click at [784, 383] on input "B" at bounding box center [789, 388] width 11 height 11
radio input "true"
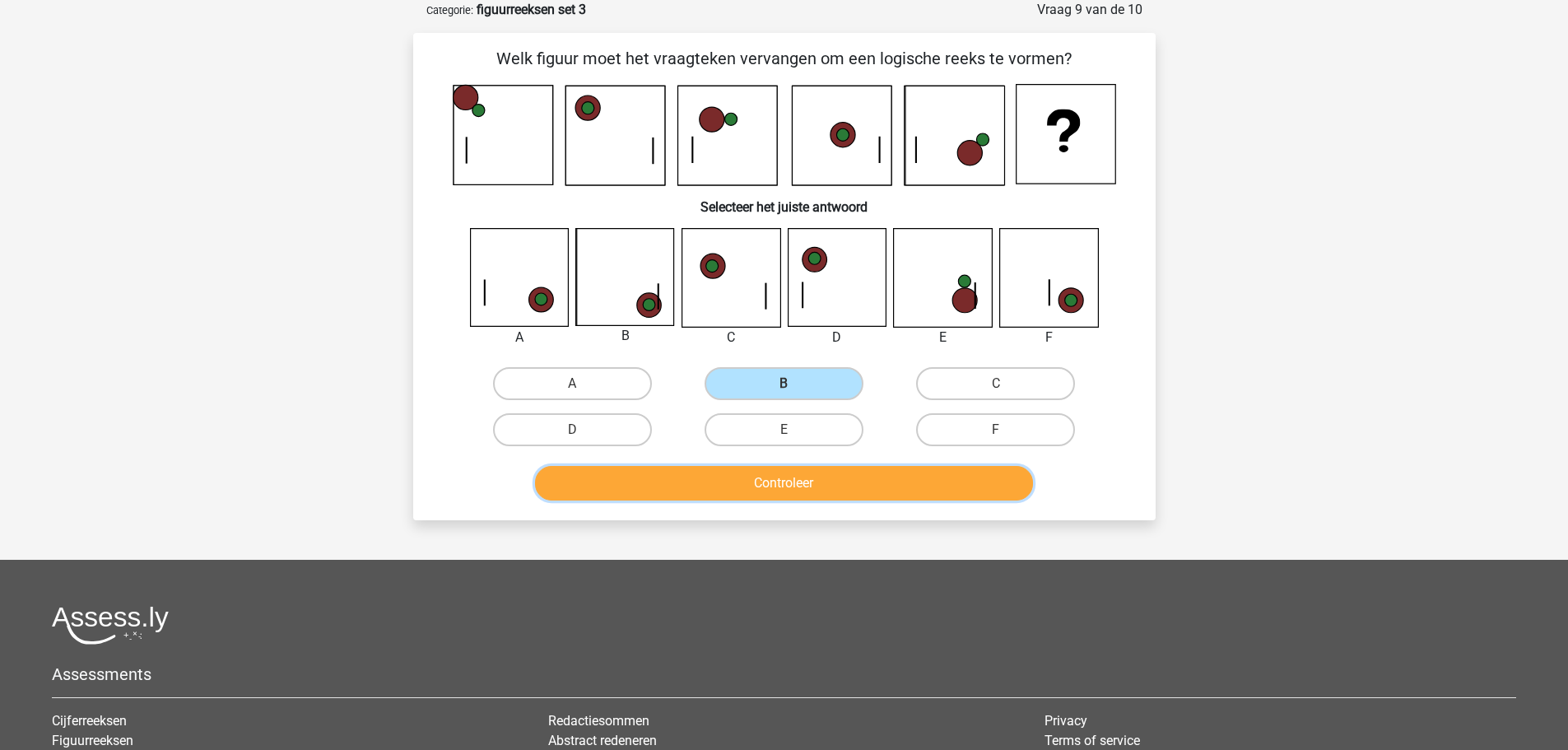
click at [772, 480] on button "Controleer" at bounding box center [784, 483] width 498 height 35
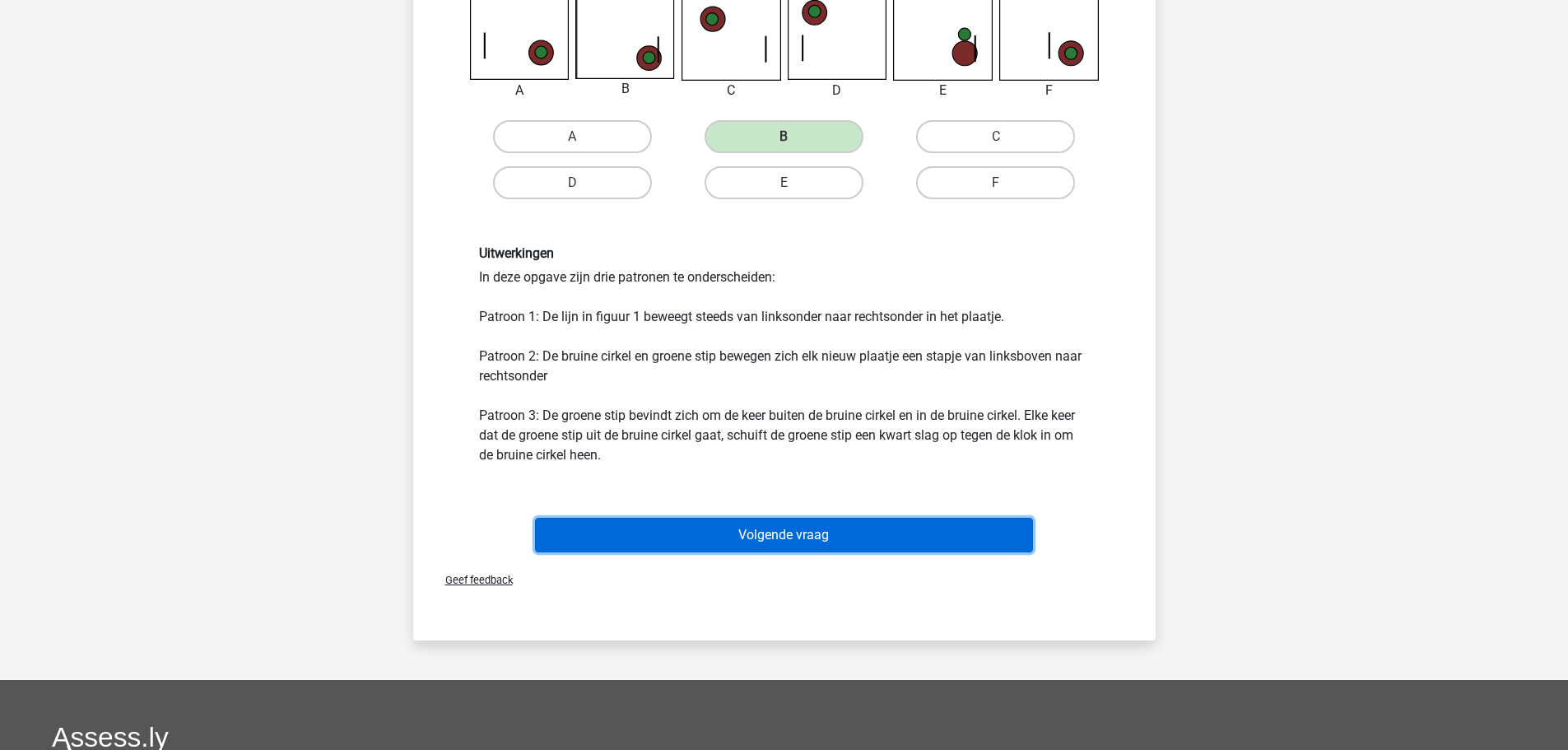
click at [776, 533] on button "Volgende vraag" at bounding box center [784, 535] width 498 height 35
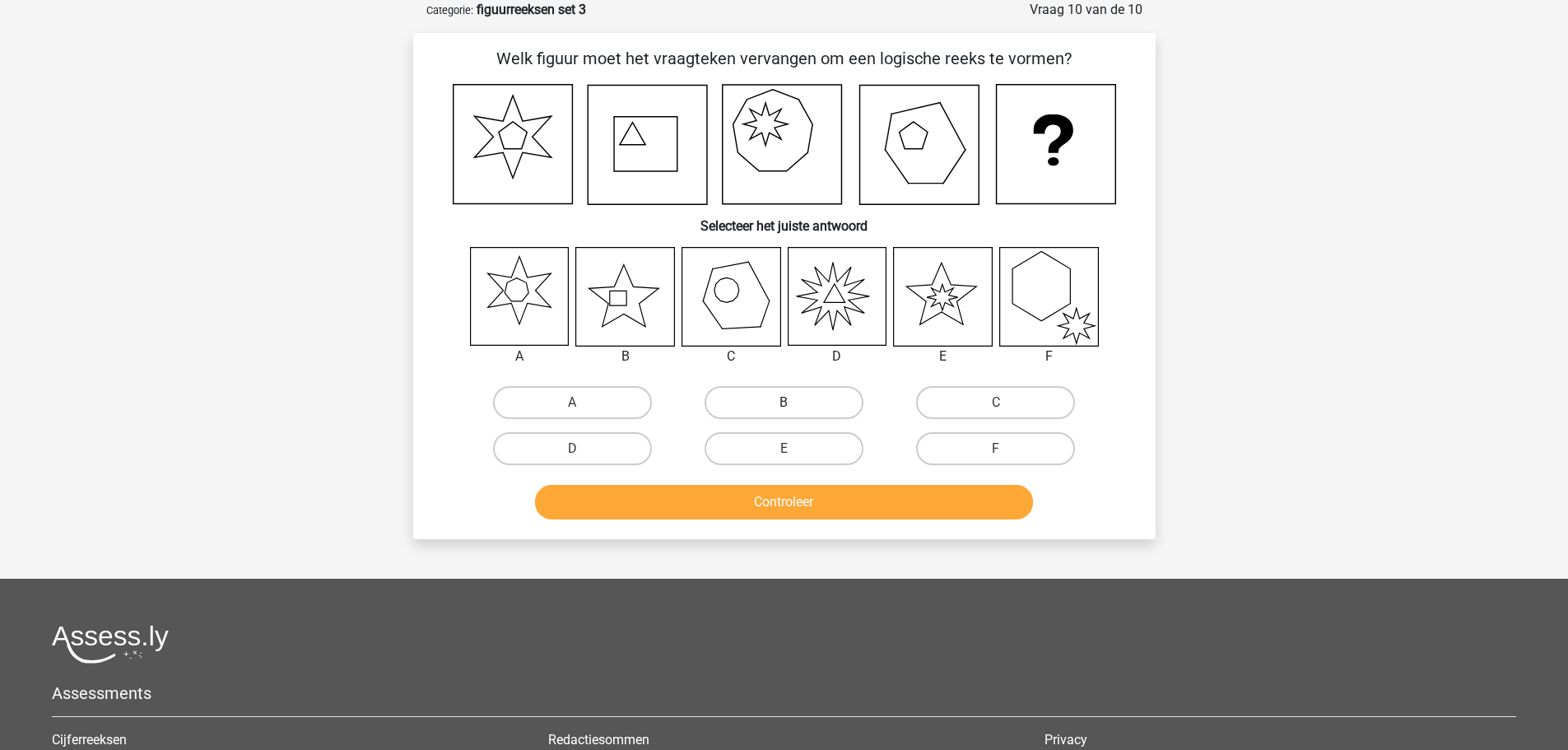
click at [738, 406] on label "B" at bounding box center [784, 402] width 159 height 33
click at [784, 406] on input "B" at bounding box center [789, 407] width 11 height 11
radio input "true"
click at [753, 496] on button "Controleer" at bounding box center [784, 502] width 498 height 35
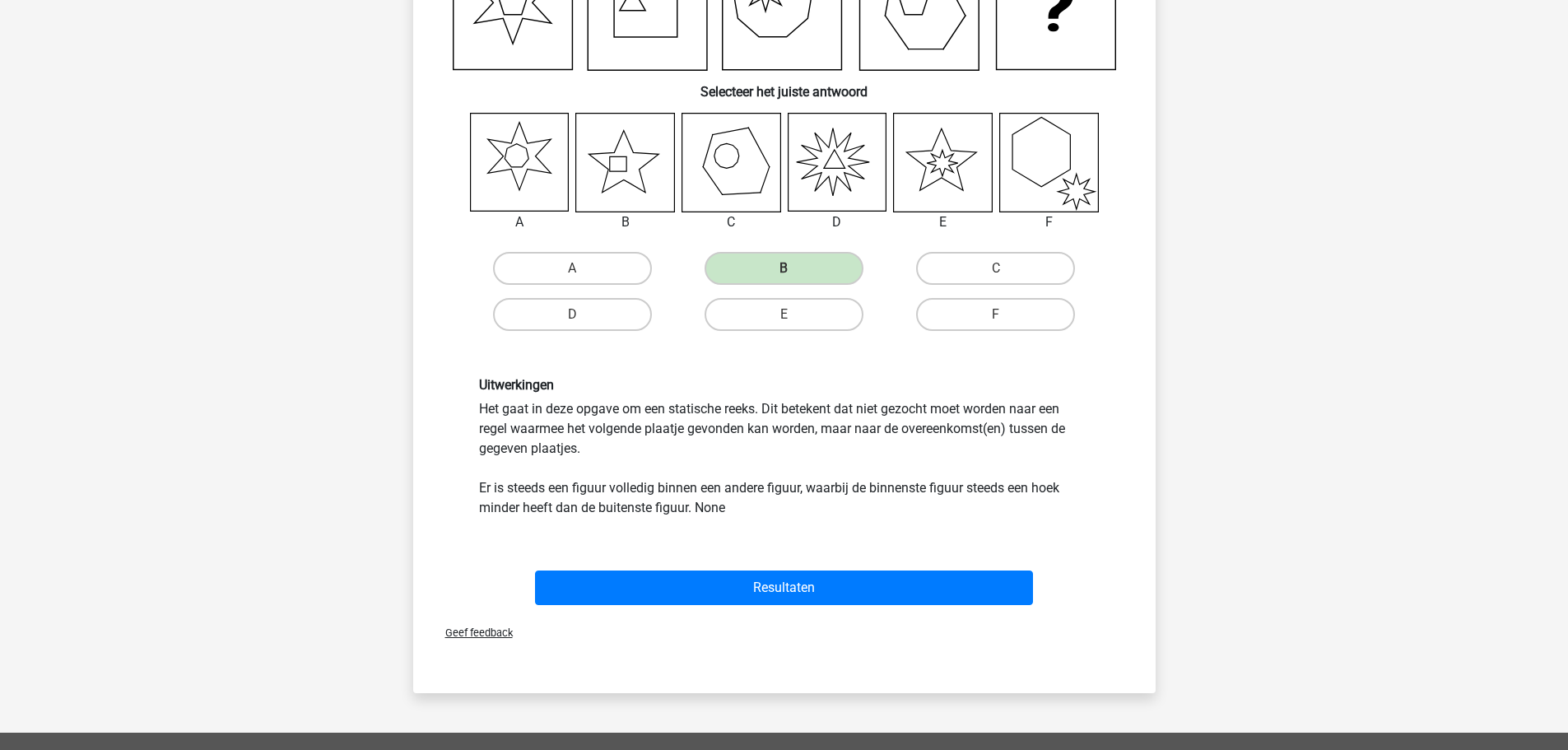
scroll to position [247, 0]
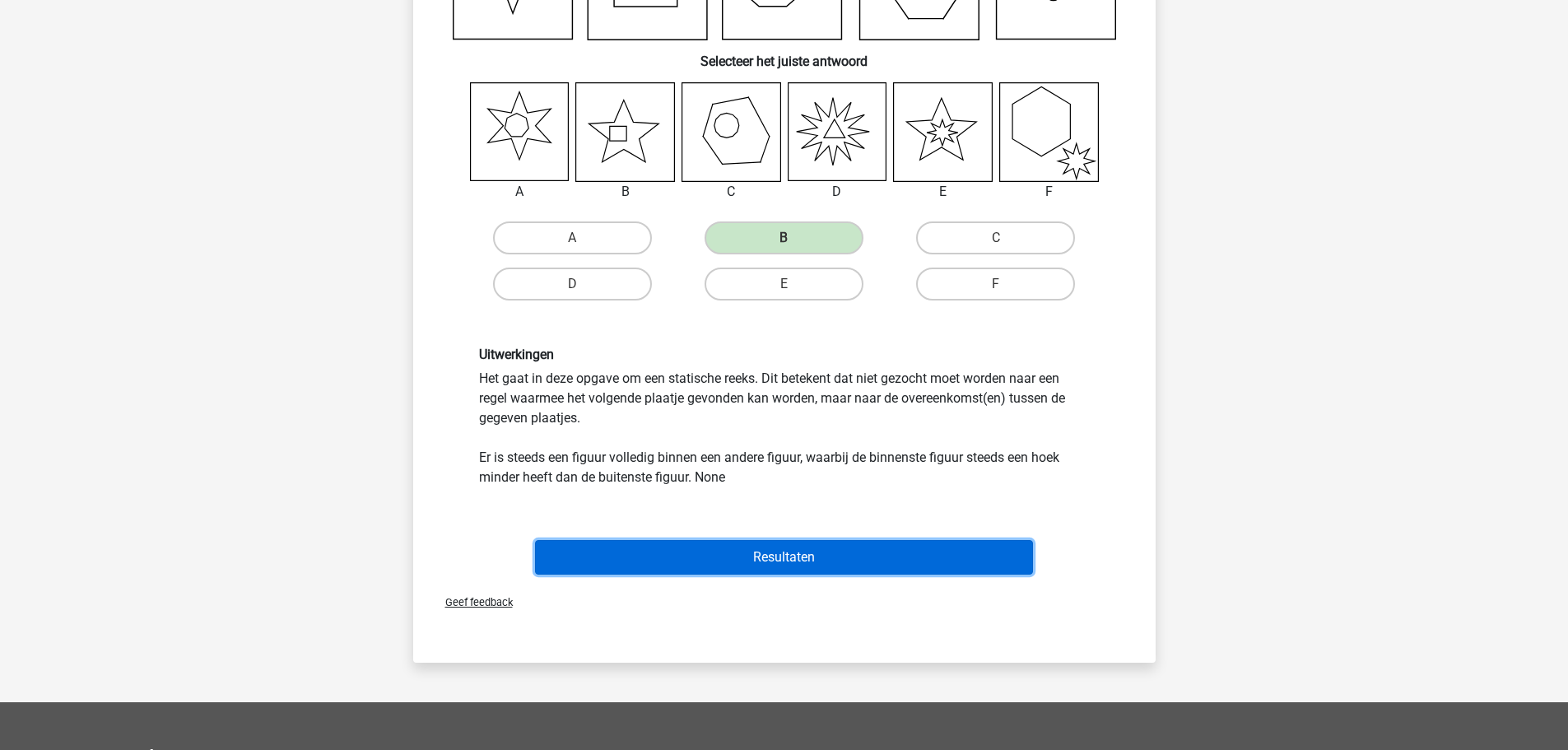
click at [790, 554] on button "Resultaten" at bounding box center [784, 557] width 498 height 35
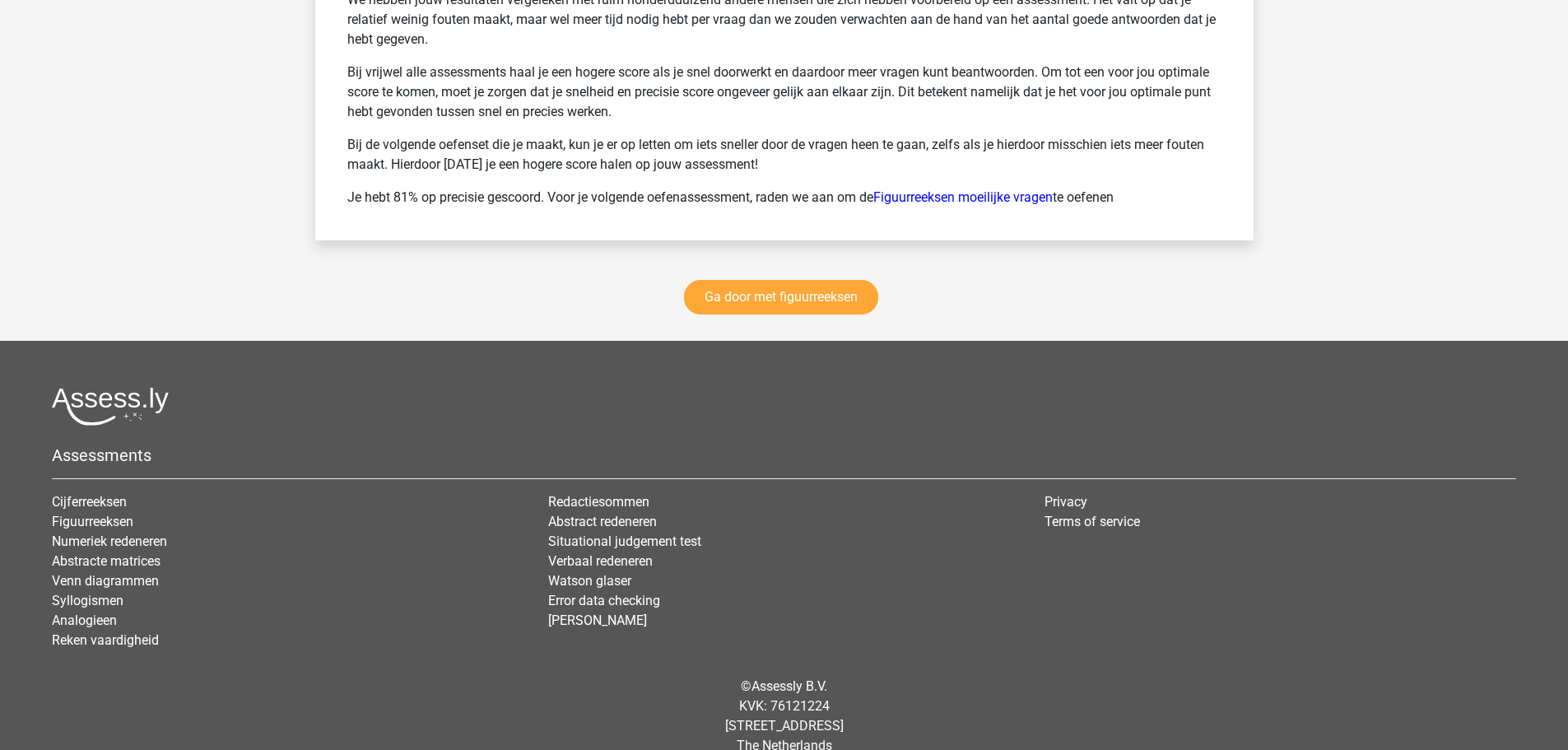
scroll to position [2330, 0]
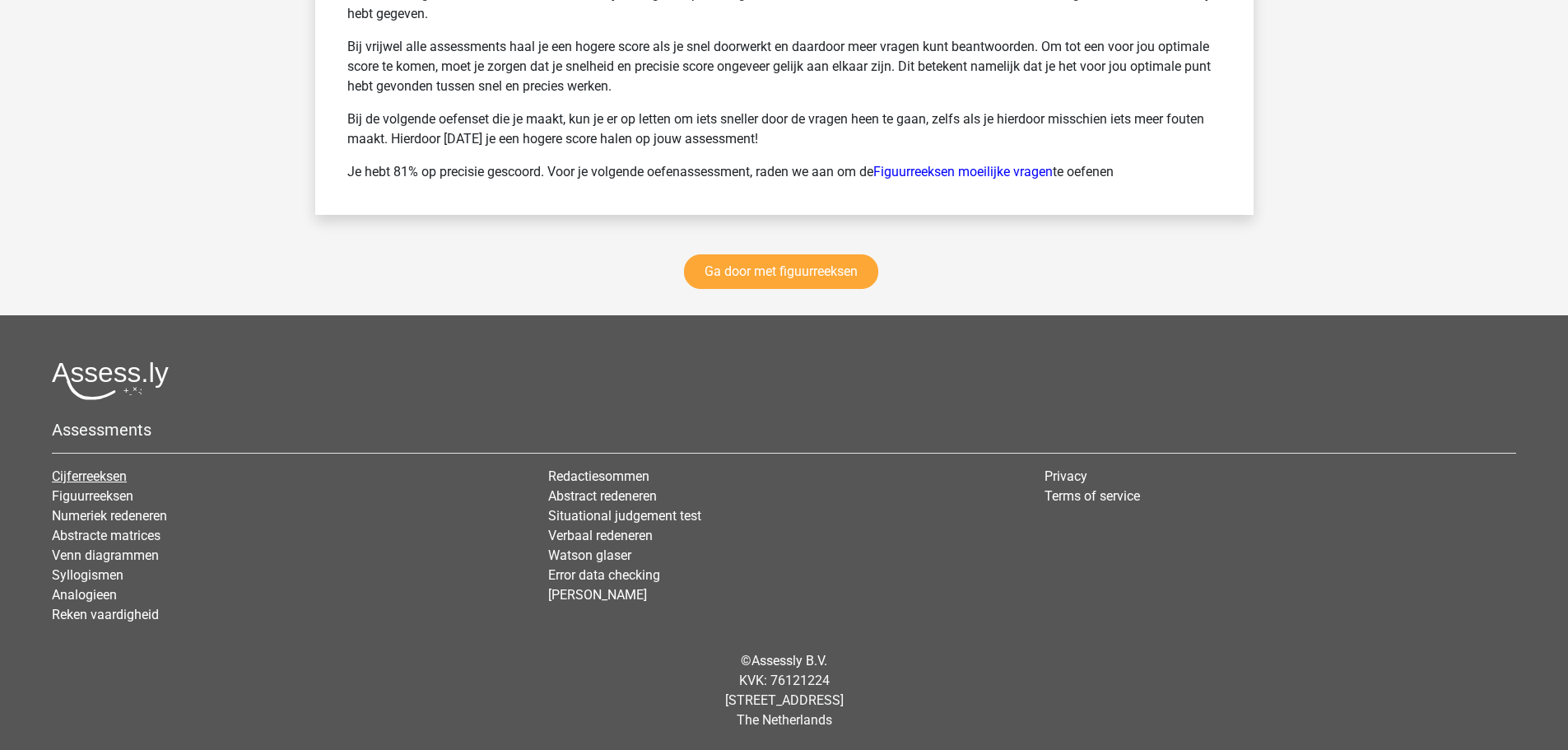
click at [101, 474] on link "Cijferreeksen" at bounding box center [89, 476] width 75 height 16
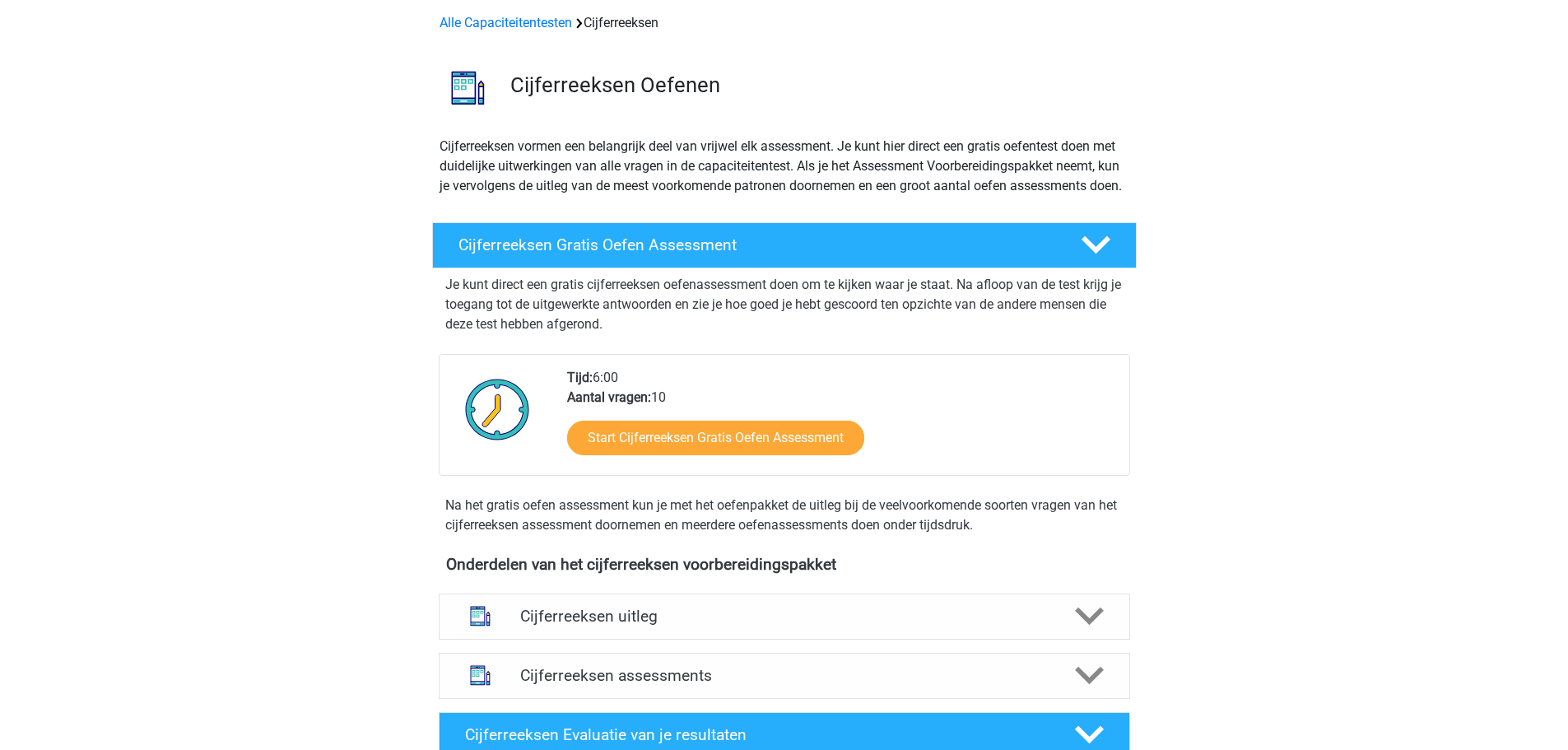
scroll to position [247, 0]
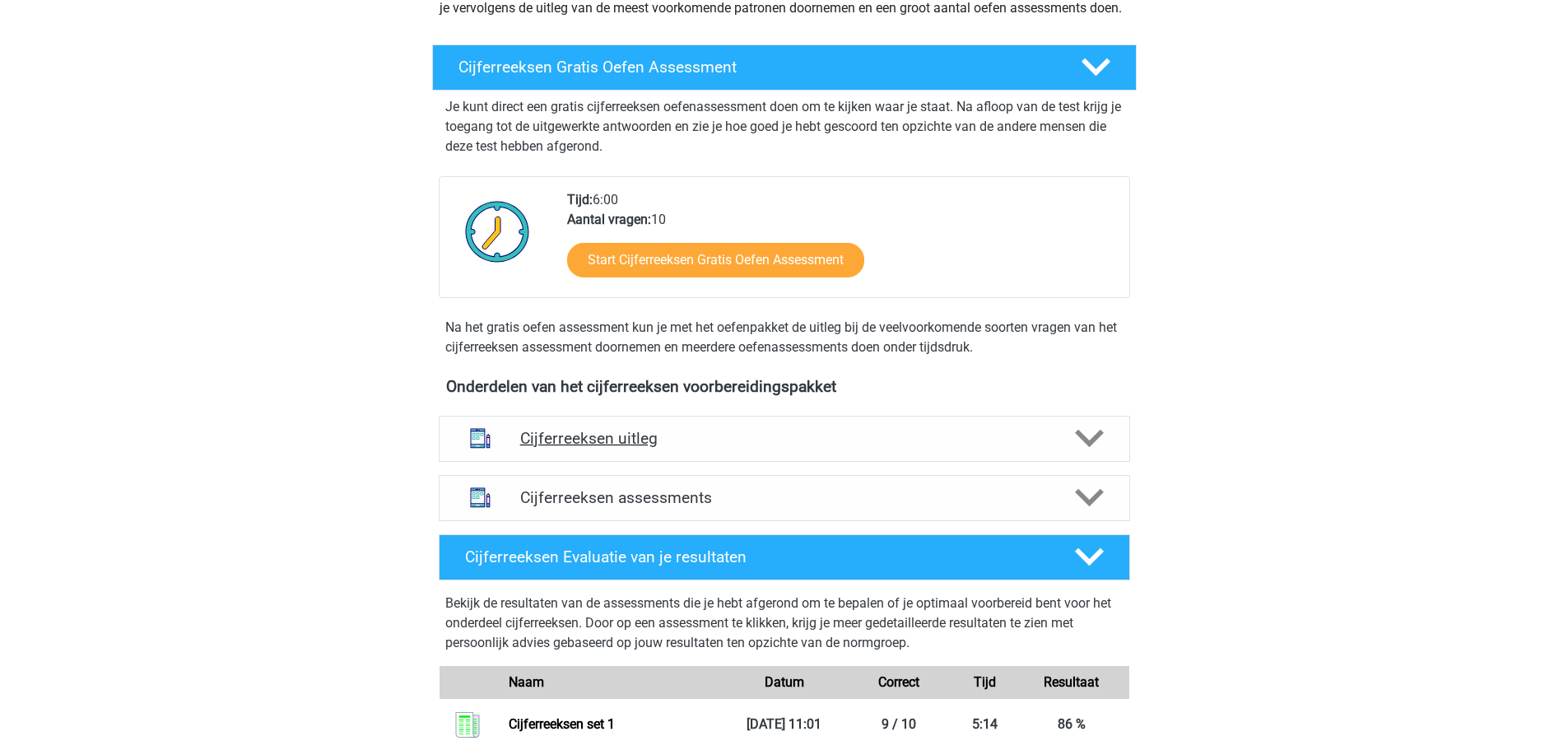
click at [610, 462] on div "Cijferreeksen uitleg" at bounding box center [784, 439] width 691 height 46
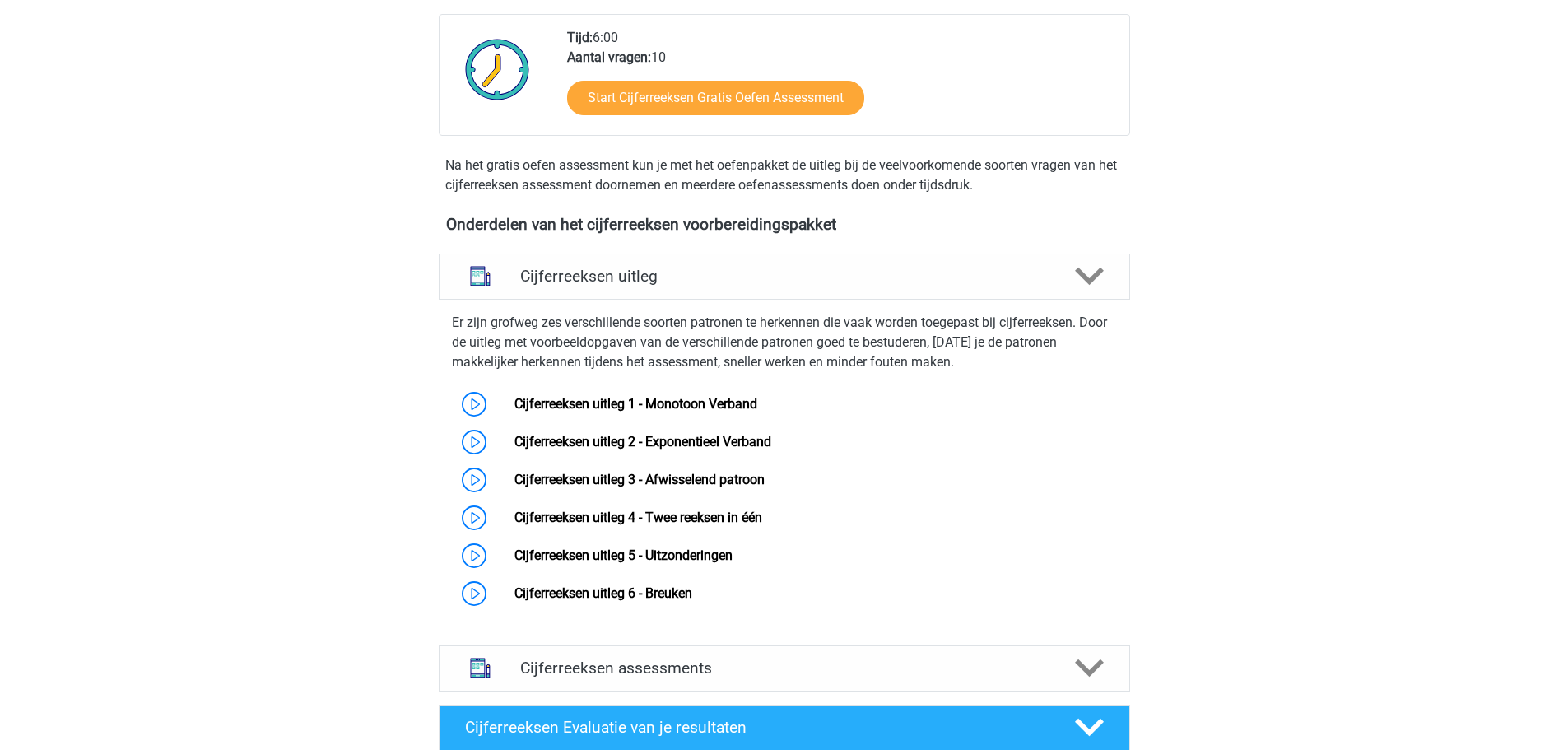
scroll to position [411, 0]
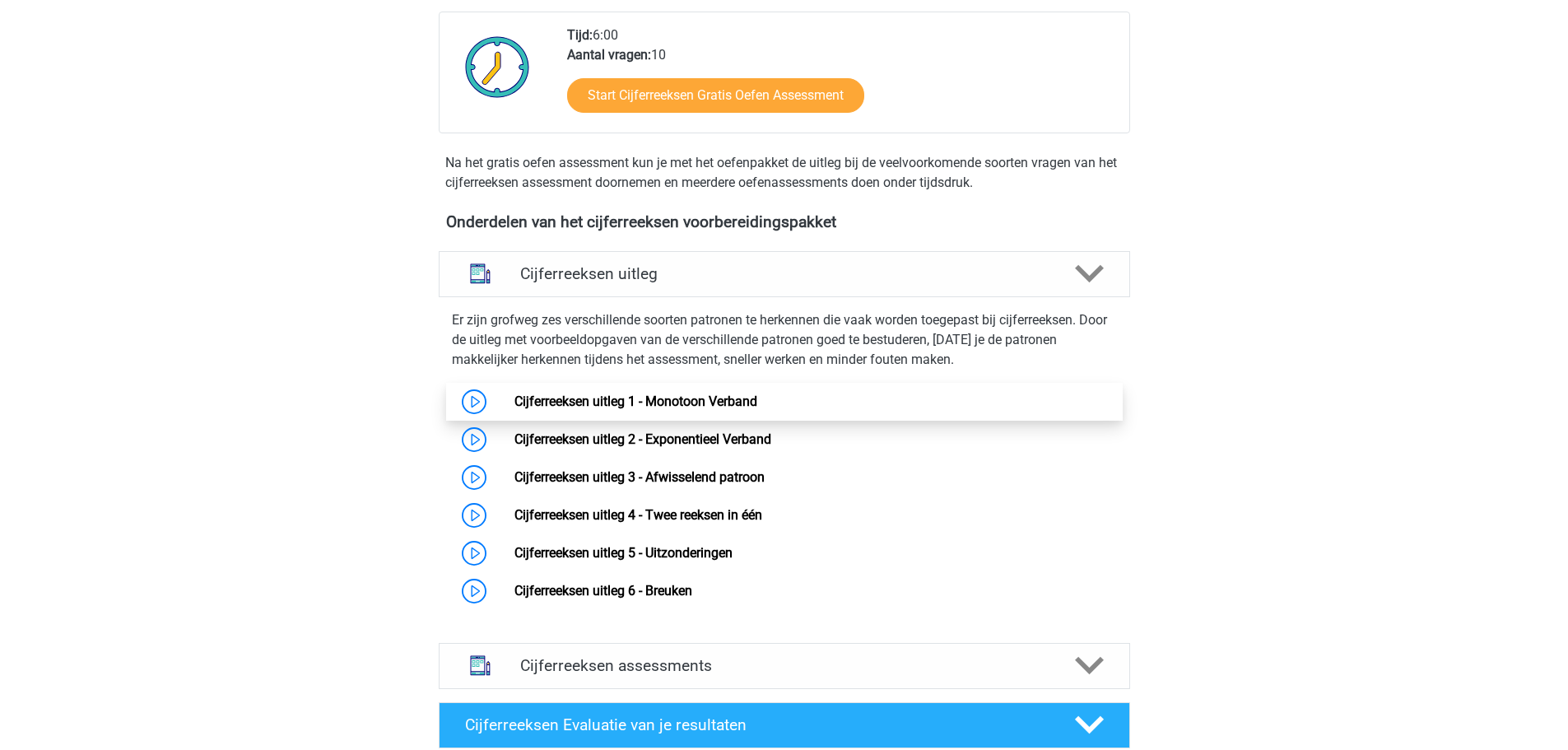
click at [626, 409] on link "Cijferreeksen uitleg 1 - Monotoon Verband" at bounding box center [635, 401] width 243 height 16
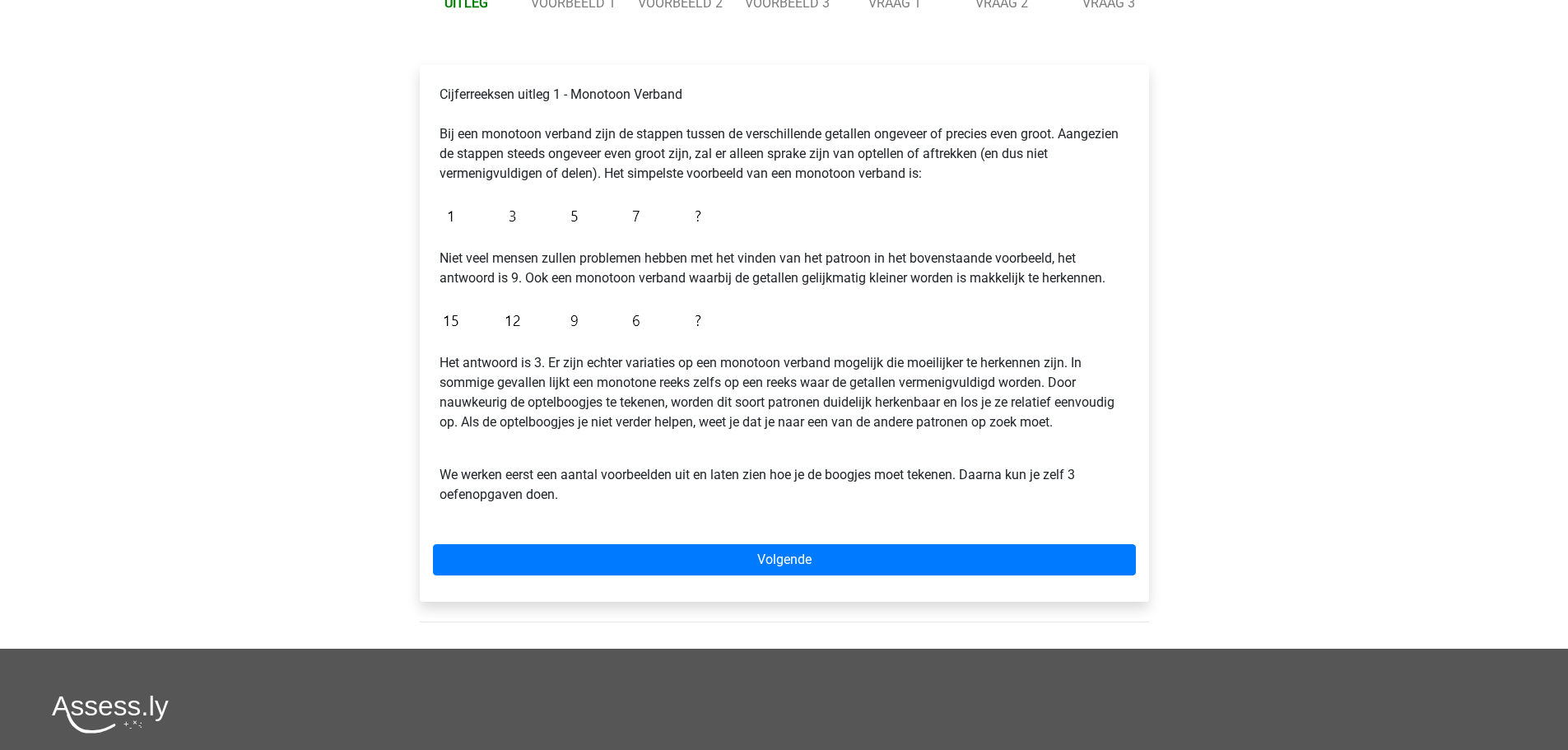
scroll to position [247, 0]
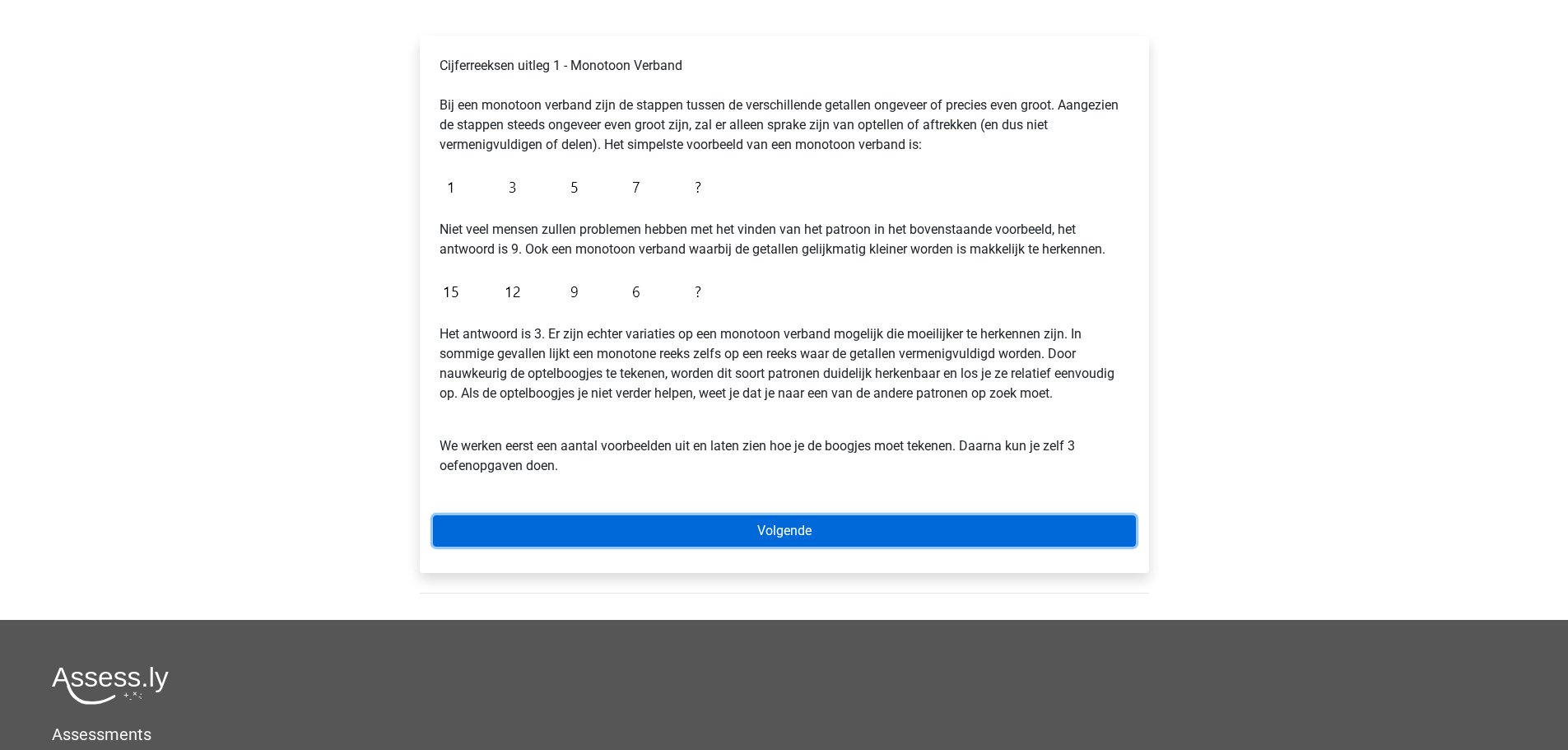
click at [772, 526] on link "Volgende" at bounding box center [784, 531] width 703 height 31
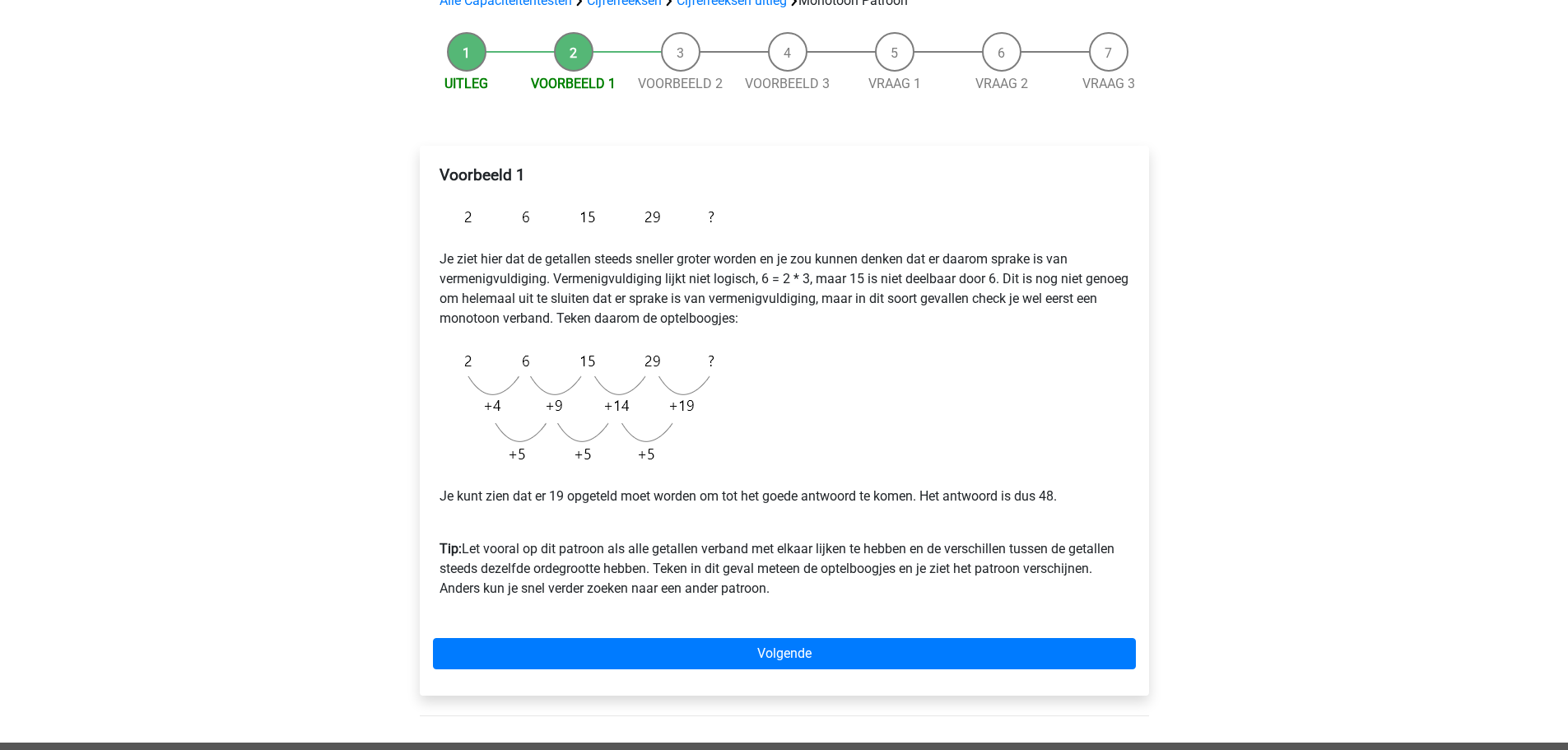
scroll to position [165, 0]
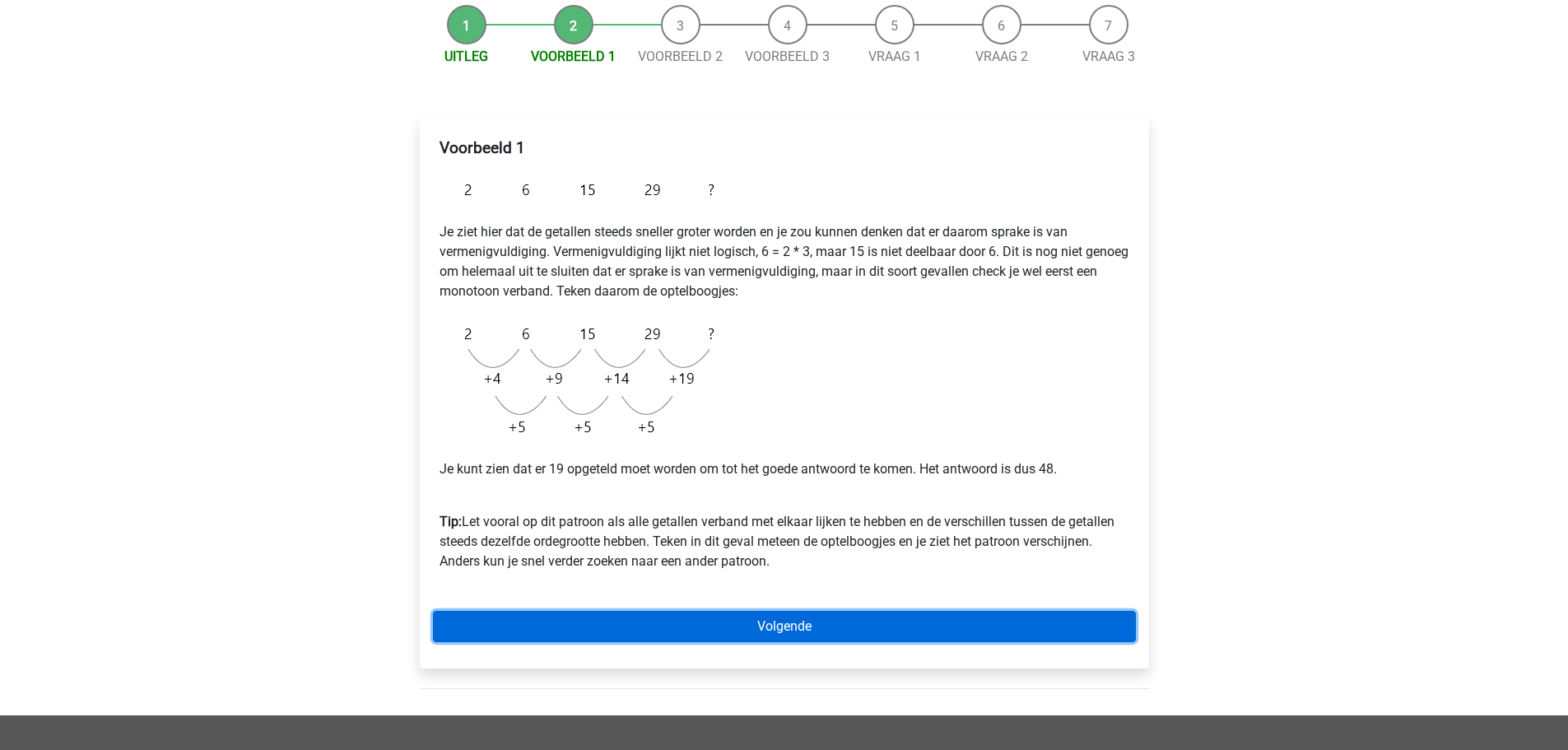
click at [780, 627] on link "Volgende" at bounding box center [784, 627] width 703 height 31
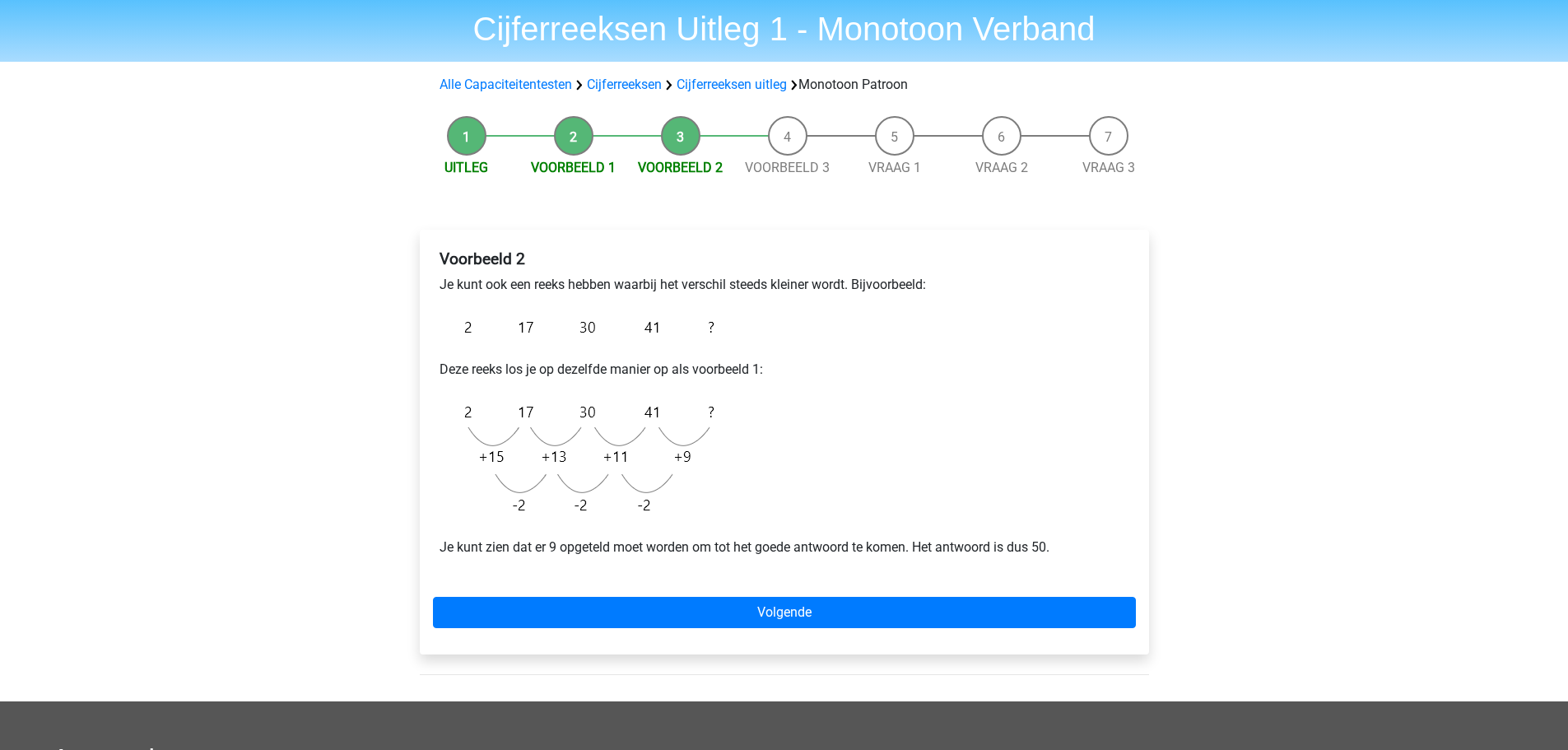
scroll to position [82, 0]
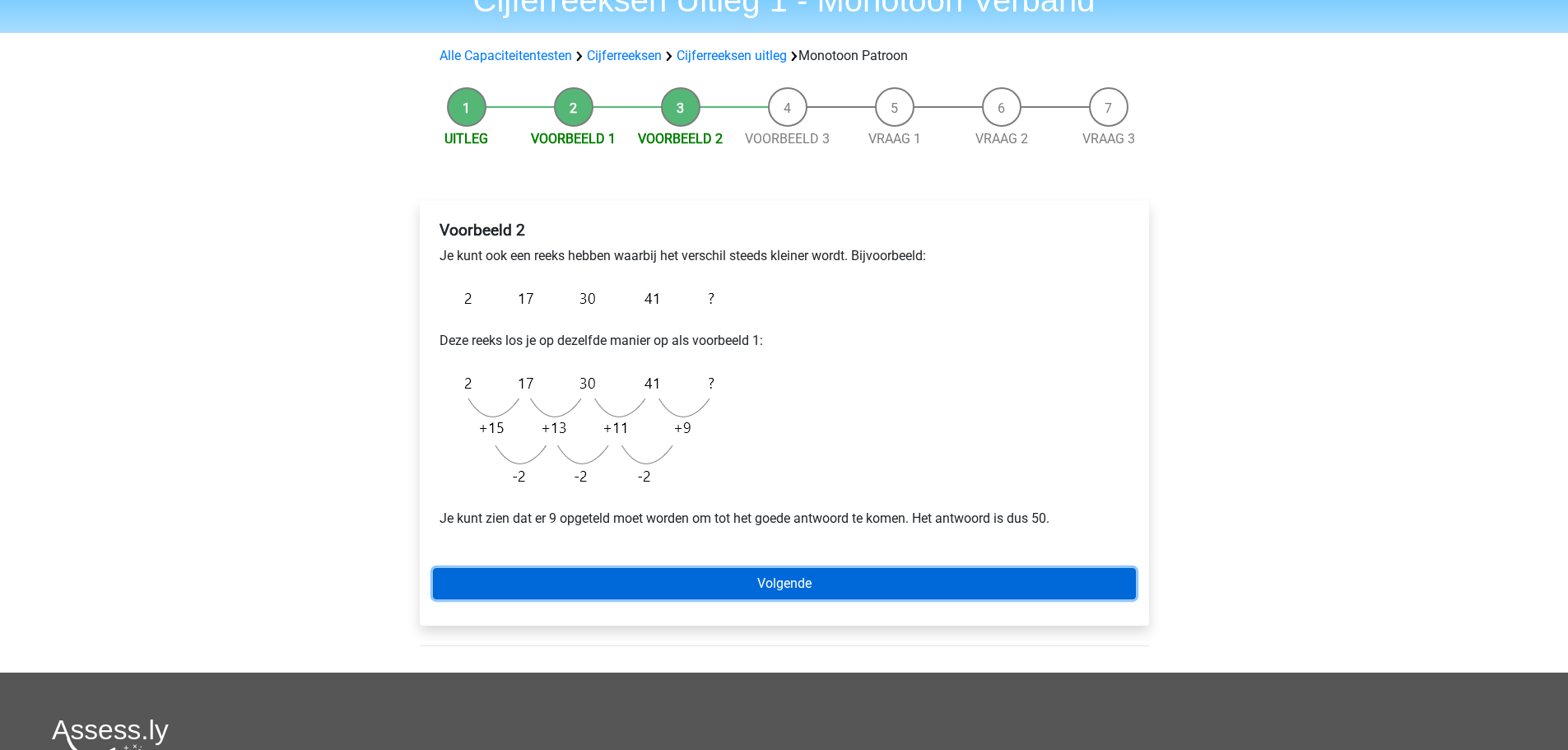
click at [777, 584] on link "Volgende" at bounding box center [784, 584] width 703 height 31
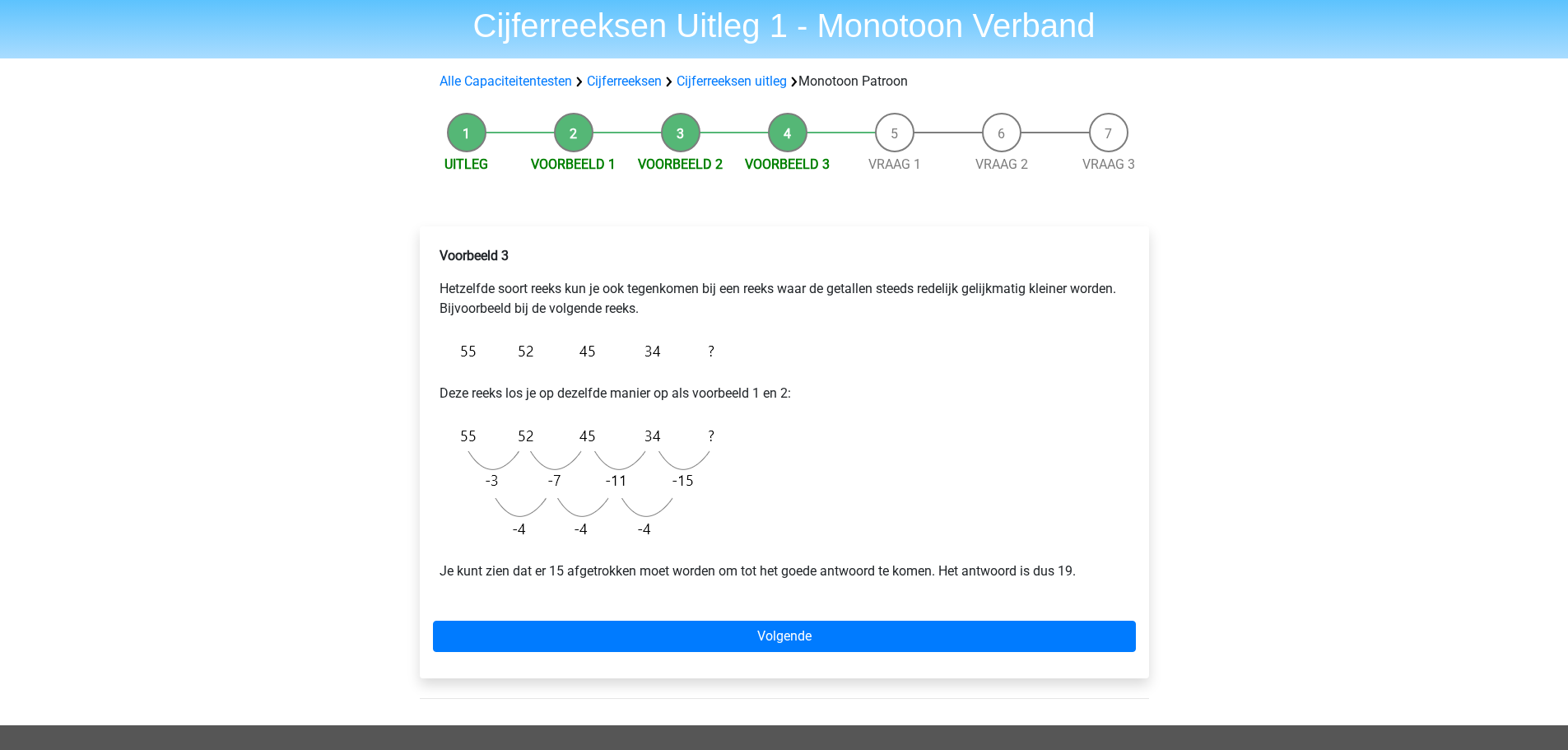
scroll to position [82, 0]
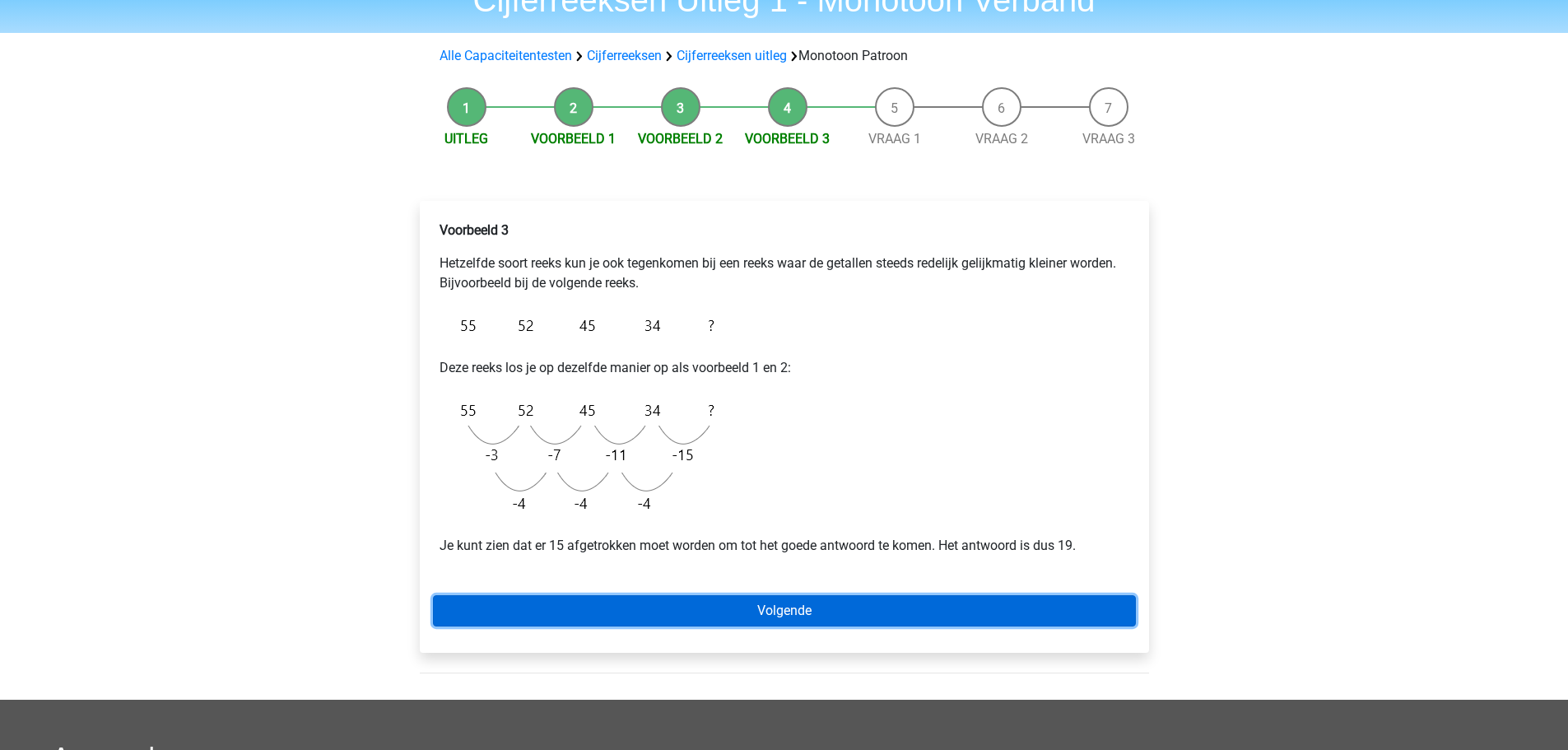
click at [782, 610] on link "Volgende" at bounding box center [784, 611] width 703 height 31
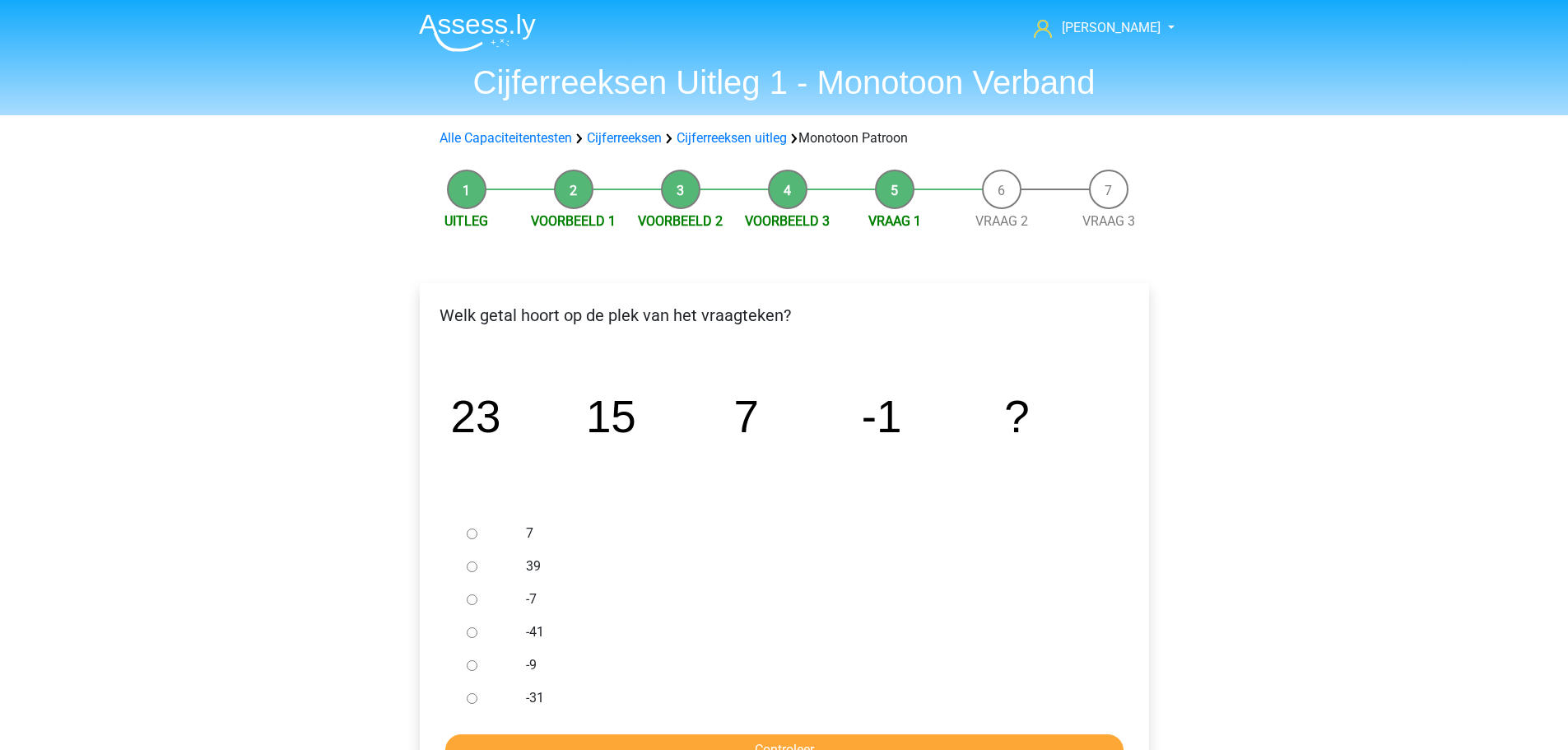
scroll to position [82, 0]
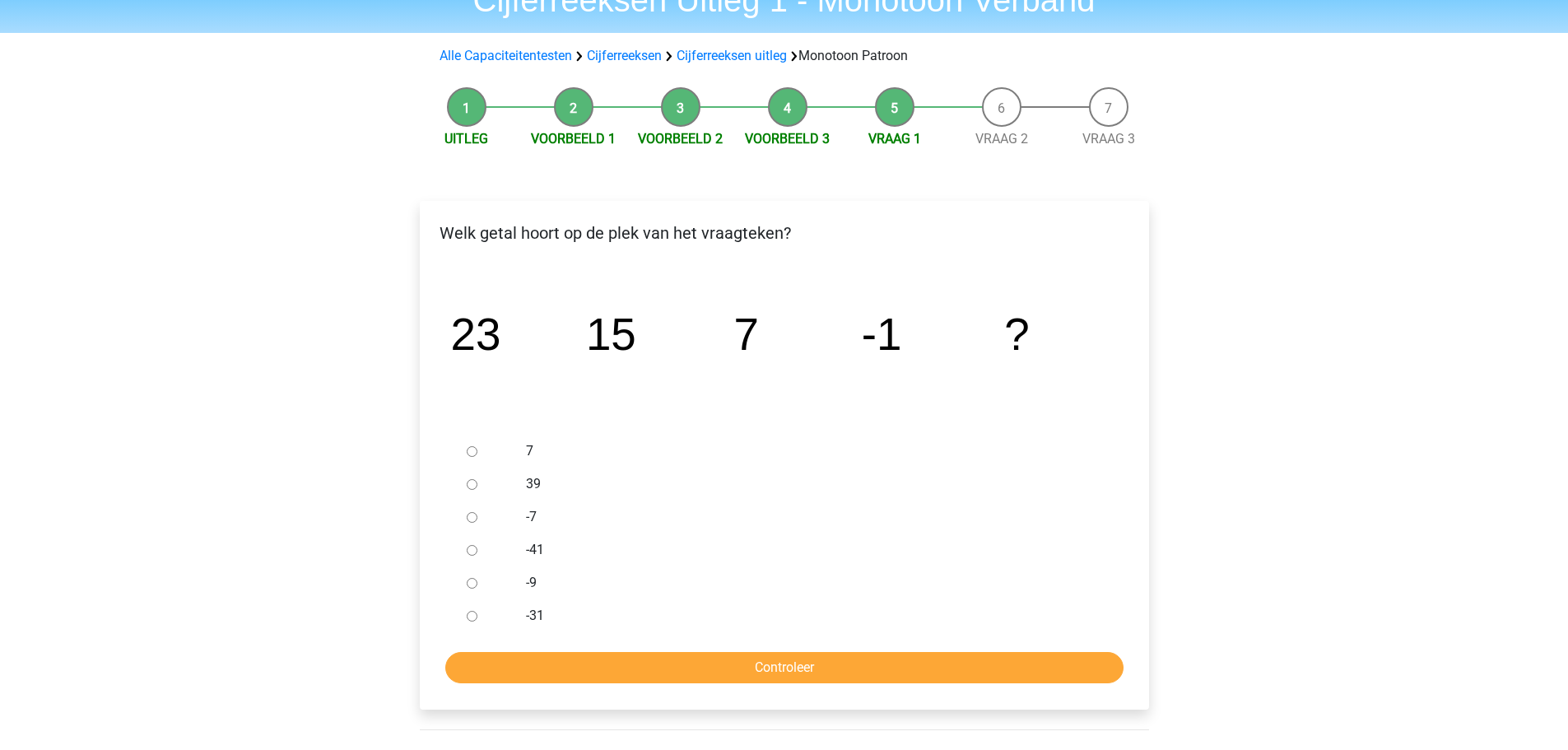
click at [477, 585] on input "-9" at bounding box center [472, 583] width 11 height 11
radio input "true"
click at [580, 661] on input "Controleer" at bounding box center [784, 668] width 678 height 31
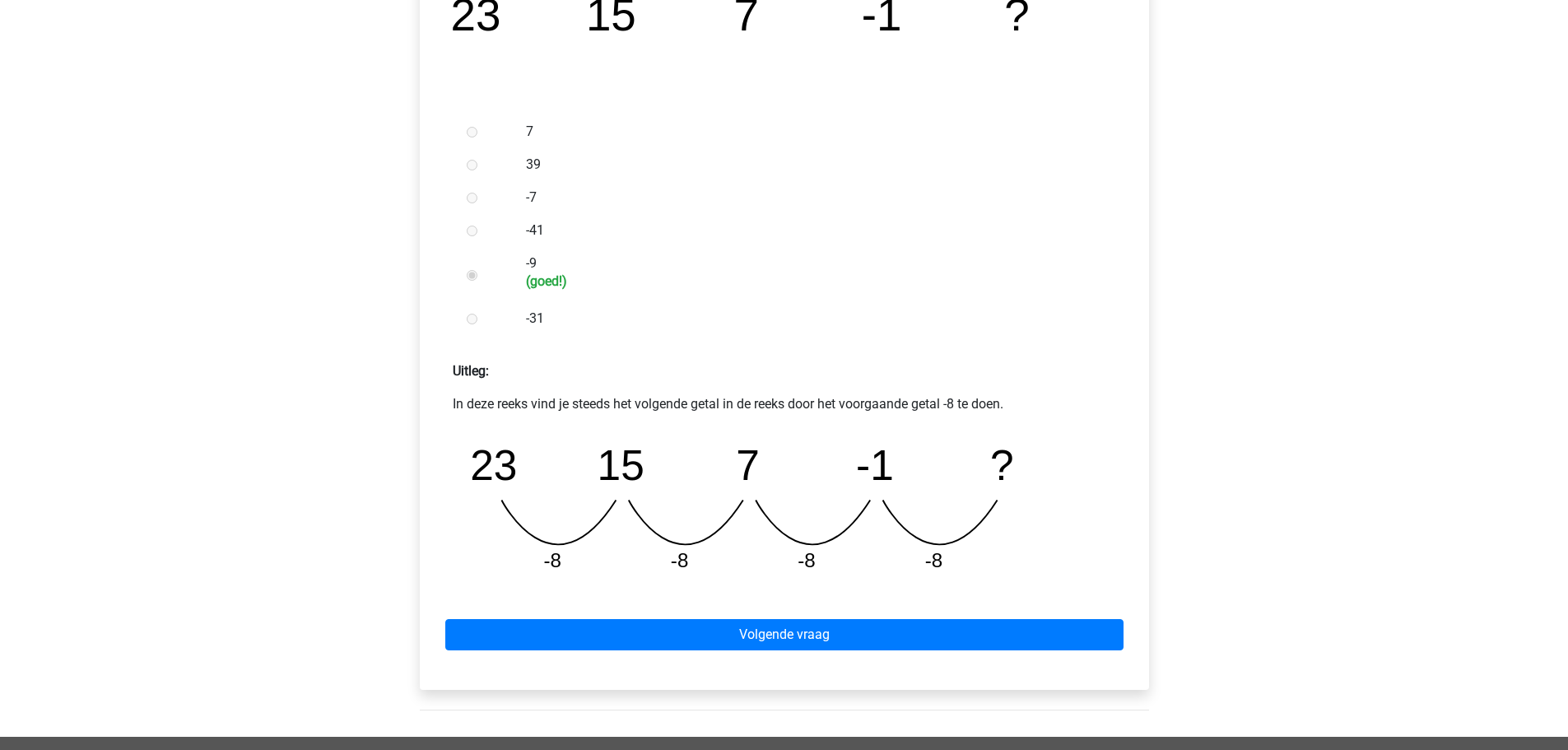
scroll to position [411, 0]
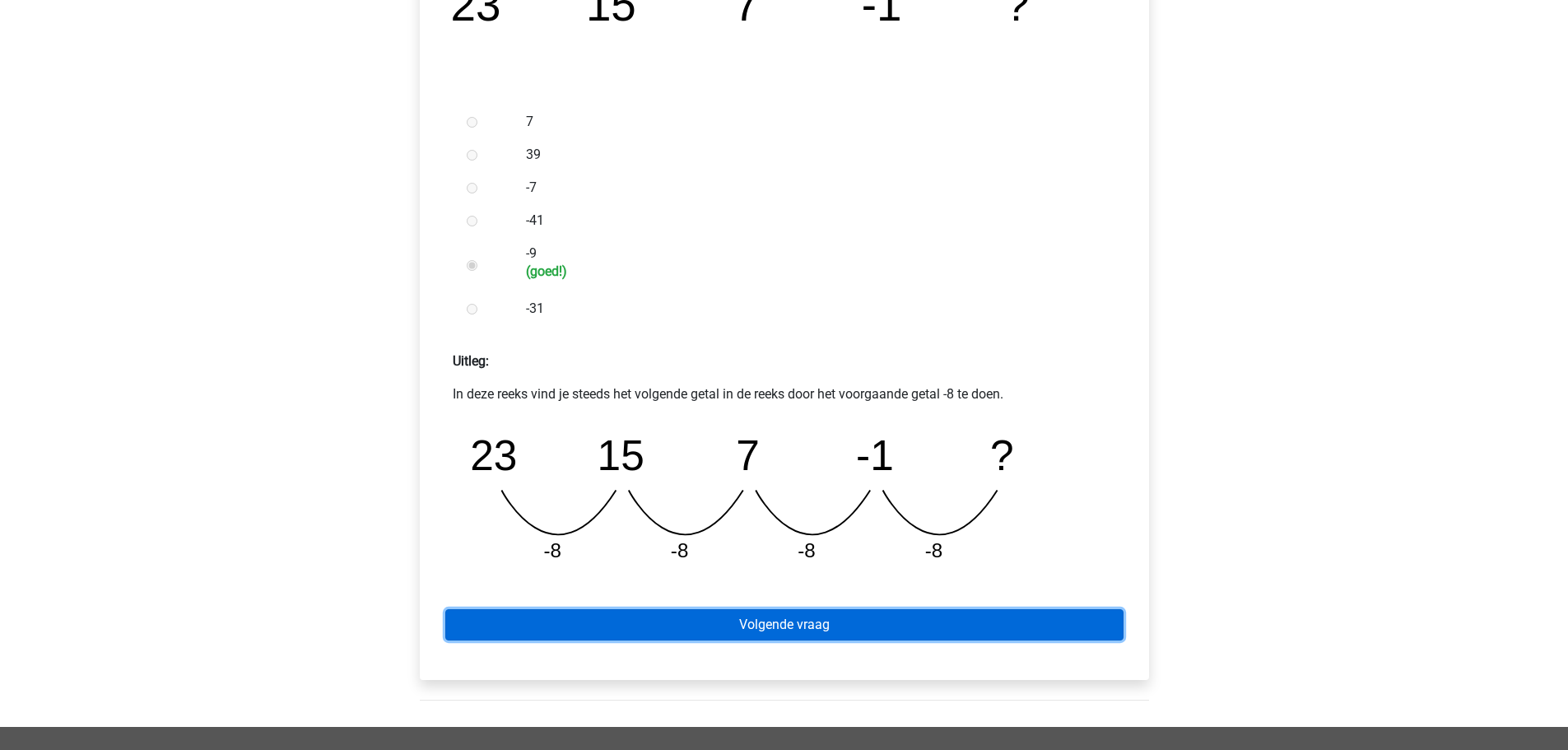
click at [667, 629] on link "Volgende vraag" at bounding box center [784, 625] width 678 height 31
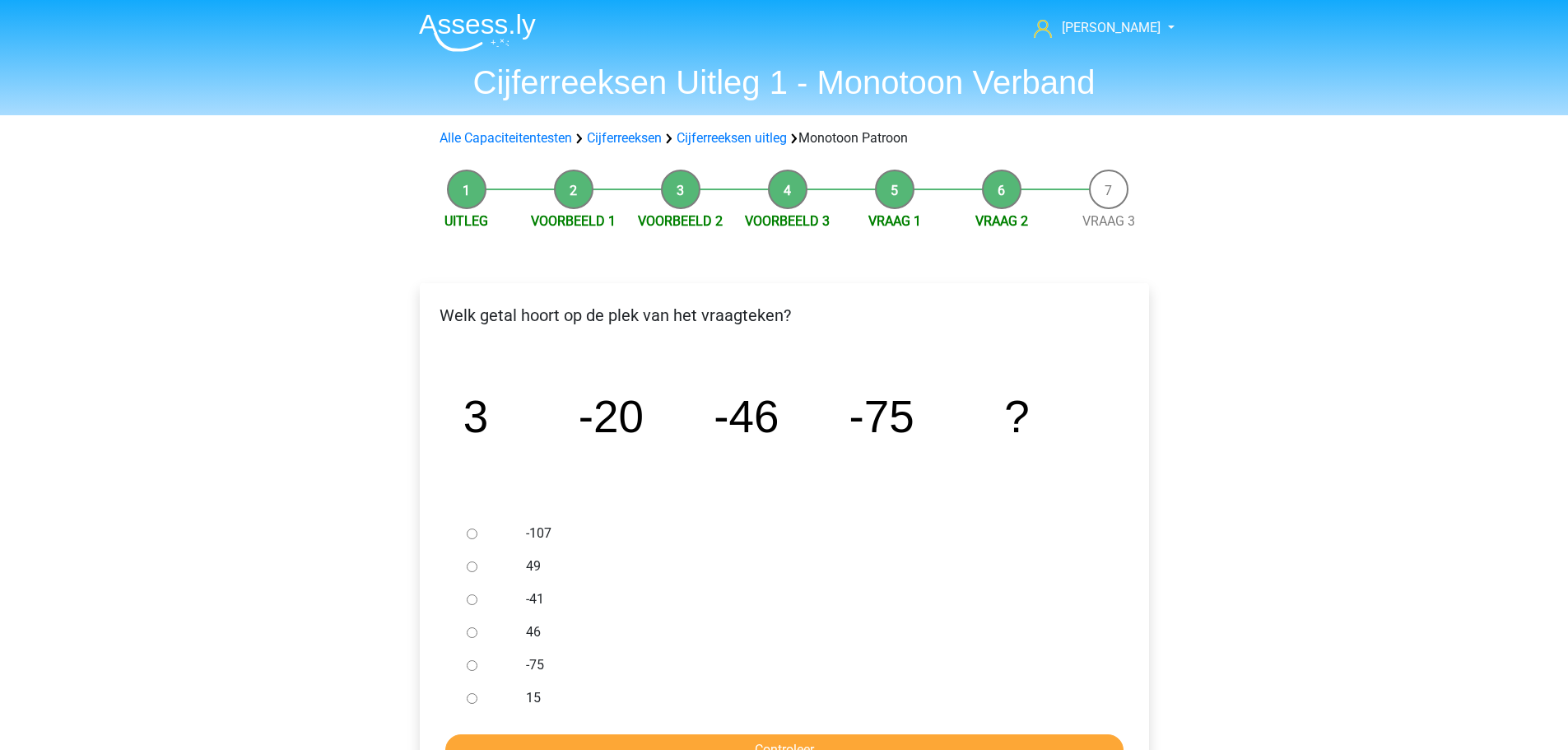
scroll to position [82, 0]
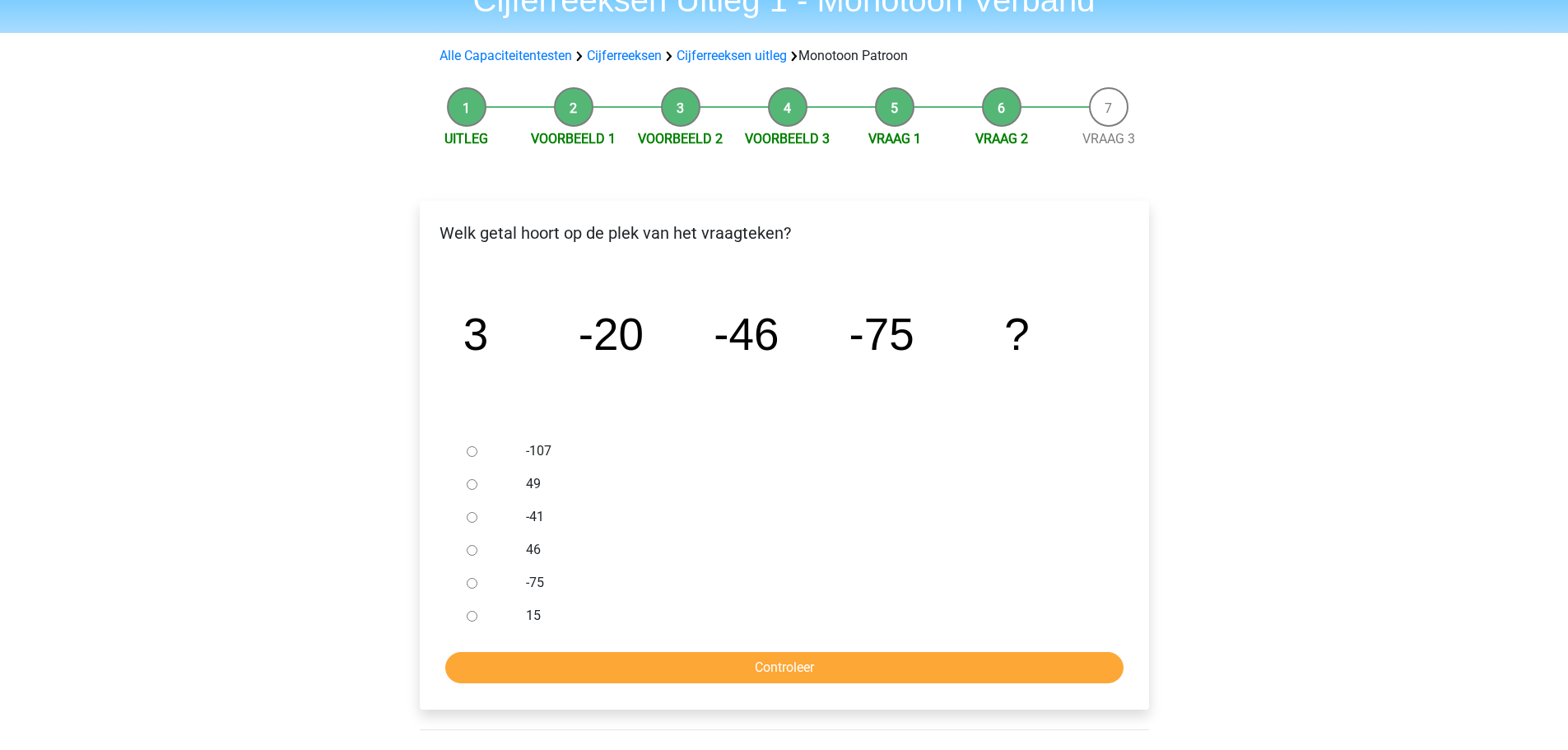
click at [470, 451] on input "-107" at bounding box center [472, 451] width 11 height 11
radio input "true"
click at [774, 659] on input "Controleer" at bounding box center [784, 668] width 678 height 31
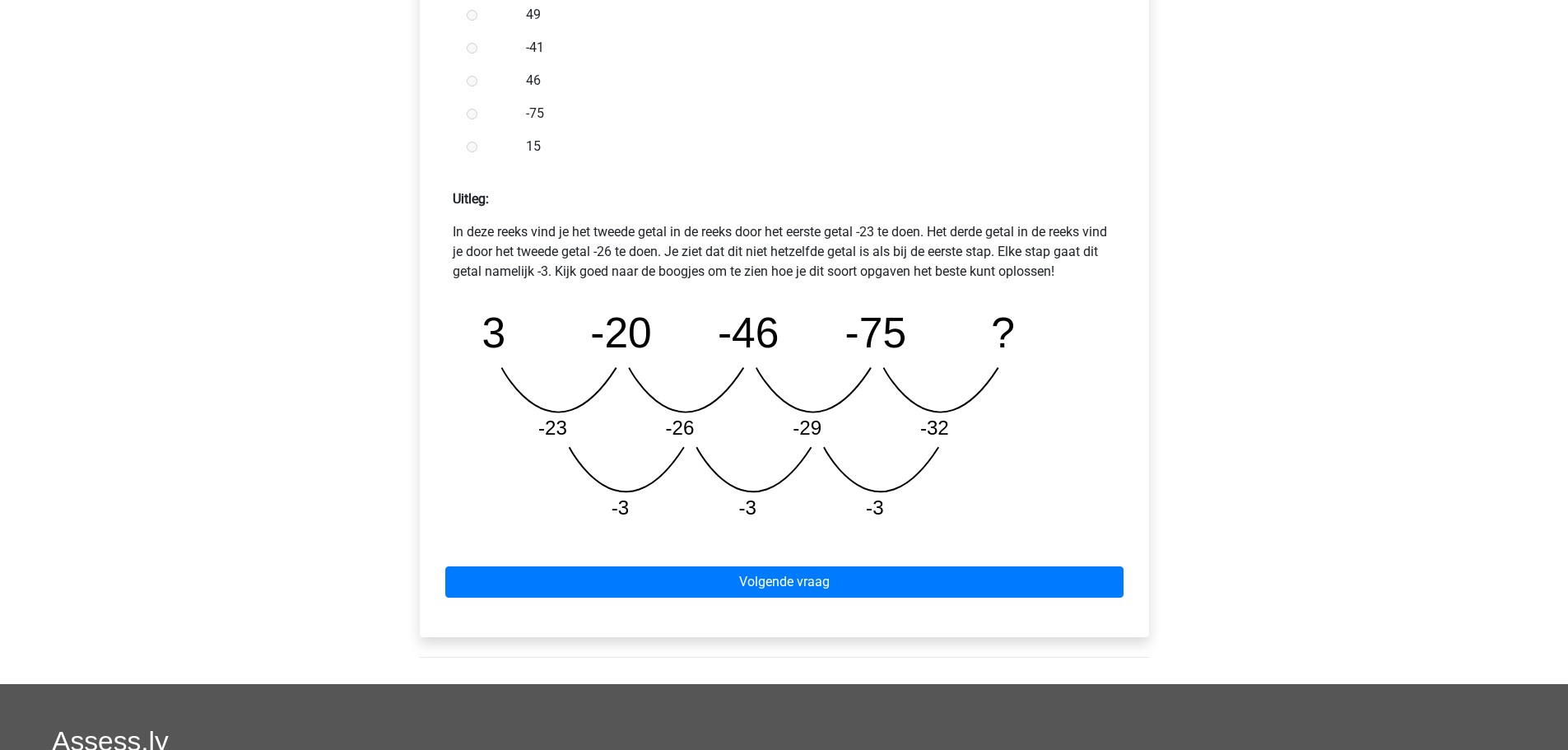
scroll to position [576, 0]
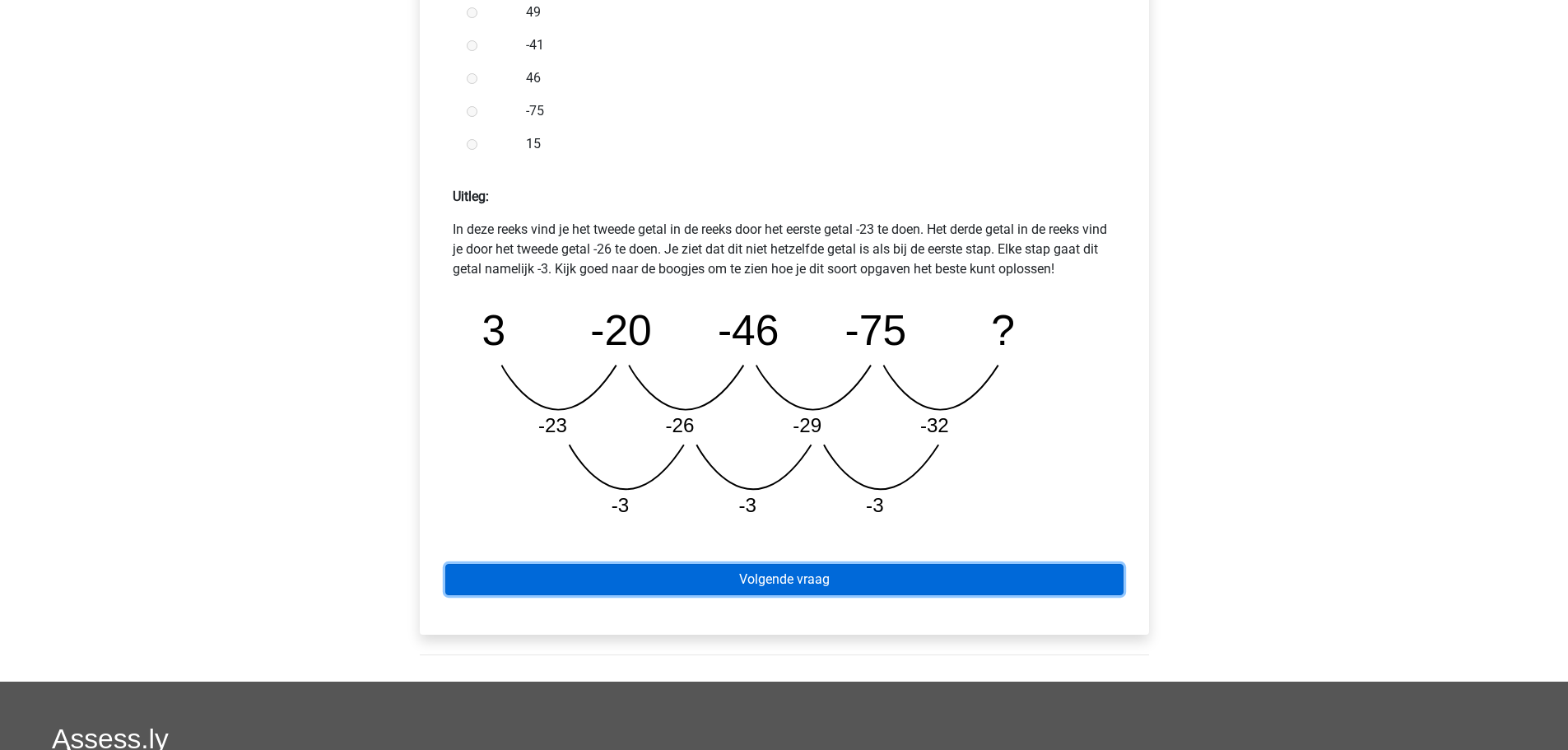
click at [801, 581] on link "Volgende vraag" at bounding box center [784, 579] width 678 height 31
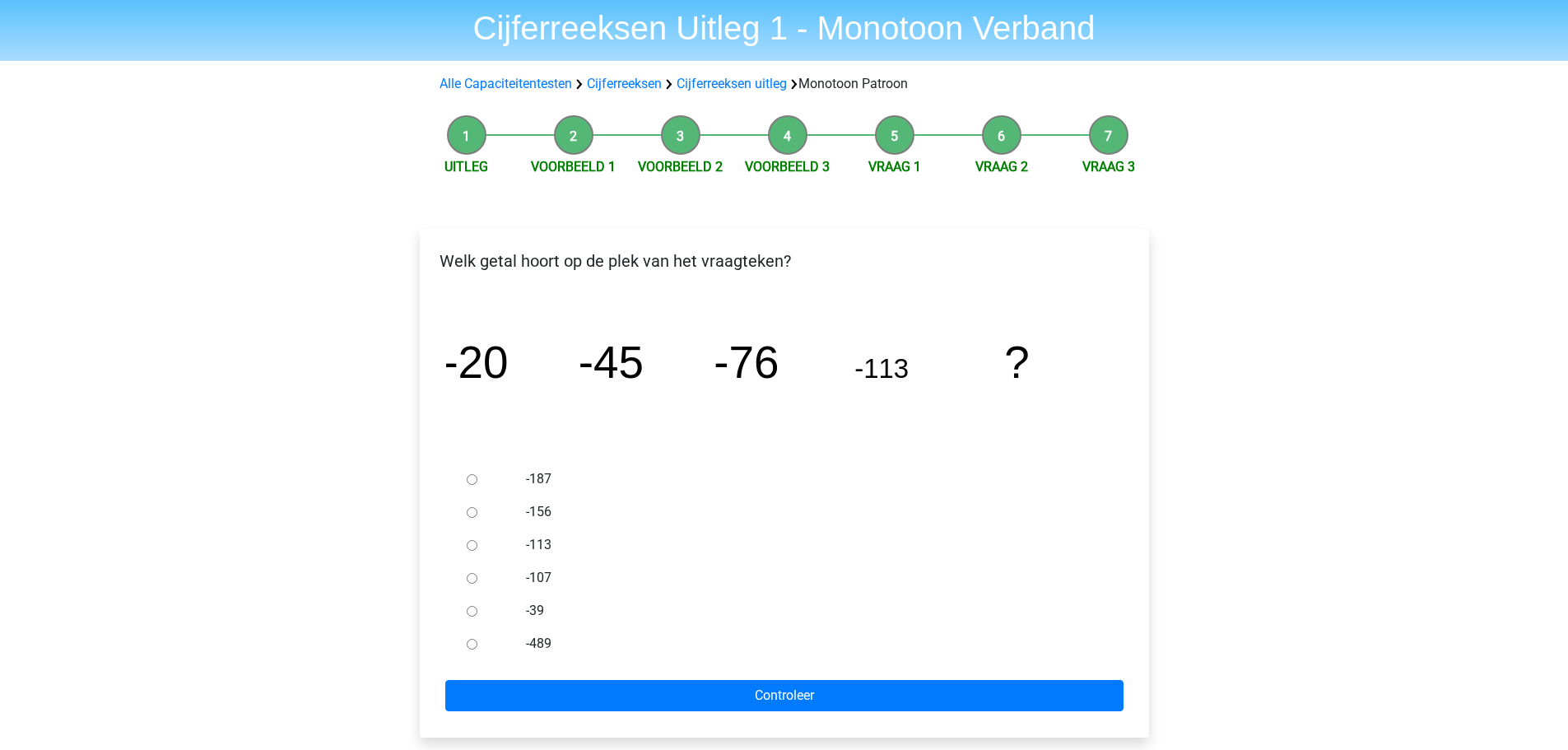
scroll to position [82, 0]
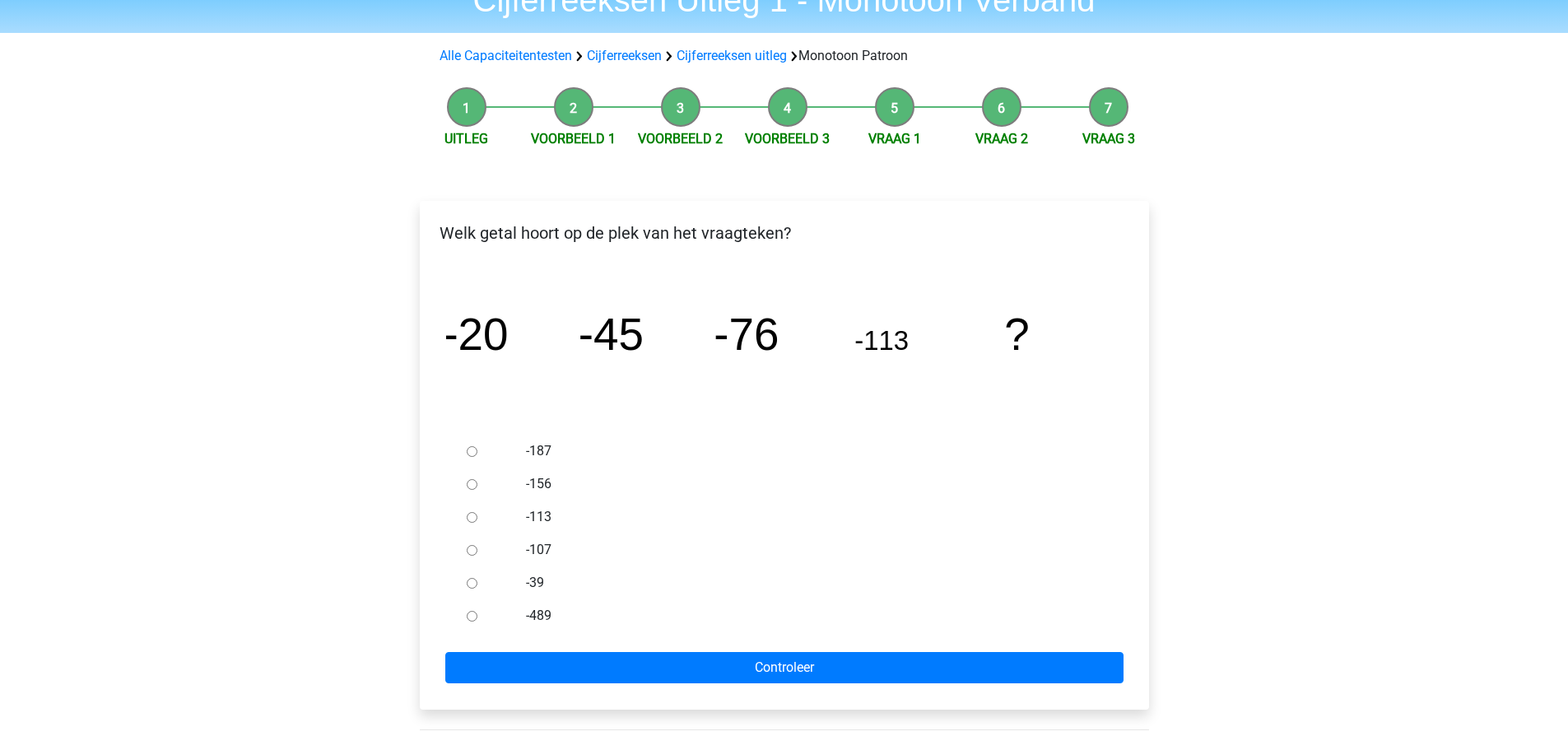
click at [475, 486] on input "-156" at bounding box center [472, 484] width 11 height 11
radio input "true"
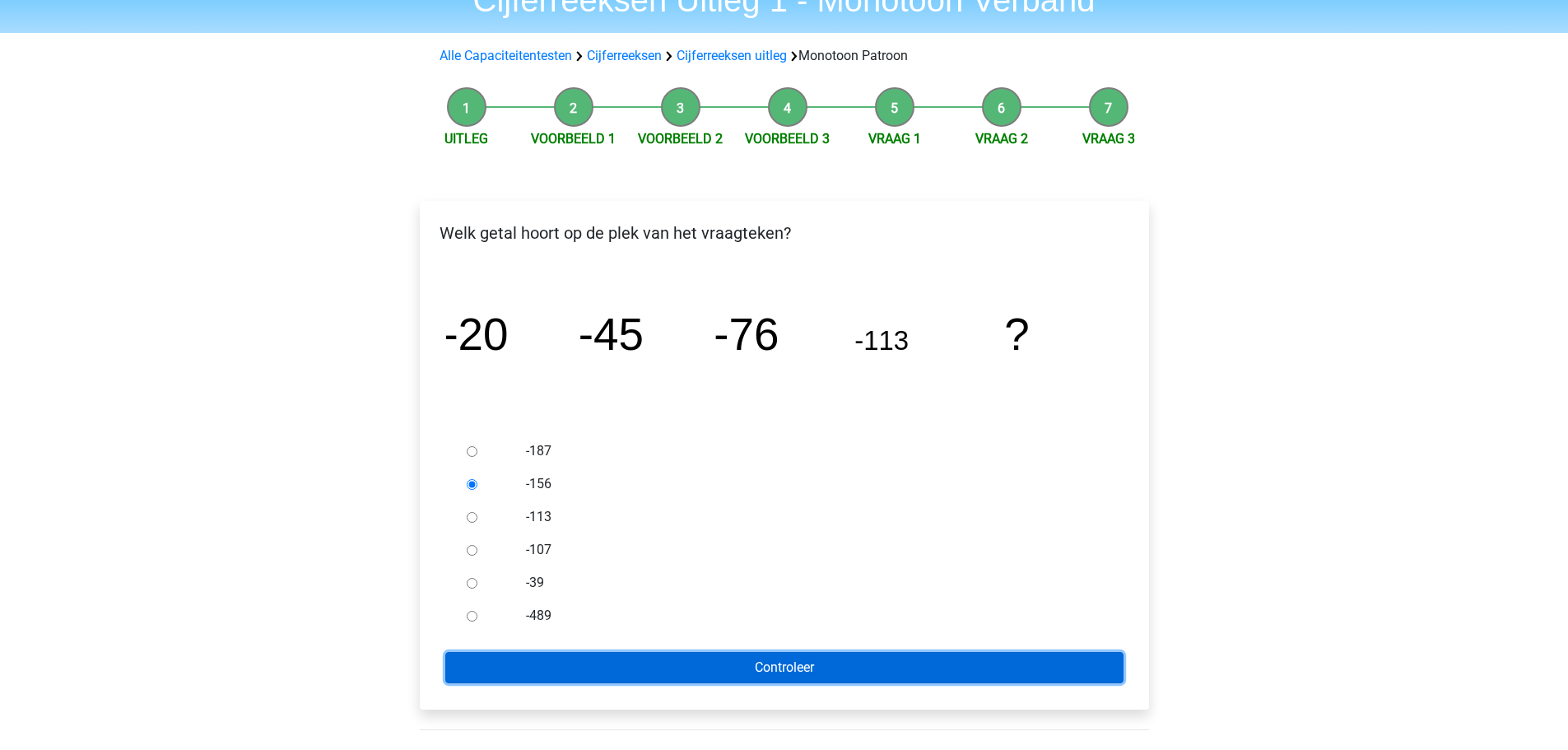
click at [718, 677] on input "Controleer" at bounding box center [784, 668] width 678 height 31
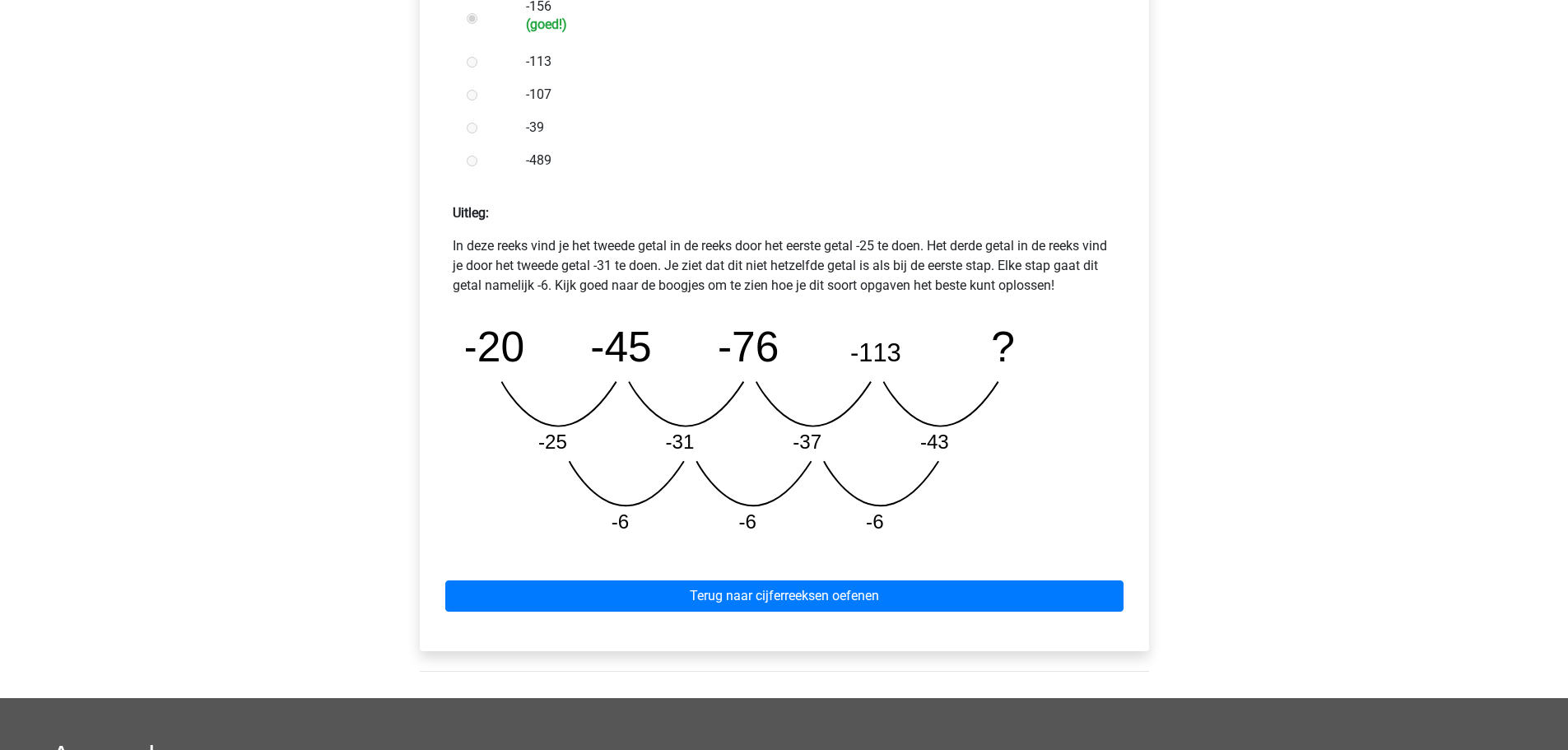
scroll to position [576, 0]
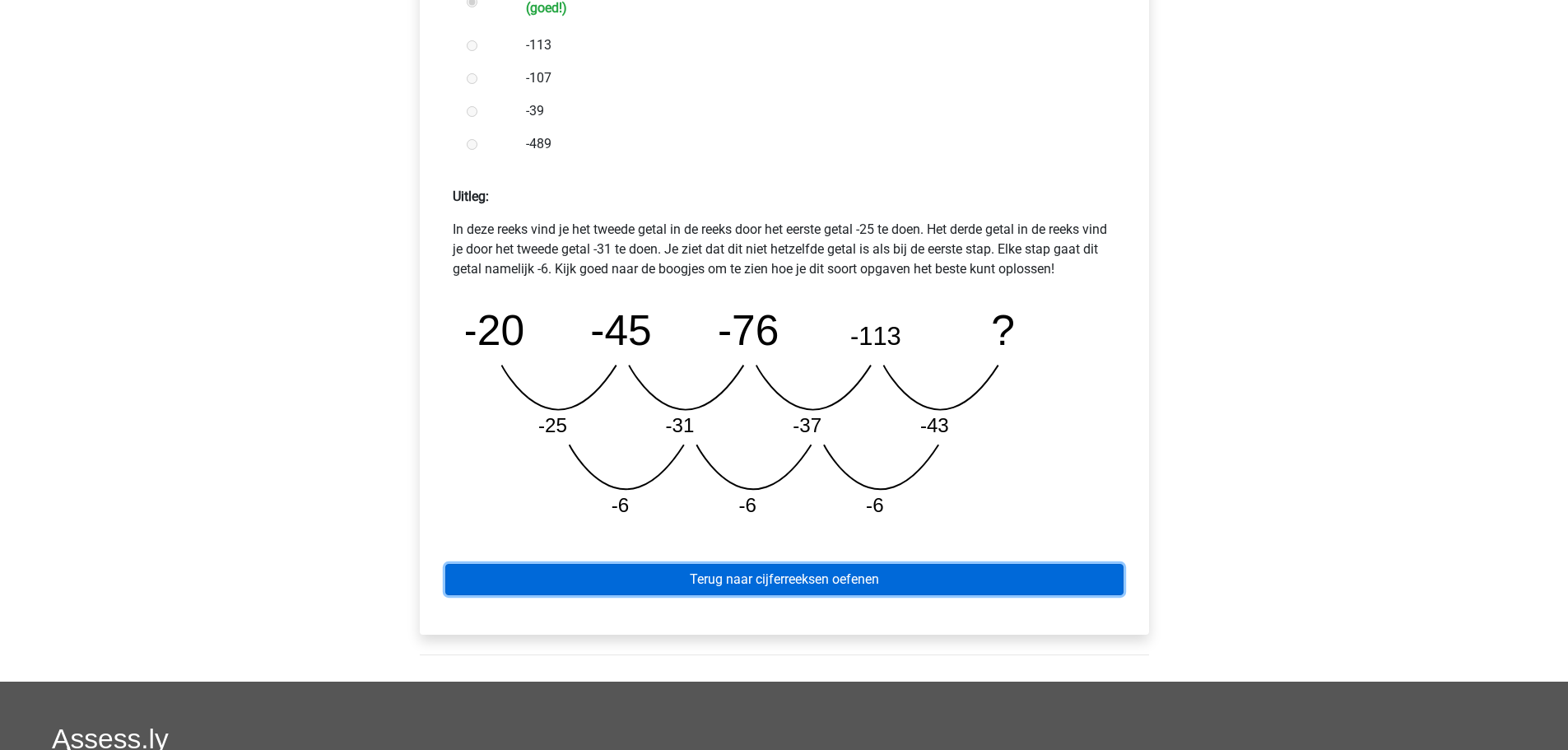
click at [726, 572] on link "Terug naar cijferreeksen oefenen" at bounding box center [784, 579] width 678 height 31
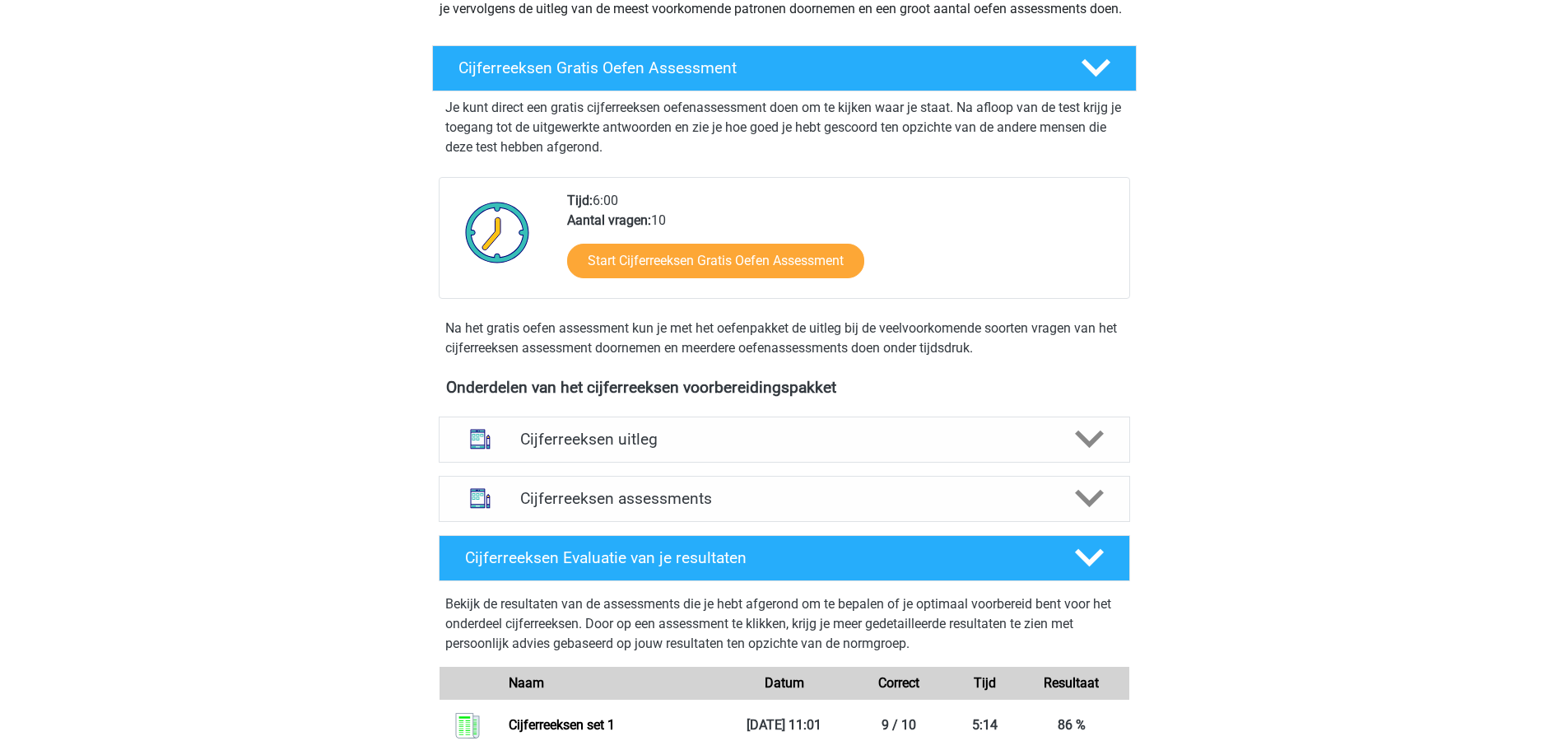
scroll to position [247, 0]
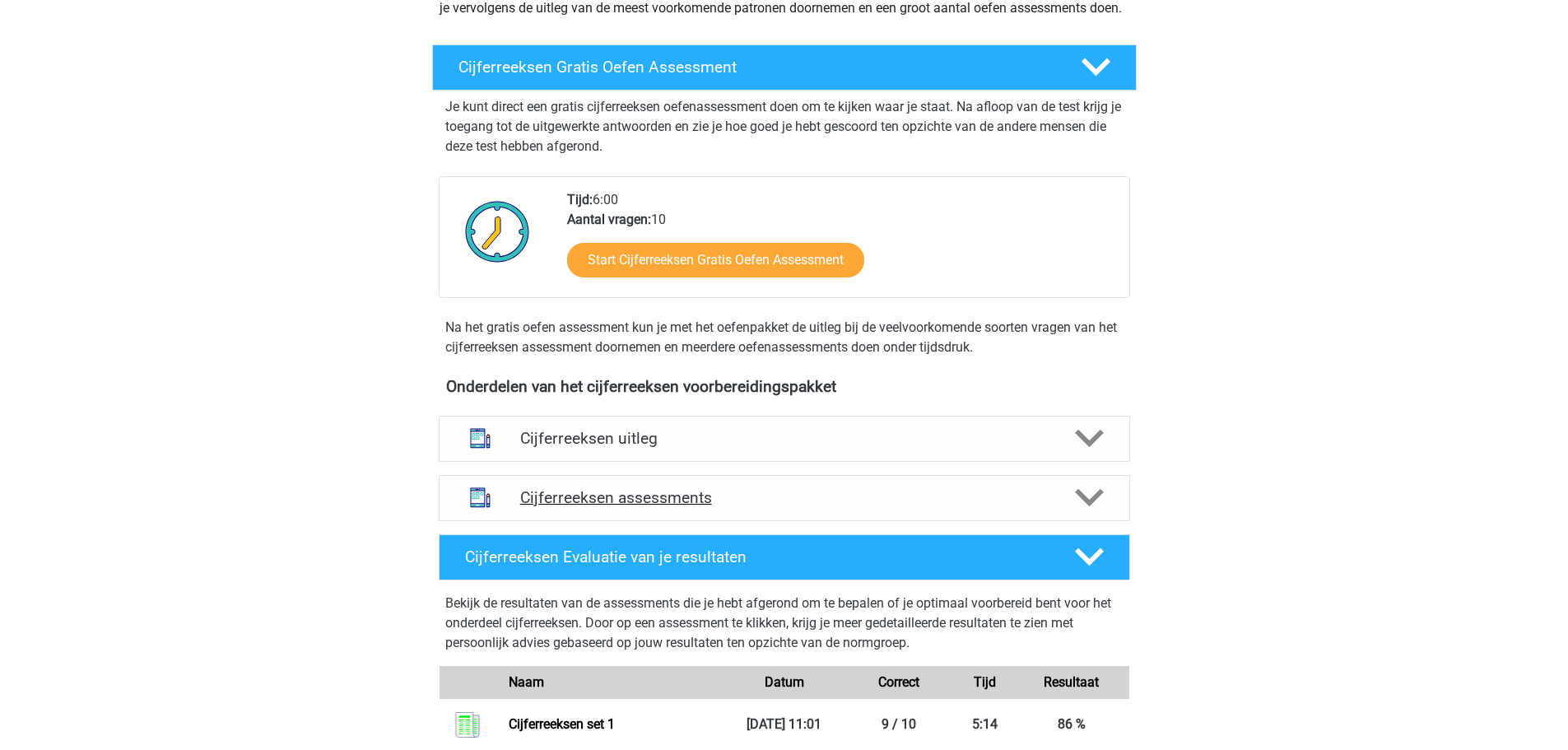
click at [643, 507] on h4 "Cijferreeksen assessments" at bounding box center [784, 498] width 528 height 19
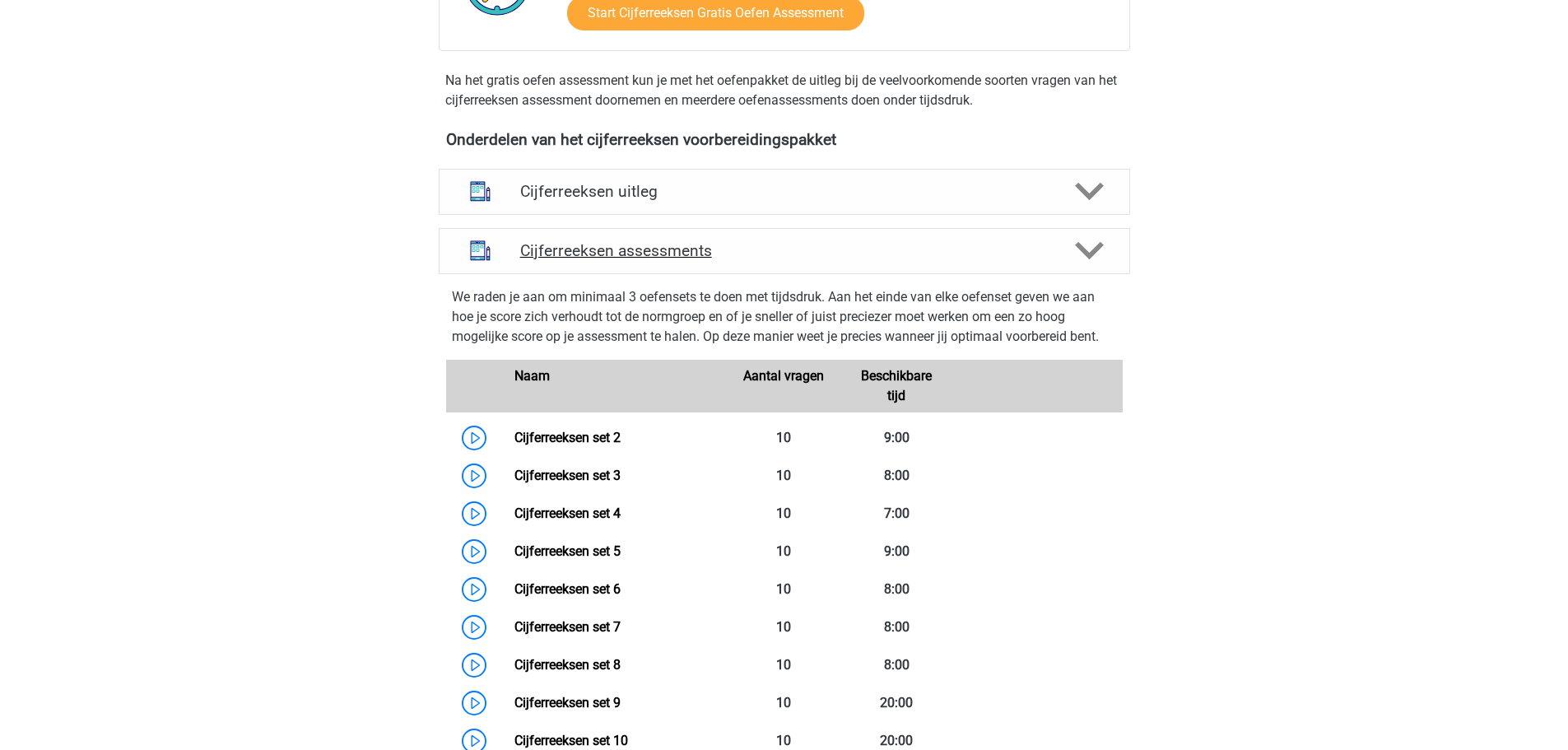
scroll to position [576, 0]
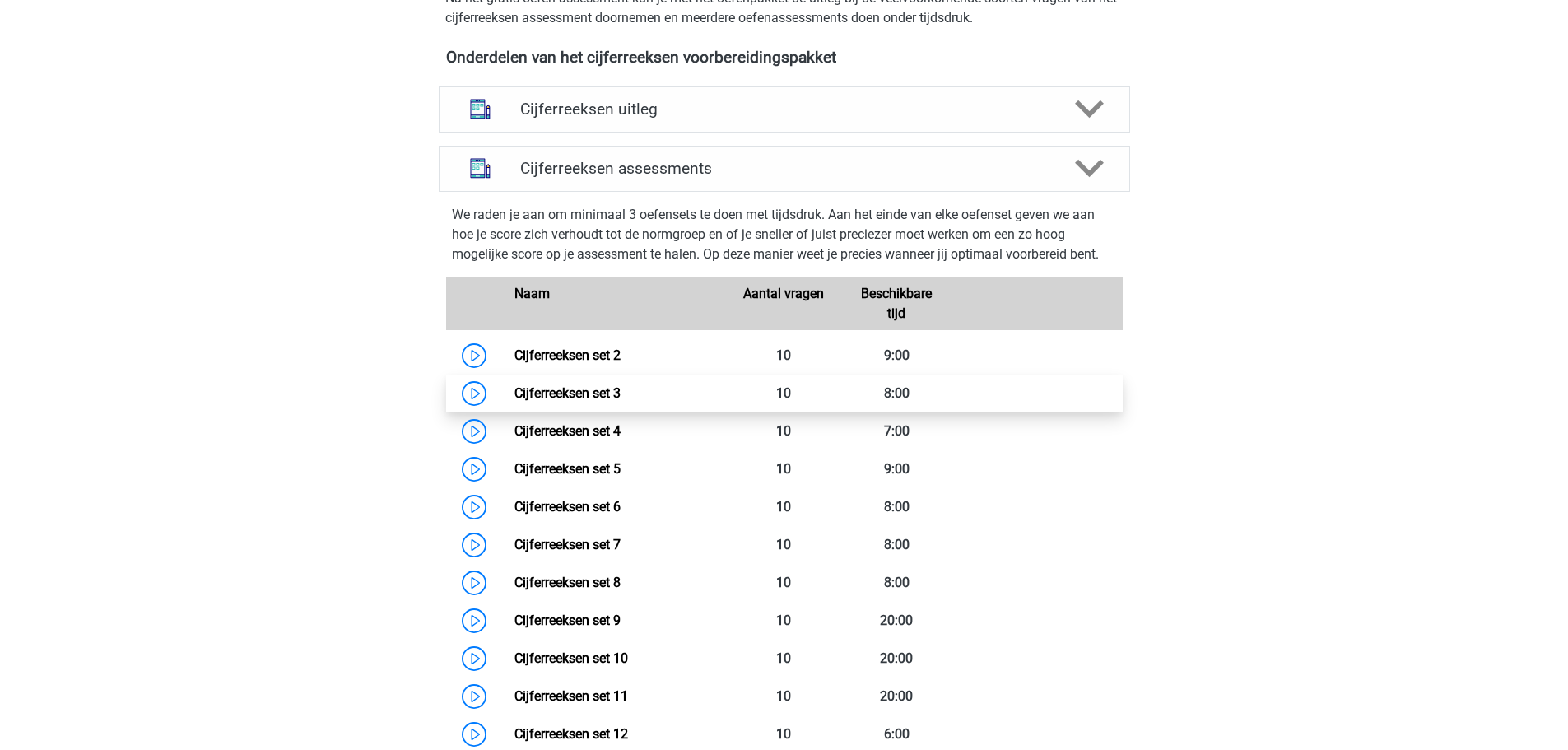
click at [588, 401] on link "Cijferreeksen set 3" at bounding box center [567, 392] width 106 height 16
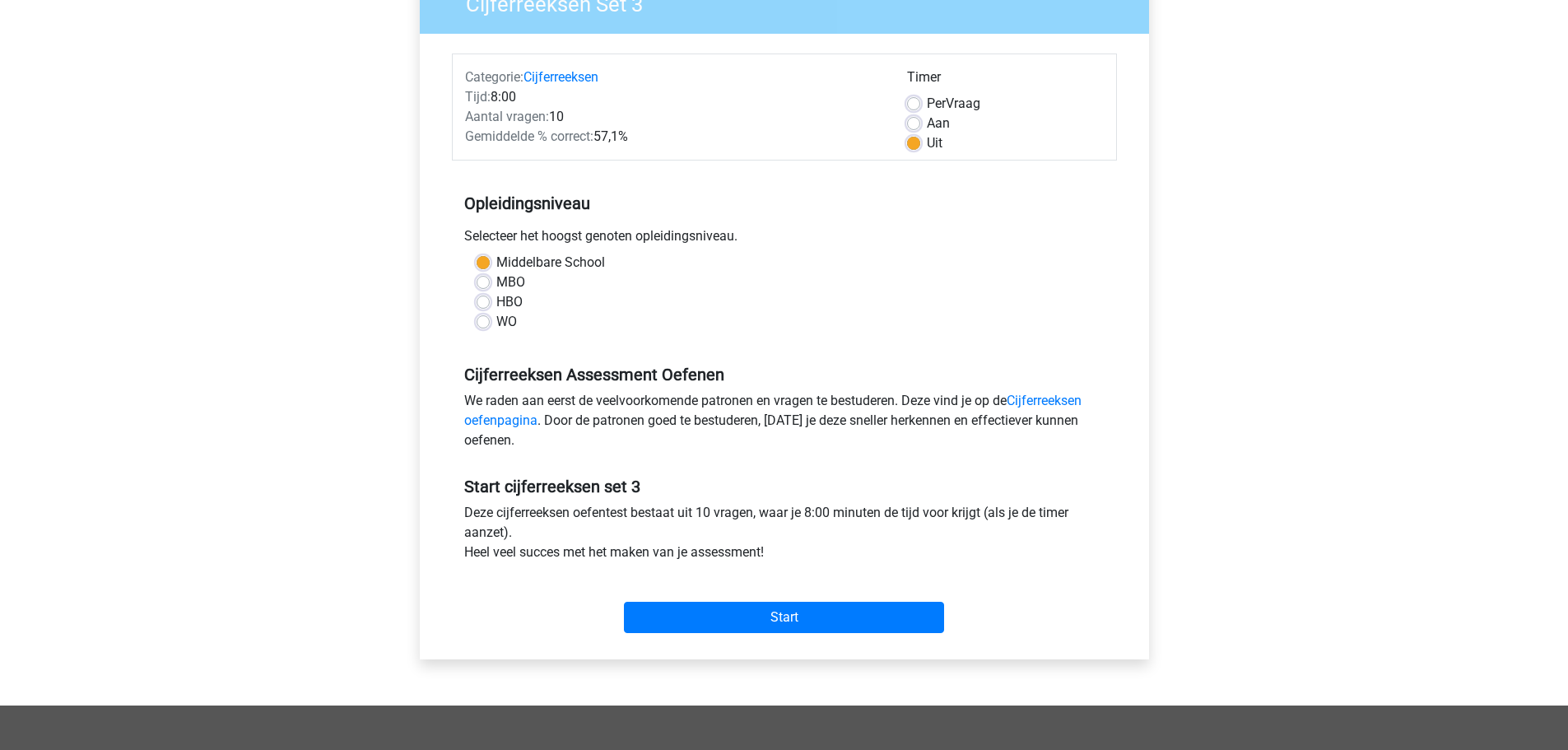
scroll to position [165, 0]
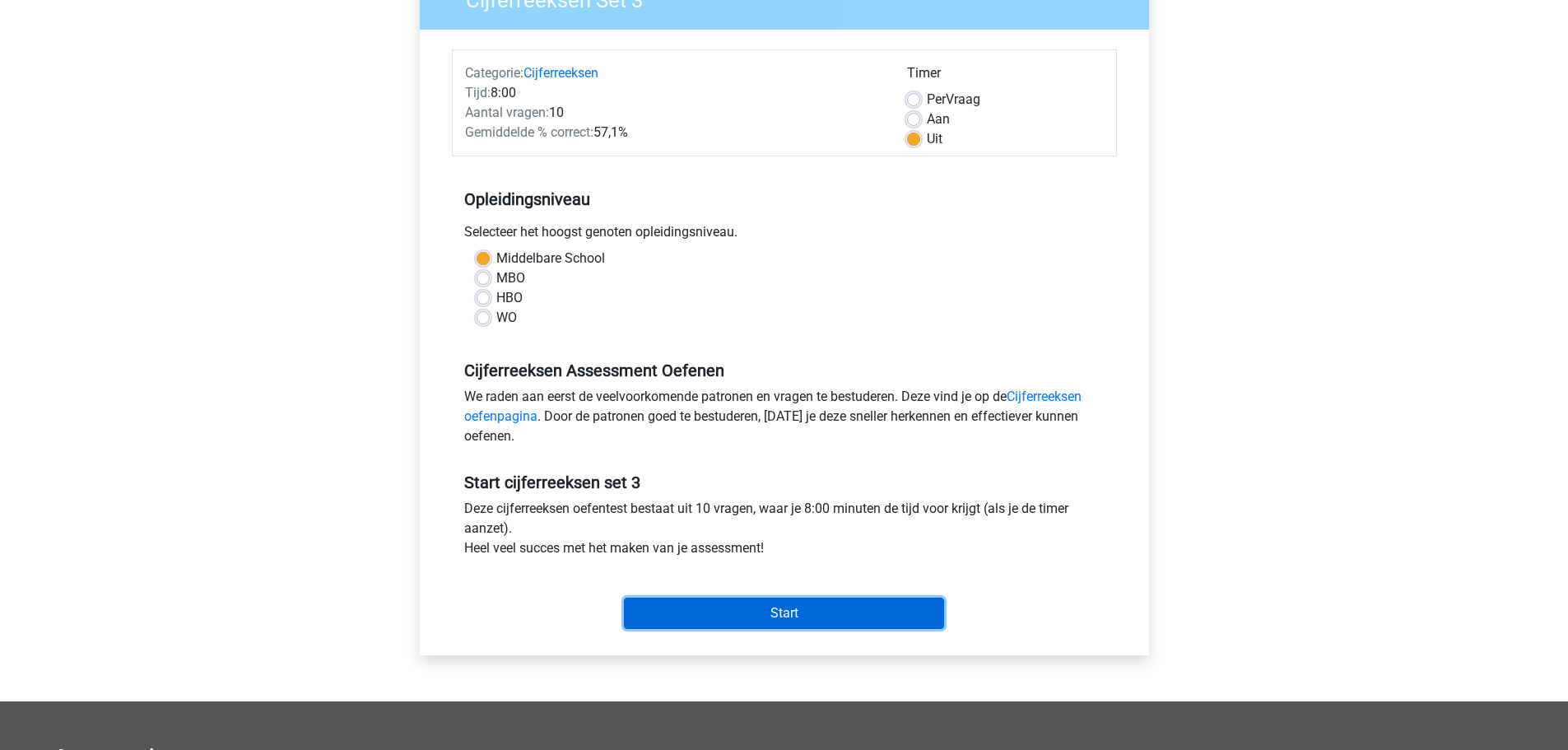
click at [724, 606] on input "Start" at bounding box center [784, 613] width 320 height 31
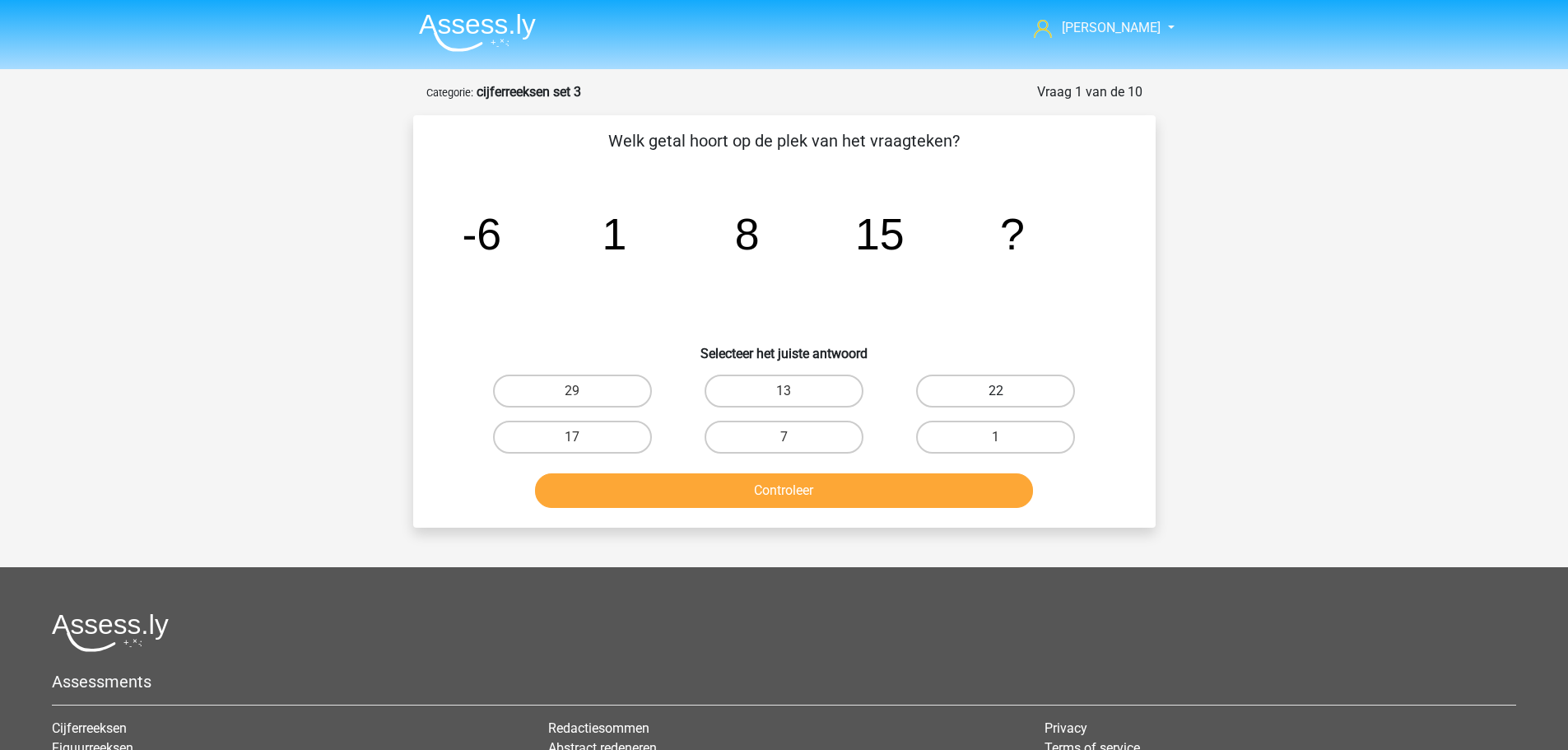
click at [974, 380] on label "22" at bounding box center [996, 391] width 159 height 33
click at [996, 391] on input "22" at bounding box center [1001, 396] width 11 height 11
radio input "true"
click at [886, 481] on button "Controleer" at bounding box center [784, 491] width 498 height 35
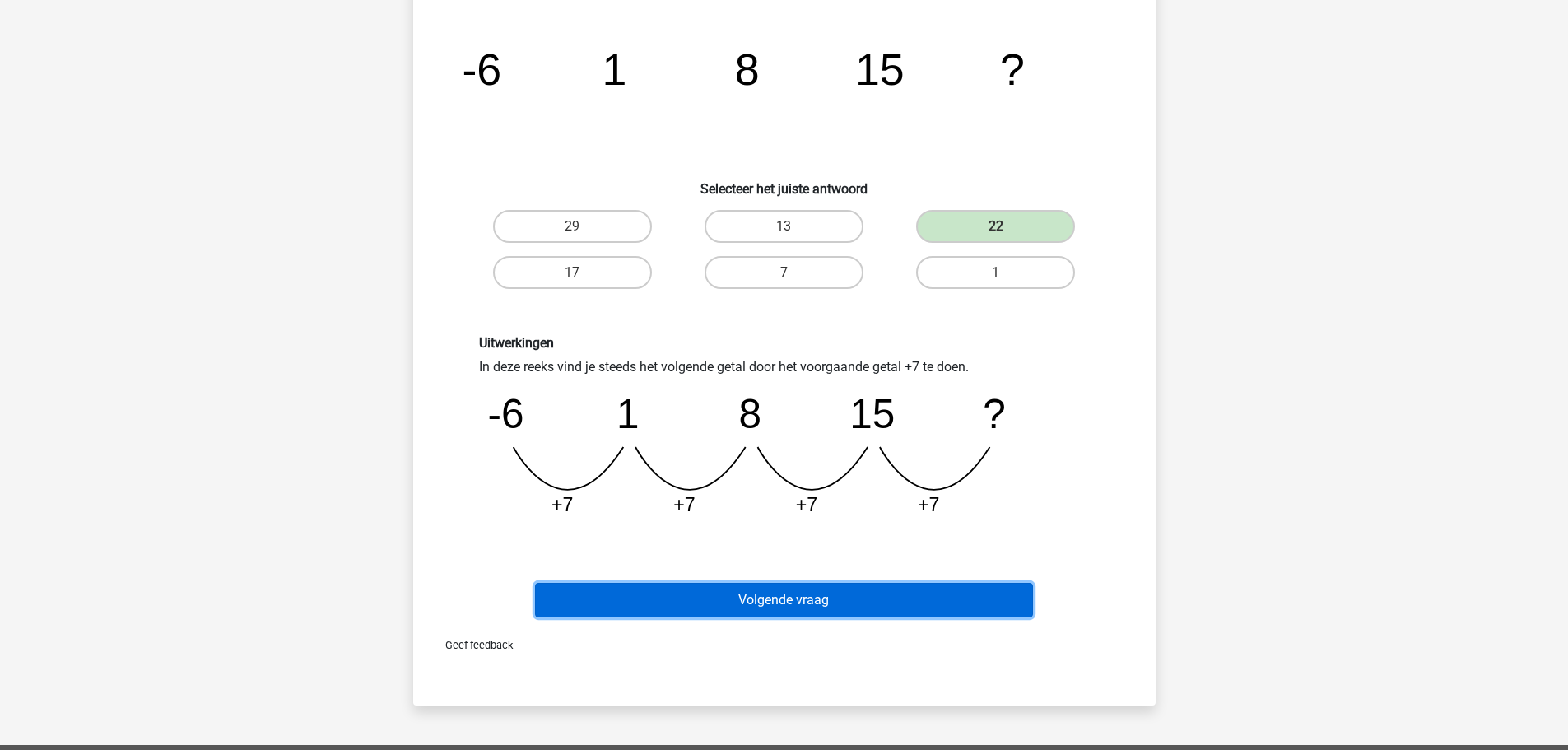
click at [760, 600] on button "Volgende vraag" at bounding box center [784, 600] width 498 height 35
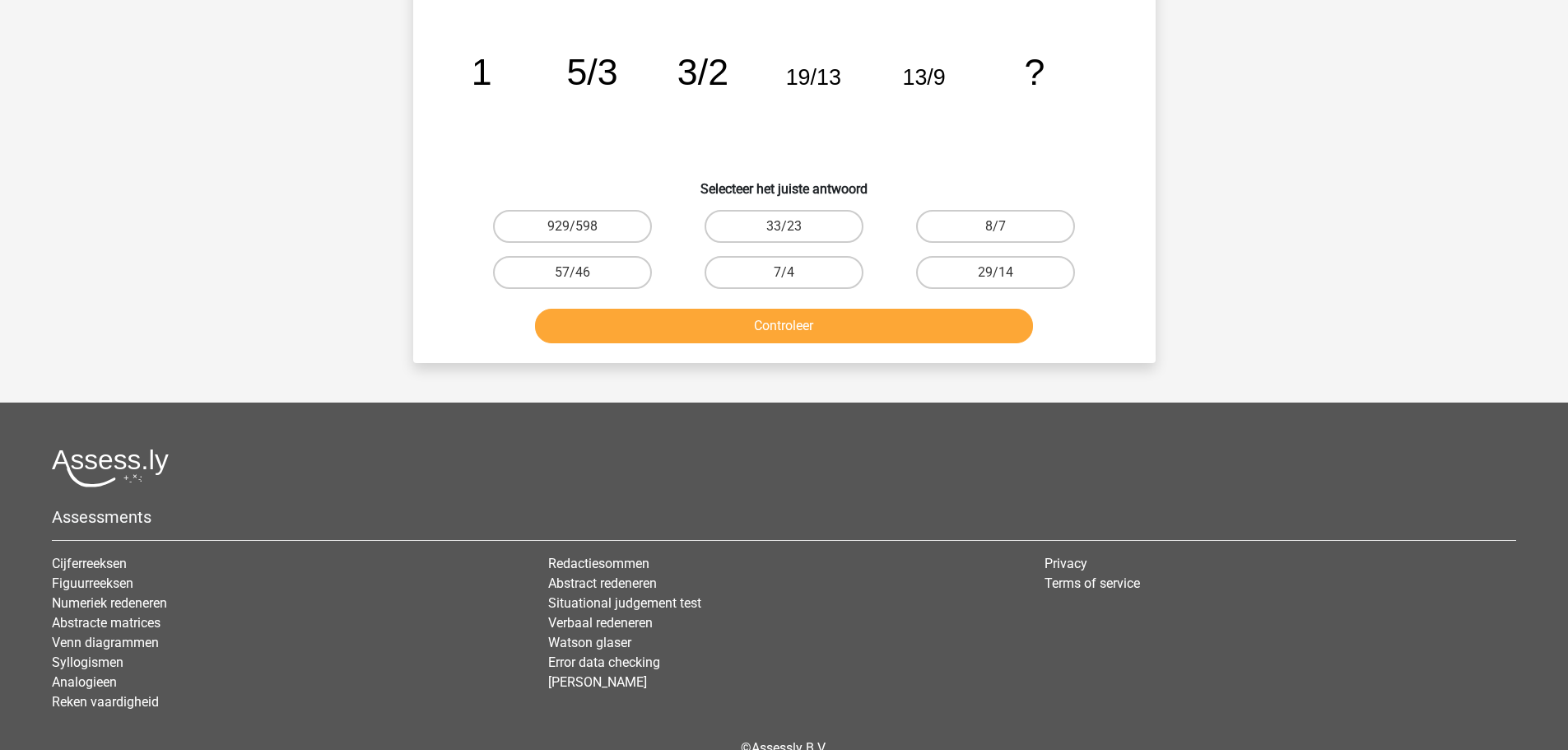
scroll to position [82, 0]
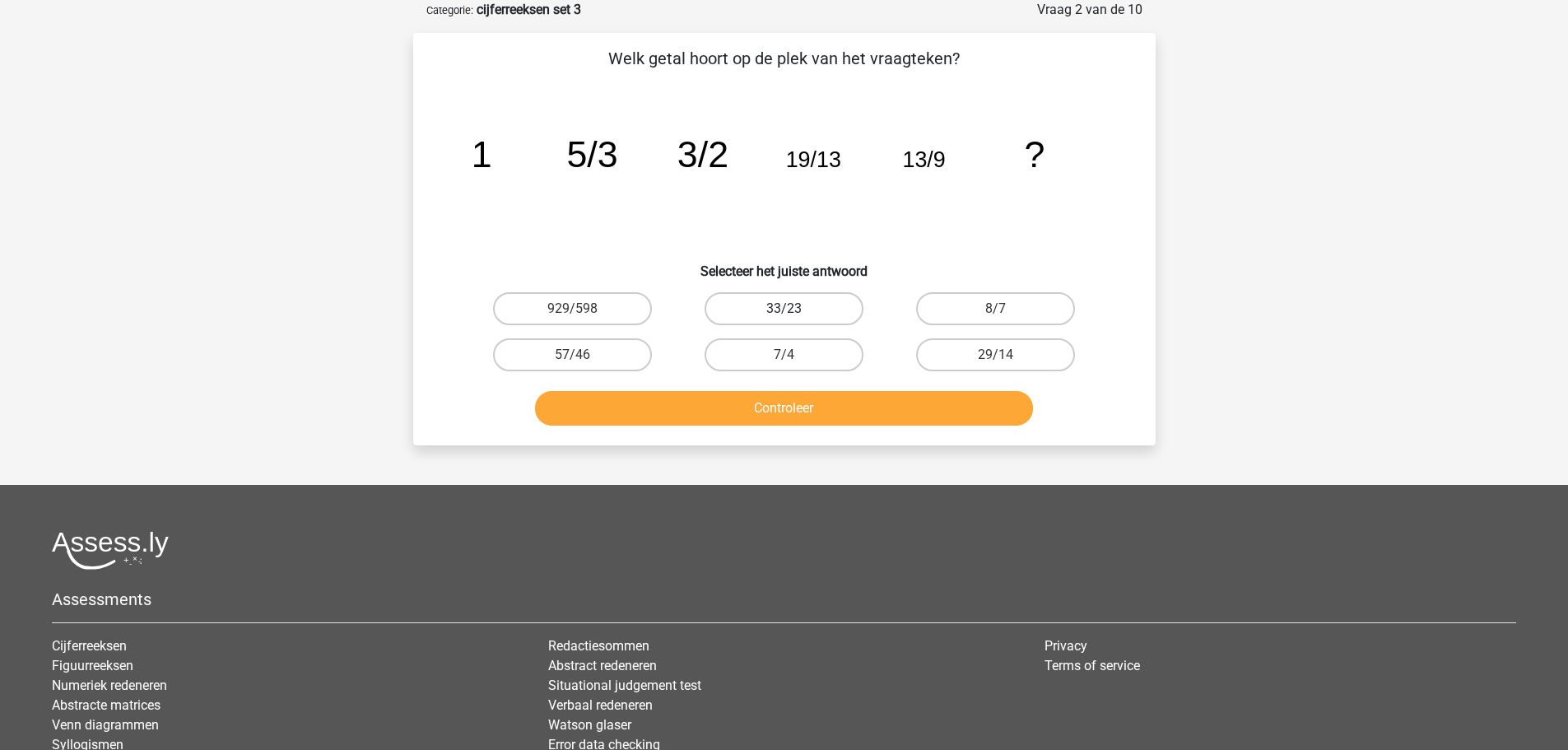
click at [815, 307] on label "33/23" at bounding box center [784, 309] width 159 height 33
click at [795, 309] on input "33/23" at bounding box center [789, 314] width 11 height 11
radio input "true"
click at [802, 414] on button "Controleer" at bounding box center [784, 408] width 498 height 35
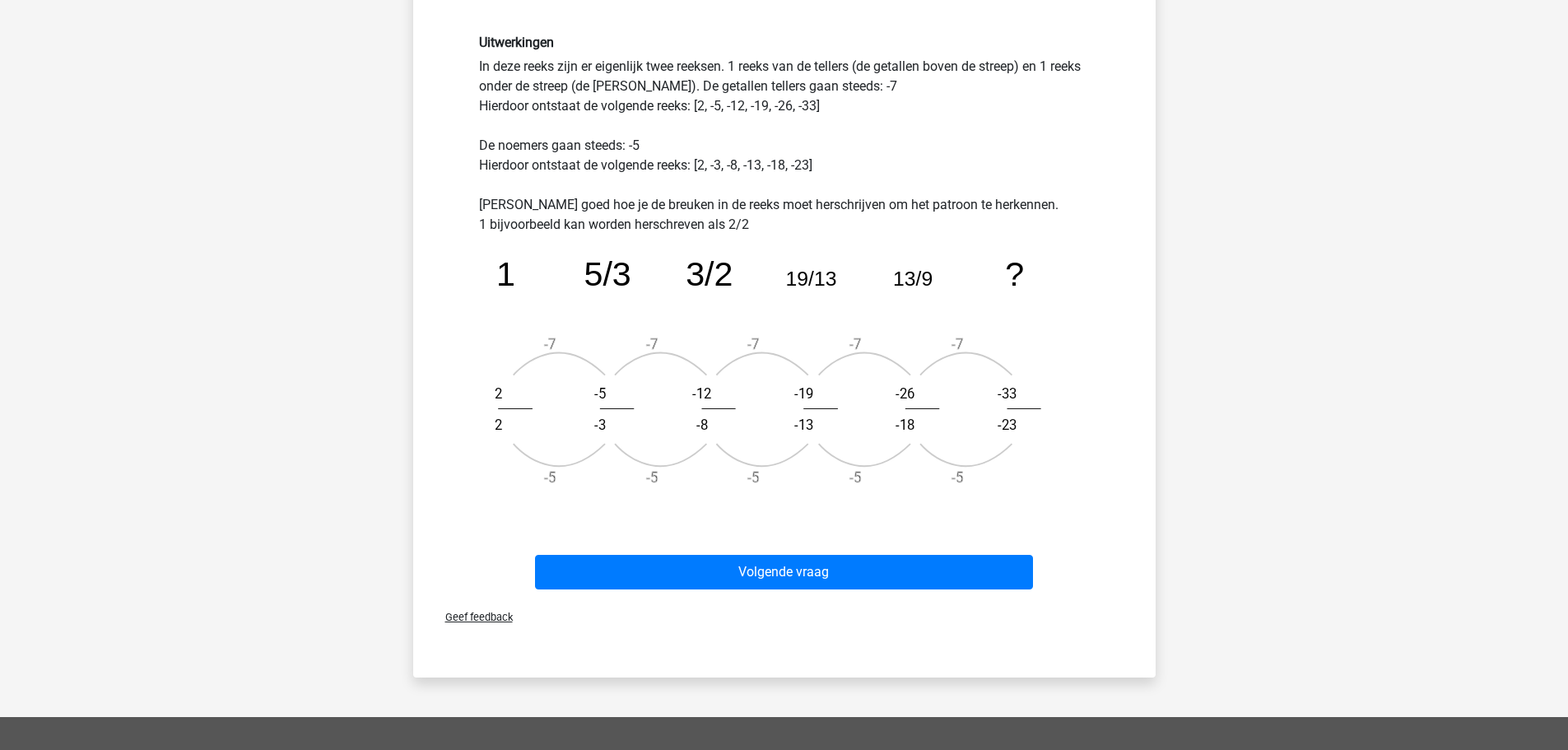
scroll to position [494, 0]
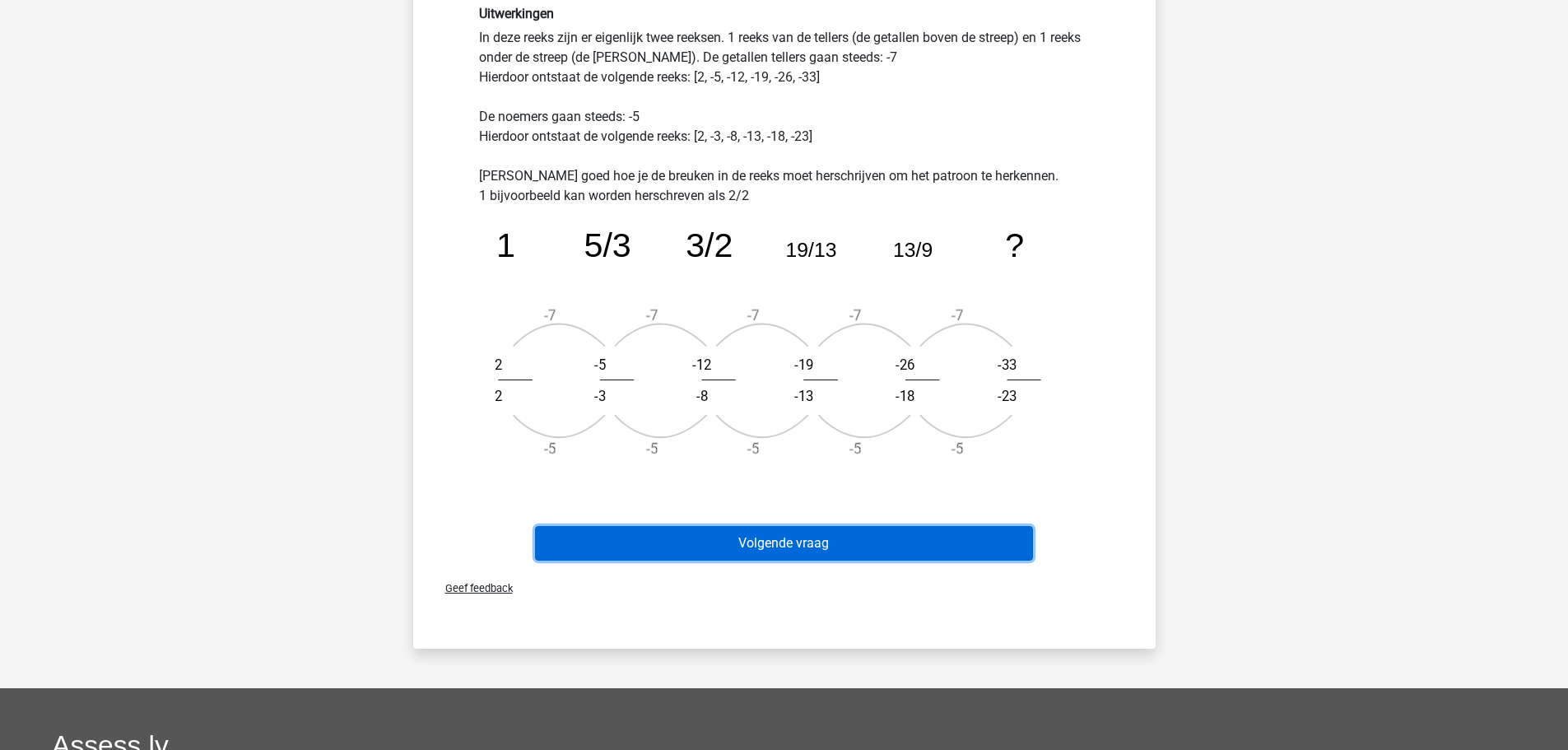
click at [761, 553] on button "Volgende vraag" at bounding box center [784, 543] width 498 height 35
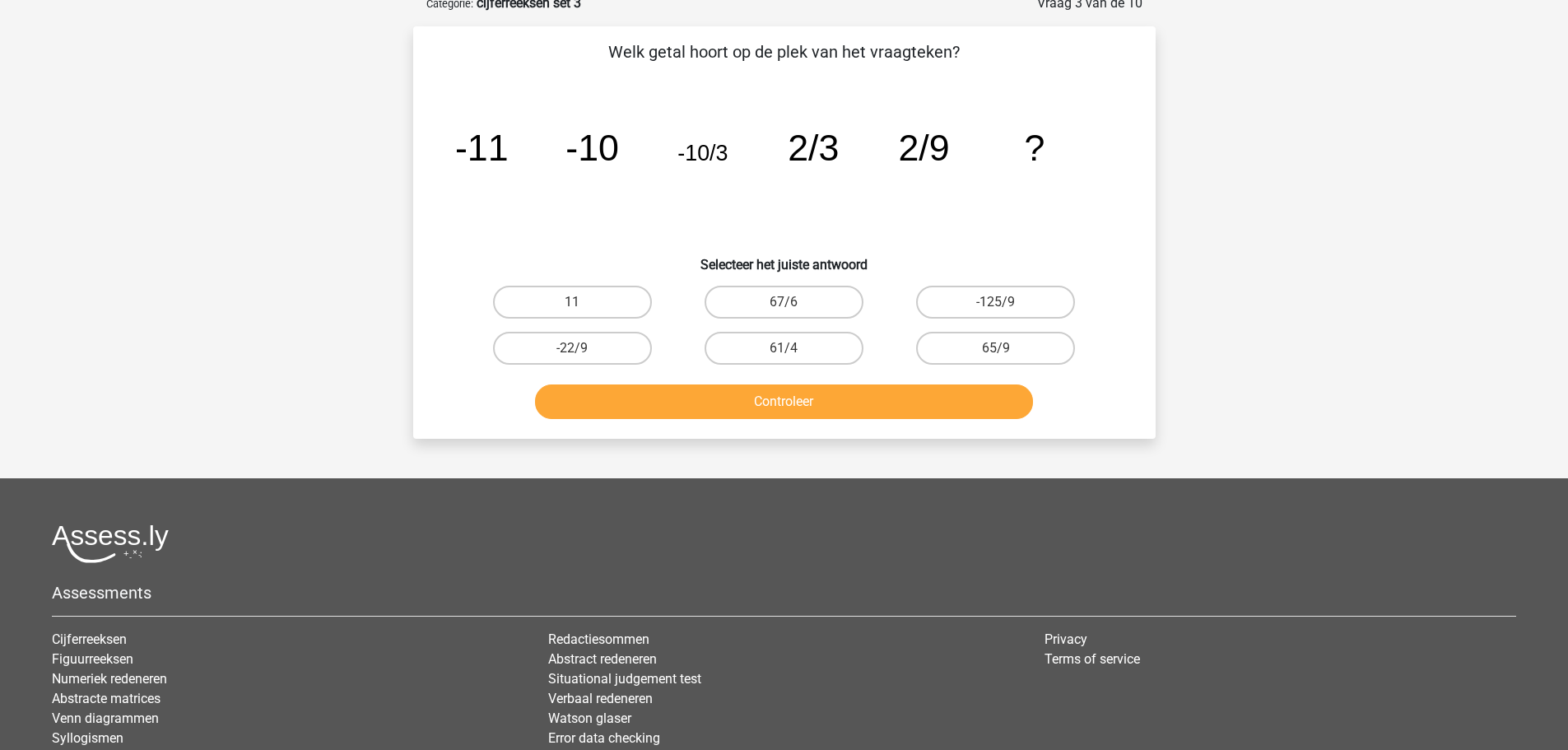
scroll to position [82, 0]
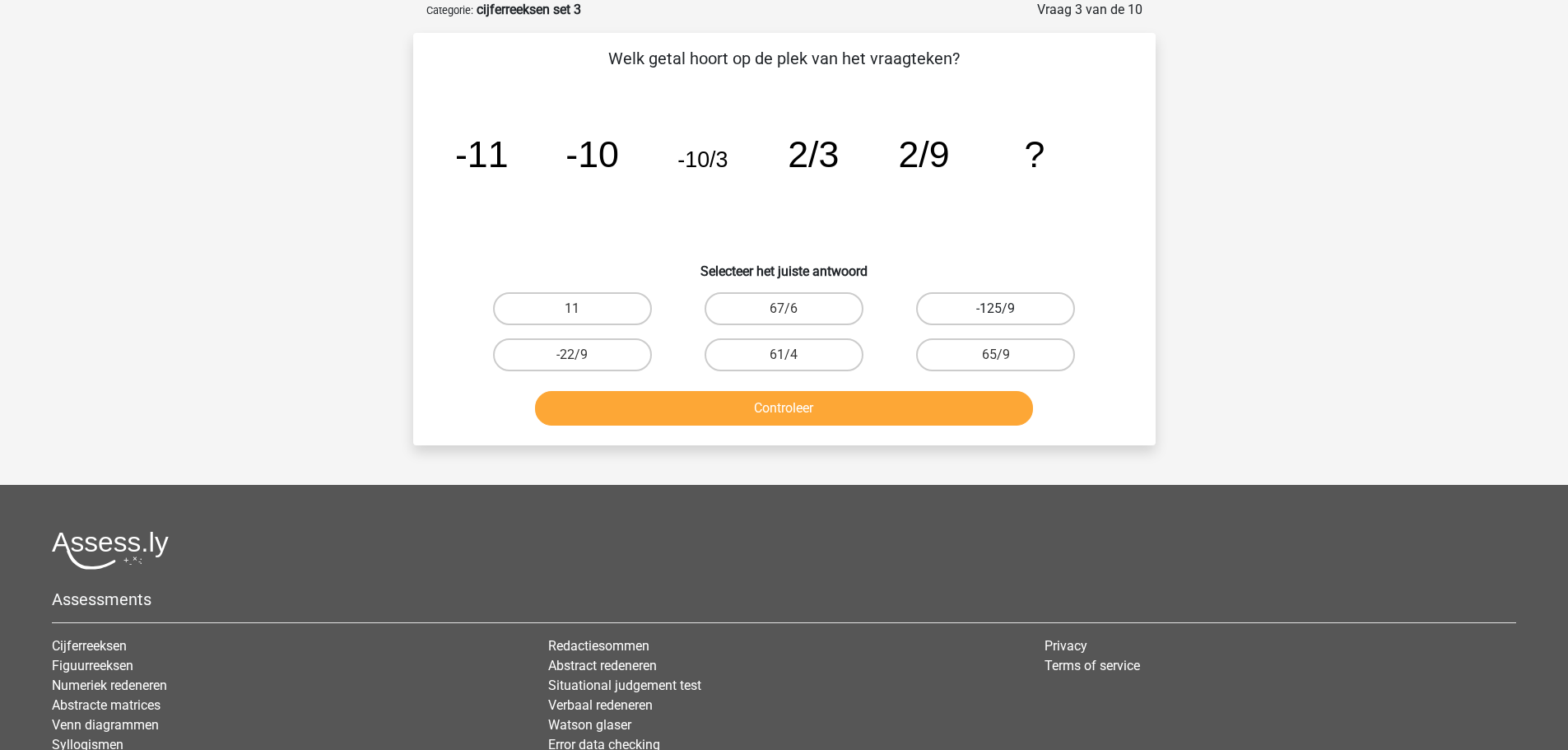
click at [953, 299] on label "-125/9" at bounding box center [996, 309] width 159 height 33
click at [996, 309] on input "-125/9" at bounding box center [1001, 314] width 11 height 11
radio input "true"
click at [809, 419] on button "Controleer" at bounding box center [784, 408] width 498 height 35
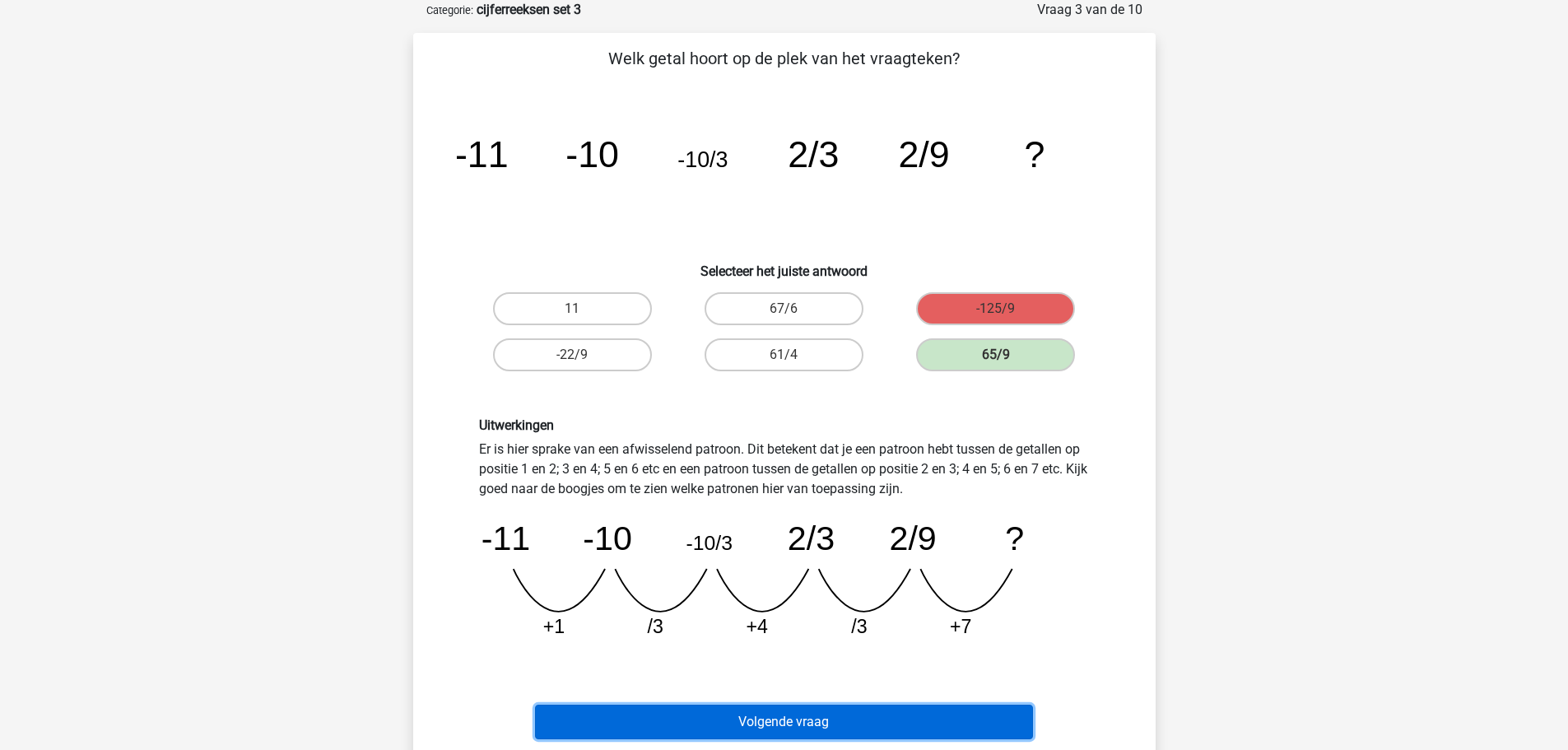
click at [821, 713] on button "Volgende vraag" at bounding box center [784, 722] width 498 height 35
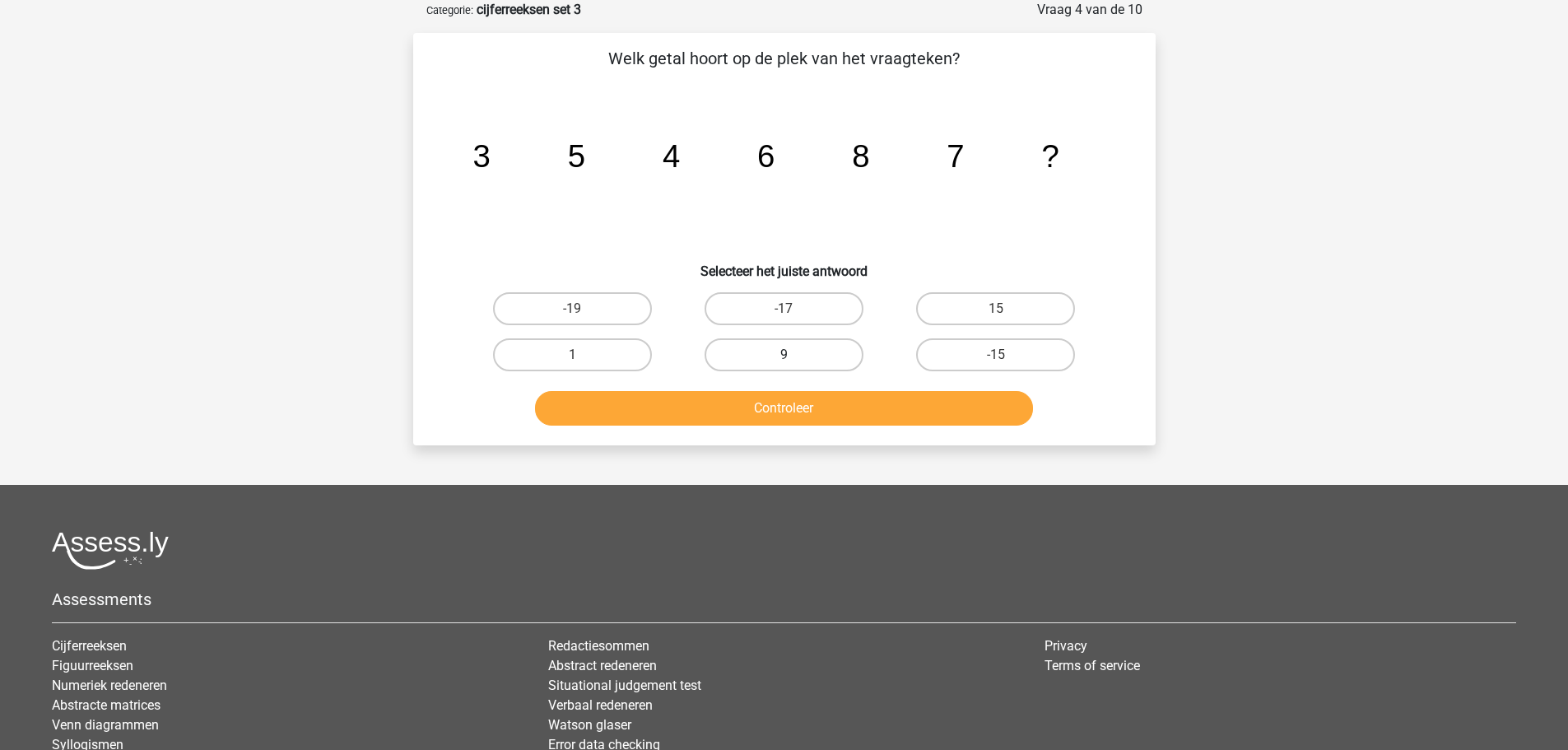
click at [766, 368] on label "9" at bounding box center [784, 355] width 159 height 33
click at [784, 365] on input "9" at bounding box center [789, 360] width 11 height 11
radio input "true"
click at [764, 397] on button "Controleer" at bounding box center [784, 408] width 498 height 35
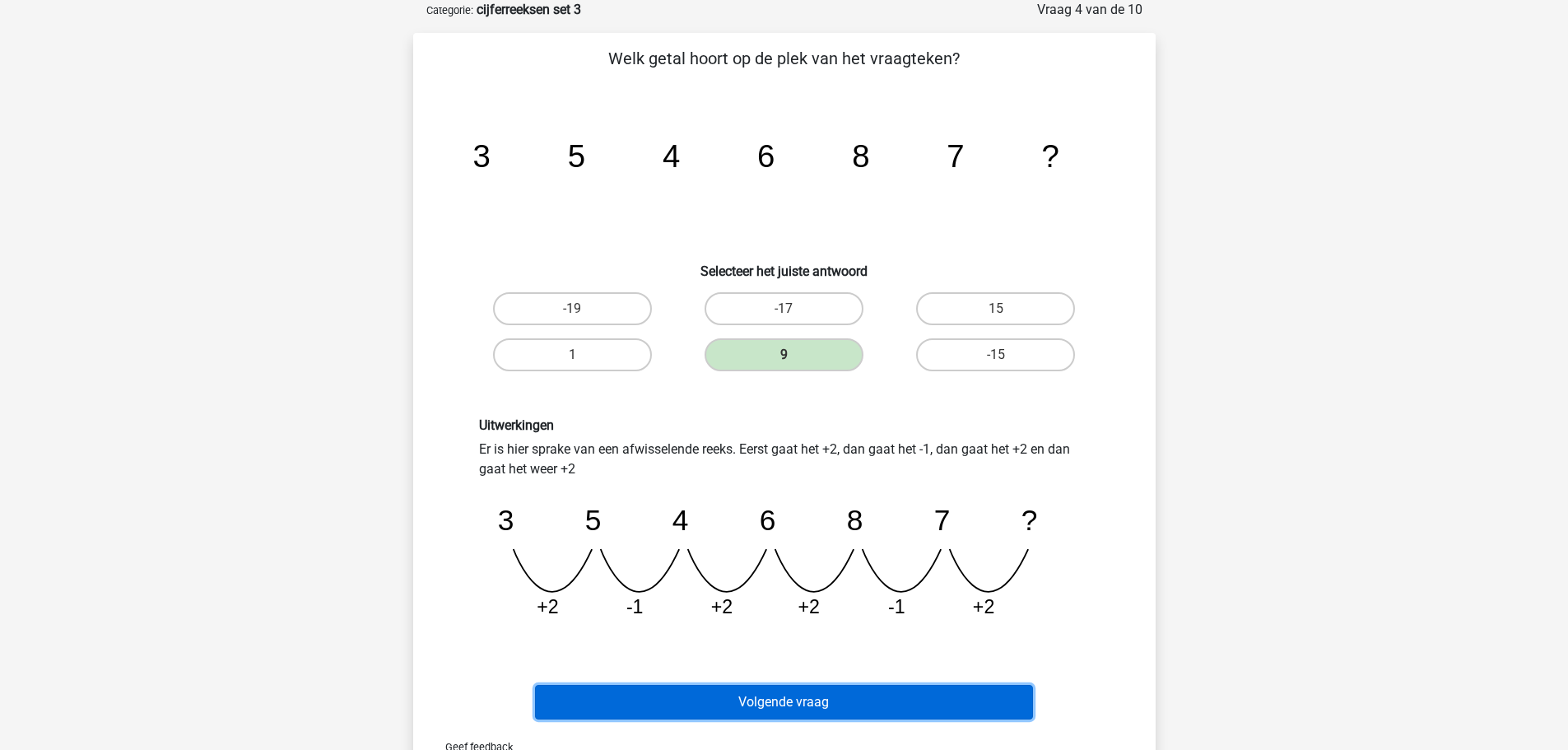
click at [731, 704] on button "Volgende vraag" at bounding box center [784, 702] width 498 height 35
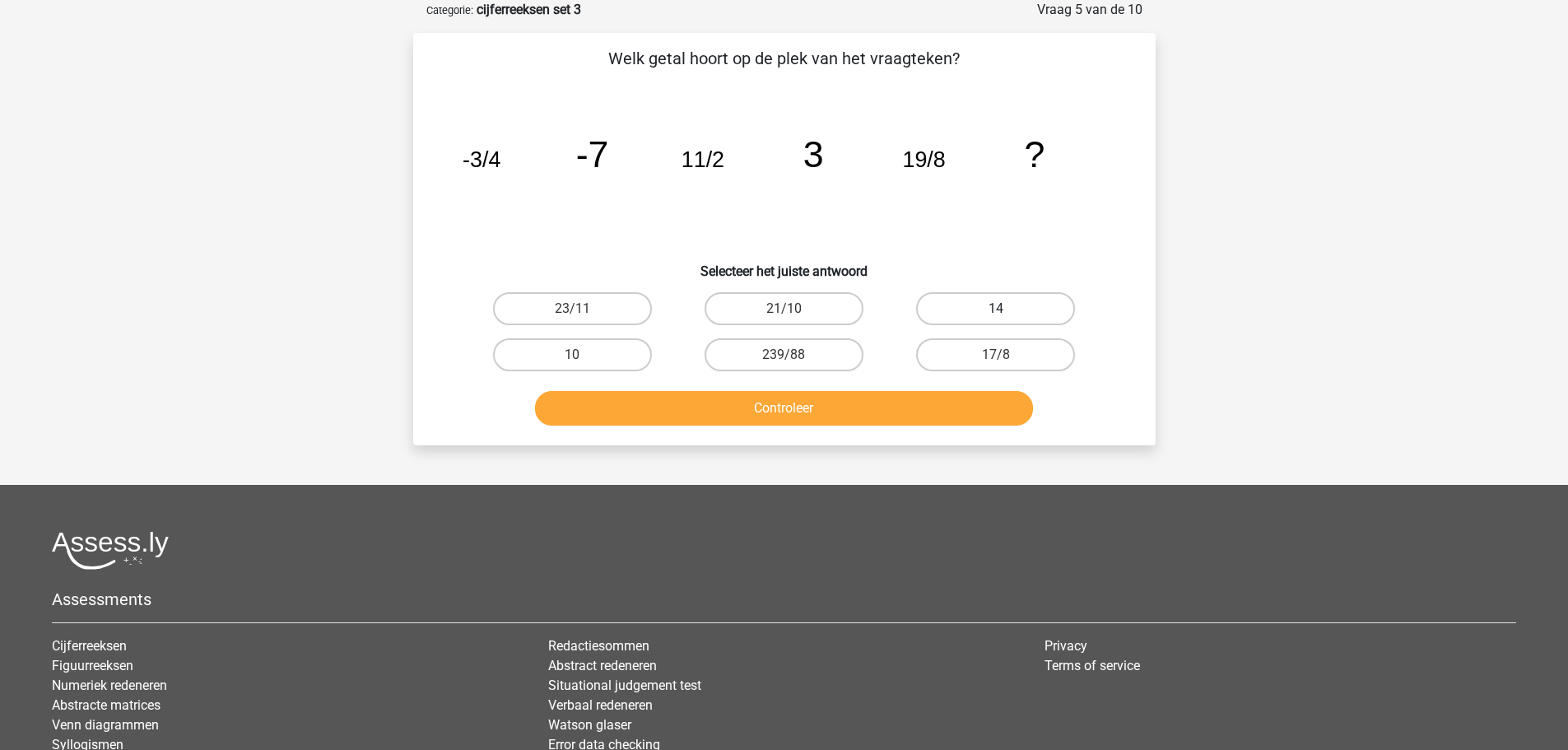
click at [973, 307] on label "14" at bounding box center [996, 309] width 159 height 33
click at [996, 309] on input "14" at bounding box center [1001, 314] width 11 height 11
radio input "true"
click at [820, 406] on button "Controleer" at bounding box center [784, 408] width 498 height 35
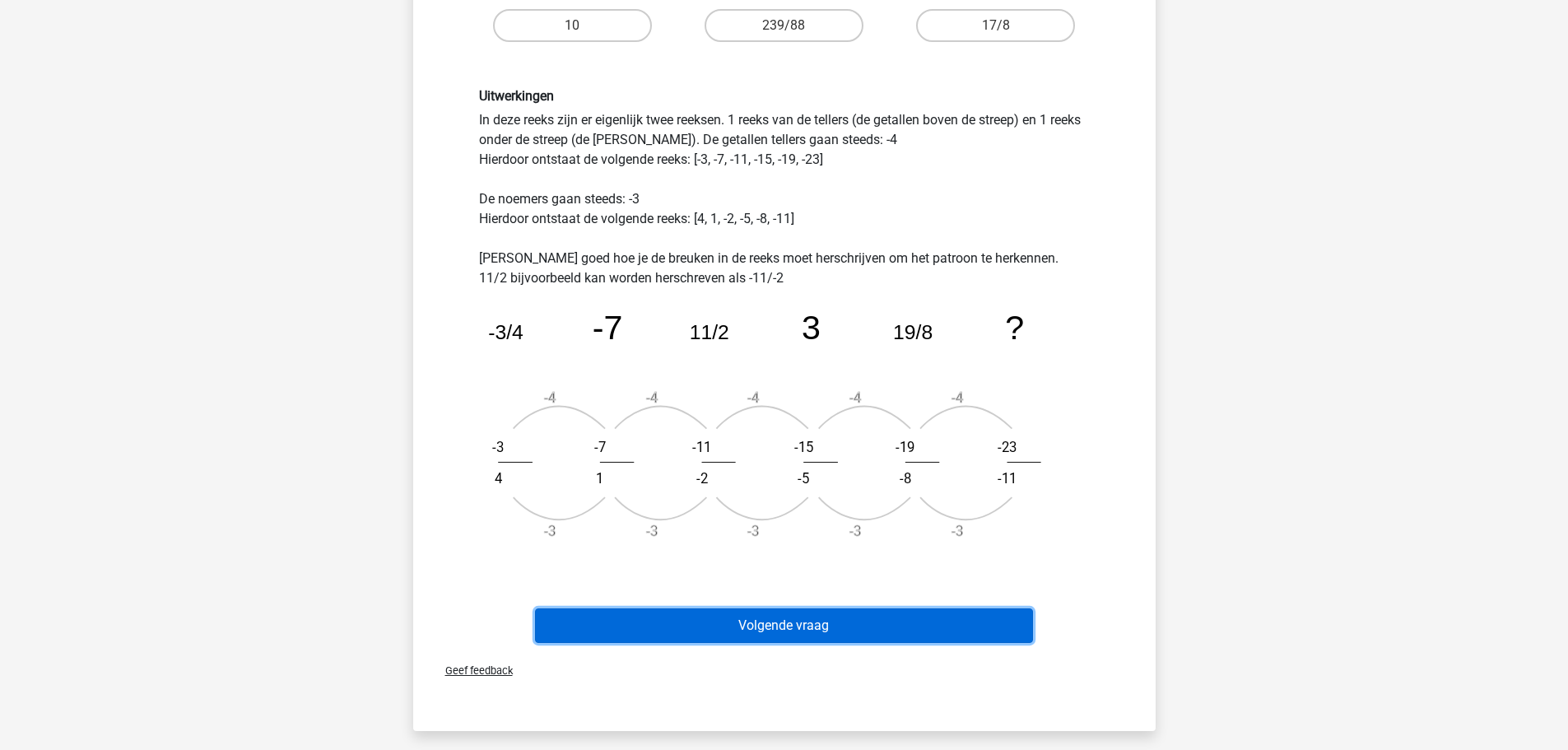
click at [824, 633] on button "Volgende vraag" at bounding box center [784, 626] width 498 height 35
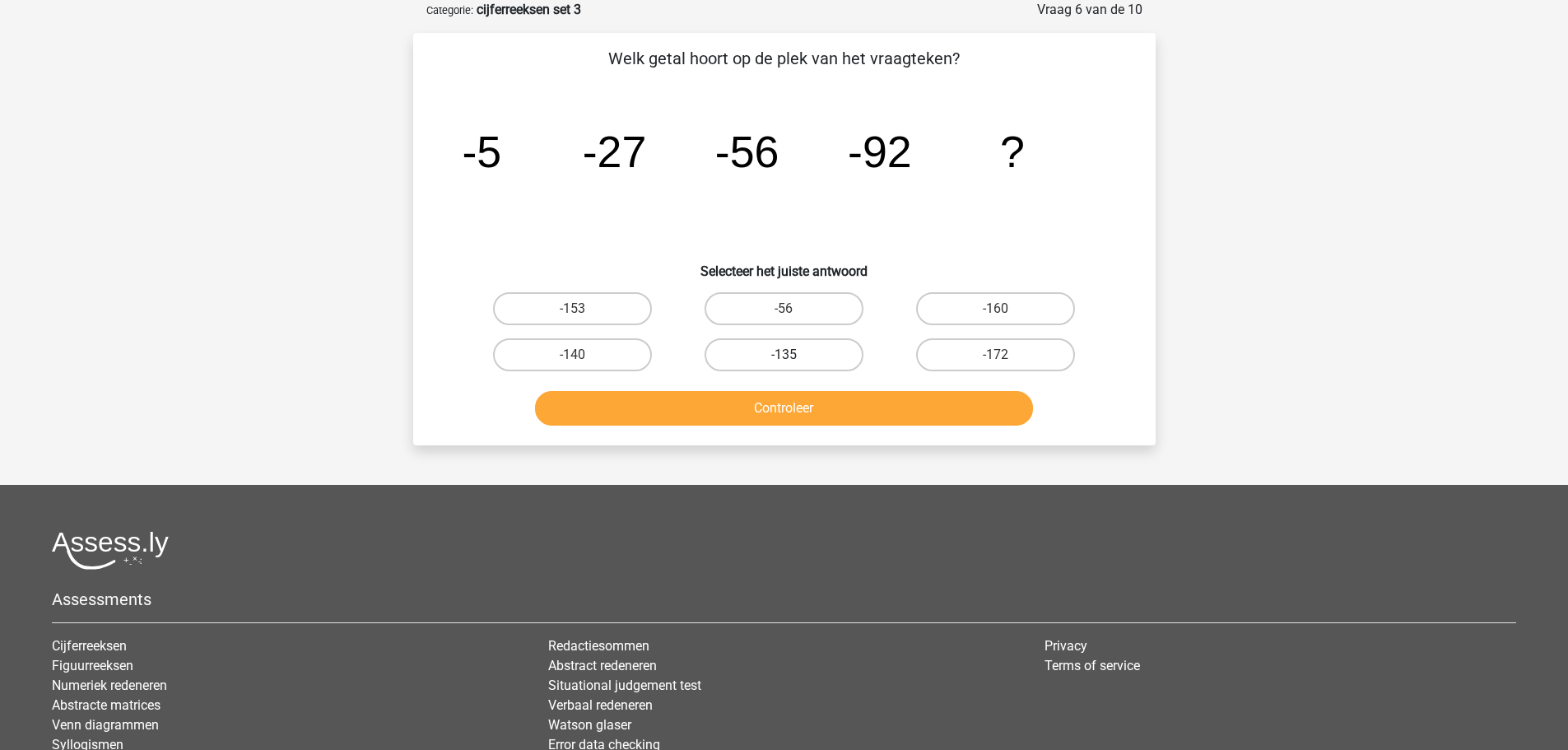
click at [802, 347] on label "-135" at bounding box center [784, 355] width 159 height 33
click at [795, 355] on input "-135" at bounding box center [789, 360] width 11 height 11
radio input "true"
click at [771, 409] on button "Controleer" at bounding box center [784, 408] width 498 height 35
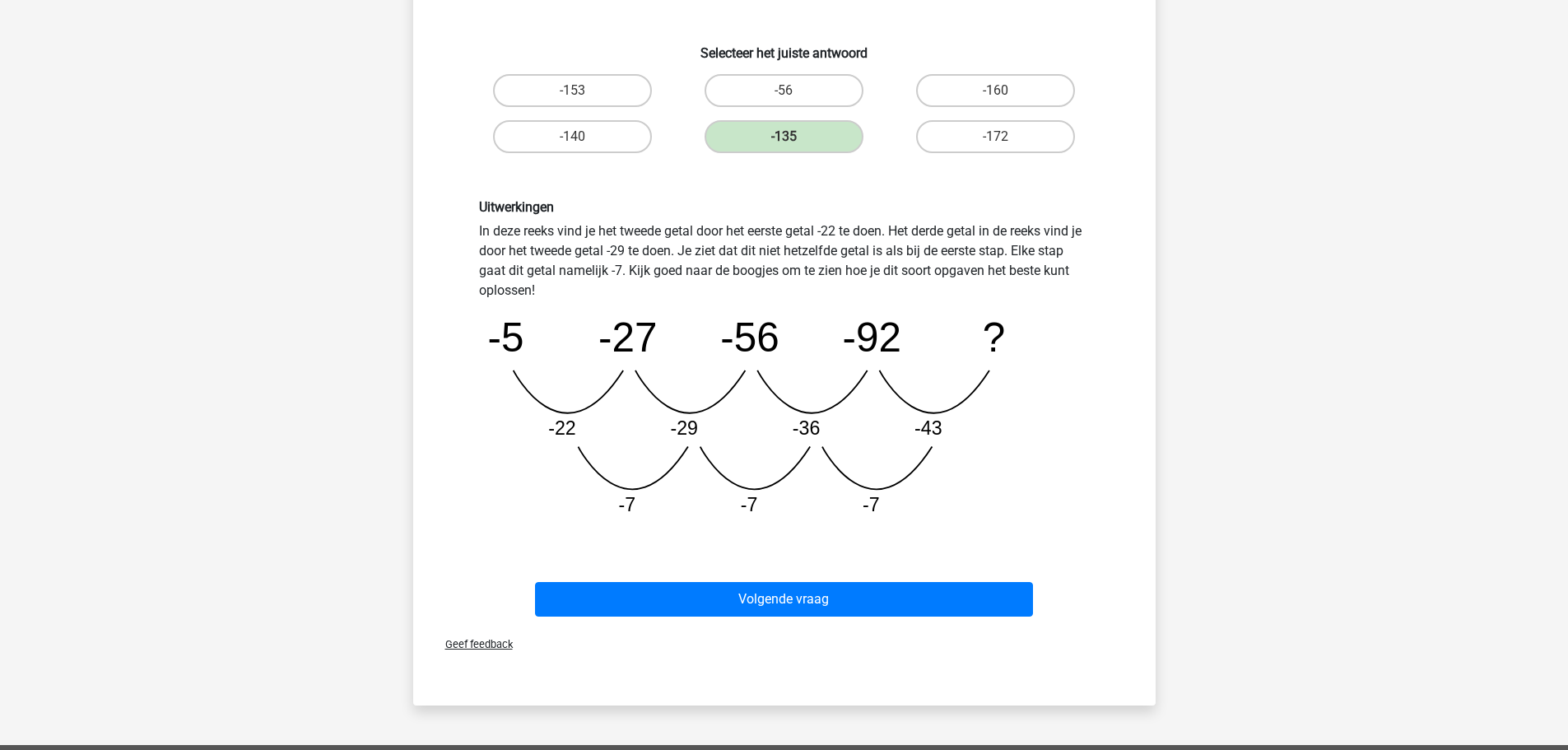
scroll to position [329, 0]
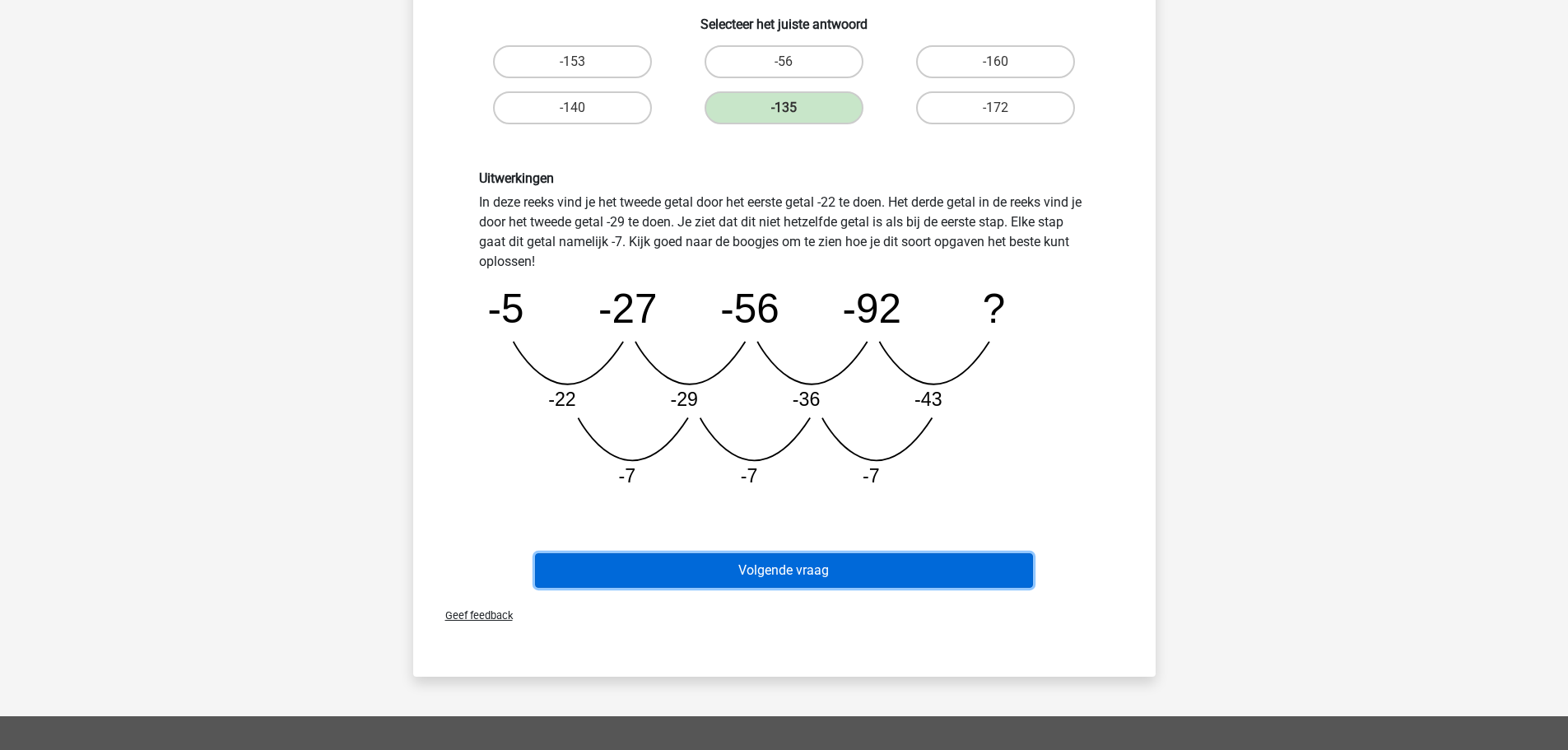
click at [779, 563] on button "Volgende vraag" at bounding box center [784, 570] width 498 height 35
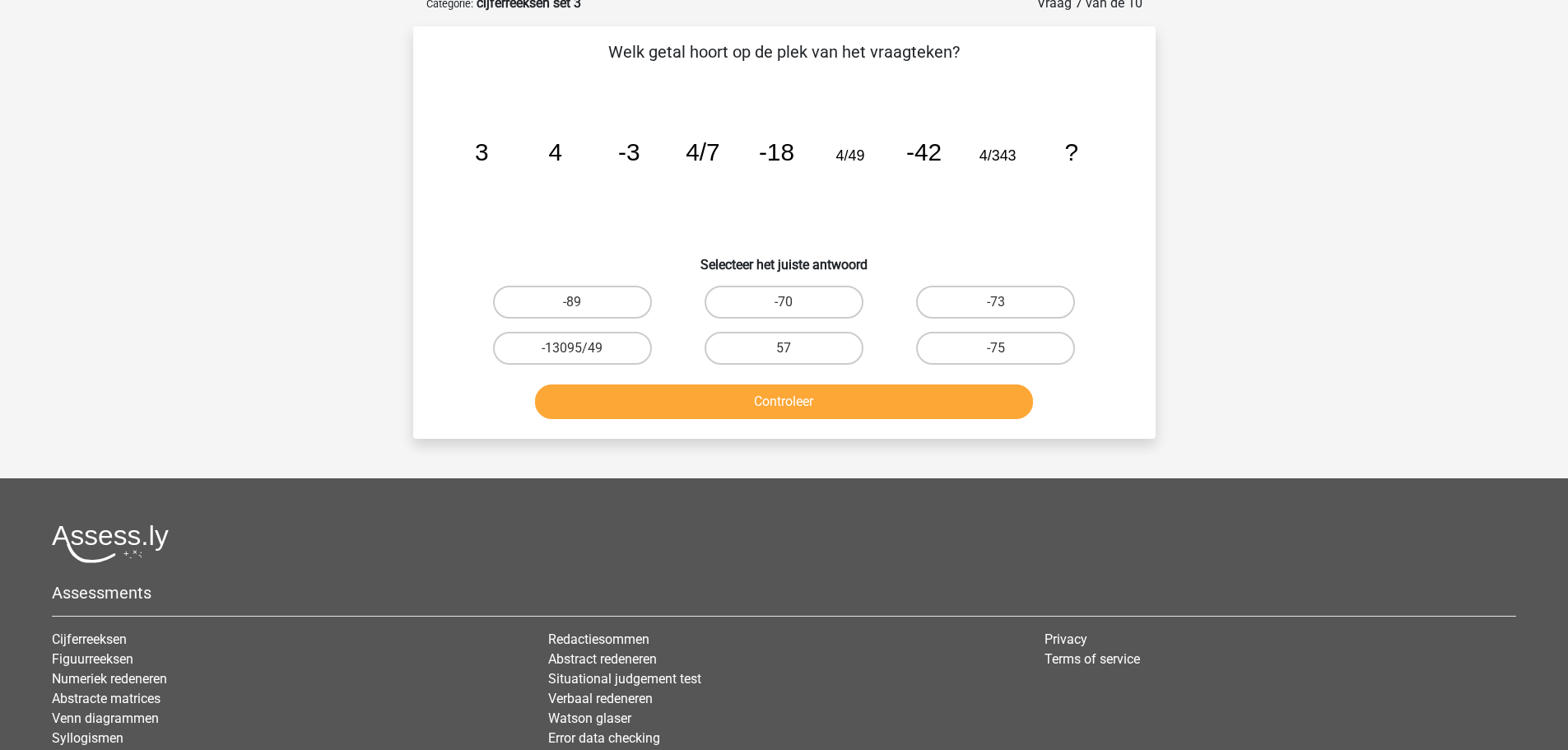
scroll to position [82, 0]
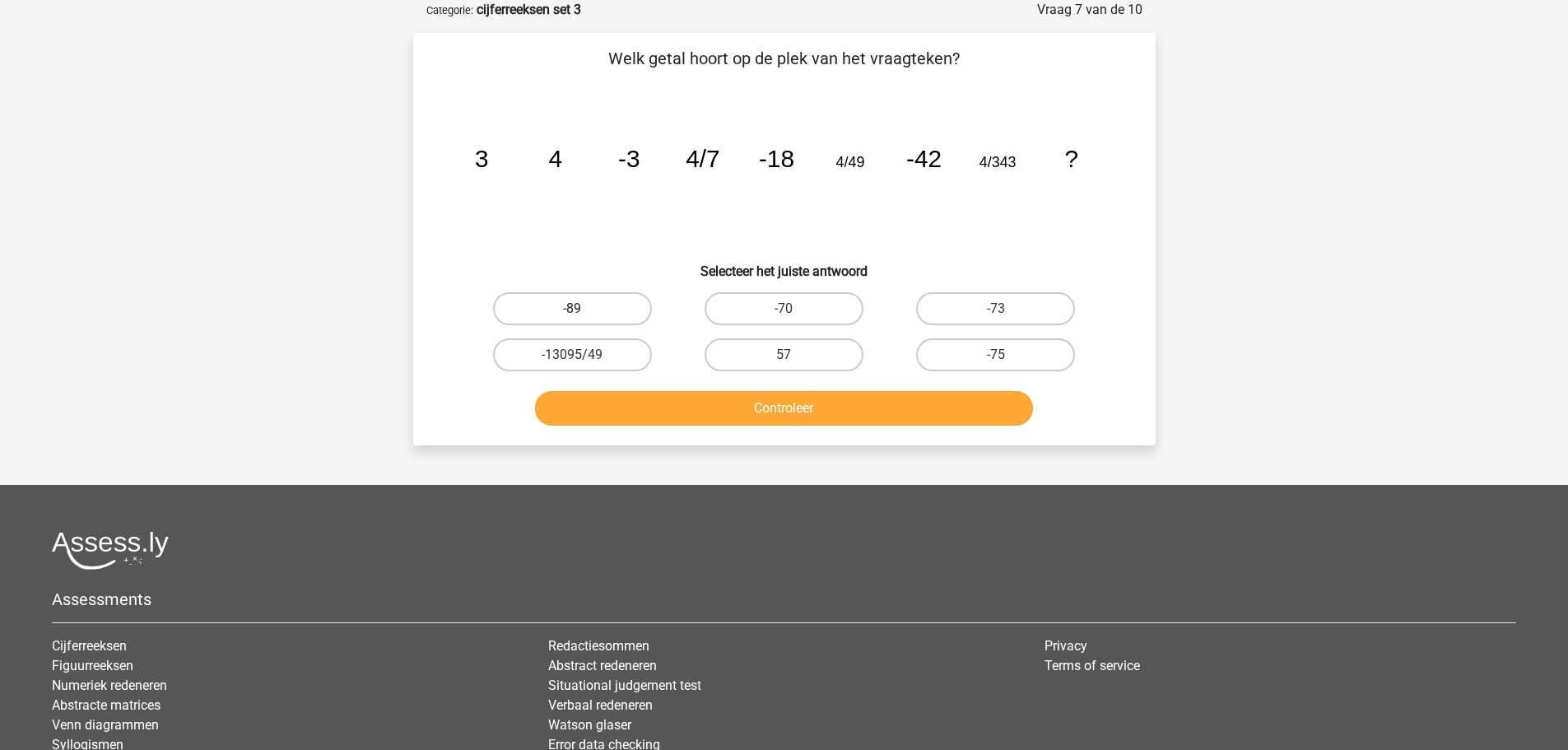
click at [570, 300] on label "-89" at bounding box center [573, 309] width 159 height 33
click at [572, 309] on input "-89" at bounding box center [577, 314] width 11 height 11
radio input "true"
click at [760, 402] on button "Controleer" at bounding box center [784, 408] width 498 height 35
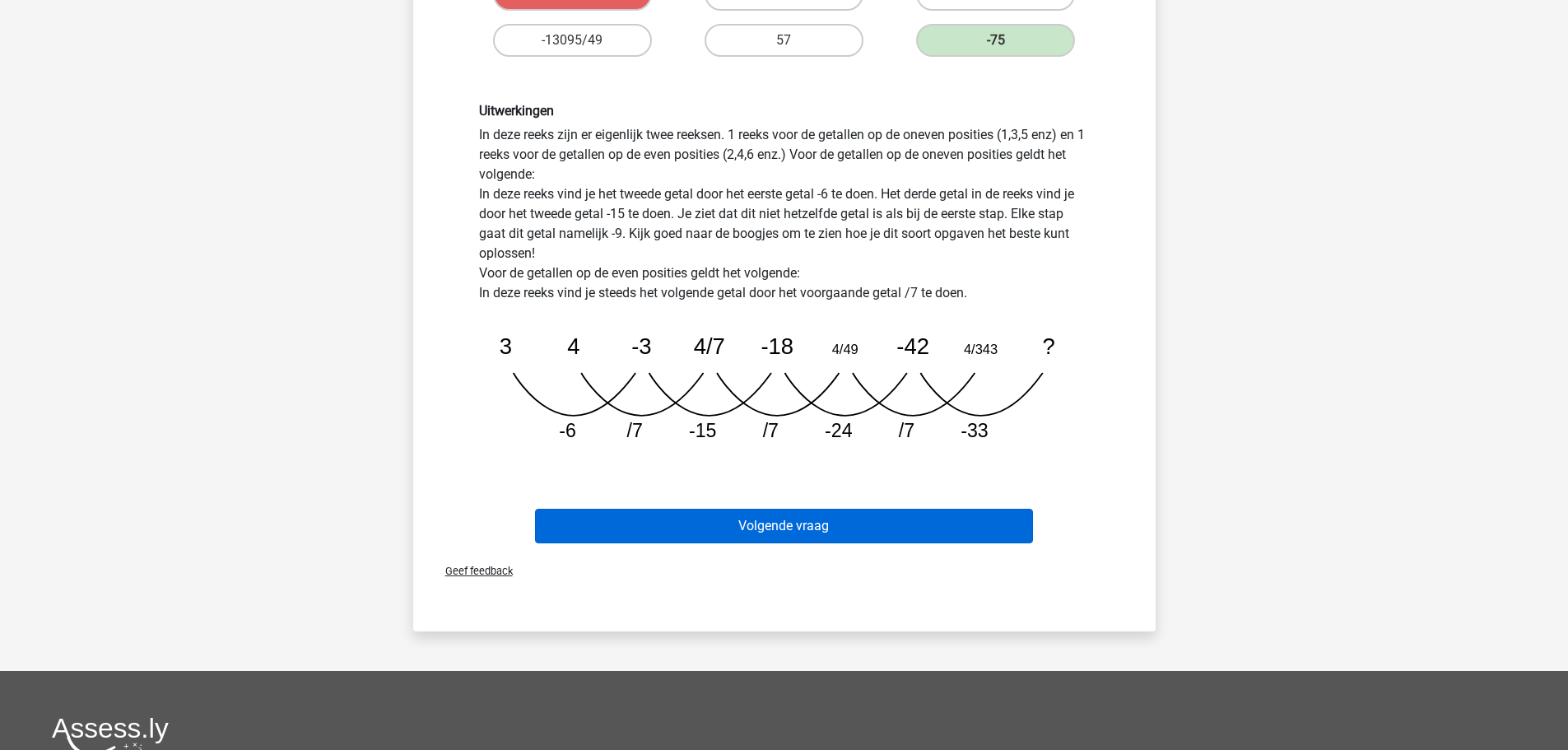
scroll to position [411, 0]
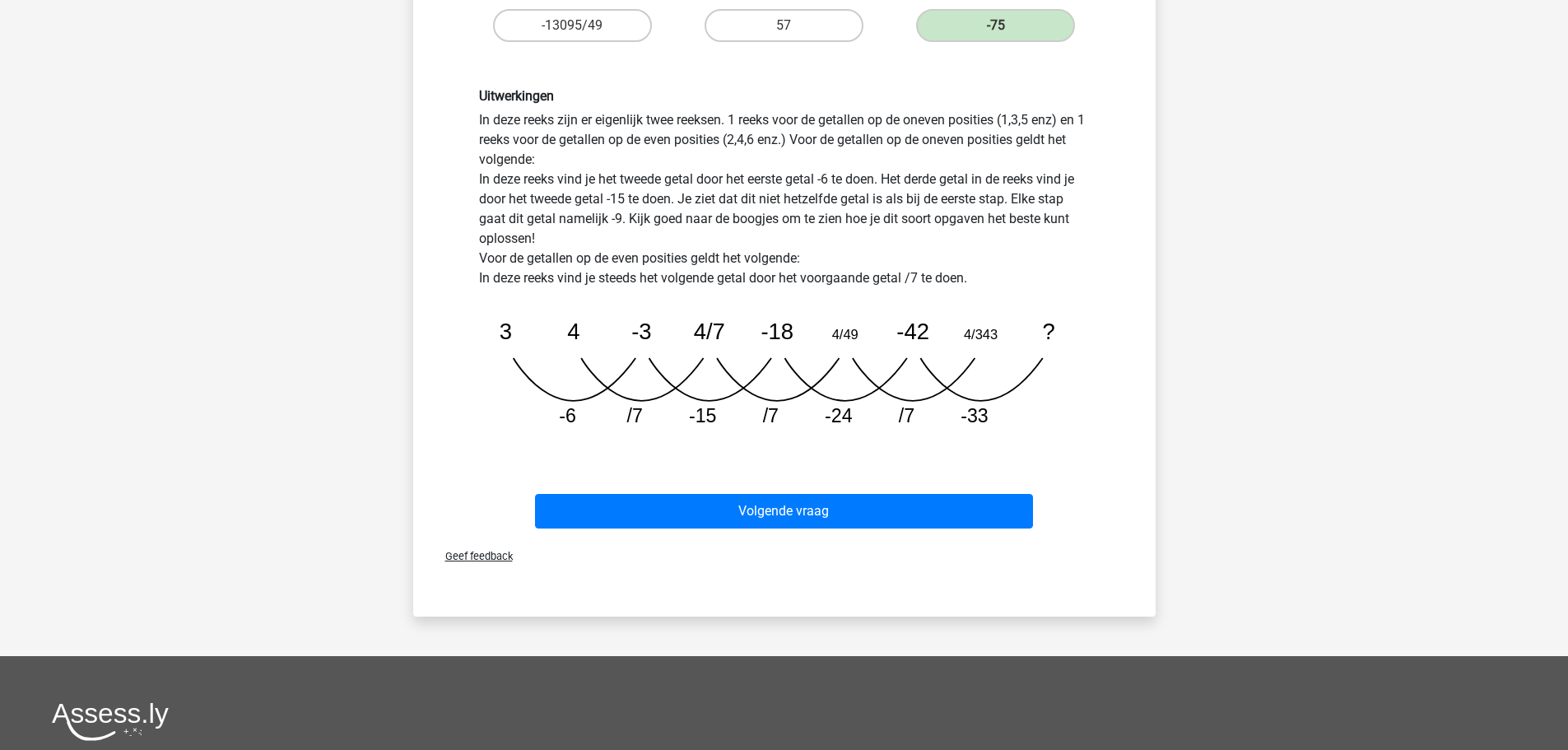
click at [741, 493] on div "Volgende vraag" at bounding box center [784, 508] width 690 height 55
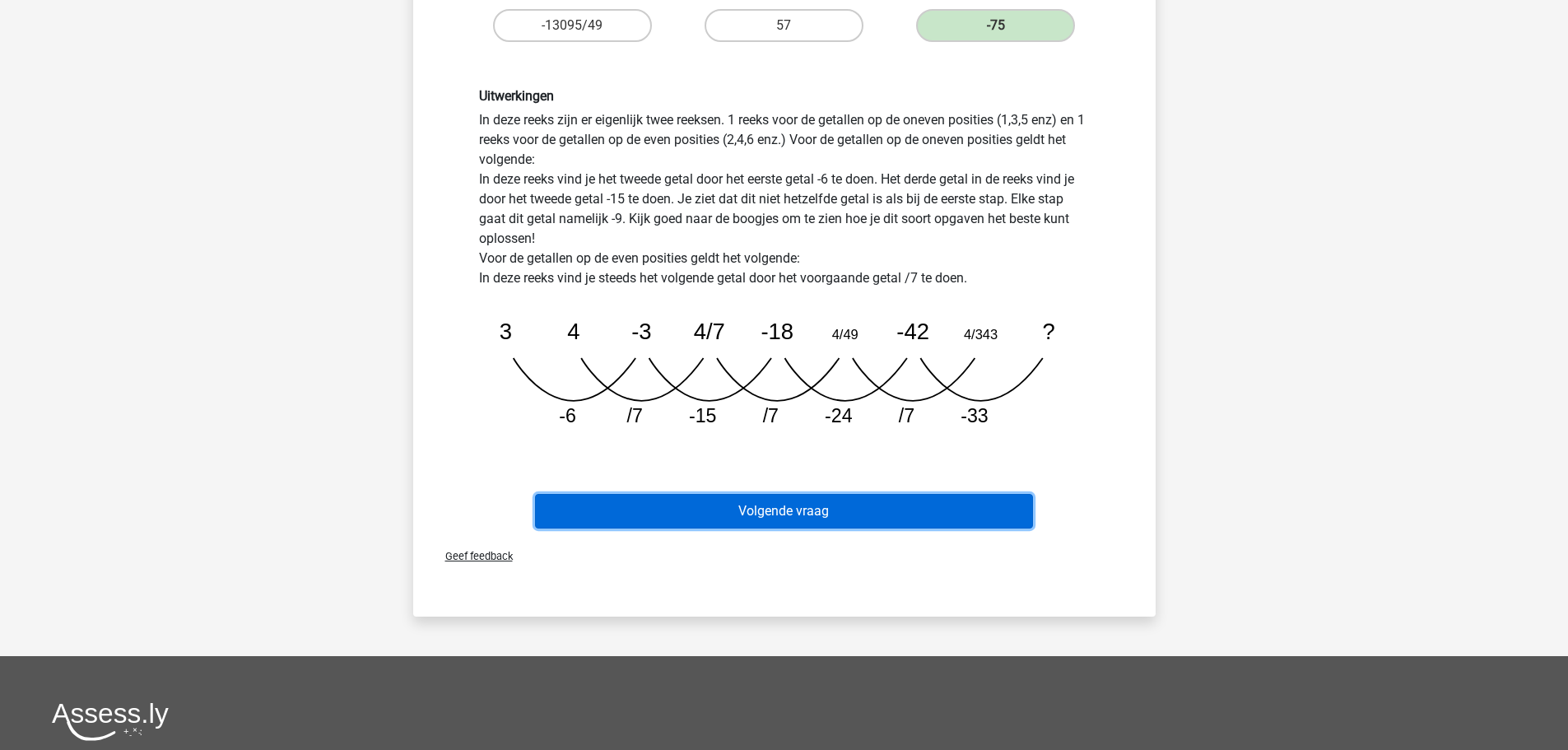
click at [753, 505] on button "Volgende vraag" at bounding box center [784, 512] width 498 height 35
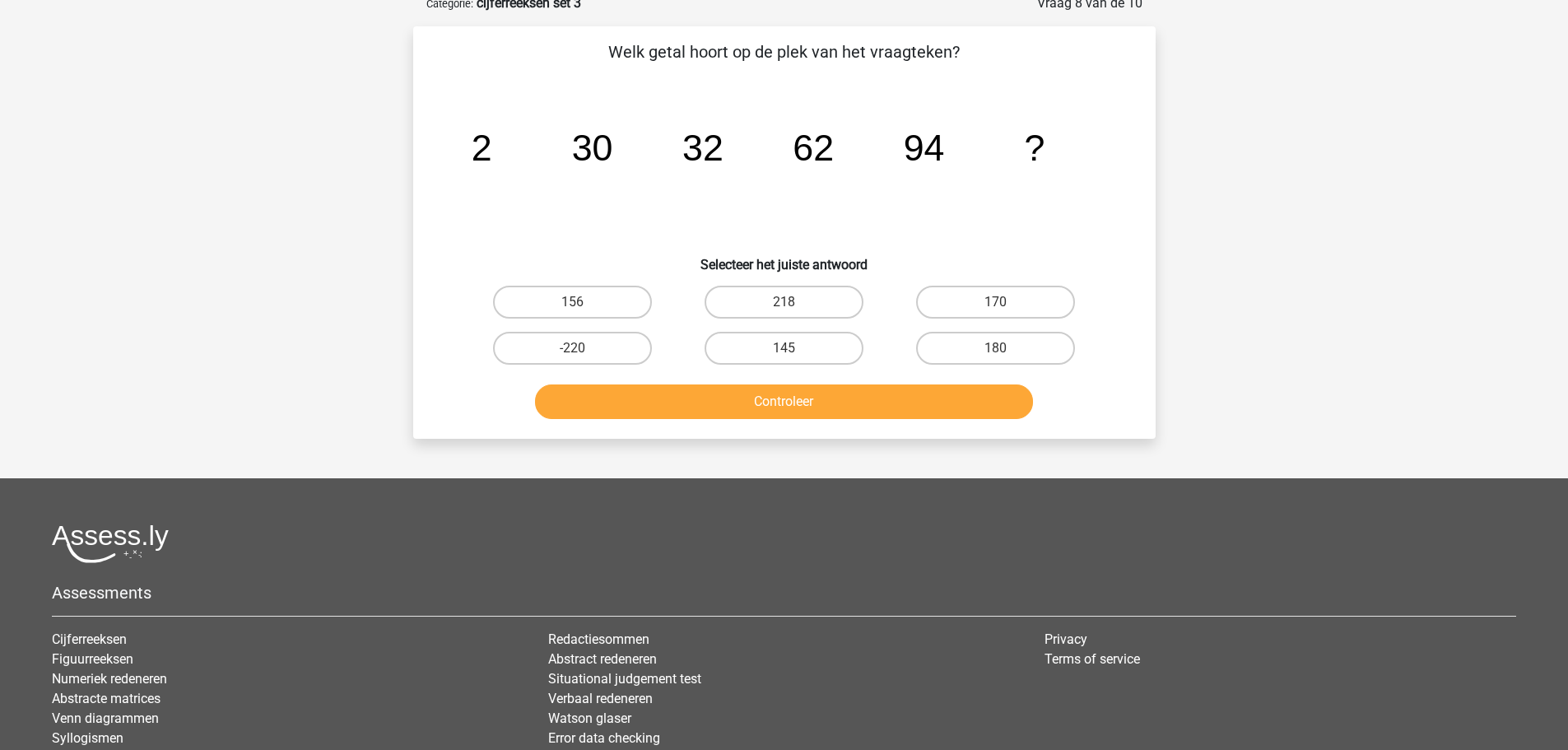
scroll to position [82, 0]
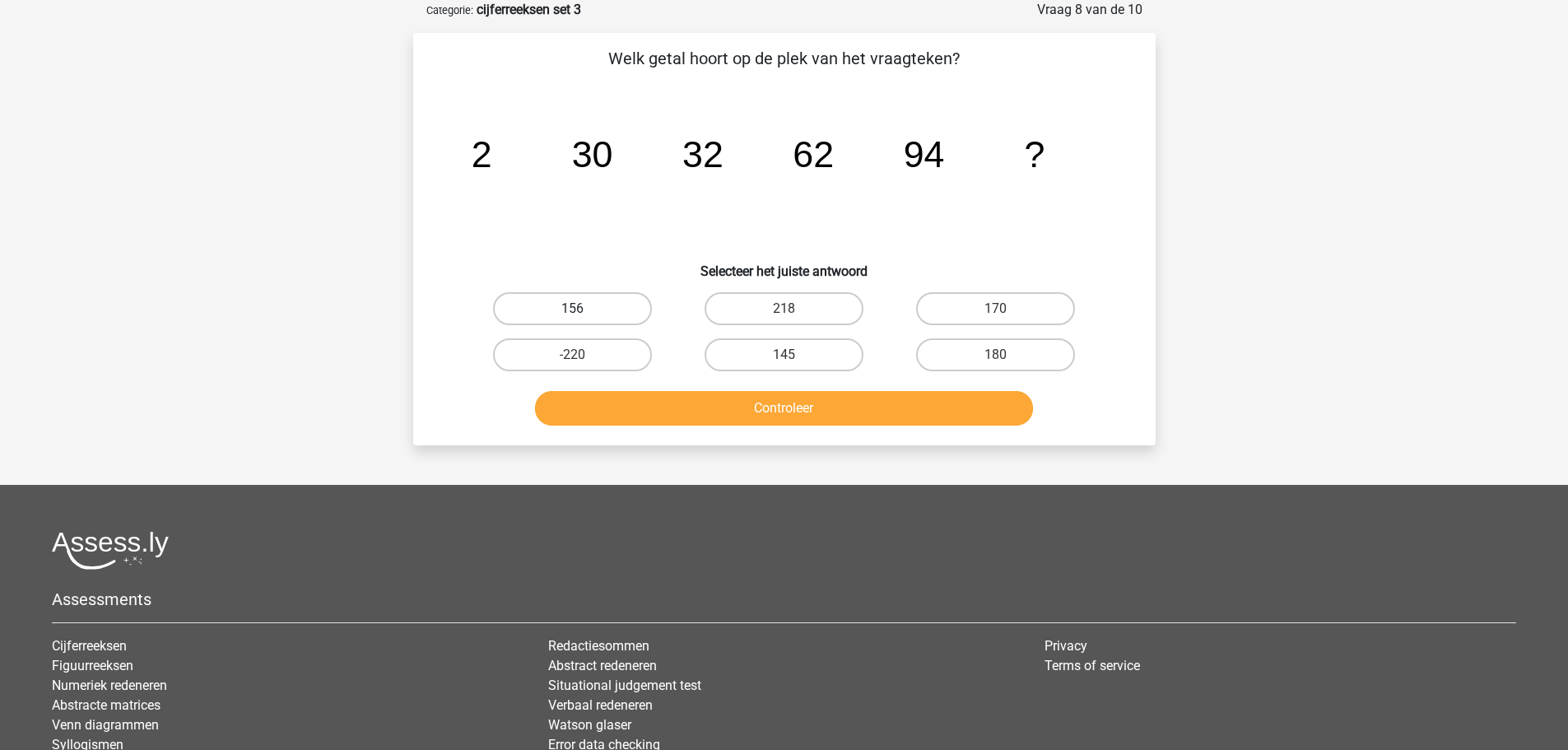
click at [632, 304] on label "156" at bounding box center [573, 309] width 159 height 33
click at [583, 309] on input "156" at bounding box center [577, 314] width 11 height 11
radio input "true"
click at [756, 414] on button "Controleer" at bounding box center [784, 408] width 498 height 35
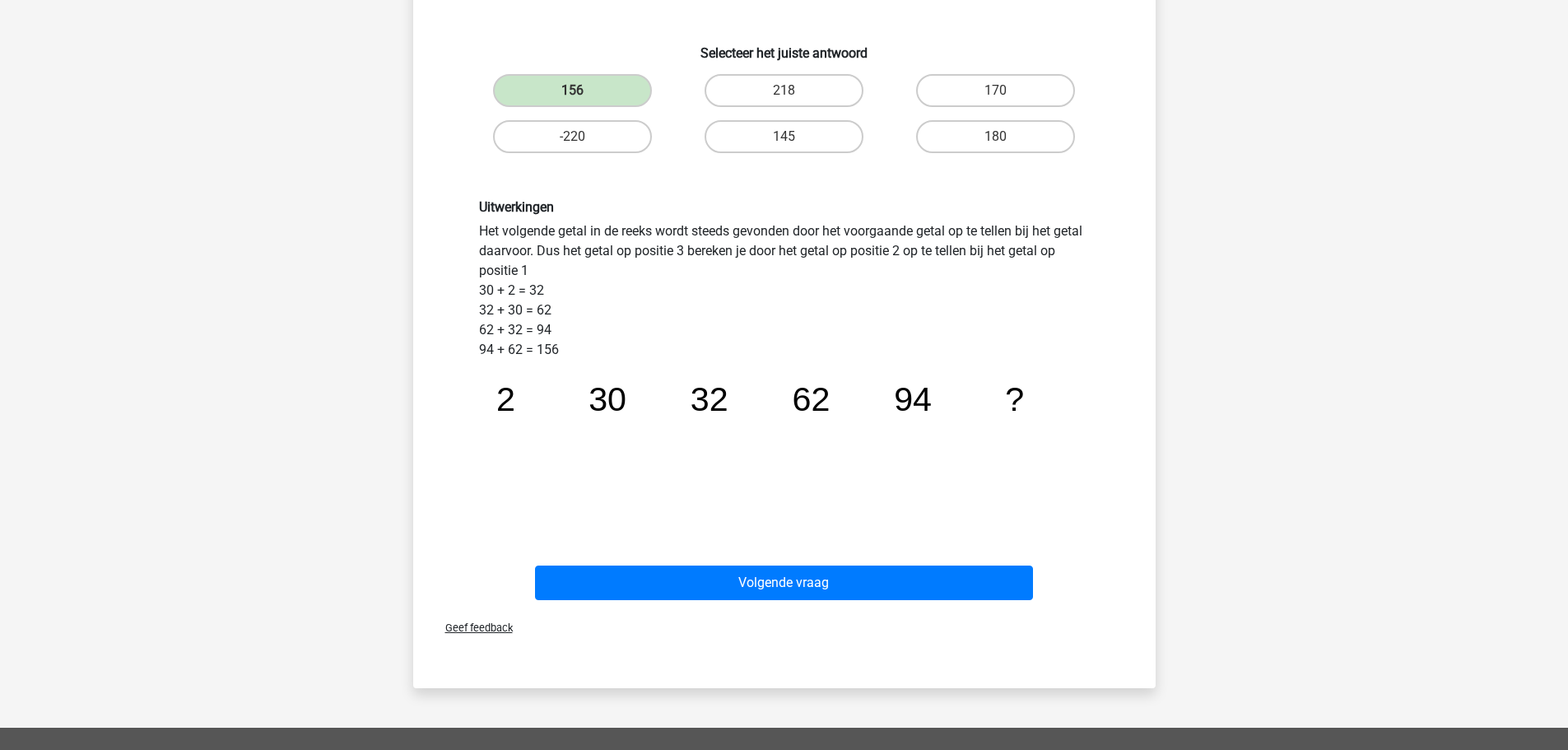
scroll to position [329, 0]
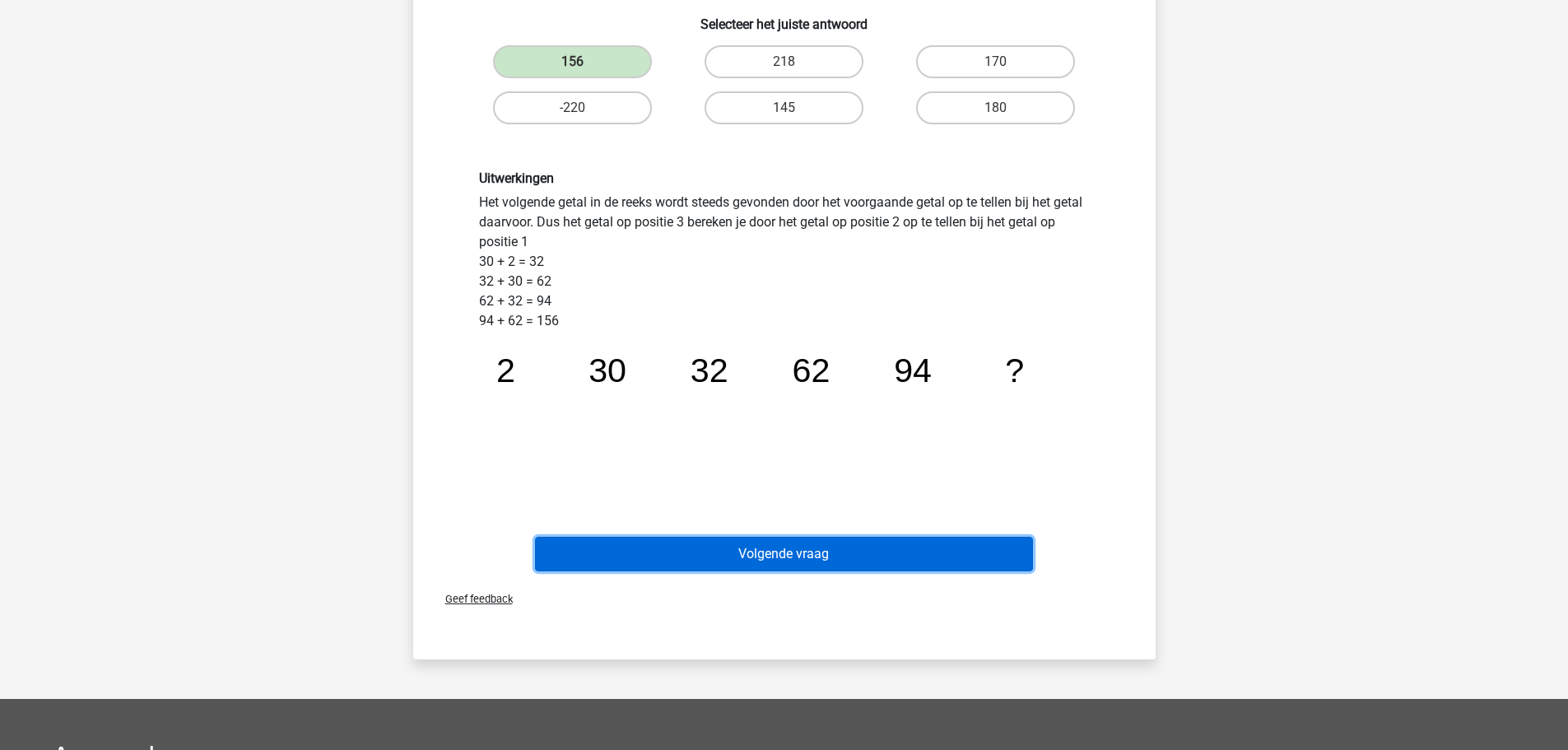
click at [752, 557] on button "Volgende vraag" at bounding box center [784, 554] width 498 height 35
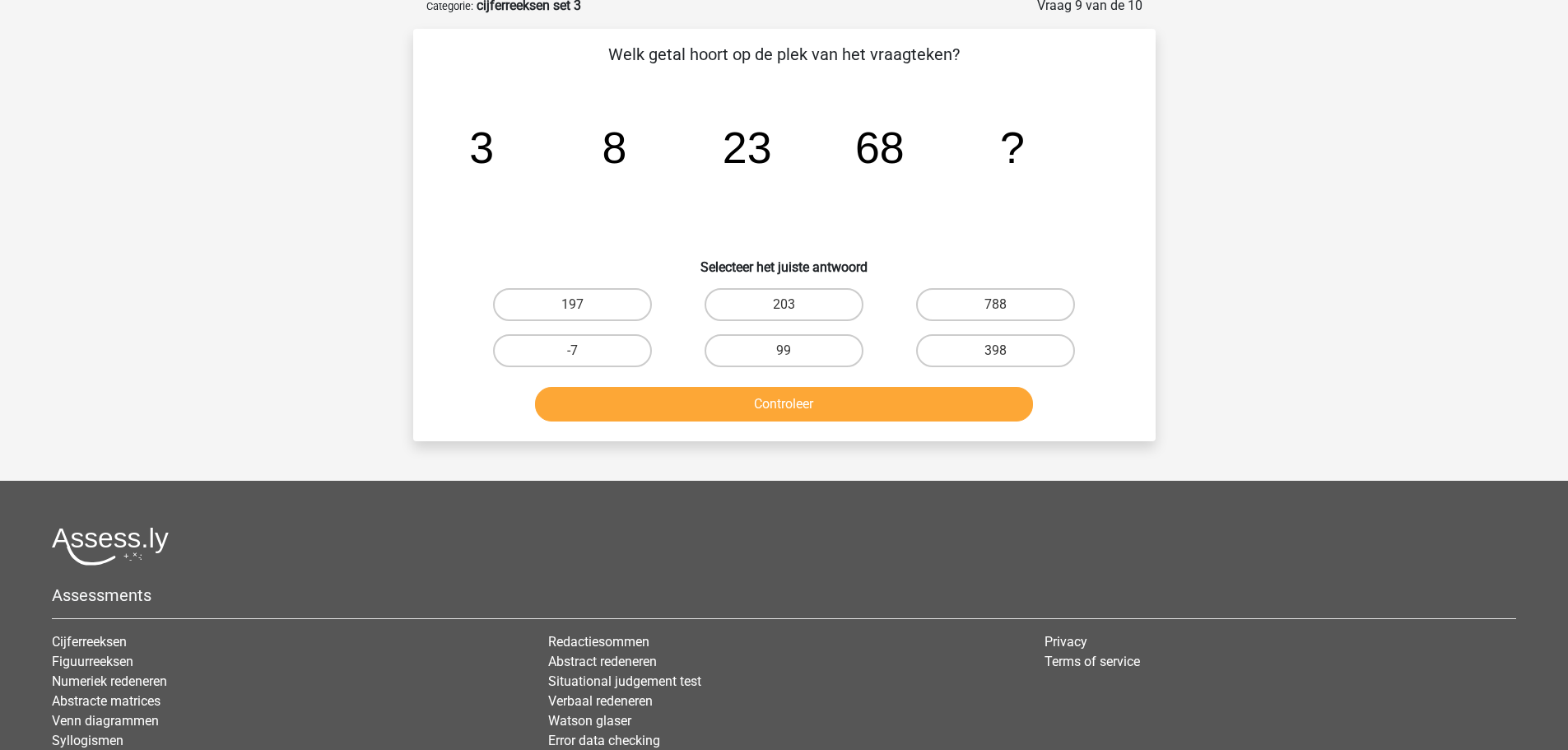
scroll to position [82, 0]
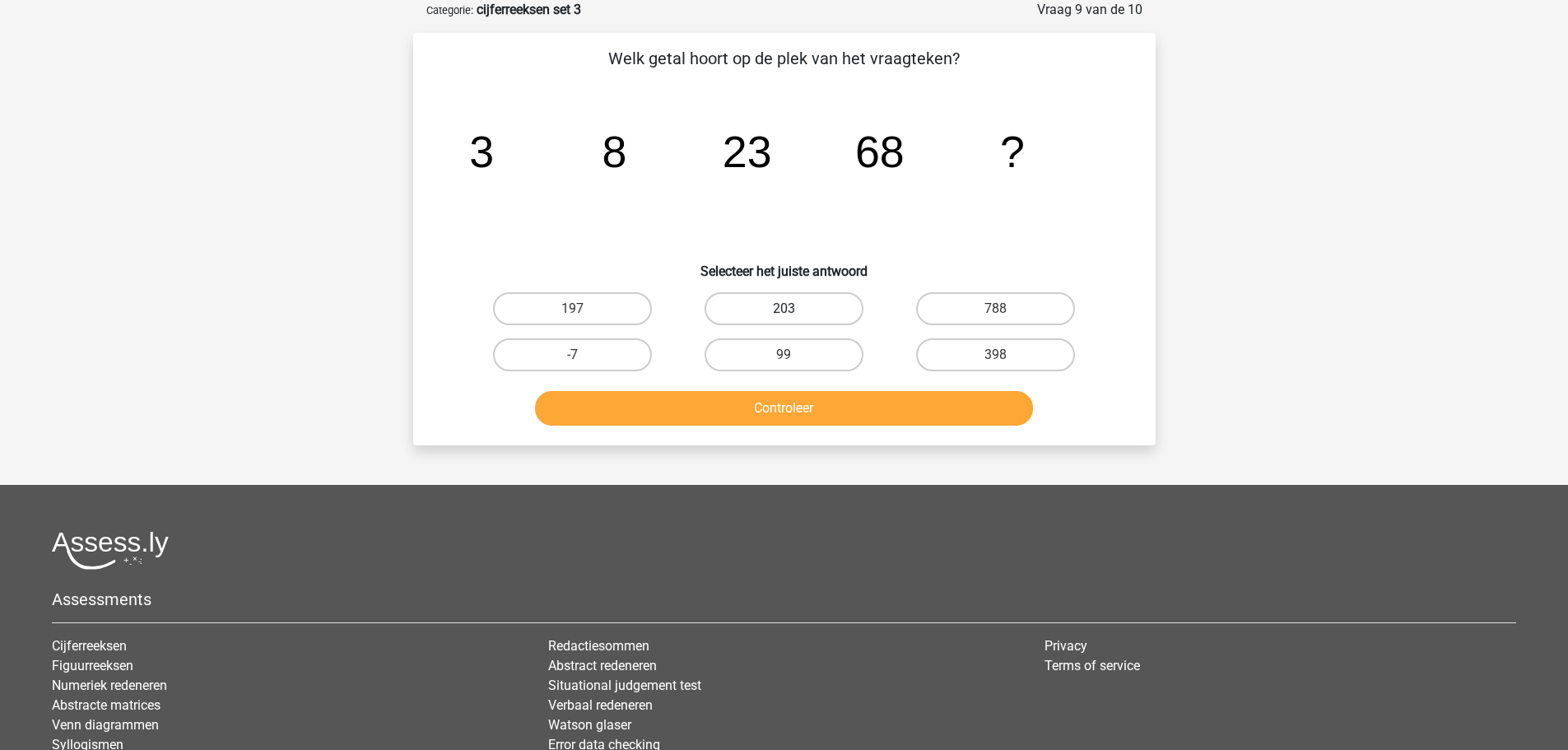
click at [803, 317] on label "203" at bounding box center [784, 309] width 159 height 33
click at [795, 317] on input "203" at bounding box center [789, 314] width 11 height 11
radio input "true"
click at [814, 407] on button "Controleer" at bounding box center [784, 408] width 498 height 35
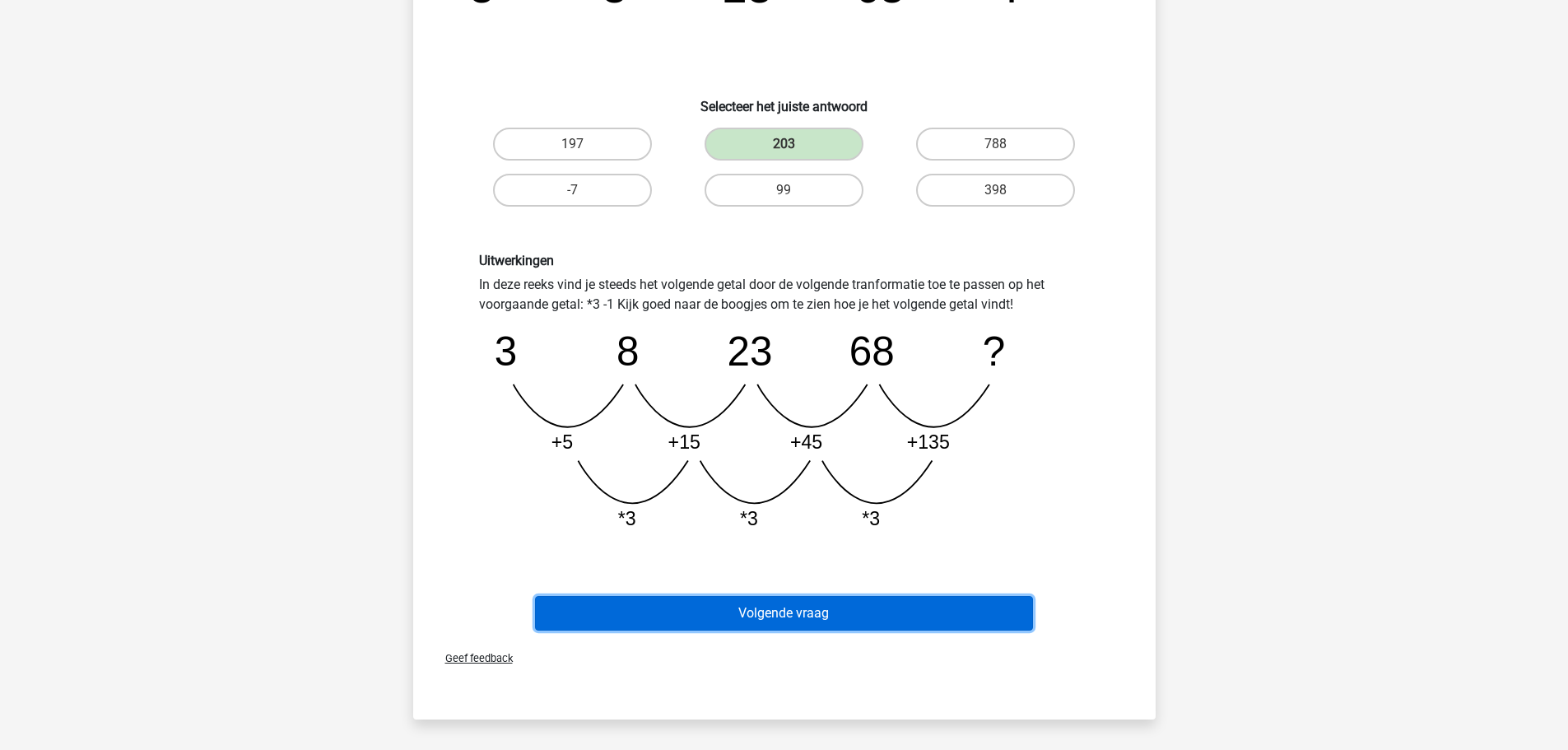
click at [793, 618] on button "Volgende vraag" at bounding box center [784, 613] width 498 height 35
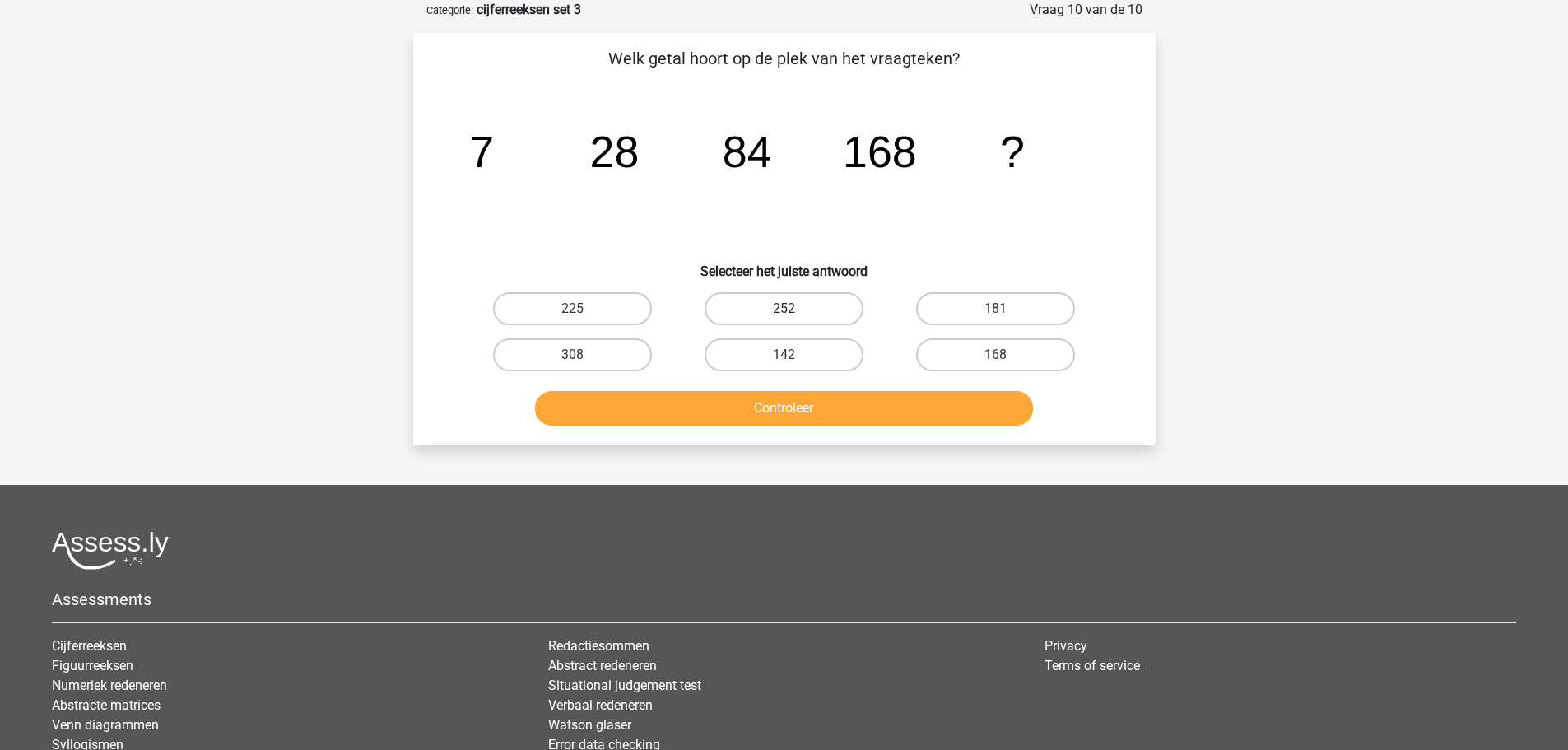
click at [797, 308] on label "252" at bounding box center [784, 309] width 159 height 33
click at [795, 309] on input "252" at bounding box center [789, 314] width 11 height 11
radio input "true"
click at [788, 399] on button "Controleer" at bounding box center [784, 408] width 498 height 35
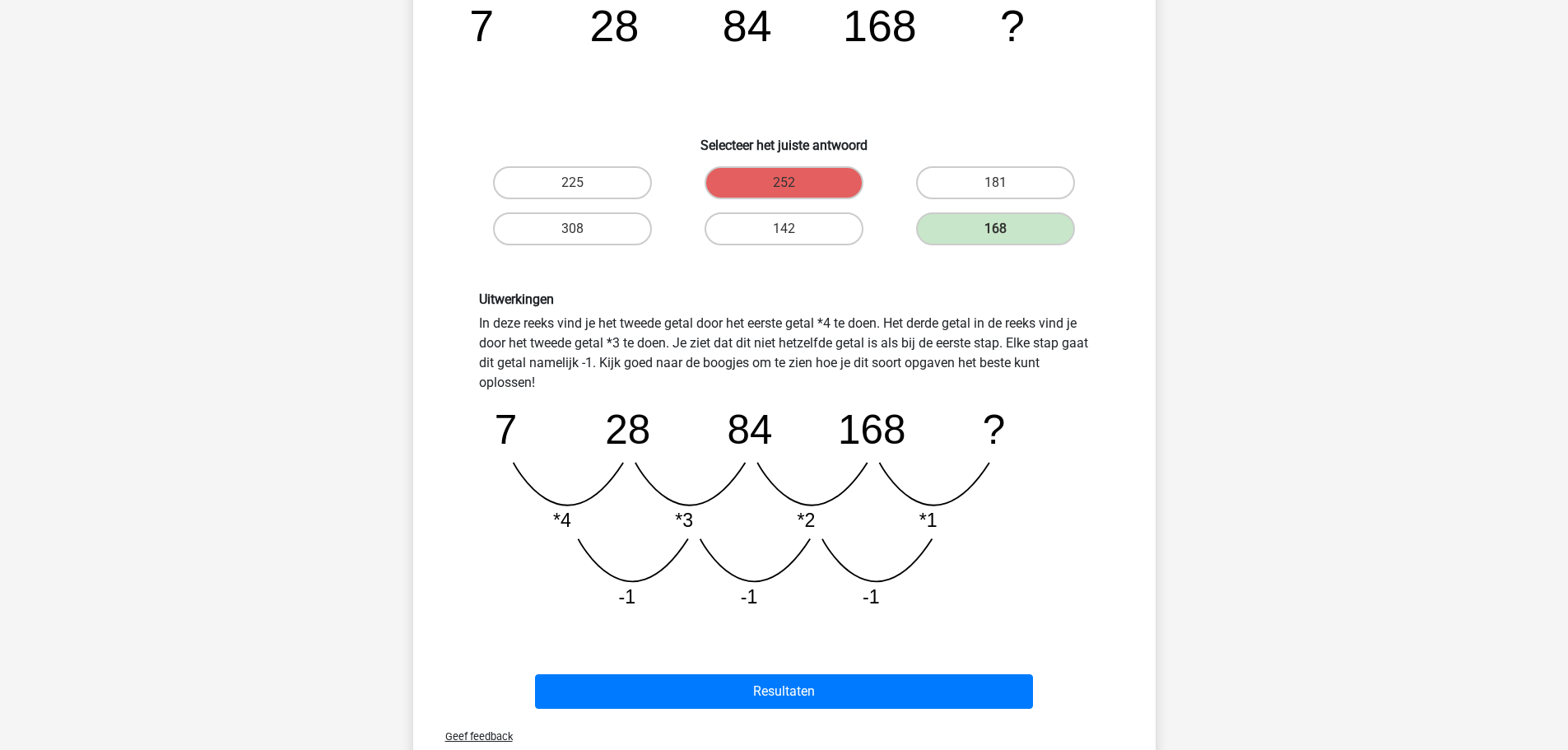
scroll to position [247, 0]
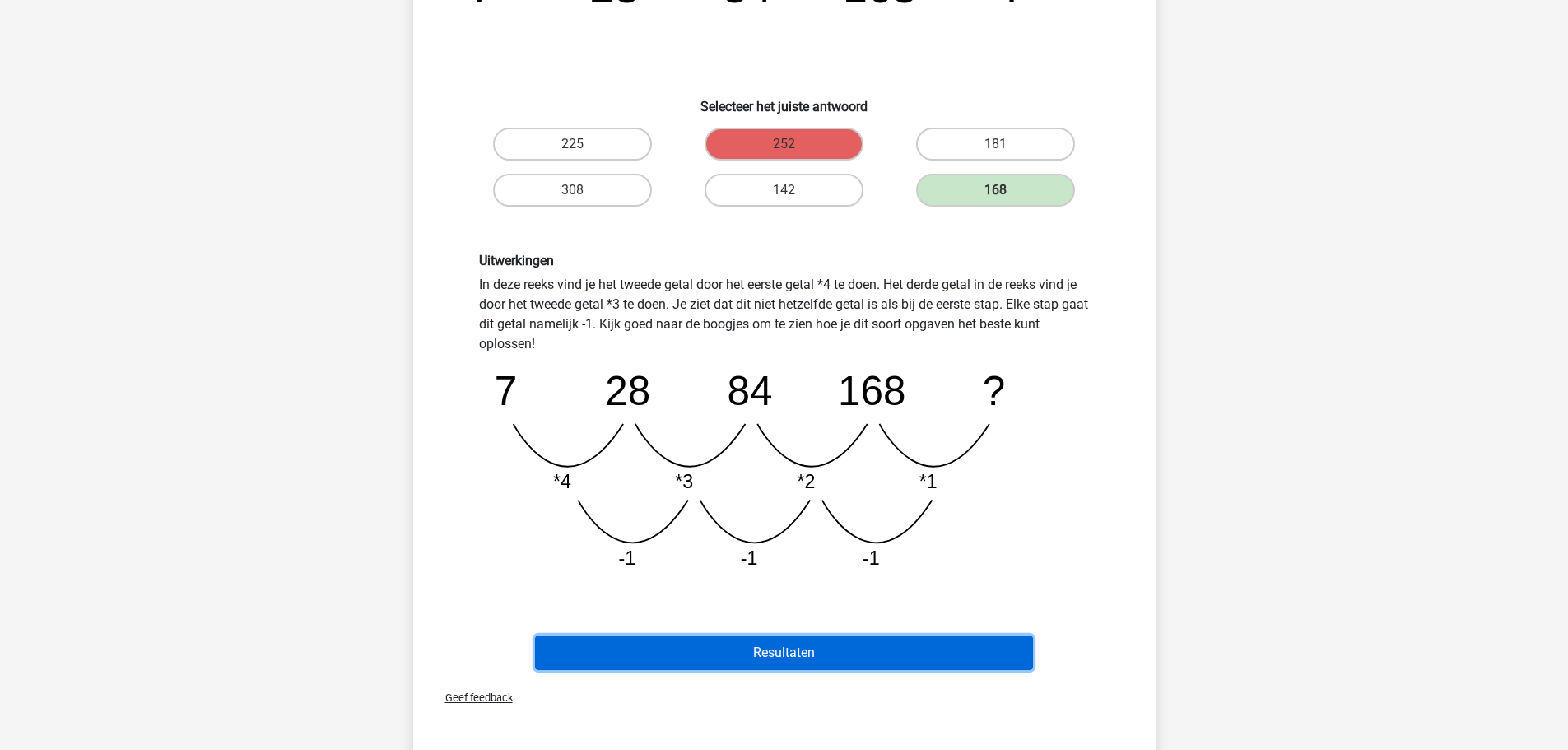
click at [777, 653] on button "Resultaten" at bounding box center [784, 653] width 498 height 35
